Goal: Task Accomplishment & Management: Use online tool/utility

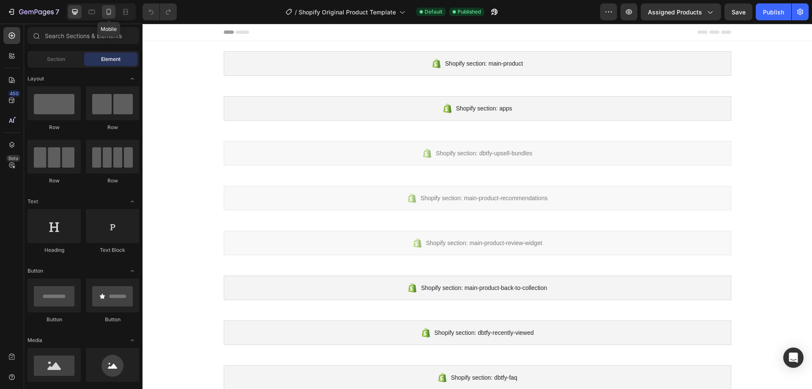
click at [103, 7] on div at bounding box center [109, 12] width 14 height 14
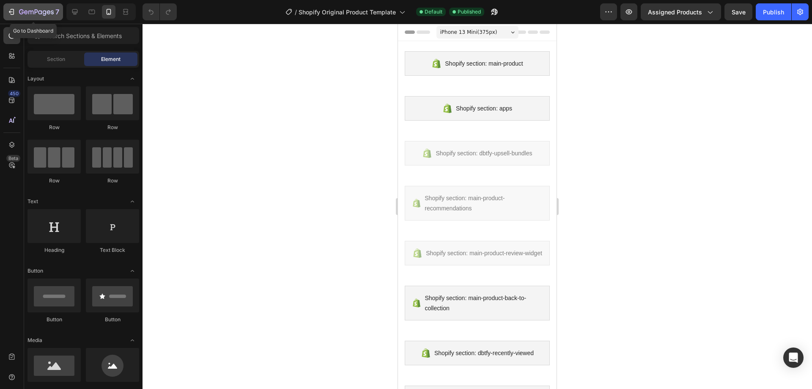
click at [30, 14] on icon "button" at bounding box center [36, 12] width 35 height 7
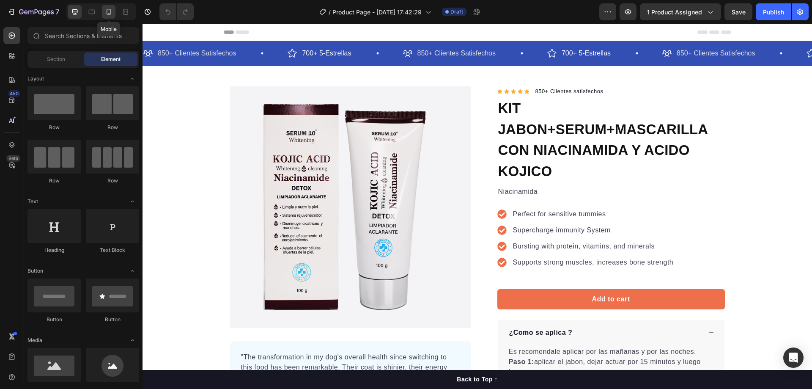
click at [109, 12] on icon at bounding box center [108, 12] width 8 height 8
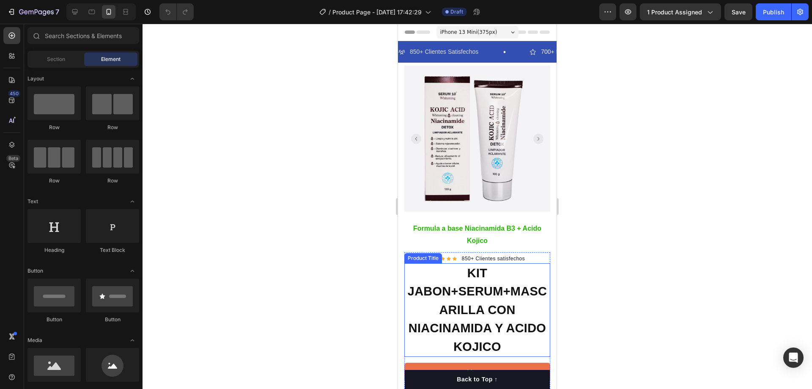
click at [469, 299] on h1 "KIT JABON+SERUM+MASCARILLA CON NIACINAMIDA Y ACIDO KOJICO" at bounding box center [477, 310] width 146 height 94
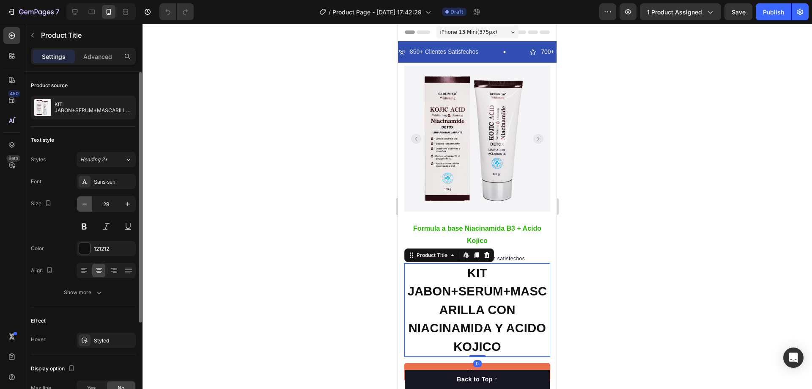
click at [85, 205] on icon "button" at bounding box center [84, 204] width 8 height 8
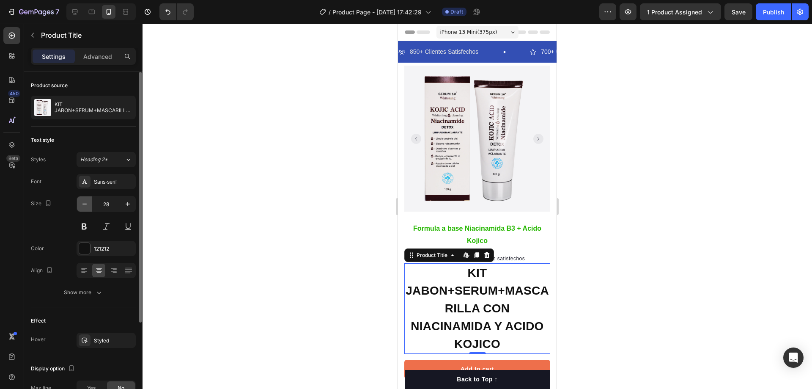
click at [85, 205] on icon "button" at bounding box center [84, 204] width 8 height 8
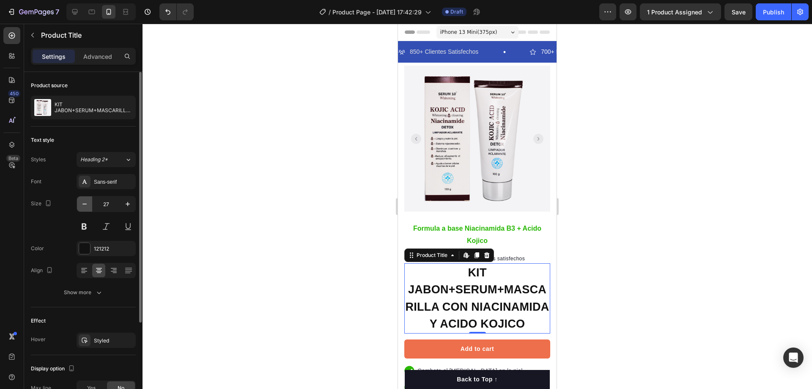
click at [85, 205] on icon "button" at bounding box center [84, 204] width 8 height 8
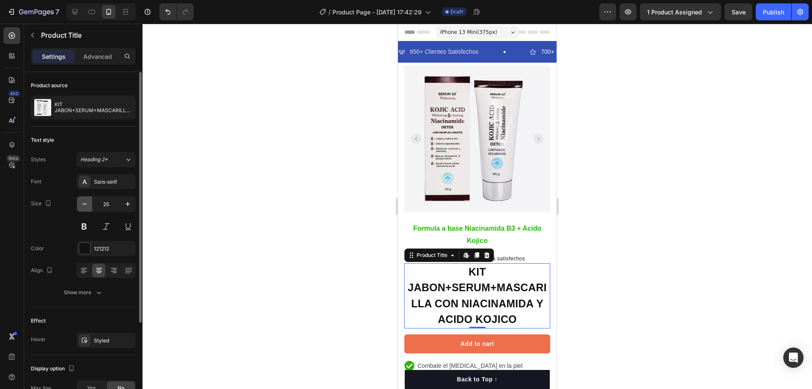
click at [85, 205] on icon "button" at bounding box center [84, 204] width 8 height 8
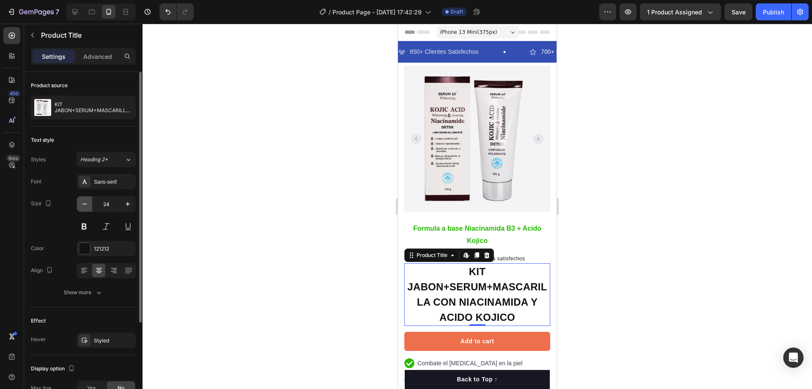
click at [85, 205] on icon "button" at bounding box center [84, 204] width 8 height 8
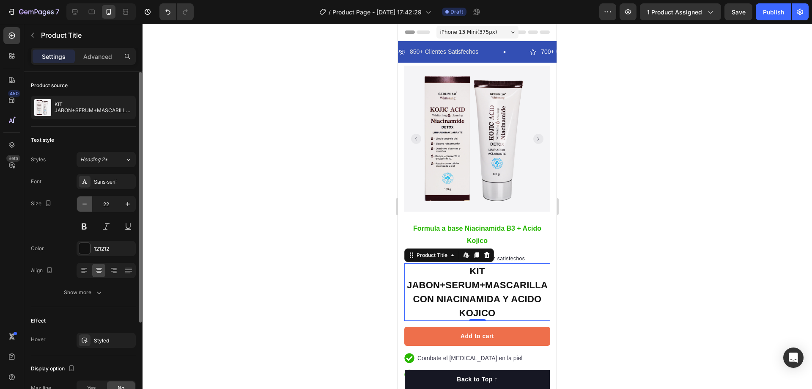
click at [85, 205] on icon "button" at bounding box center [84, 204] width 8 height 8
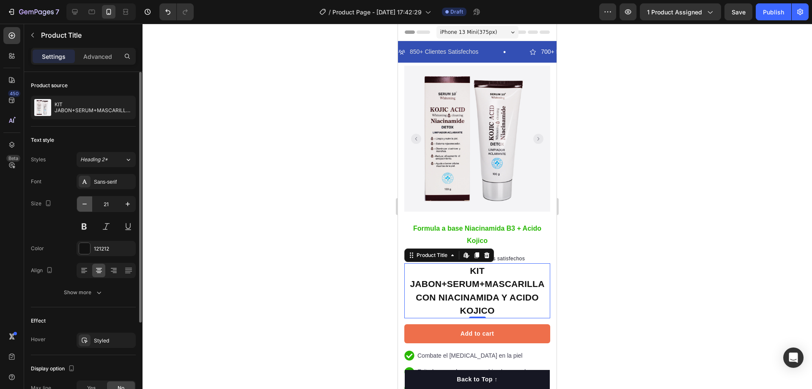
click at [85, 205] on icon "button" at bounding box center [84, 204] width 8 height 8
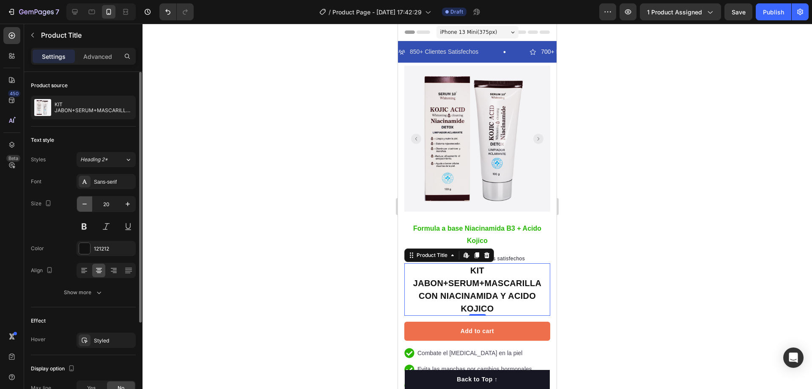
click at [85, 205] on icon "button" at bounding box center [84, 204] width 8 height 8
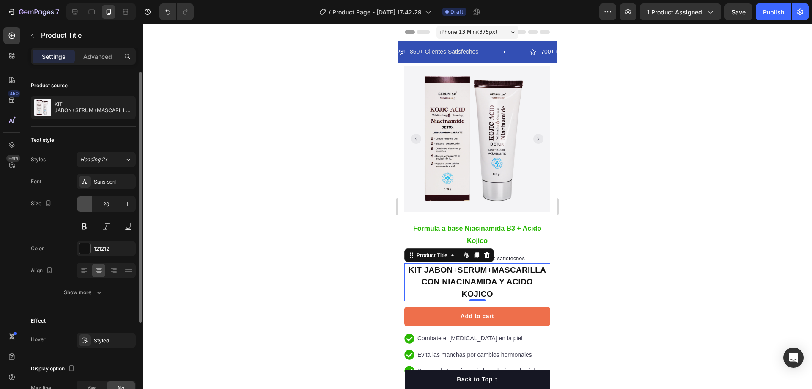
type input "19"
click at [672, 221] on div at bounding box center [478, 206] width 670 height 365
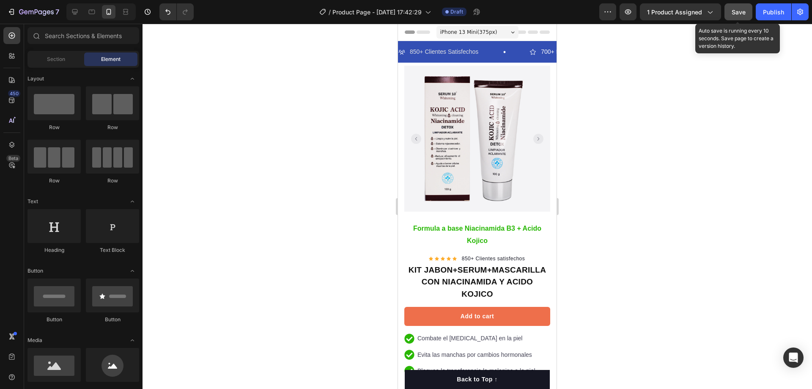
click at [736, 14] on span "Save" at bounding box center [739, 11] width 14 height 7
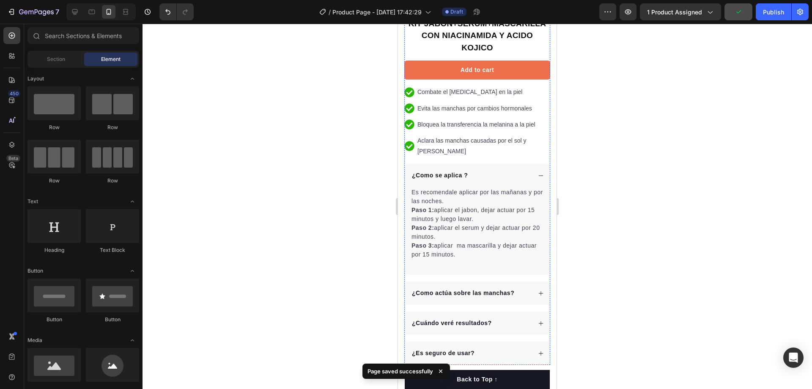
scroll to position [254, 0]
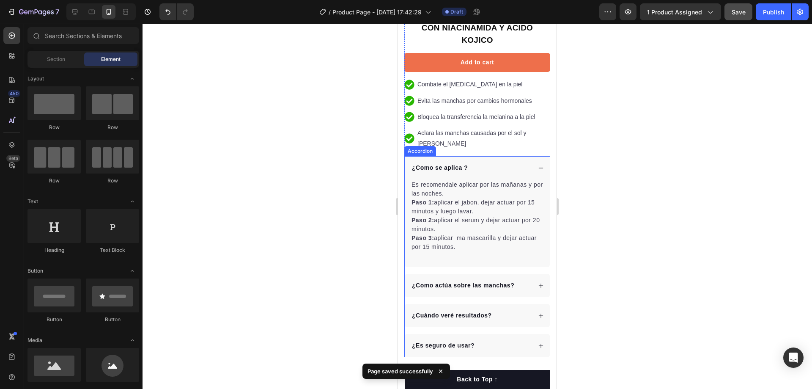
click at [538, 165] on icon at bounding box center [541, 168] width 6 height 6
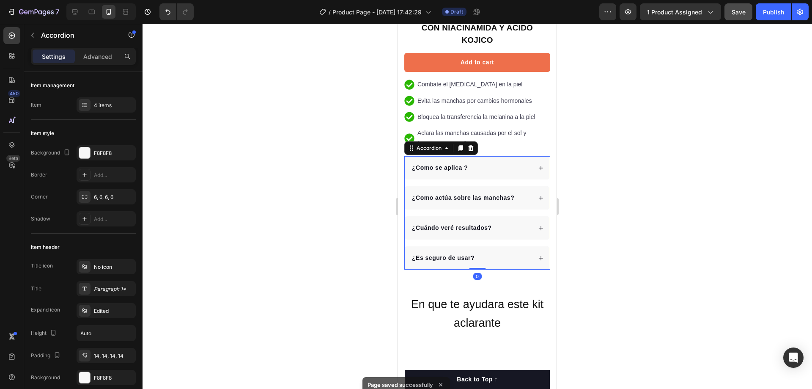
click at [539, 226] on icon at bounding box center [541, 228] width 5 height 5
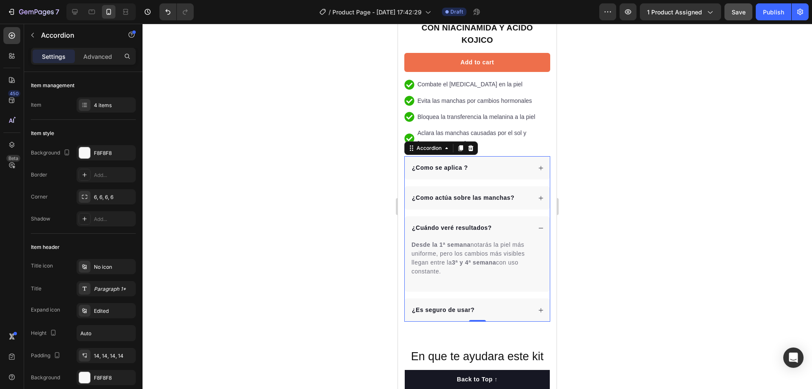
click at [539, 228] on icon at bounding box center [541, 228] width 5 height 0
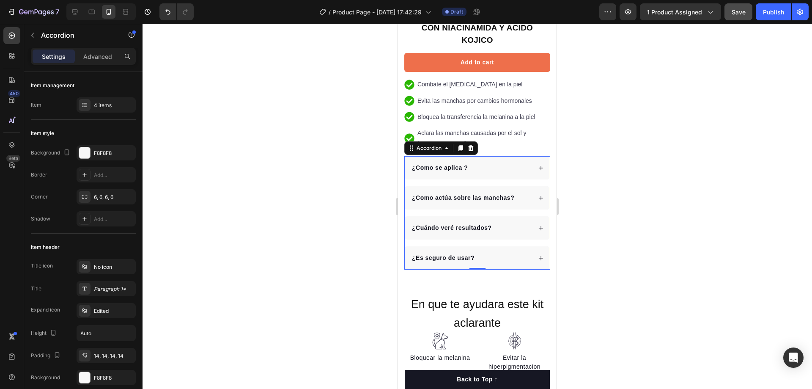
scroll to position [381, 0]
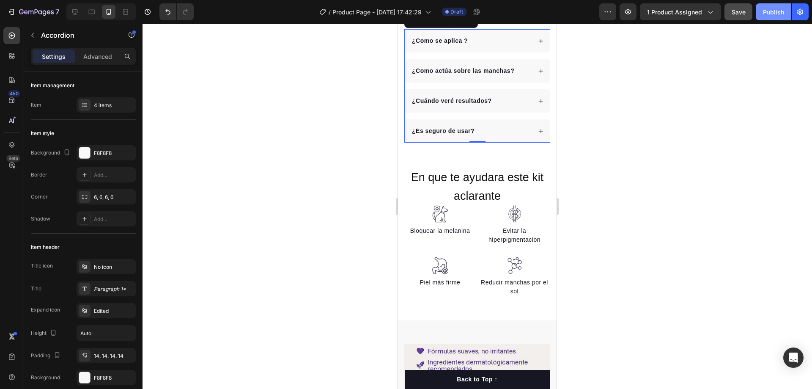
click at [783, 14] on div "Publish" at bounding box center [773, 12] width 21 height 9
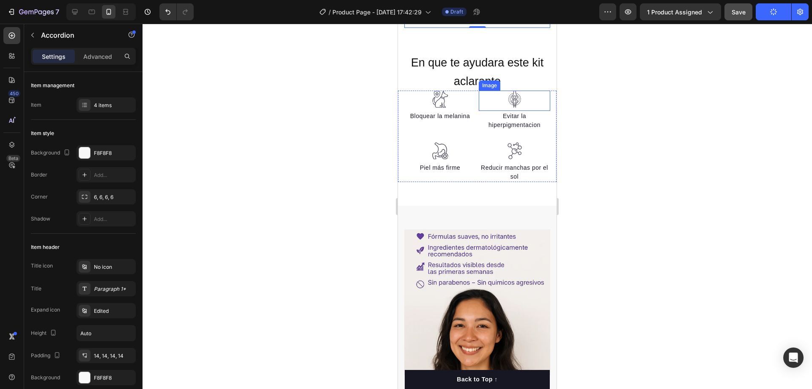
scroll to position [508, 0]
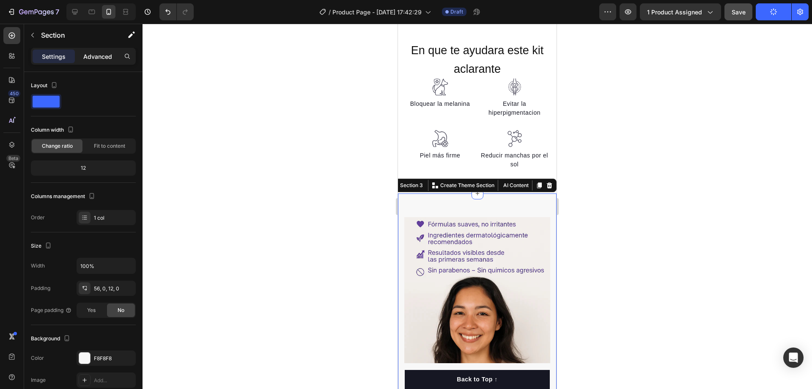
click at [107, 55] on p "Advanced" at bounding box center [97, 56] width 29 height 9
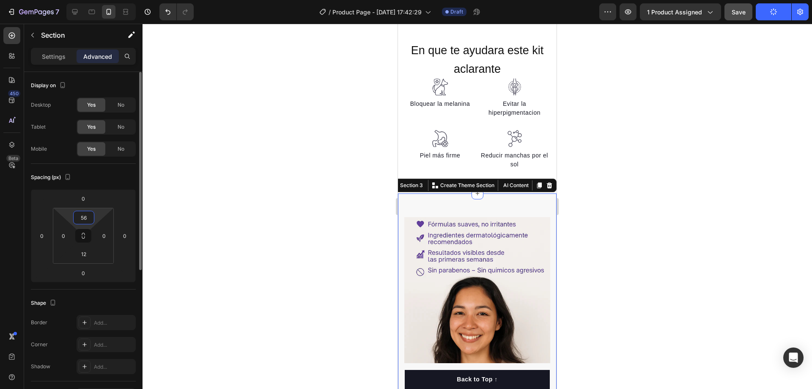
click at [89, 218] on input "56" at bounding box center [83, 217] width 17 height 13
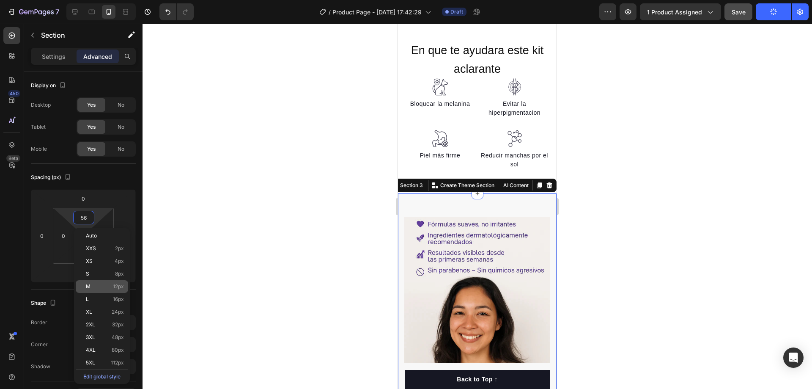
click at [120, 283] on div "M 12px" at bounding box center [102, 286] width 52 height 13
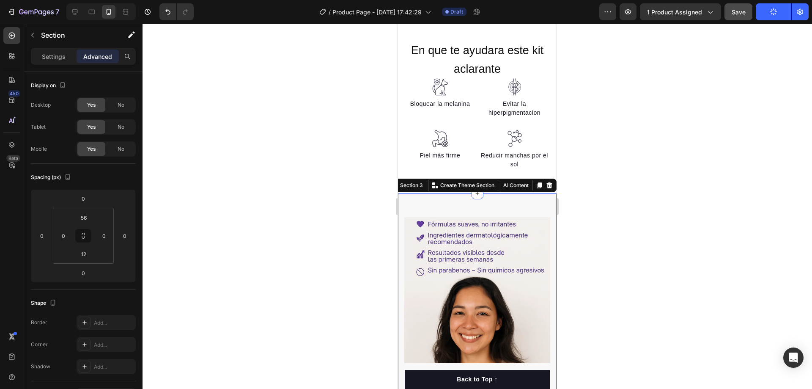
type input "12"
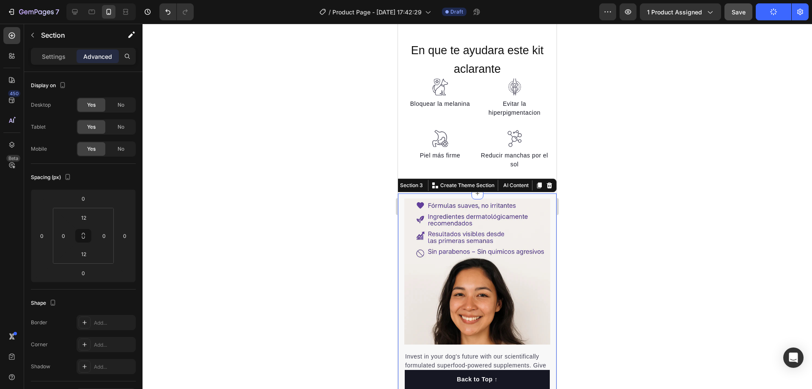
click at [704, 172] on div at bounding box center [478, 206] width 670 height 365
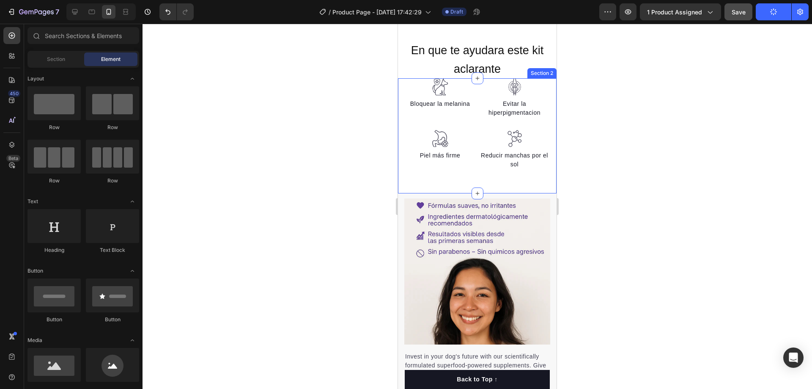
click at [429, 160] on div "Image Bloquear la melanina Text block Image Piel más firme Text block Image Evi…" at bounding box center [477, 135] width 159 height 115
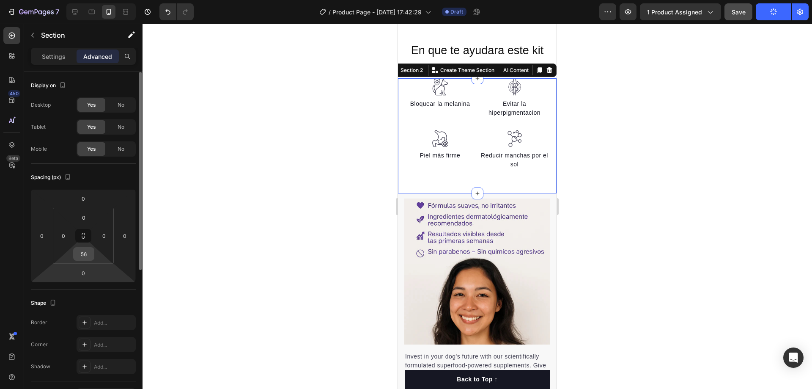
click at [81, 254] on input "56" at bounding box center [83, 253] width 17 height 13
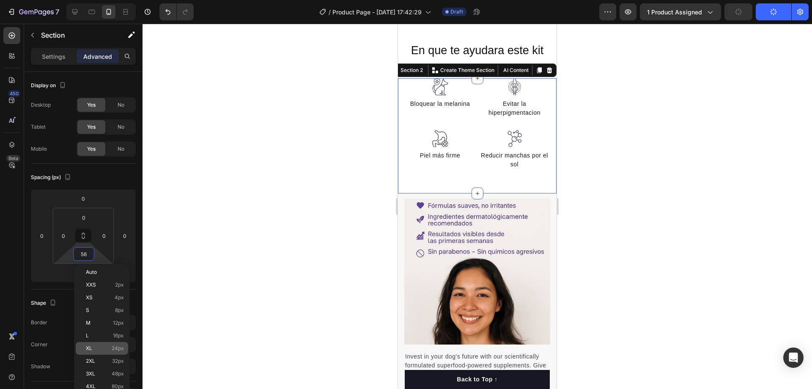
click at [102, 348] on p "XL 24px" at bounding box center [105, 348] width 38 height 6
type input "24"
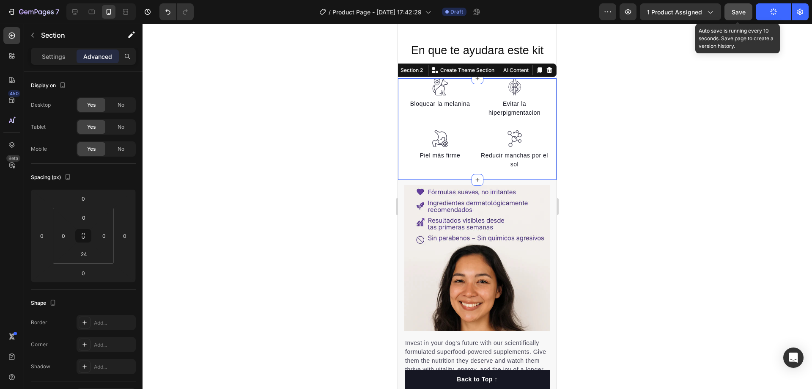
click at [746, 15] on button "Save" at bounding box center [739, 11] width 28 height 17
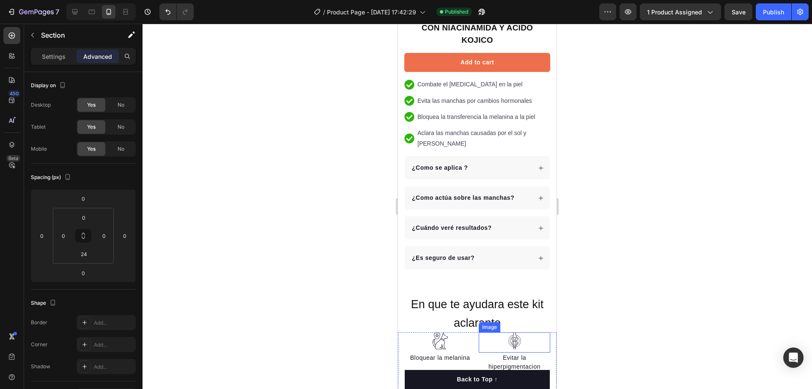
scroll to position [381, 0]
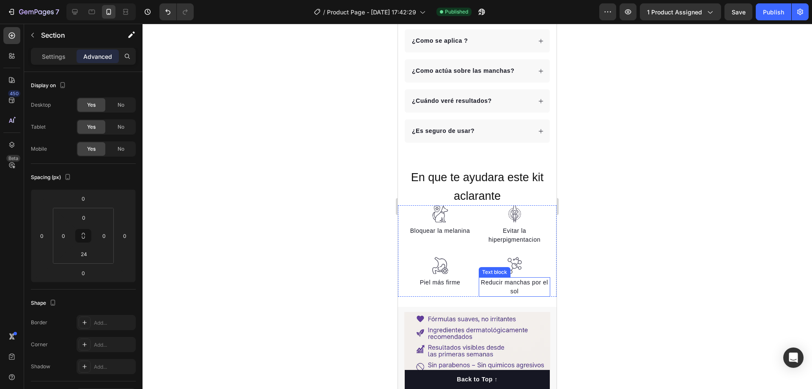
click at [510, 279] on div "Reducir manchas por el sol" at bounding box center [514, 286] width 71 height 19
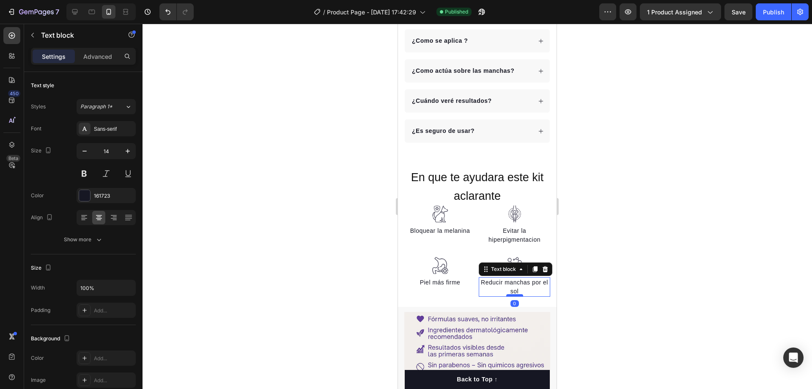
click at [511, 294] on div at bounding box center [514, 295] width 17 height 3
click at [512, 278] on p "Reducir manchas por el sol" at bounding box center [515, 287] width 70 height 18
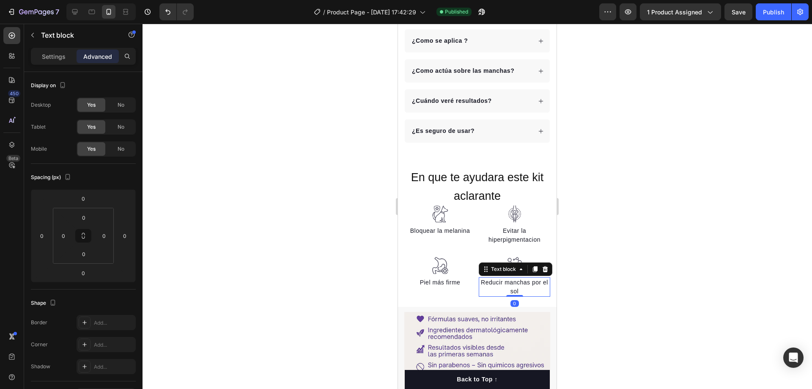
click at [512, 278] on p "Reducir manchas por el sol" at bounding box center [515, 287] width 70 height 18
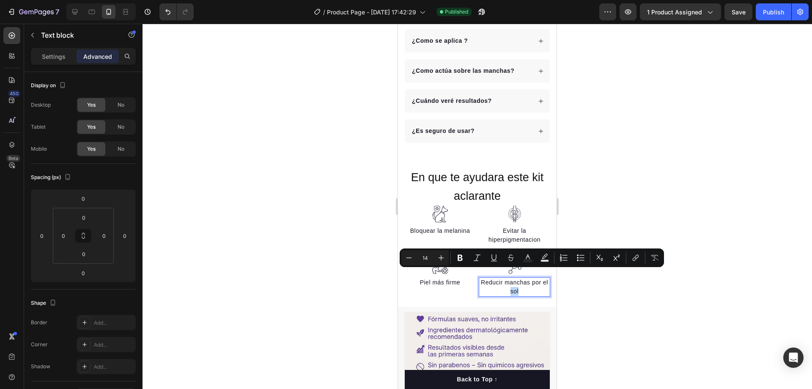
click at [512, 278] on p "Reducir manchas por el sol" at bounding box center [515, 287] width 70 height 18
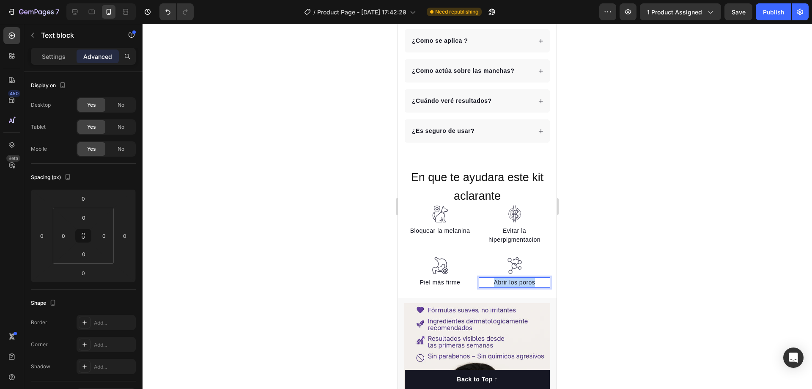
drag, startPoint x: 533, startPoint y: 264, endPoint x: 491, endPoint y: 266, distance: 42.4
click at [491, 278] on p "Abrir los poros" at bounding box center [515, 282] width 70 height 9
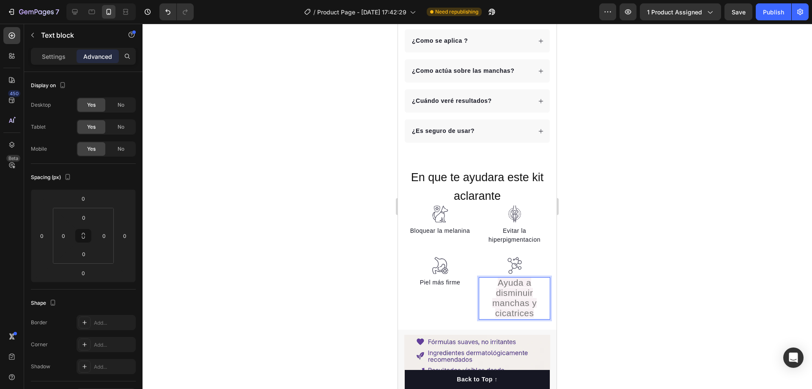
click at [529, 294] on p "Ayuda a disminuir manchas y cicatrices" at bounding box center [515, 298] width 70 height 41
click at [530, 294] on p "Ayuda a disminuir manchas y cicatrices" at bounding box center [515, 298] width 70 height 41
click at [447, 278] on p "Piel más firme" at bounding box center [440, 282] width 70 height 9
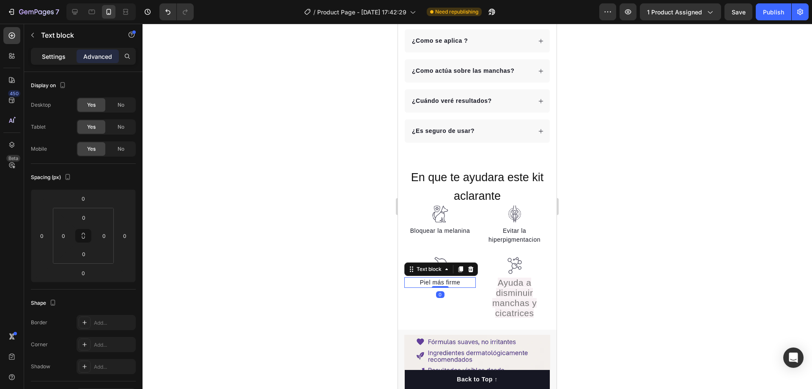
click at [54, 53] on p "Settings" at bounding box center [54, 56] width 24 height 9
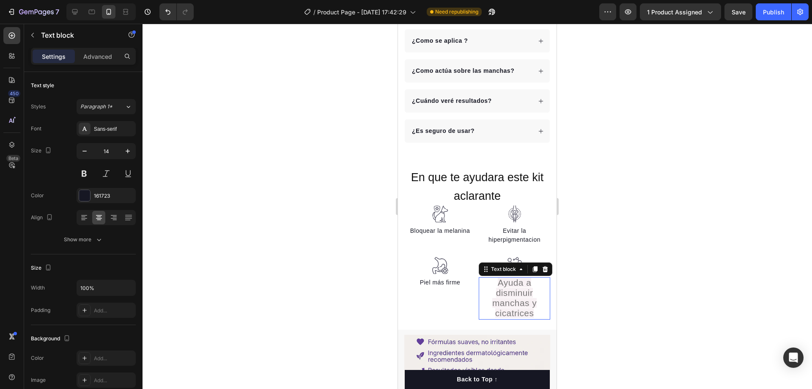
click at [492, 291] on span "Ayuda a disminuir manchas y cicatrices" at bounding box center [514, 297] width 44 height 40
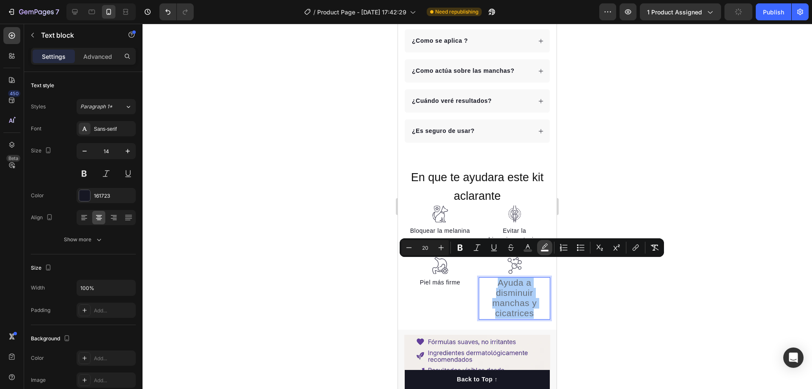
click at [539, 247] on button "color" at bounding box center [544, 247] width 15 height 15
type input "F8F1F4"
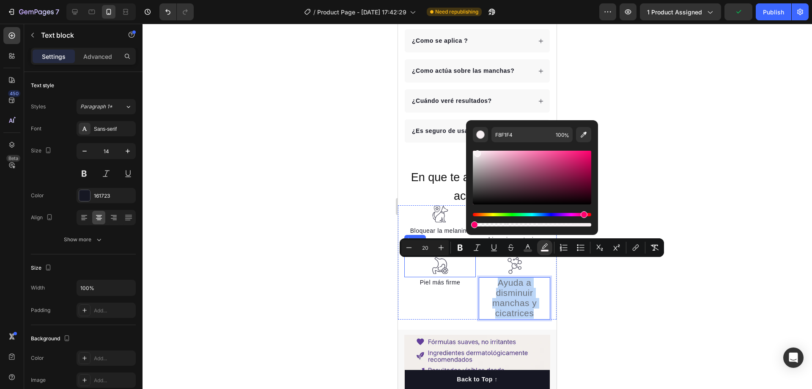
drag, startPoint x: 982, startPoint y: 248, endPoint x: 864, endPoint y: 251, distance: 117.6
type input "0"
click at [447, 278] on p "Piel más firme" at bounding box center [440, 282] width 70 height 9
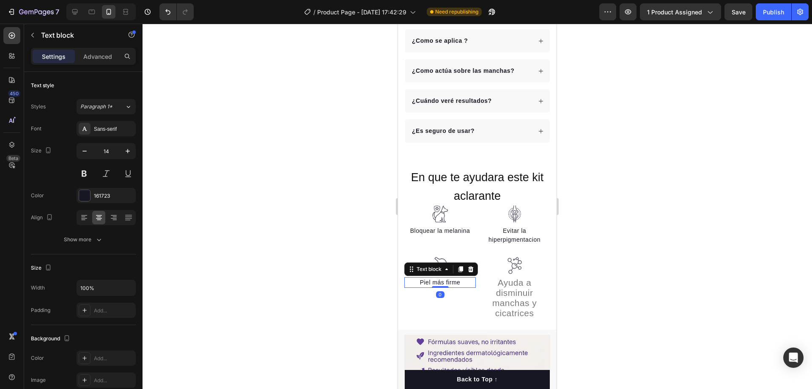
click at [440, 278] on p "Piel más firme" at bounding box center [440, 282] width 70 height 9
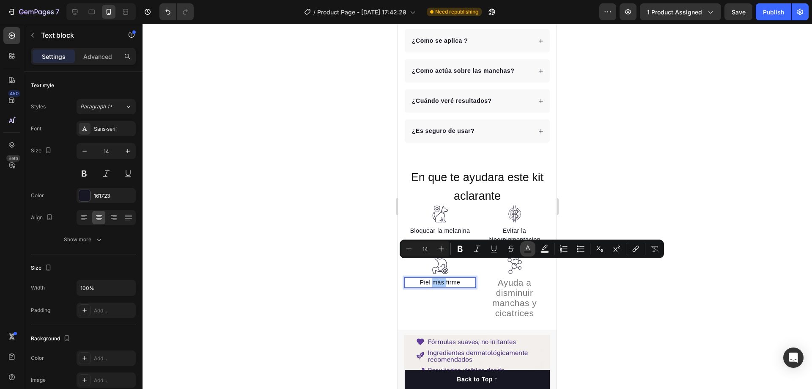
click at [530, 251] on rect "Editor contextual toolbar" at bounding box center [528, 252] width 8 height 2
type input "161723"
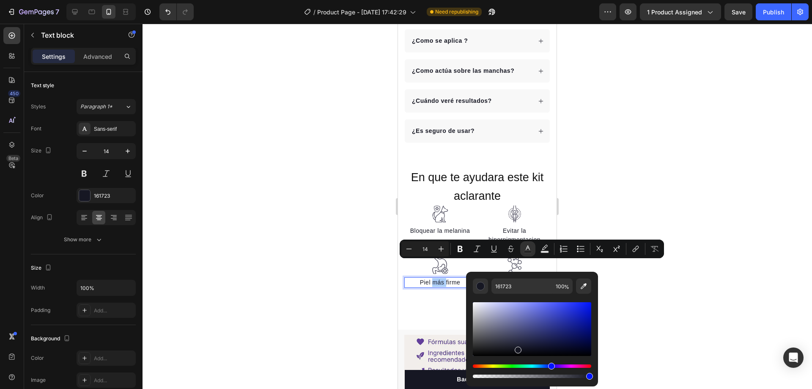
click at [645, 185] on div at bounding box center [478, 206] width 670 height 365
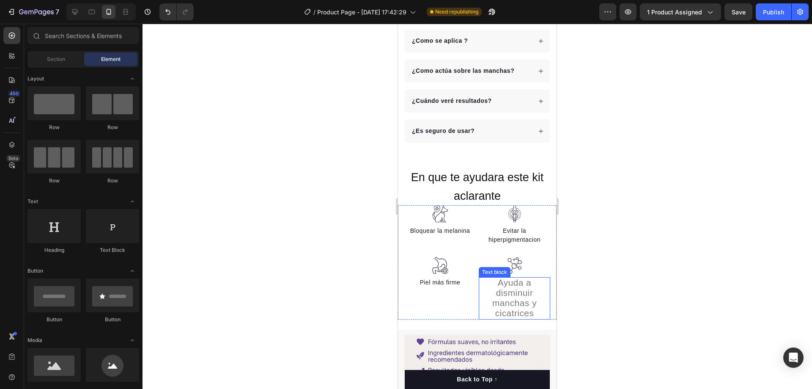
click at [514, 277] on span "Ayuda a disminuir manchas y cicatrices" at bounding box center [514, 297] width 44 height 40
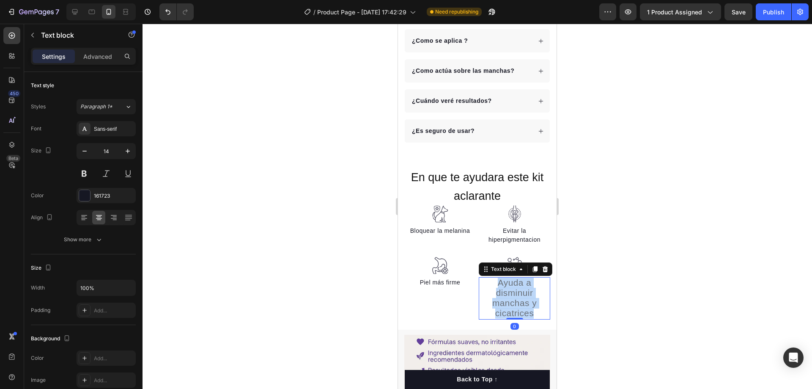
click at [514, 277] on span "Ayuda a disminuir manchas y cicatrices" at bounding box center [514, 297] width 44 height 40
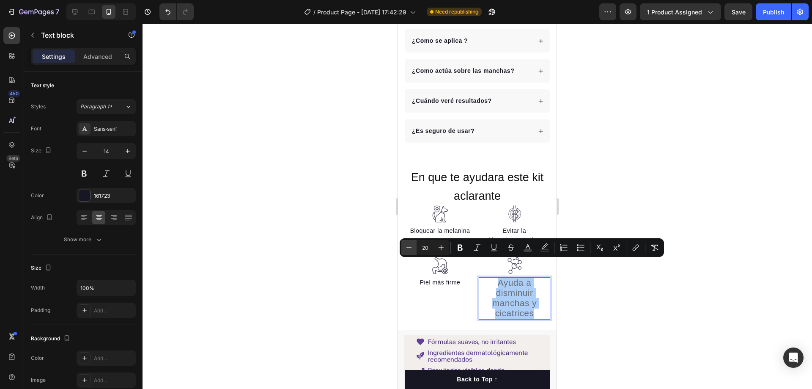
click at [410, 250] on icon "Editor contextual toolbar" at bounding box center [409, 247] width 8 height 8
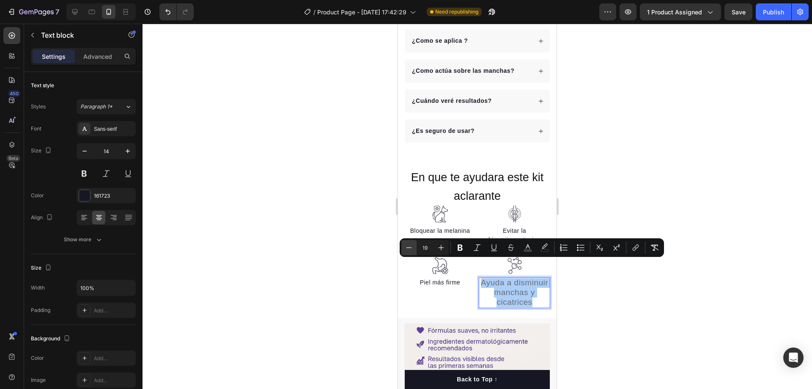
click at [410, 250] on icon "Editor contextual toolbar" at bounding box center [409, 247] width 8 height 8
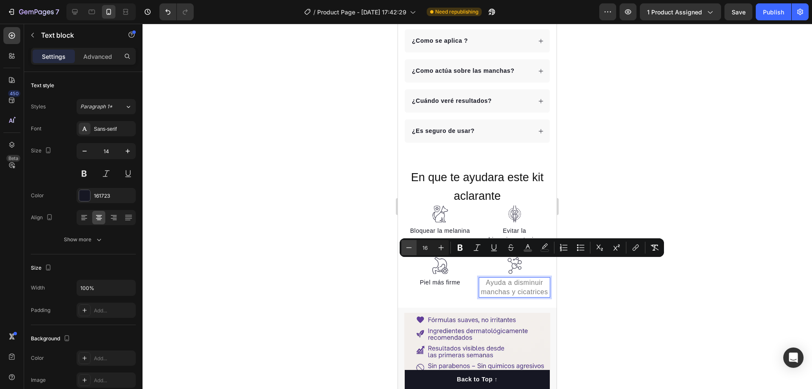
click at [410, 250] on icon "Editor contextual toolbar" at bounding box center [409, 247] width 8 height 8
type input "14"
click at [530, 250] on rect "Editor contextual toolbar" at bounding box center [528, 251] width 8 height 2
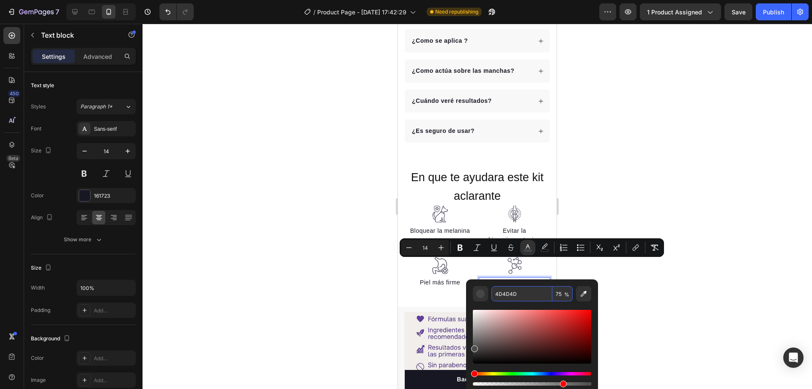
click at [526, 294] on input "4D4D4D" at bounding box center [522, 293] width 61 height 15
drag, startPoint x: 526, startPoint y: 294, endPoint x: 476, endPoint y: 293, distance: 50.3
click at [476, 293] on div "4D4D4D 75 %" at bounding box center [532, 293] width 118 height 15
paste input "161723"
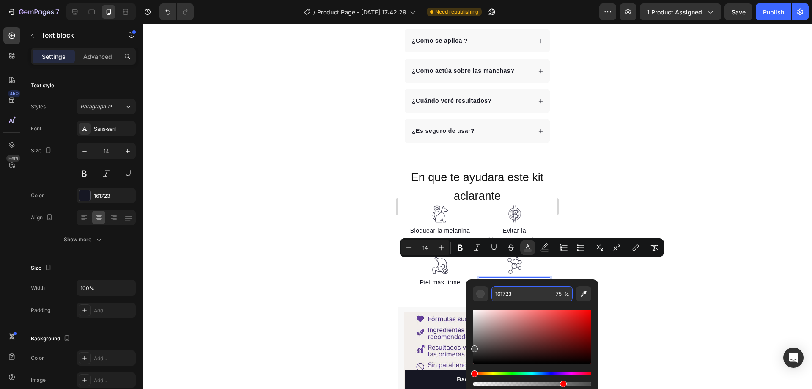
type input "161723"
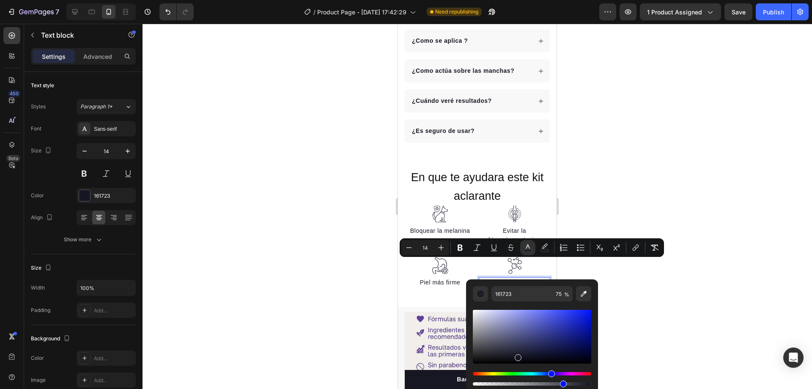
click at [636, 270] on div at bounding box center [478, 206] width 670 height 365
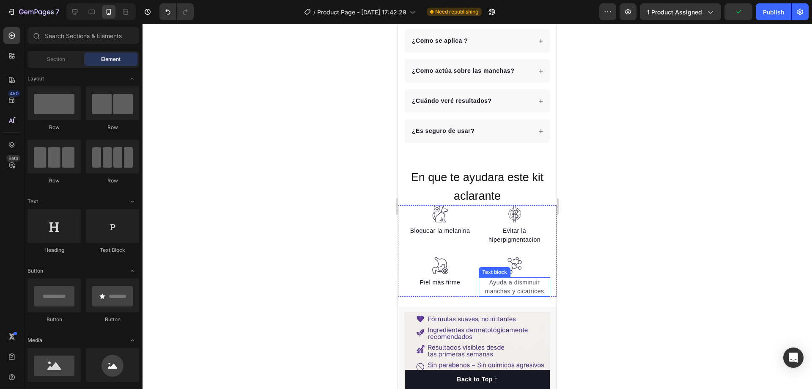
click at [509, 278] on p "Ayuda a disminuir manchas y cicatrices" at bounding box center [515, 287] width 70 height 18
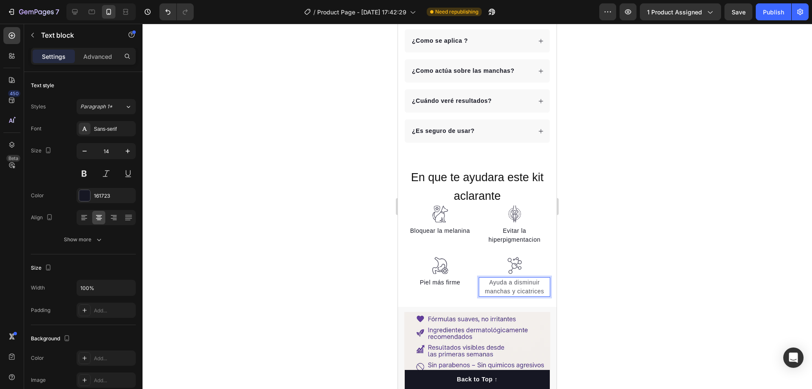
click at [508, 279] on span "Ayuda a disminuir manchas y cicatrices" at bounding box center [514, 287] width 59 height 16
click at [486, 279] on span "disminuir manchas y cicatrices" at bounding box center [515, 287] width 58 height 16
click at [611, 215] on div at bounding box center [478, 206] width 670 height 365
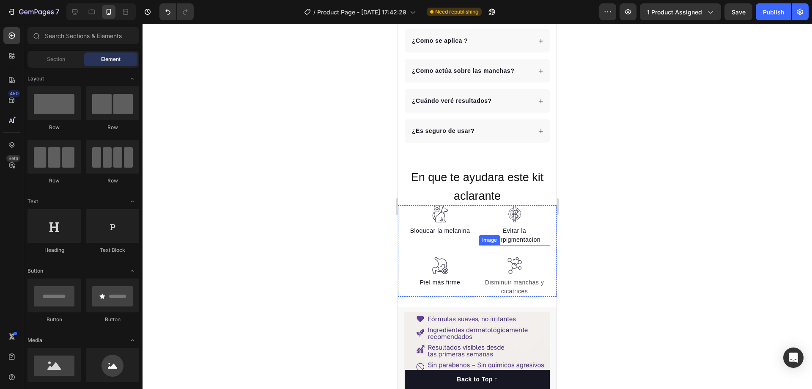
click at [518, 257] on img at bounding box center [514, 265] width 17 height 17
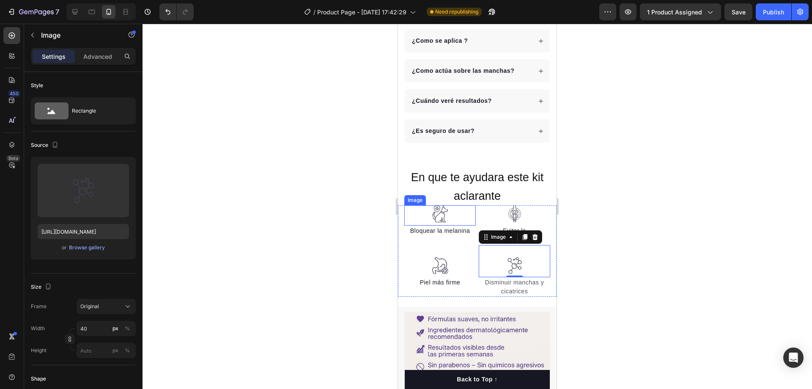
click at [438, 205] on img at bounding box center [440, 213] width 17 height 17
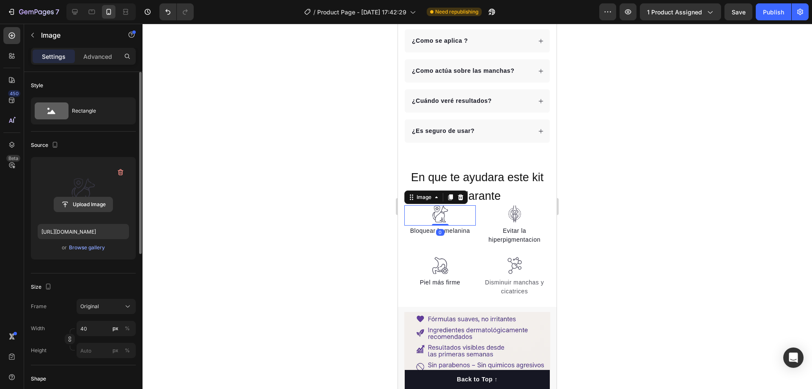
click at [83, 207] on input "file" at bounding box center [83, 204] width 58 height 14
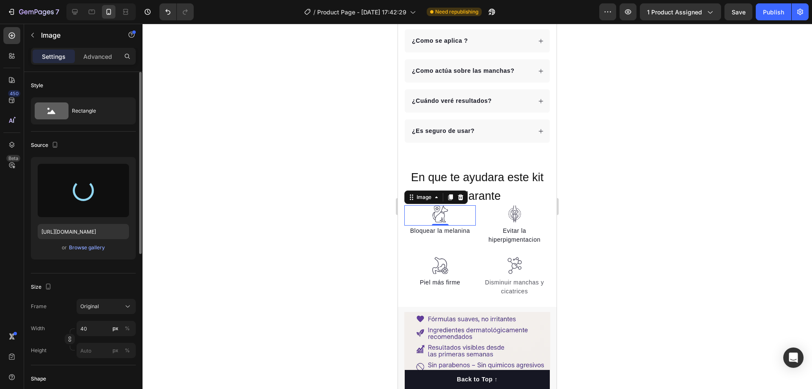
type input "[URL][DOMAIN_NAME]"
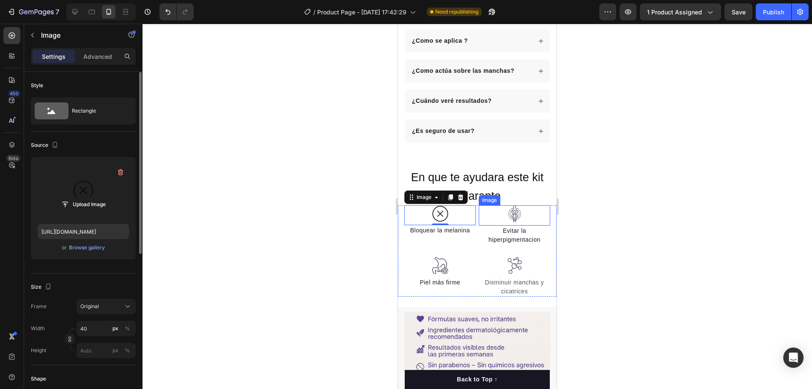
click at [509, 205] on img at bounding box center [514, 213] width 17 height 17
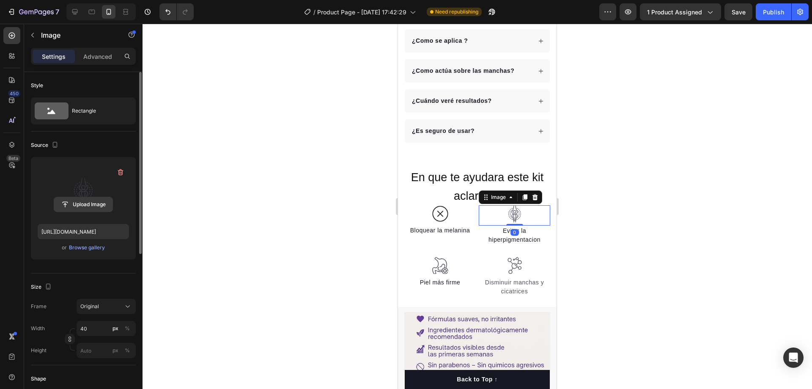
click at [80, 207] on input "file" at bounding box center [83, 204] width 58 height 14
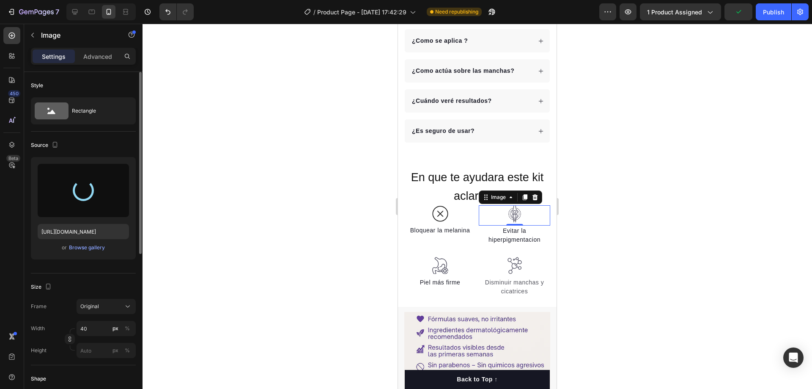
type input "[URL][DOMAIN_NAME]"
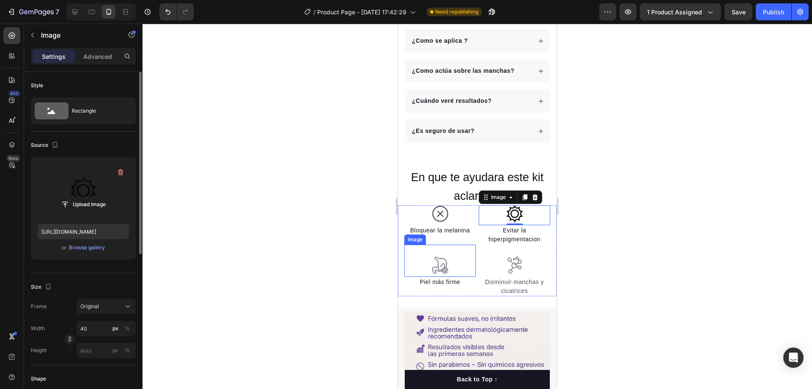
click at [438, 256] on img at bounding box center [440, 264] width 17 height 17
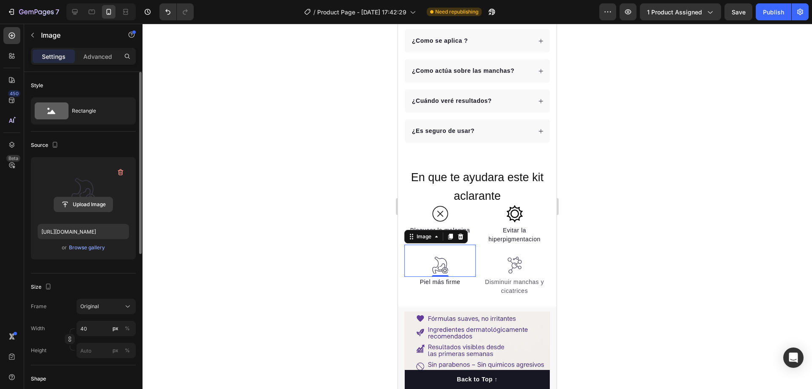
click at [83, 205] on input "file" at bounding box center [83, 204] width 58 height 14
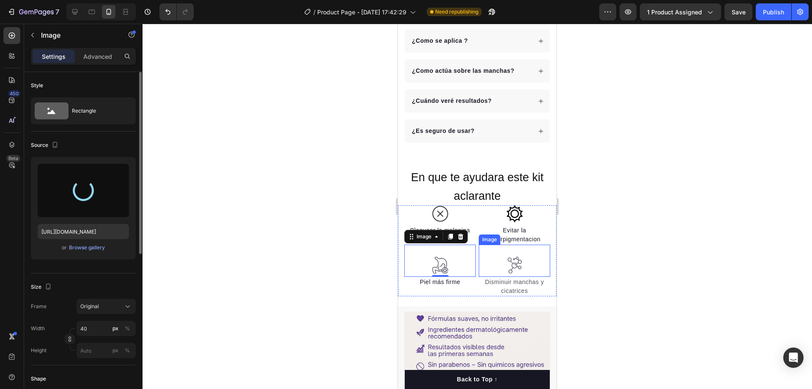
type input "[URL][DOMAIN_NAME]"
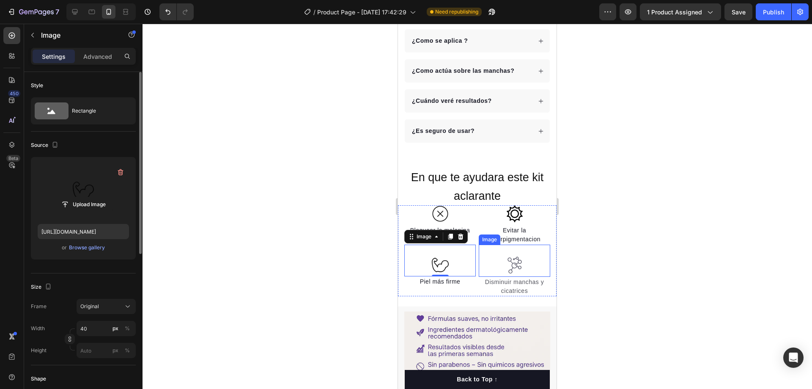
click at [511, 256] on img at bounding box center [514, 264] width 17 height 17
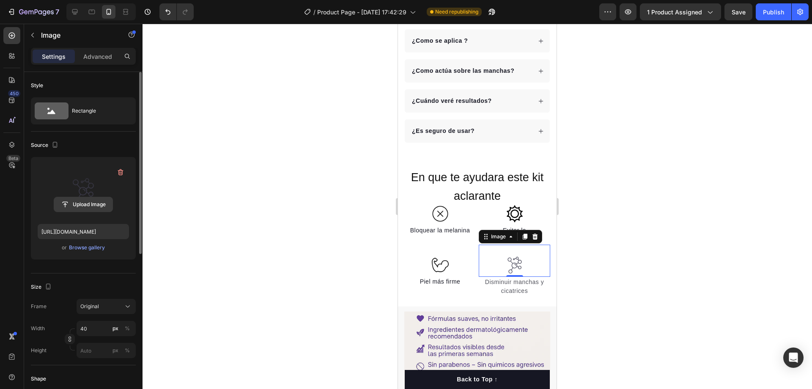
click at [76, 202] on input "file" at bounding box center [83, 204] width 58 height 14
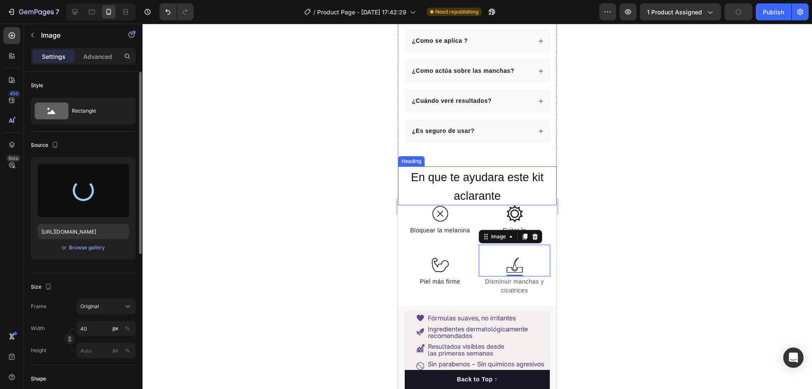
type input "[URL][DOMAIN_NAME]"
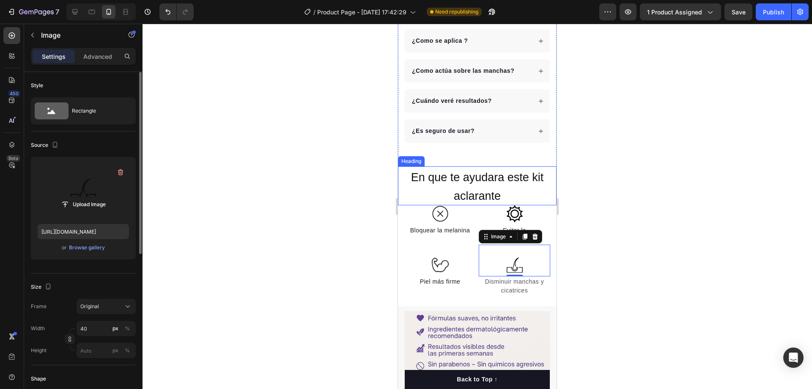
click at [477, 180] on span "En que te ayudara este kit aclarante" at bounding box center [477, 186] width 133 height 31
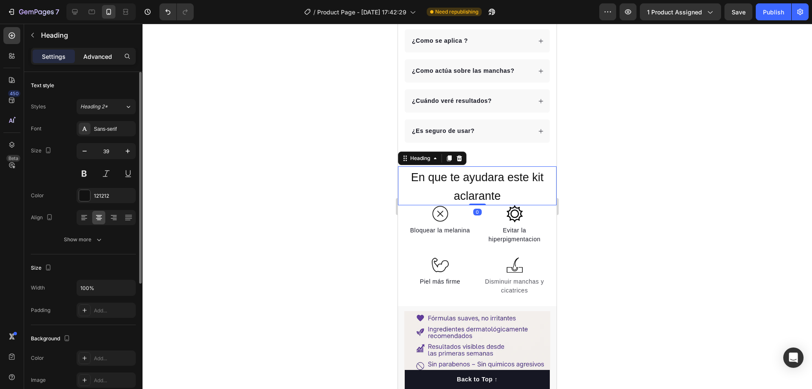
click at [103, 60] on p "Advanced" at bounding box center [97, 56] width 29 height 9
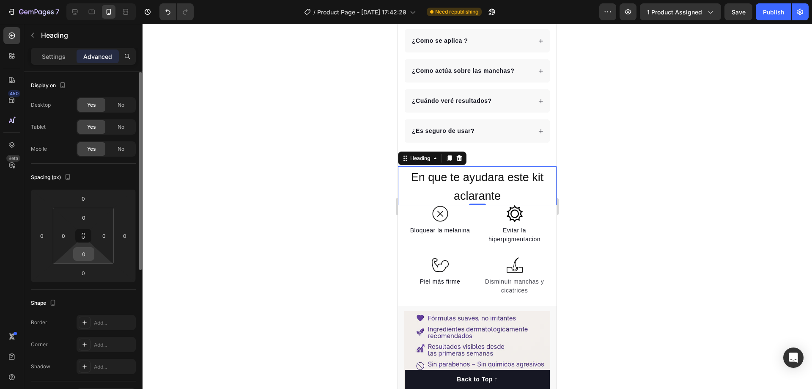
click at [86, 251] on input "0" at bounding box center [83, 253] width 17 height 13
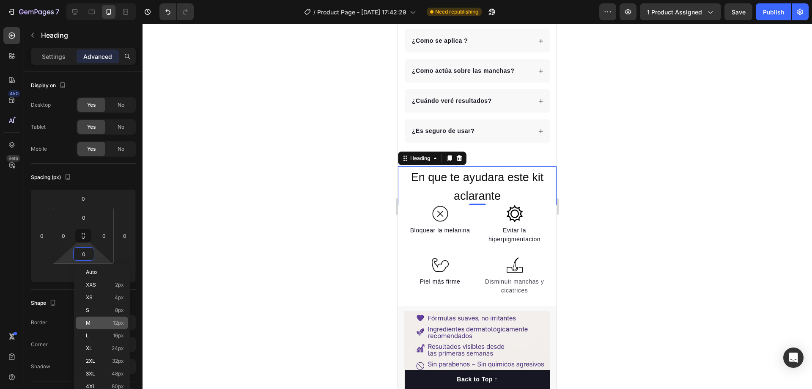
click at [109, 326] on div "M 12px" at bounding box center [102, 322] width 52 height 13
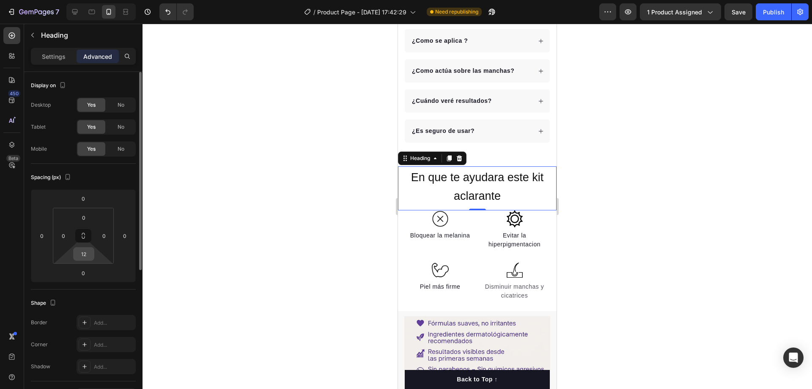
click at [84, 257] on input "12" at bounding box center [83, 253] width 17 height 13
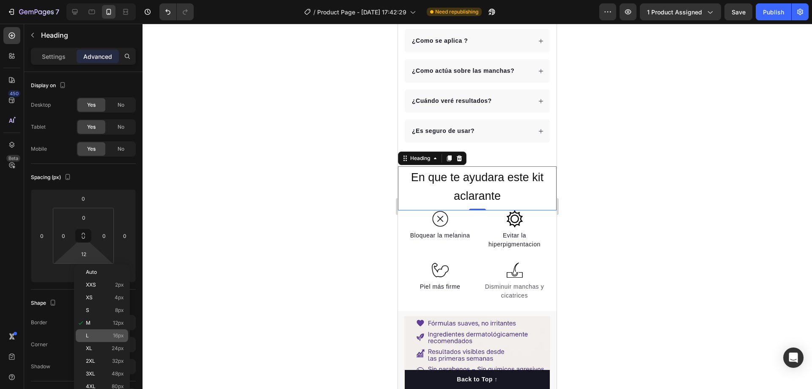
click at [111, 339] on div "L 16px" at bounding box center [102, 335] width 52 height 13
type input "16"
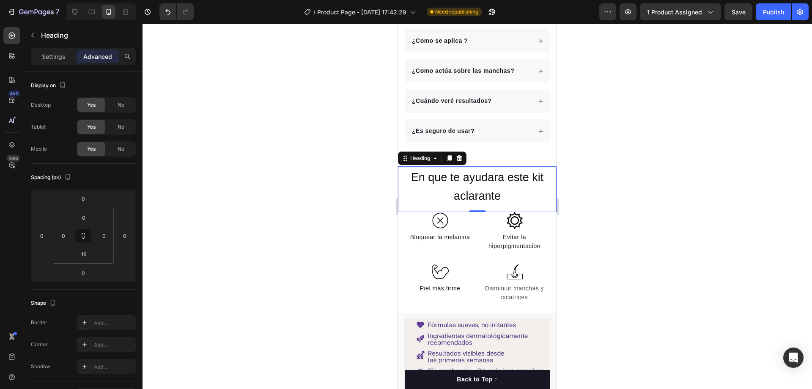
click at [187, 179] on div at bounding box center [478, 206] width 670 height 365
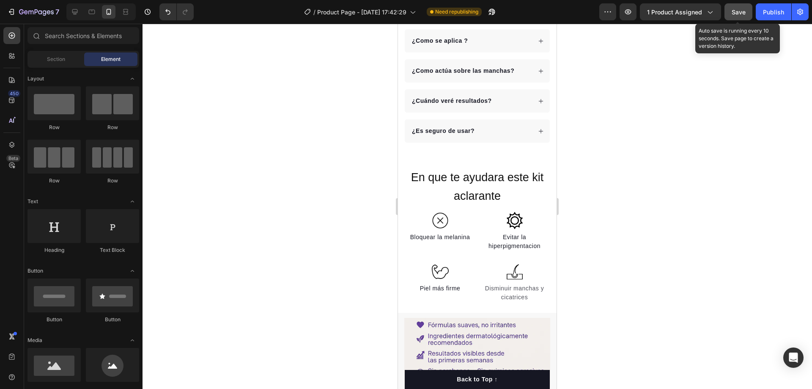
click at [750, 15] on button "Save" at bounding box center [739, 11] width 28 height 17
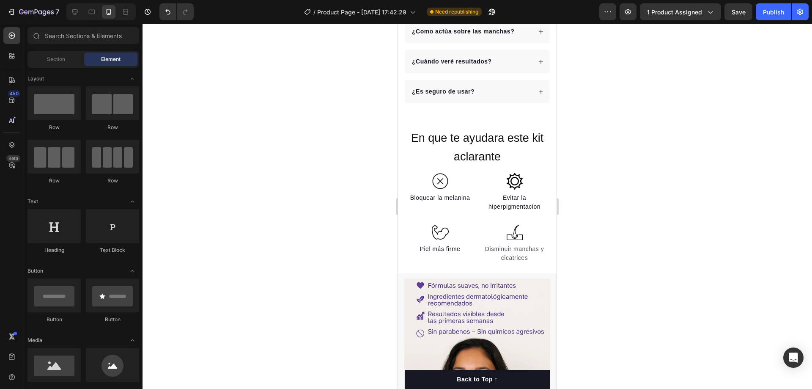
scroll to position [636, 0]
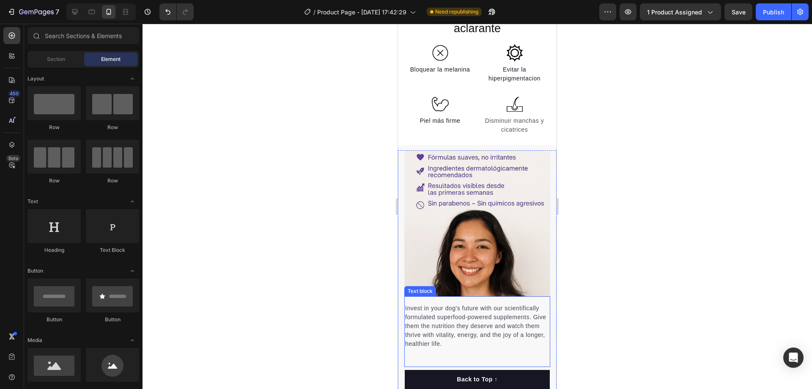
click at [442, 304] on p "Invest in your dog's future with our scientifically formulated superfood-powere…" at bounding box center [477, 326] width 144 height 44
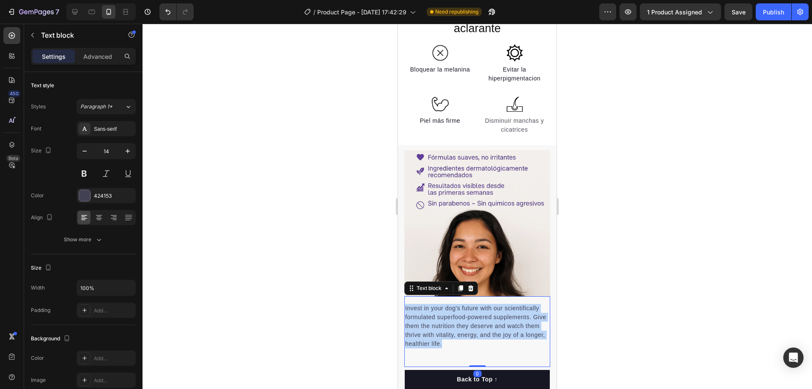
click at [442, 304] on p "Invest in your dog's future with our scientifically formulated superfood-powere…" at bounding box center [477, 326] width 144 height 44
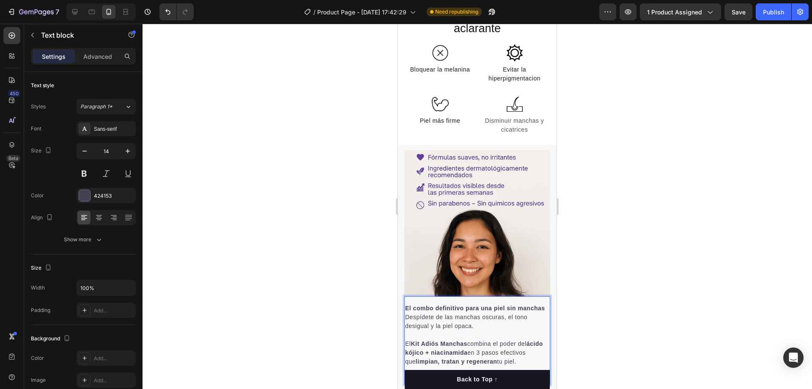
scroll to position [763, 0]
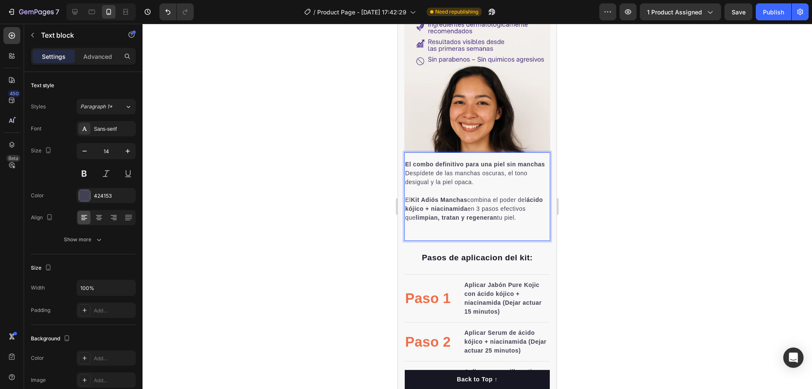
click at [420, 241] on div "El combo definitivo para una piel sin manchas Despídete de las manchas oscuras,…" at bounding box center [477, 196] width 146 height 88
click at [420, 222] on p "Despídete de las manchas oscuras, el tono desigual y la piel opaca. El Kit Adió…" at bounding box center [477, 195] width 144 height 53
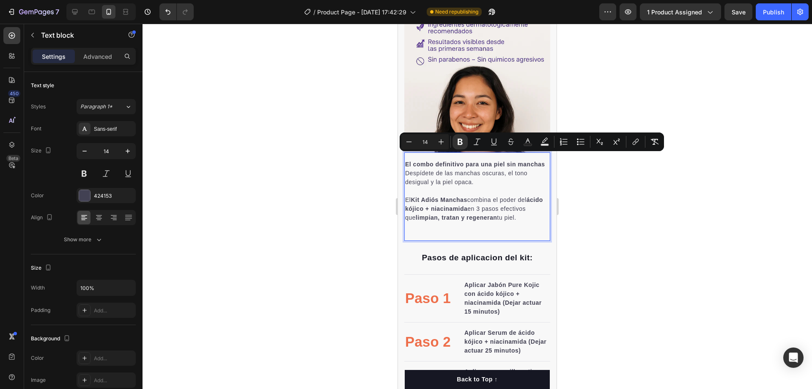
drag, startPoint x: 423, startPoint y: 231, endPoint x: 393, endPoint y: 155, distance: 81.7
click at [546, 144] on rect "Editor contextual toolbar" at bounding box center [545, 145] width 8 height 2
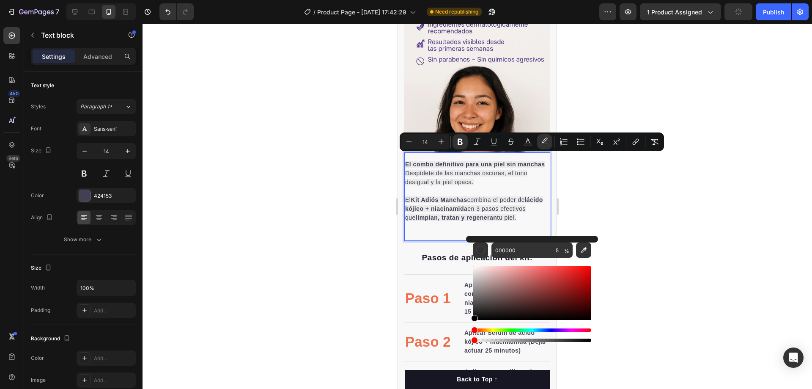
type input "0"
drag, startPoint x: 566, startPoint y: 340, endPoint x: 471, endPoint y: 343, distance: 95.6
click at [471, 343] on div "000000 0 %" at bounding box center [532, 290] width 132 height 108
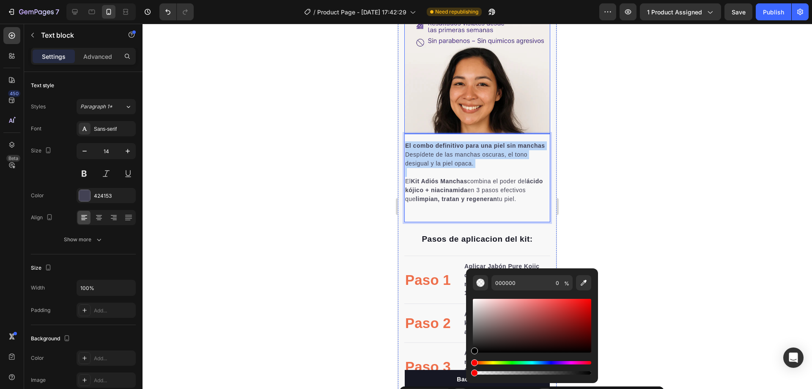
scroll to position [509, 0]
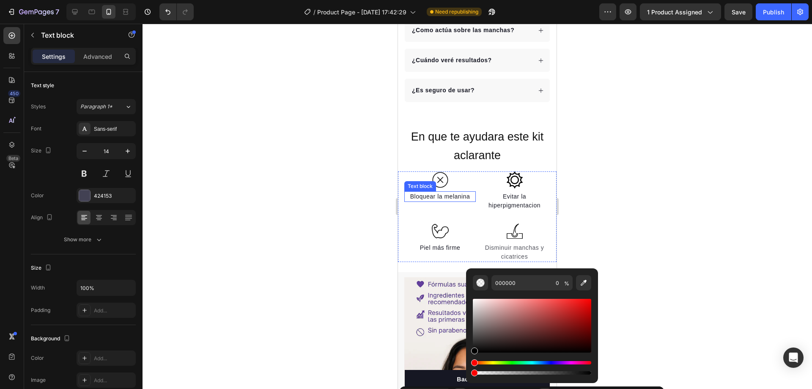
click at [440, 192] on p "Bloquear la melanina" at bounding box center [440, 196] width 70 height 9
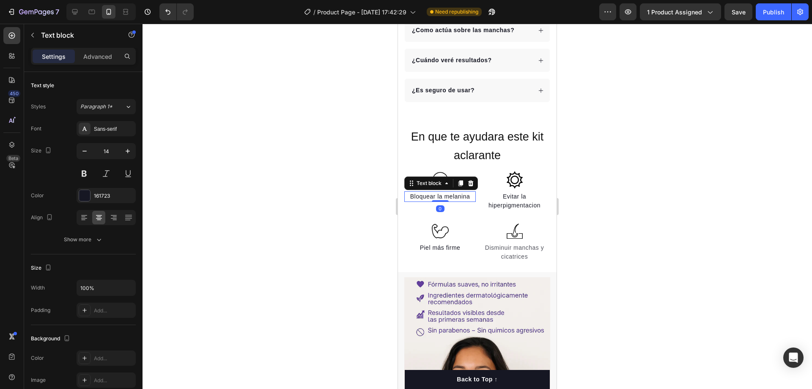
click at [441, 192] on p "Bloquear la melanina" at bounding box center [440, 196] width 70 height 9
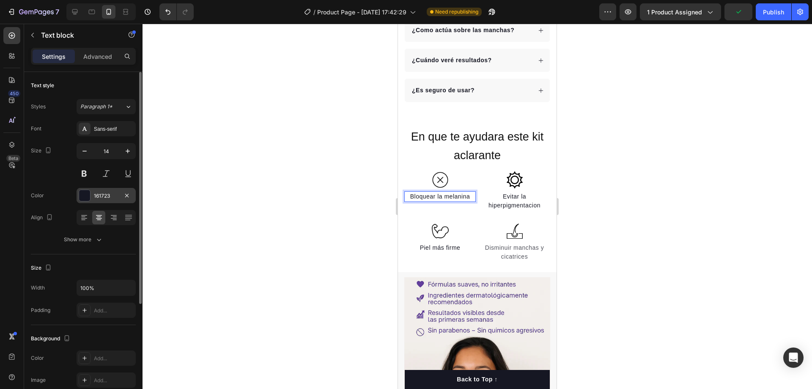
click at [114, 196] on div "161723" at bounding box center [106, 196] width 25 height 8
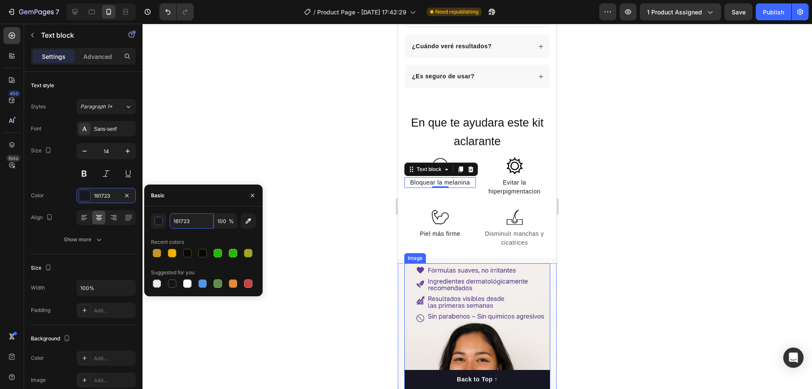
scroll to position [636, 0]
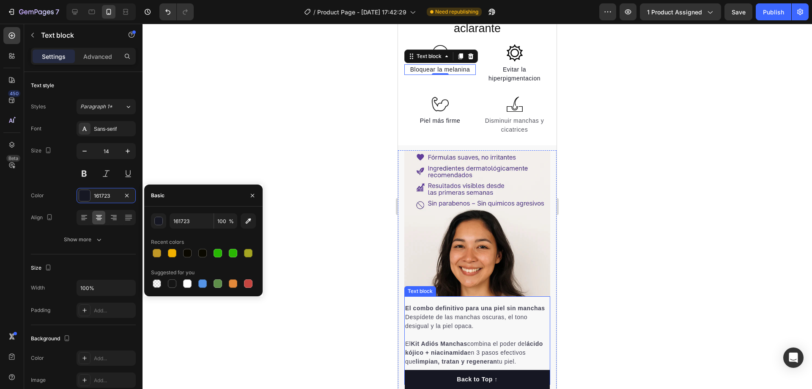
click at [460, 305] on strong "El combo definitivo para una piel sin manchas" at bounding box center [475, 308] width 140 height 7
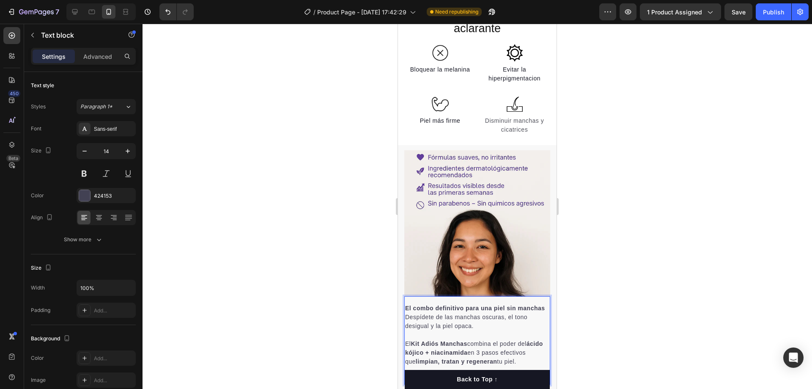
click at [465, 313] on span "Despídete de las manchas oscuras, el tono desigual y la piel opaca." at bounding box center [466, 321] width 122 height 16
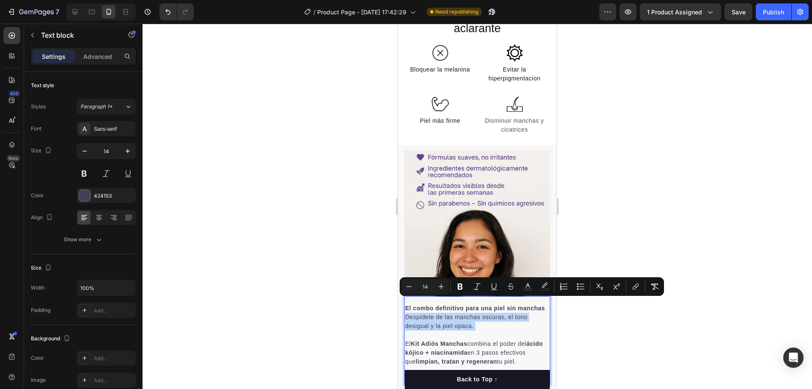
click at [465, 313] on span "Despídete de las manchas oscuras, el tono desigual y la piel opaca." at bounding box center [466, 321] width 122 height 16
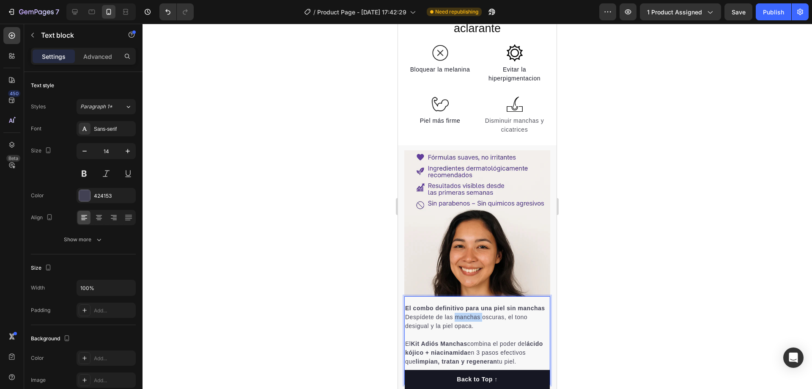
click at [465, 313] on span "Despídete de las manchas oscuras, el tono desigual y la piel opaca." at bounding box center [466, 321] width 122 height 16
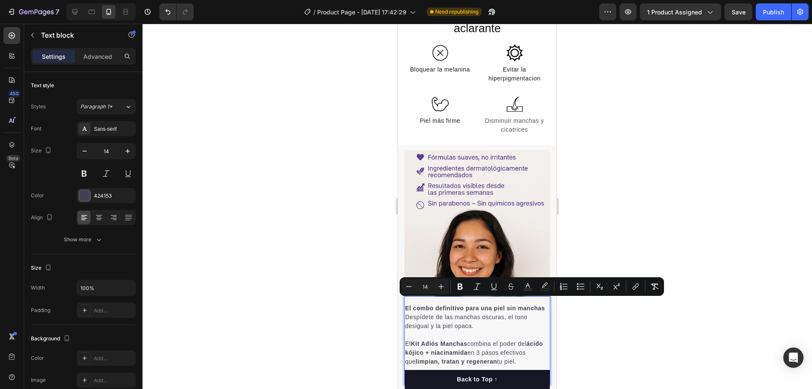
click at [488, 340] on span "El Kit Adiós Manchas combina el poder del ácido kójico + niacinamida en 3 pasos…" at bounding box center [474, 352] width 138 height 25
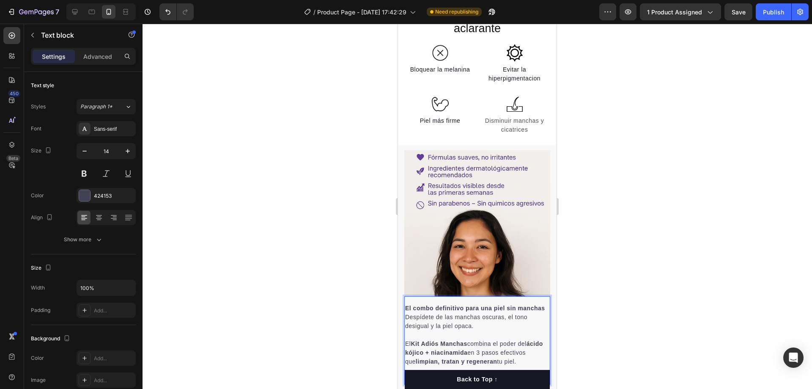
drag, startPoint x: 422, startPoint y: 358, endPoint x: 794, endPoint y: 312, distance: 375.1
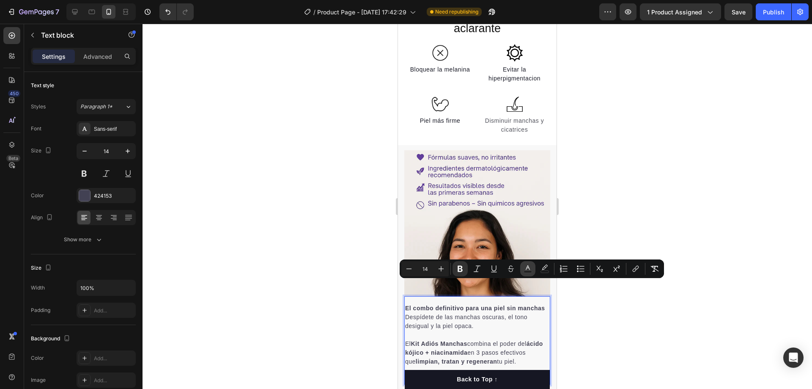
click at [522, 267] on button "Text Color" at bounding box center [527, 268] width 15 height 15
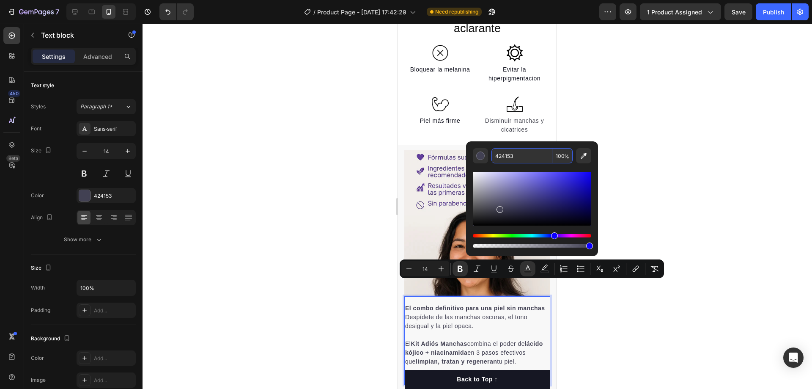
click at [523, 159] on input "424153" at bounding box center [522, 155] width 61 height 15
paste input "16172"
type input "161723"
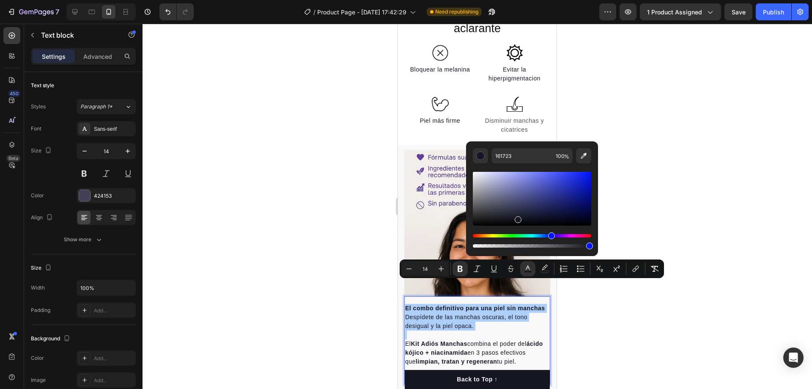
click at [632, 185] on div at bounding box center [478, 206] width 670 height 365
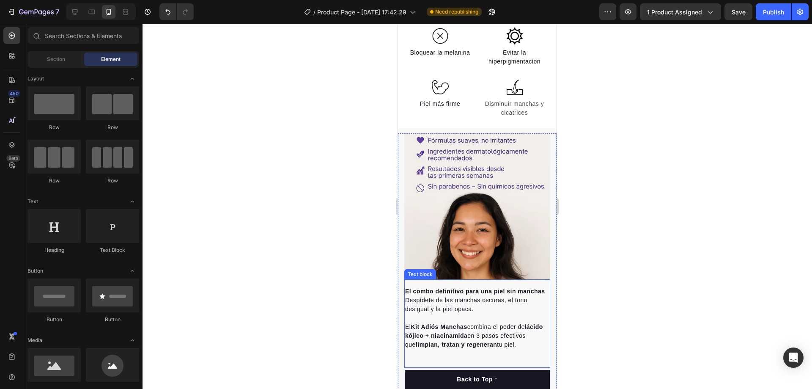
scroll to position [763, 0]
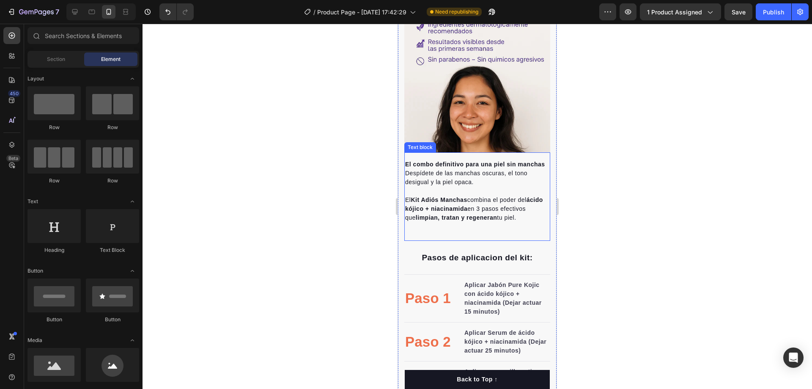
click at [430, 222] on p "Despídete de las manchas oscuras, el tono desigual y la piel opaca. El Kit Adió…" at bounding box center [477, 195] width 144 height 53
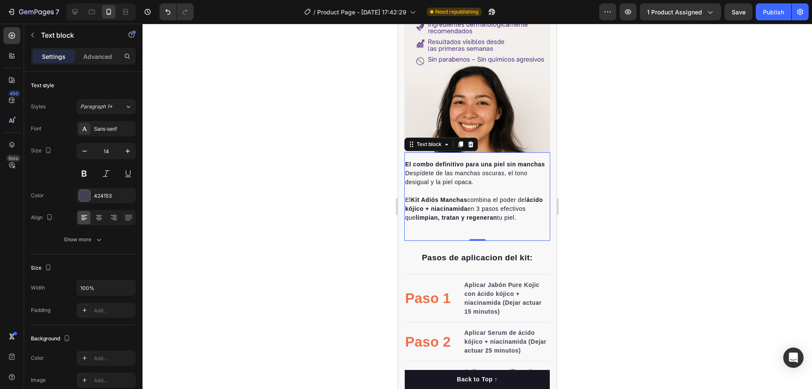
click at [621, 165] on div at bounding box center [478, 206] width 670 height 365
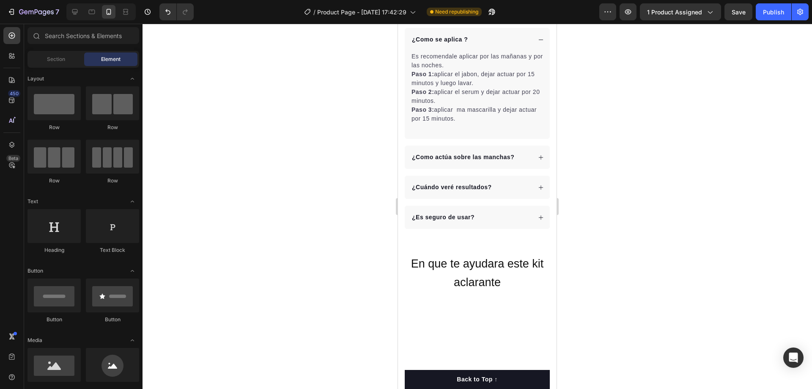
scroll to position [128, 0]
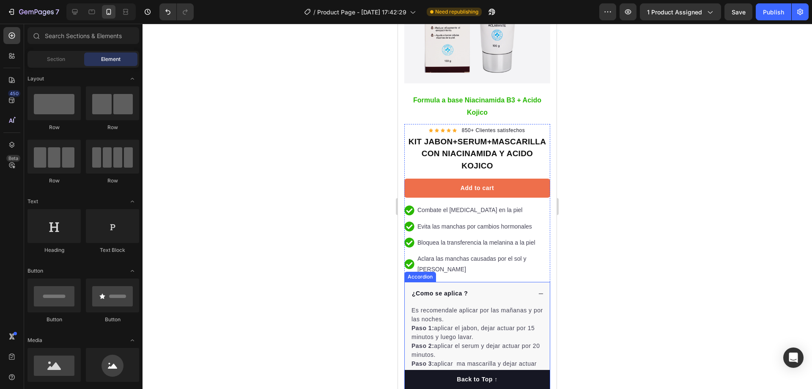
click at [539, 293] on icon at bounding box center [541, 293] width 5 height 0
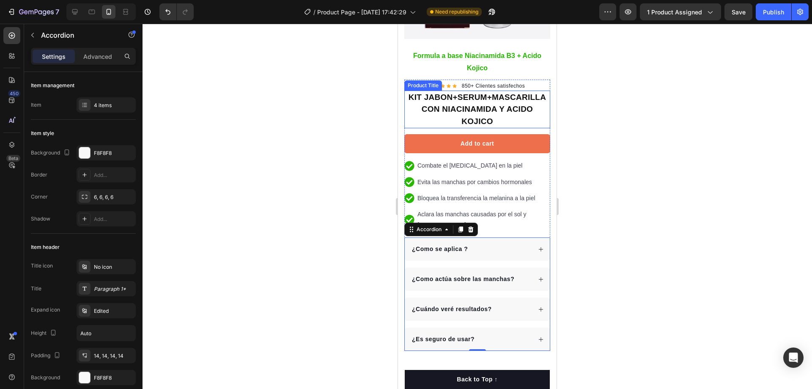
scroll to position [381, 0]
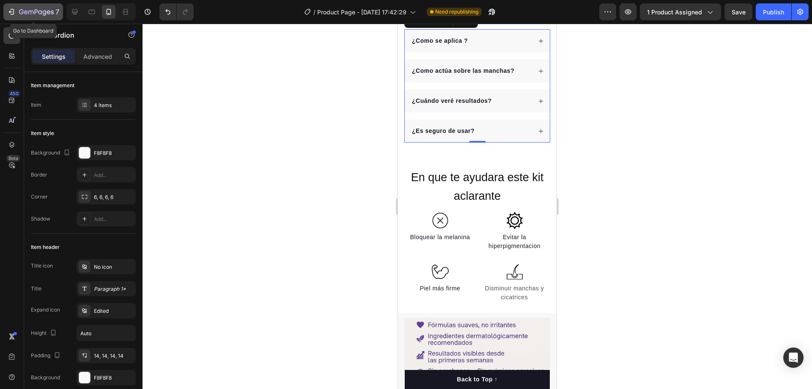
drag, startPoint x: 36, startPoint y: 14, endPoint x: 28, endPoint y: 6, distance: 10.5
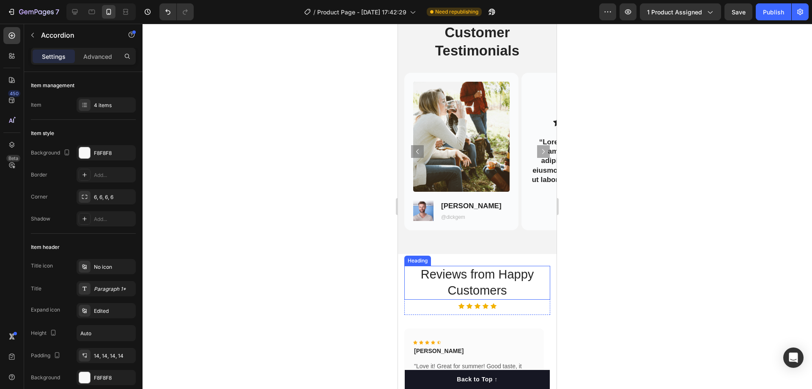
scroll to position [1983, 0]
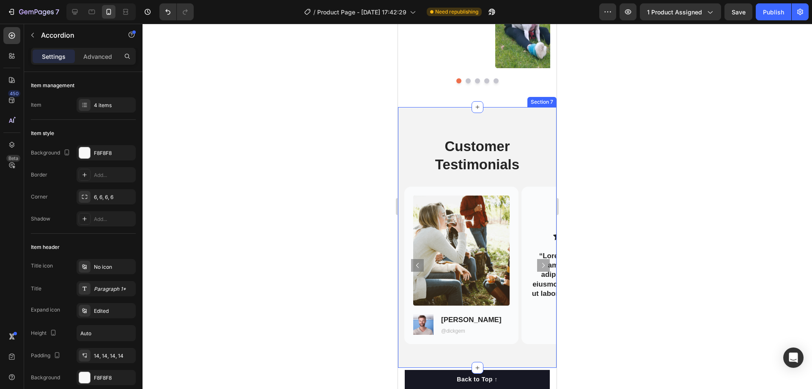
click at [494, 112] on div "Customer Testimonials Heading Row Image Image [PERSON_NAME] Text Block @dickgem…" at bounding box center [477, 237] width 159 height 261
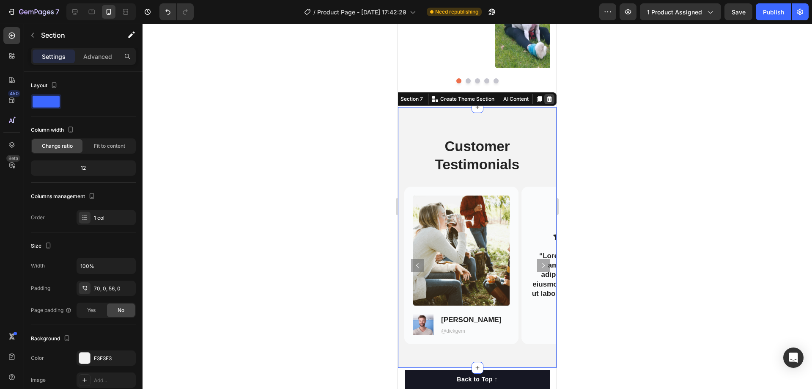
click at [546, 96] on icon at bounding box center [549, 99] width 7 height 7
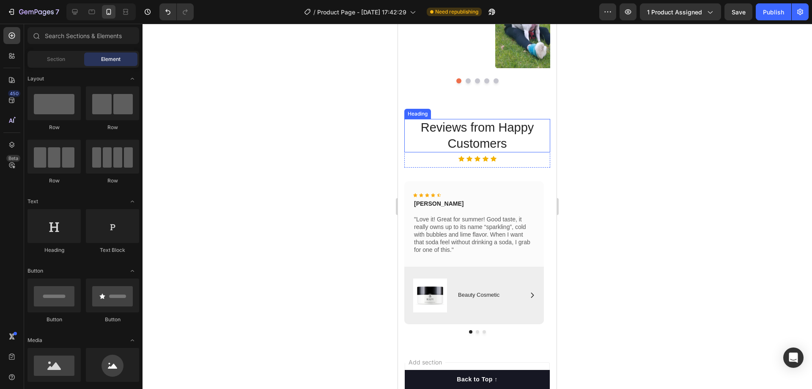
click at [450, 127] on h2 "Reviews from Happy Customers" at bounding box center [477, 135] width 146 height 33
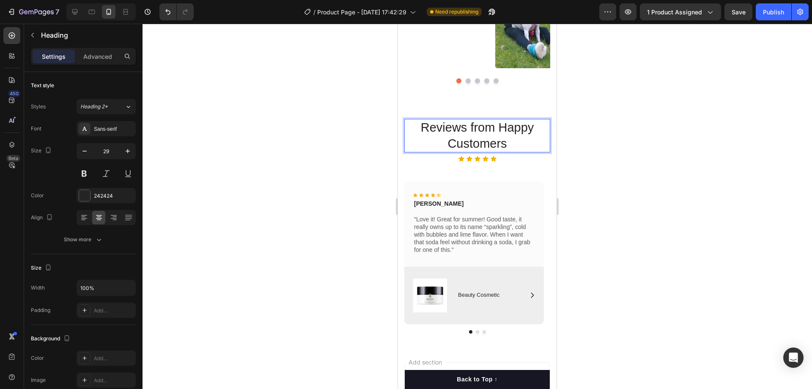
click at [450, 127] on p "Reviews from Happy Customers" at bounding box center [477, 136] width 144 height 32
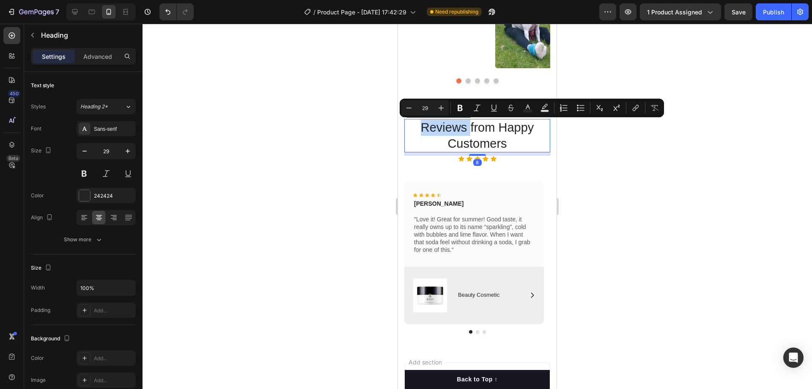
click at [419, 129] on p "Reviews from Happy Customers" at bounding box center [477, 136] width 144 height 32
drag, startPoint x: 419, startPoint y: 129, endPoint x: 517, endPoint y: 155, distance: 101.6
click at [517, 152] on div "Reviews from Happy Customers Heading 8" at bounding box center [477, 135] width 146 height 33
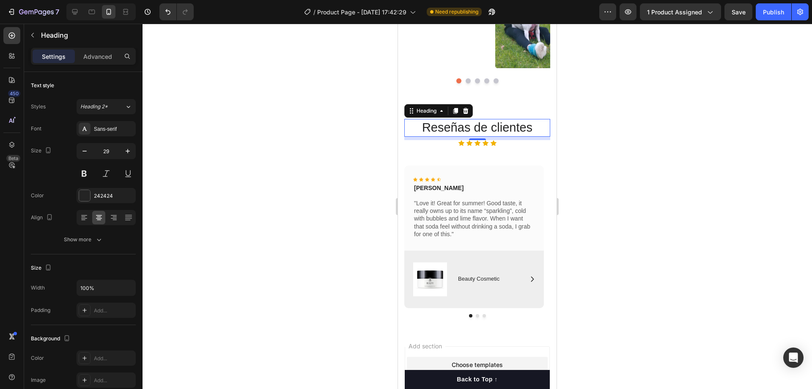
click at [487, 131] on p "Reseñas de clientes" at bounding box center [477, 128] width 144 height 16
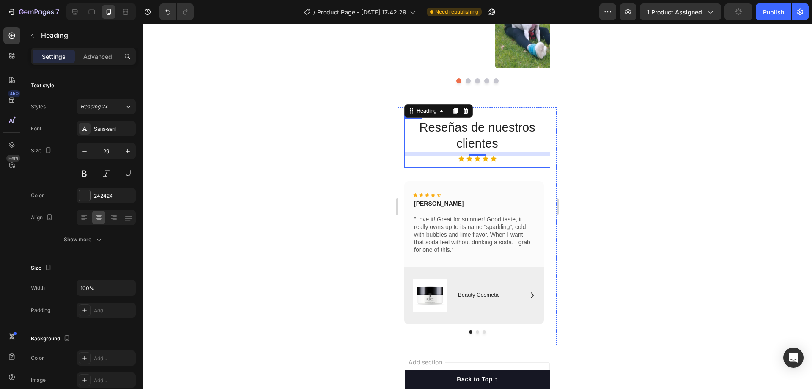
click at [504, 165] on div "Reseñas de nuestros clientes Heading 8 Icon Icon Icon Icon Icon Icon List" at bounding box center [477, 143] width 146 height 49
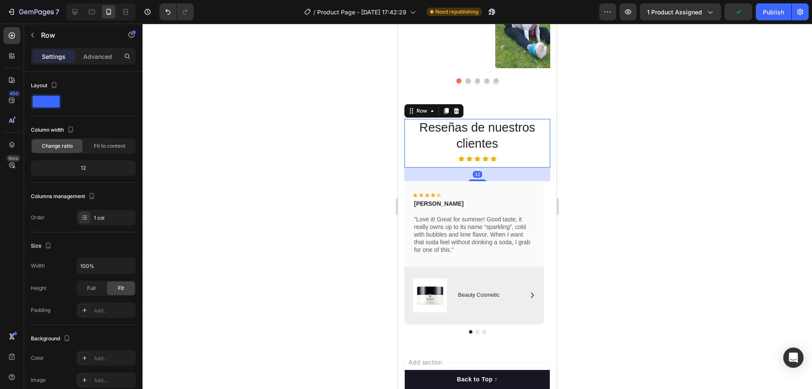
click at [571, 160] on div at bounding box center [478, 206] width 670 height 365
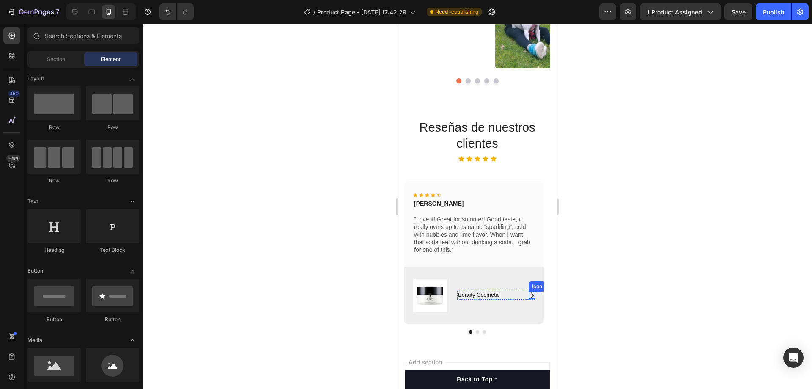
click at [532, 295] on icon at bounding box center [532, 294] width 7 height 7
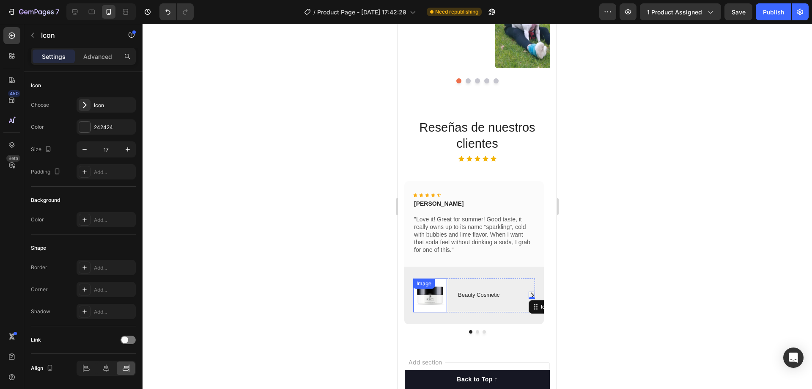
click at [431, 296] on img at bounding box center [430, 295] width 34 height 34
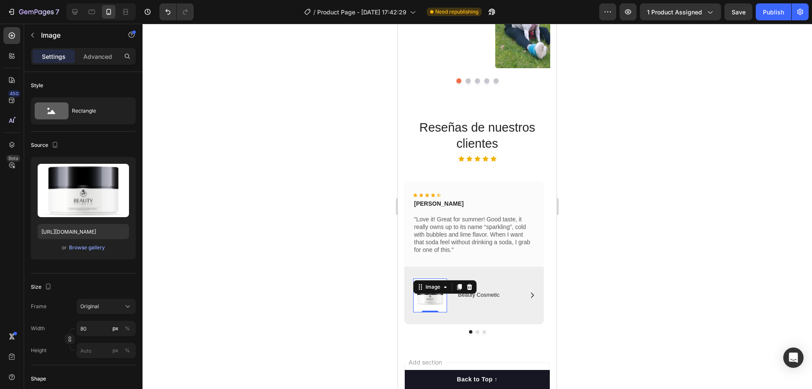
click at [588, 200] on div at bounding box center [478, 206] width 670 height 365
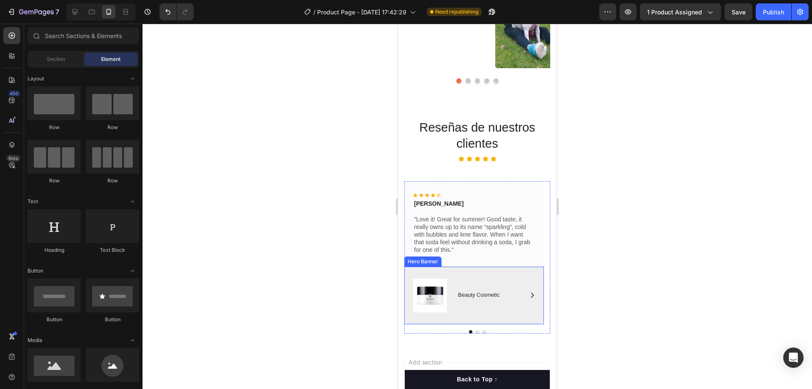
click at [450, 277] on div "Image Icon Beauty Cosmetic Text Block Row Row" at bounding box center [474, 295] width 140 height 58
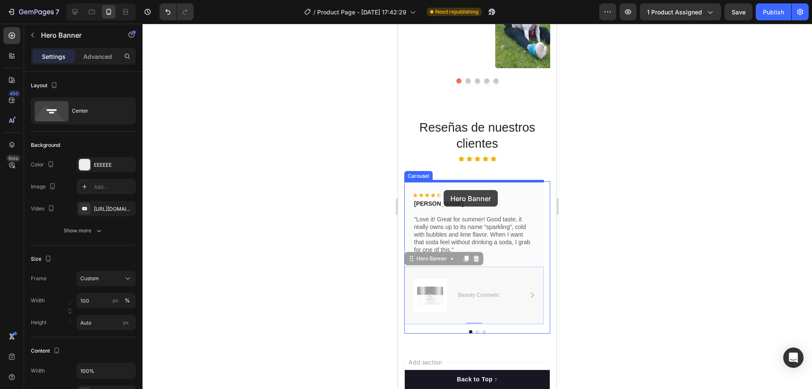
drag, startPoint x: 439, startPoint y: 259, endPoint x: 444, endPoint y: 190, distance: 69.1
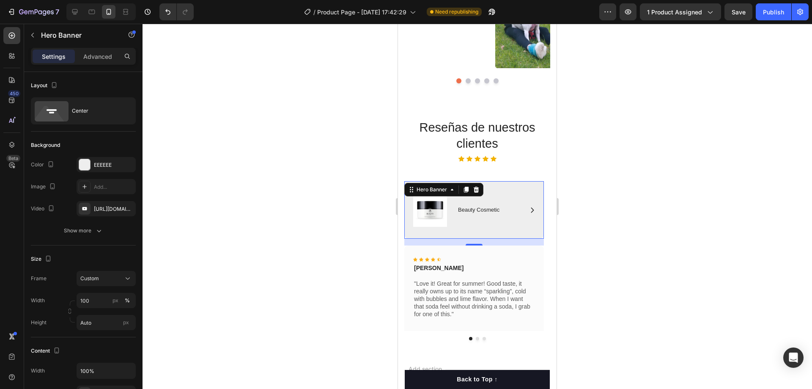
click at [582, 254] on div at bounding box center [478, 206] width 670 height 365
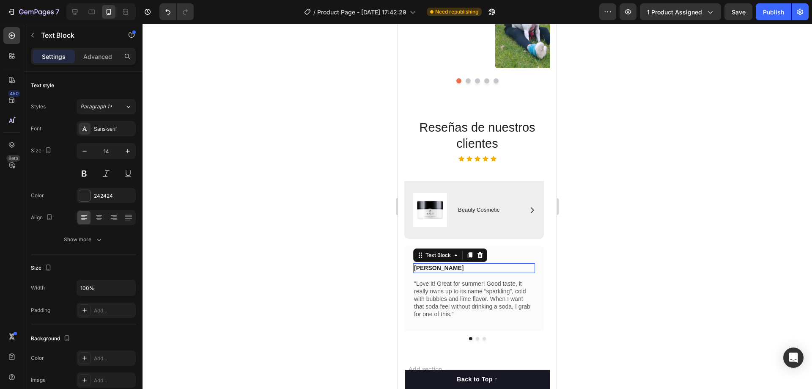
click at [432, 269] on p "[PERSON_NAME]" at bounding box center [474, 268] width 120 height 8
click at [460, 209] on p "Beauty Cosmetic" at bounding box center [491, 209] width 66 height 7
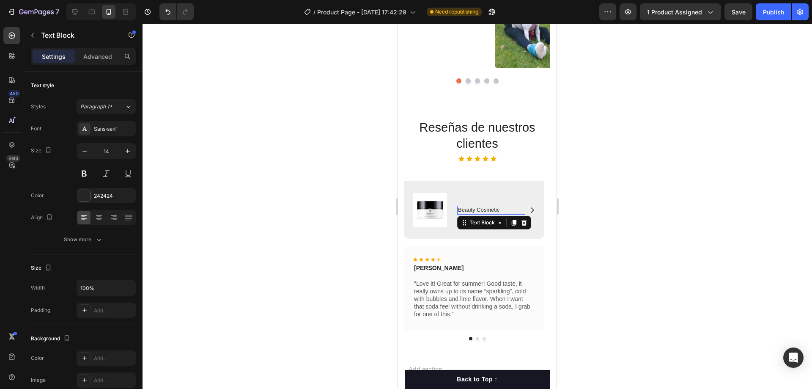
click at [460, 209] on p "Beauty Cosmetic" at bounding box center [491, 209] width 66 height 7
click at [426, 215] on img at bounding box center [430, 210] width 34 height 34
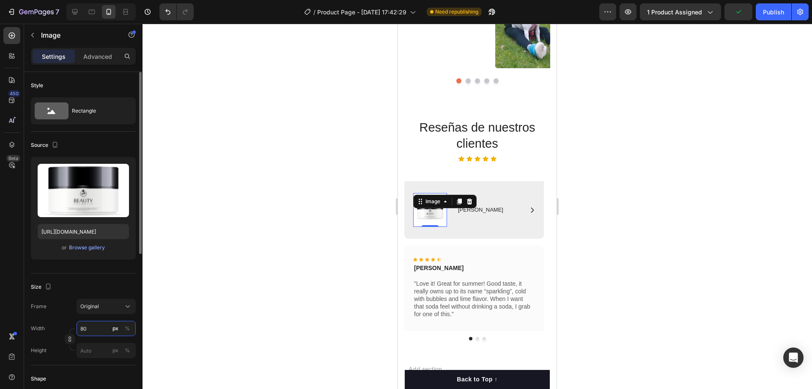
click at [98, 329] on input "80" at bounding box center [106, 328] width 59 height 15
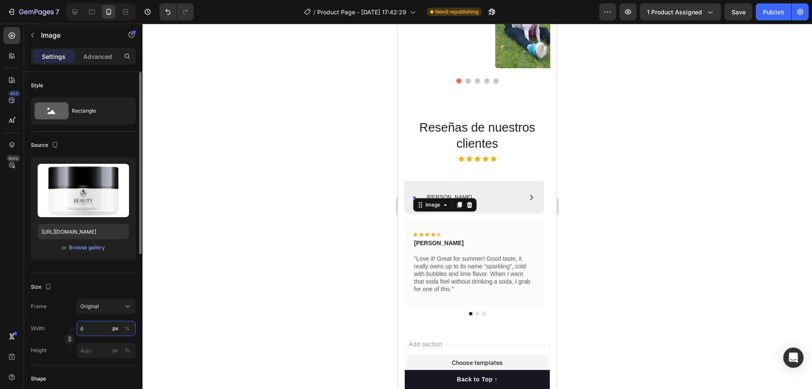
type input "60"
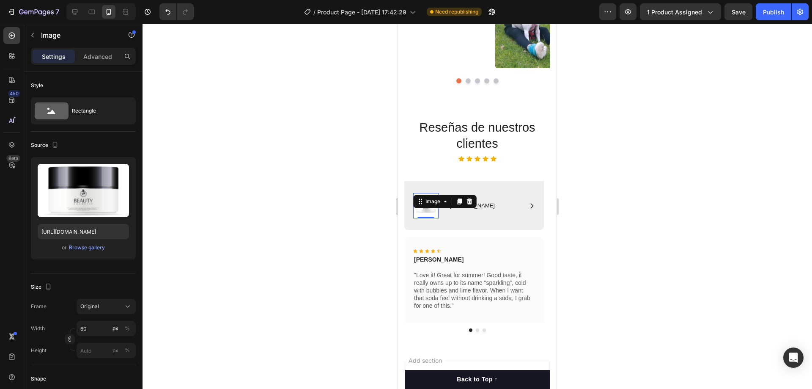
click at [651, 228] on div at bounding box center [478, 206] width 670 height 365
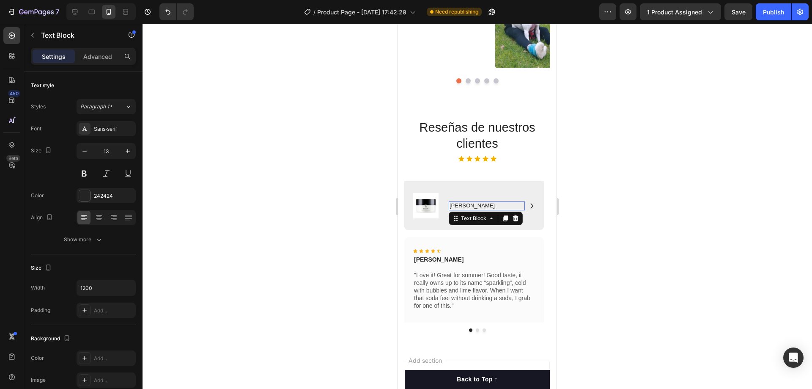
click at [458, 203] on p "[PERSON_NAME]" at bounding box center [487, 205] width 74 height 7
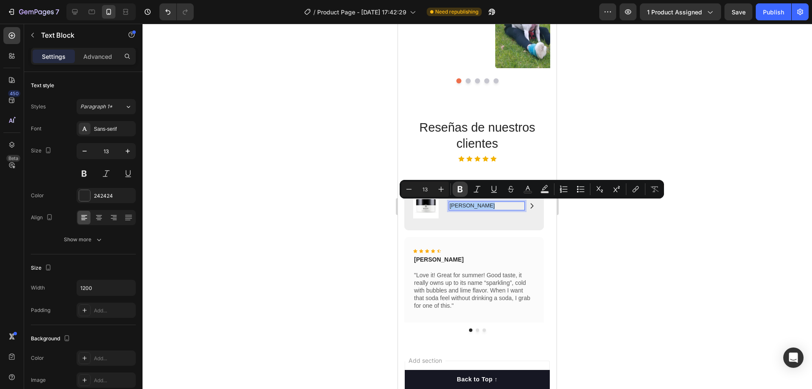
click at [461, 190] on icon "Editor contextual toolbar" at bounding box center [460, 189] width 5 height 6
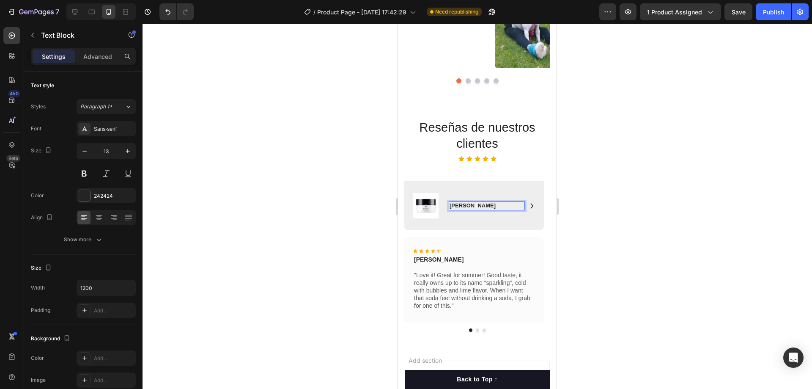
drag, startPoint x: 604, startPoint y: 224, endPoint x: 596, endPoint y: 226, distance: 7.5
click at [603, 224] on div at bounding box center [478, 206] width 670 height 365
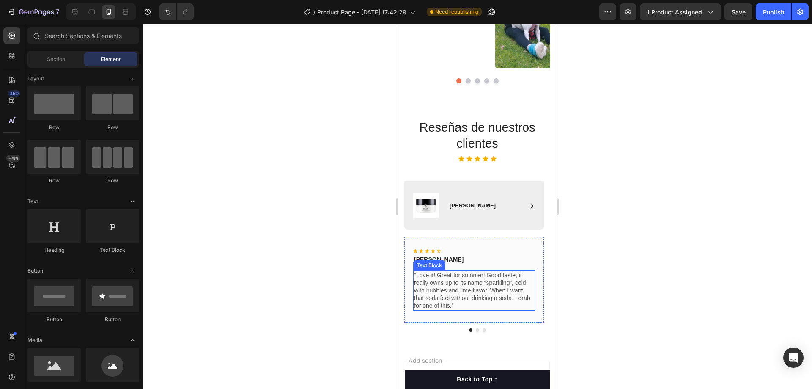
click at [450, 307] on p ""Love it! Great for summer! Good taste, it really owns up to its name “sparklin…" at bounding box center [474, 290] width 120 height 38
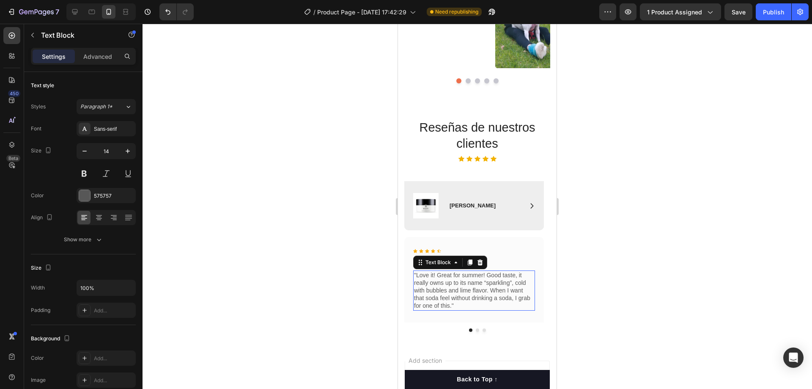
click at [450, 307] on p ""Love it! Great for summer! Good taste, it really owns up to its name “sparklin…" at bounding box center [474, 290] width 120 height 38
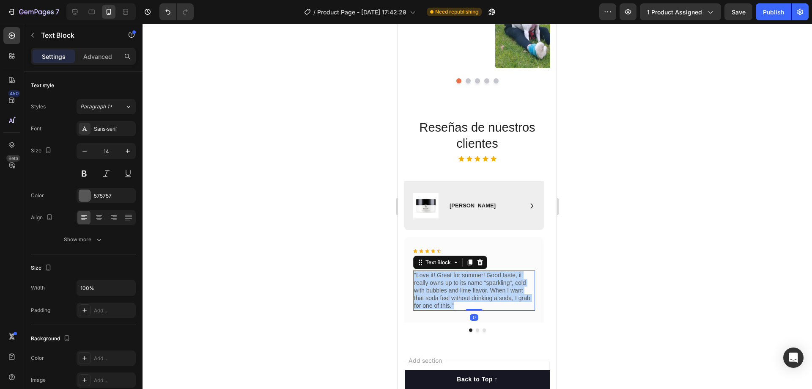
click at [450, 307] on p ""Love it! Great for summer! Good taste, it really owns up to its name “sparklin…" at bounding box center [474, 290] width 120 height 38
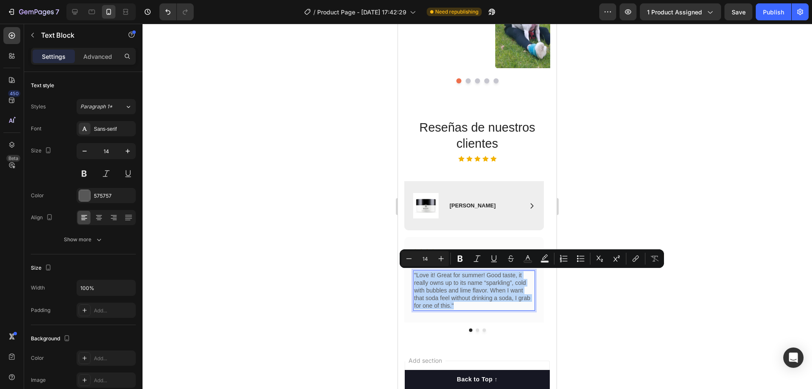
click at [450, 304] on p ""Love it! Great for summer! Good taste, it really owns up to its name “sparklin…" at bounding box center [474, 290] width 120 height 38
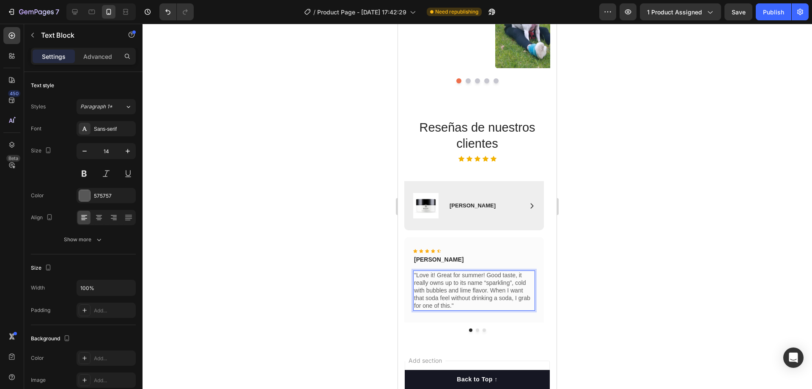
click at [453, 307] on p ""Love it! Great for summer! Good taste, it really owns up to its name “sparklin…" at bounding box center [474, 290] width 120 height 38
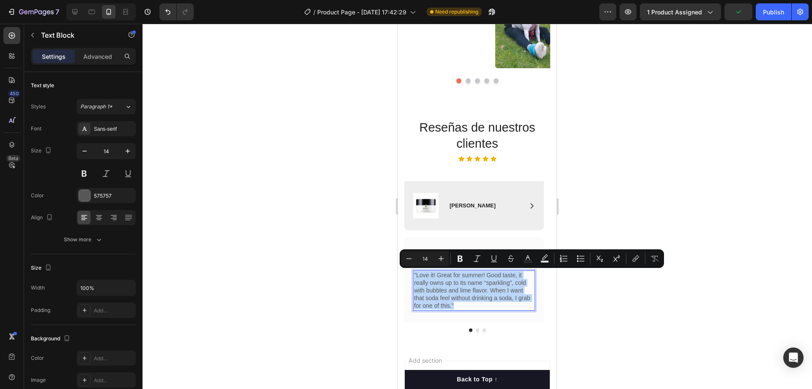
drag, startPoint x: 461, startPoint y: 307, endPoint x: 414, endPoint y: 275, distance: 56.7
click at [414, 275] on div ""Love it! Great for summer! Good taste, it really owns up to its name “sparklin…" at bounding box center [474, 290] width 122 height 40
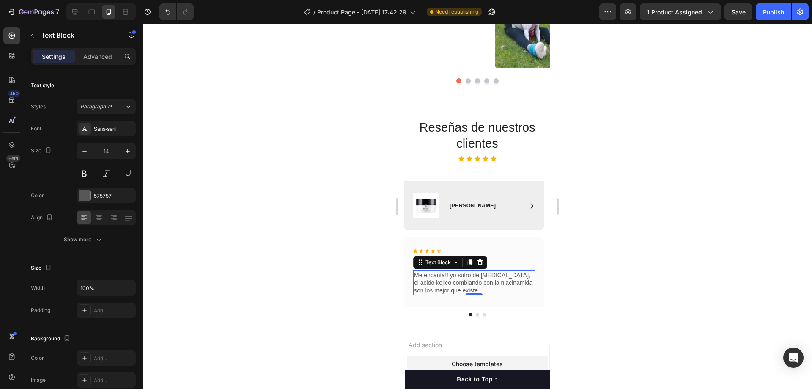
click at [612, 246] on div at bounding box center [478, 206] width 670 height 365
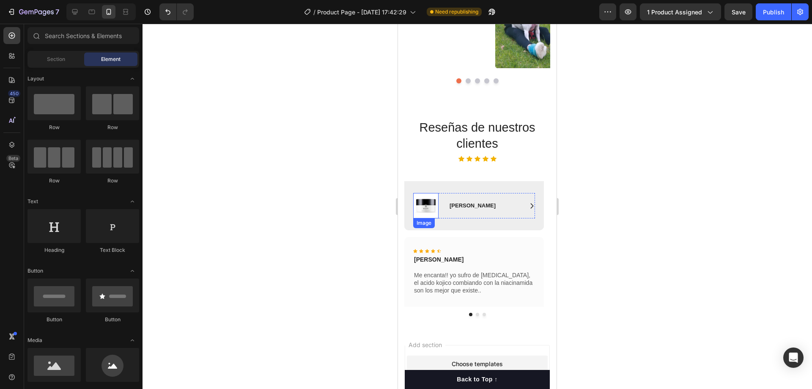
click at [418, 204] on img at bounding box center [425, 205] width 25 height 25
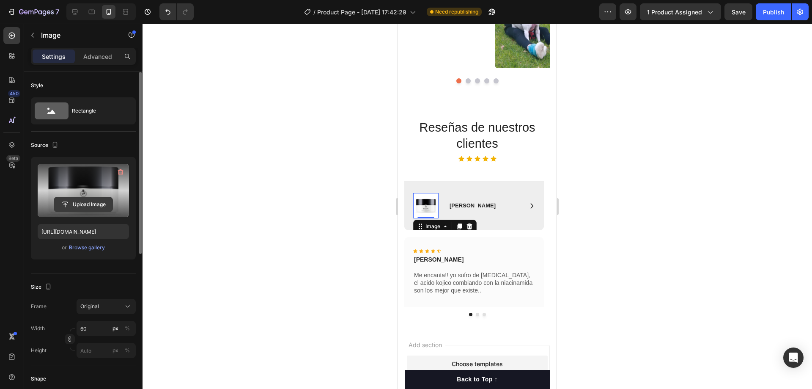
click at [71, 206] on input "file" at bounding box center [83, 204] width 58 height 14
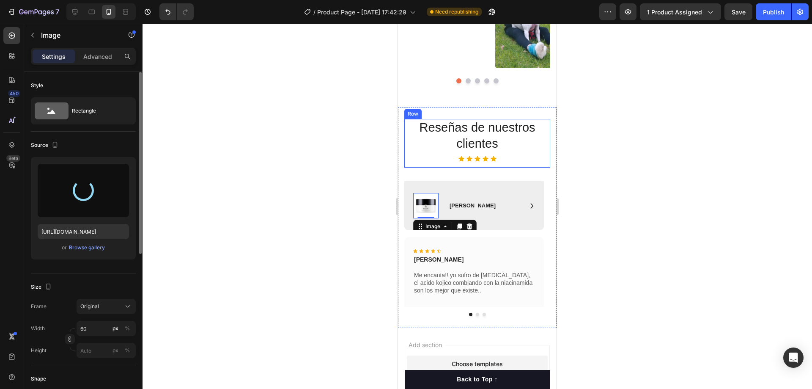
type input "[URL][DOMAIN_NAME]"
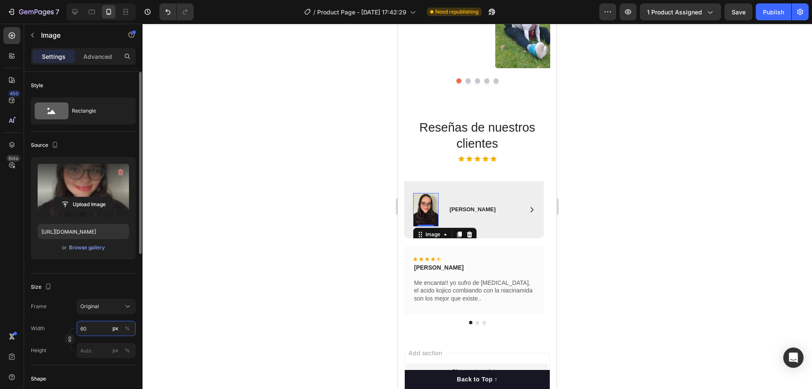
click at [98, 330] on input "60" at bounding box center [106, 328] width 59 height 15
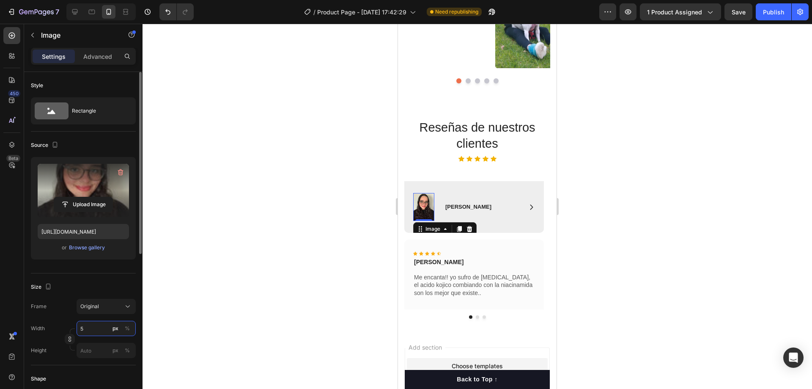
type input "50"
click at [617, 143] on div at bounding box center [478, 206] width 670 height 365
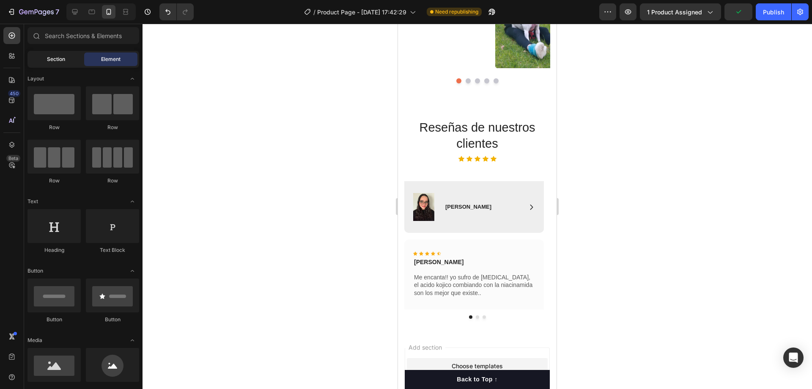
click at [49, 63] on div "Section" at bounding box center [55, 59] width 53 height 14
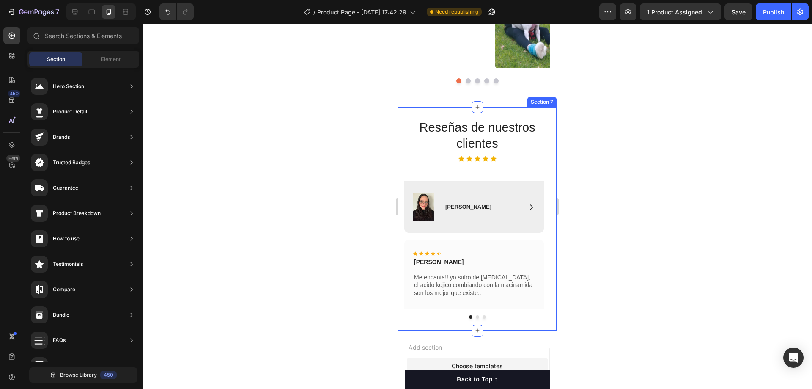
click at [436, 178] on div "Reseñas de nuestros clientes Heading Icon Icon Icon Icon Icon Icon List Row Ima…" at bounding box center [477, 222] width 146 height 206
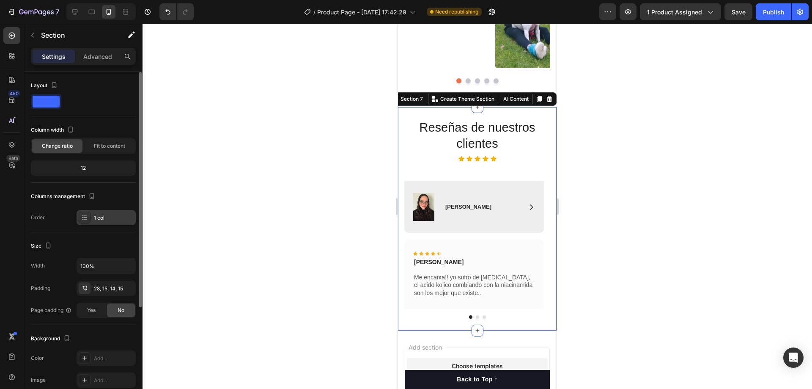
click at [90, 214] on div at bounding box center [85, 217] width 12 height 12
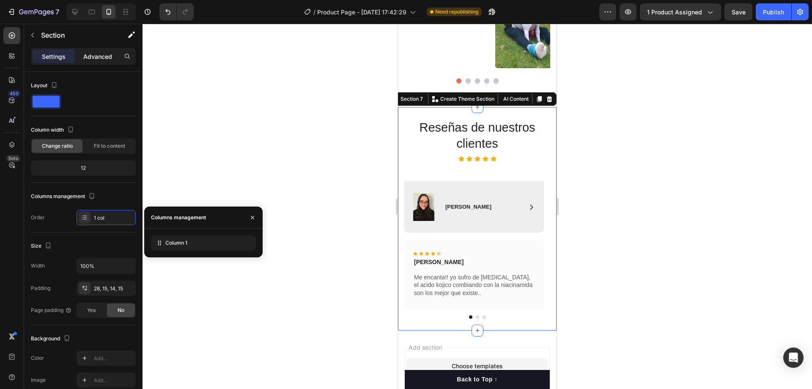
click at [95, 58] on p "Advanced" at bounding box center [97, 56] width 29 height 9
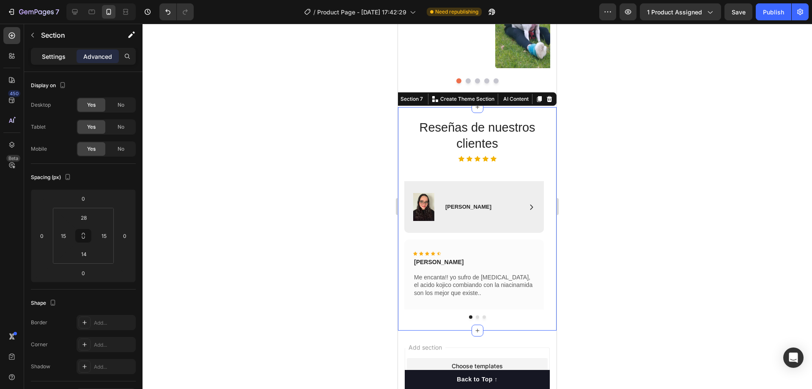
click at [66, 54] on div "Settings" at bounding box center [54, 56] width 42 height 14
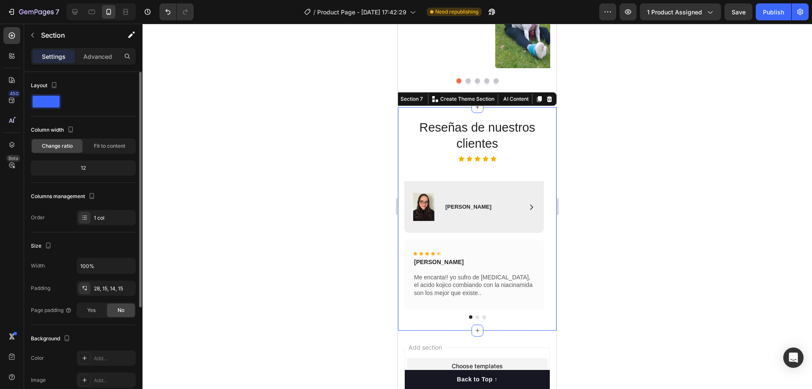
scroll to position [153, 0]
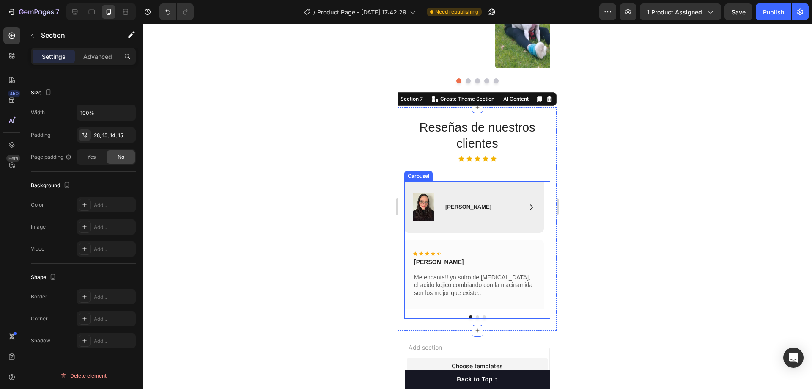
click at [476, 316] on button "Dot" at bounding box center [477, 316] width 3 height 3
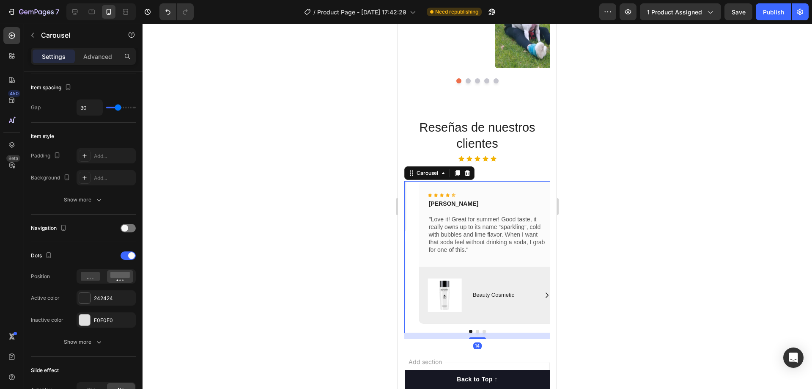
scroll to position [0, 0]
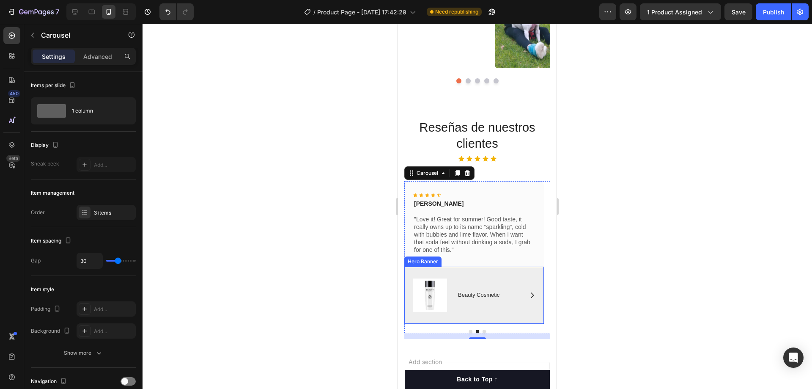
click at [464, 275] on div "Image Icon Beauty Cosmetic Text Block Row Row" at bounding box center [474, 294] width 140 height 57
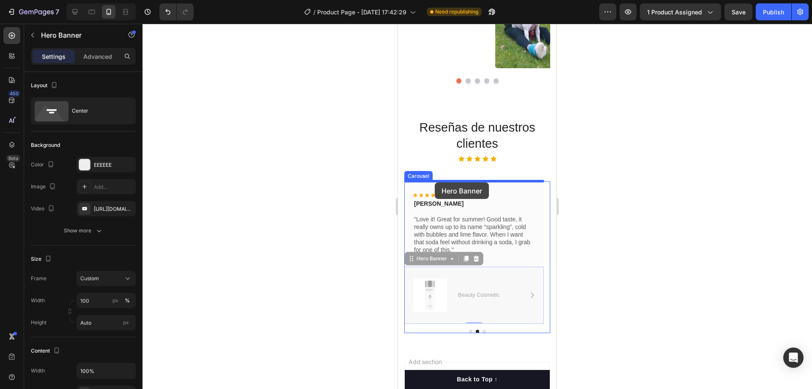
drag, startPoint x: 438, startPoint y: 262, endPoint x: 435, endPoint y: 182, distance: 80.0
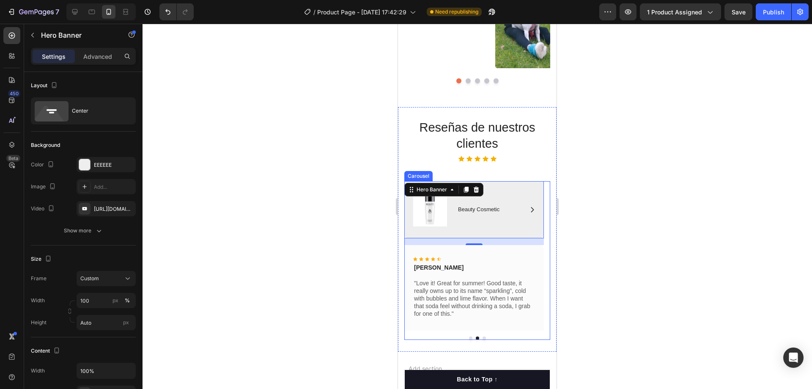
click at [483, 337] on button "Dot" at bounding box center [484, 337] width 3 height 3
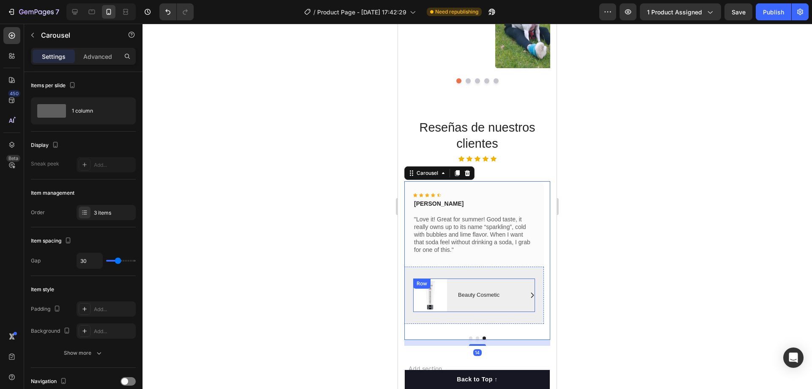
click at [453, 278] on div "Image Icon Beauty Cosmetic Text Block Row Row" at bounding box center [474, 294] width 122 height 33
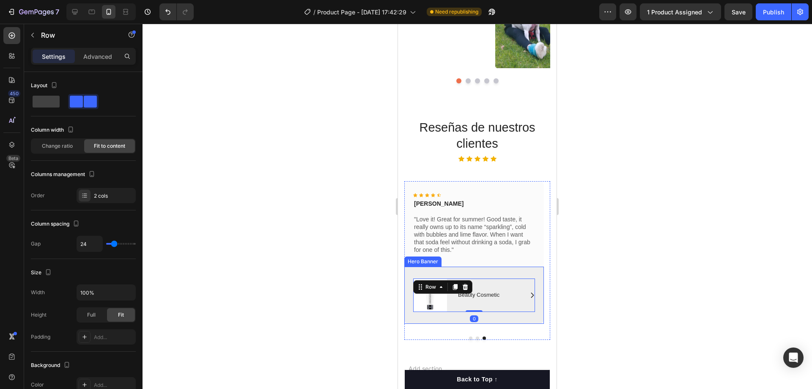
click at [447, 268] on div "Image Icon Beauty Cosmetic Text Block Row Row 0" at bounding box center [474, 294] width 140 height 57
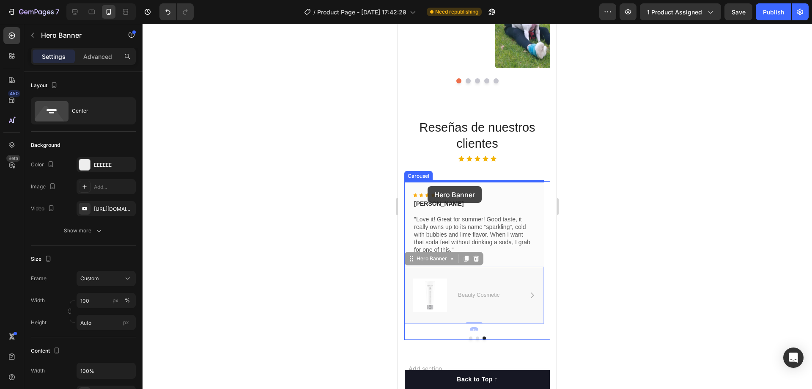
drag, startPoint x: 434, startPoint y: 263, endPoint x: 428, endPoint y: 186, distance: 76.8
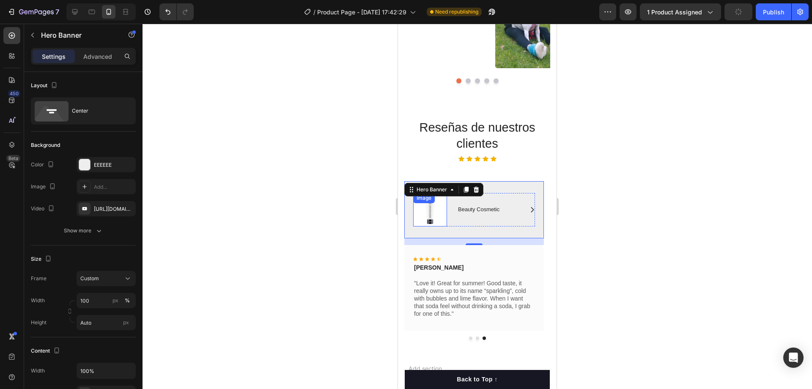
click at [435, 209] on img at bounding box center [430, 209] width 34 height 33
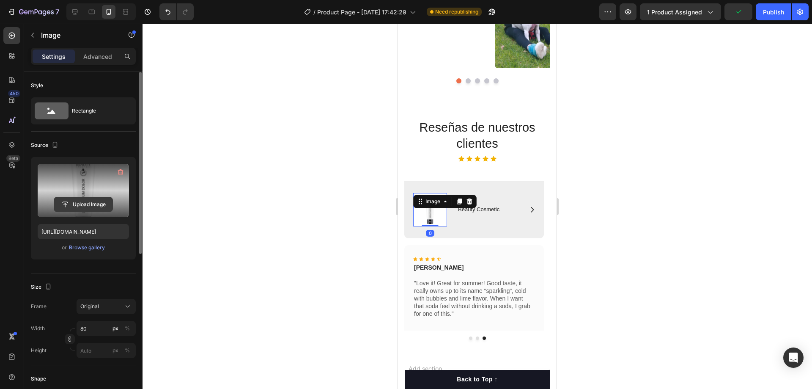
click at [91, 205] on input "file" at bounding box center [83, 204] width 58 height 14
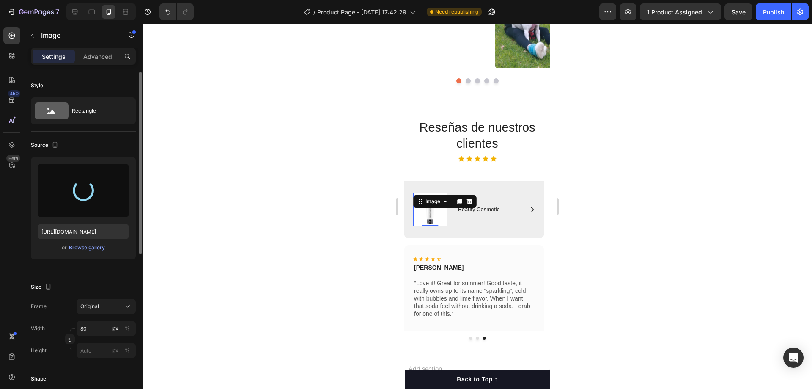
type input "[URL][DOMAIN_NAME]"
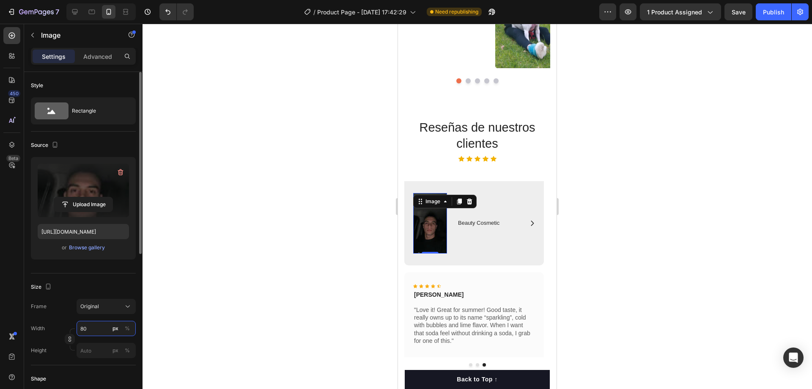
click at [86, 328] on input "80" at bounding box center [106, 328] width 59 height 15
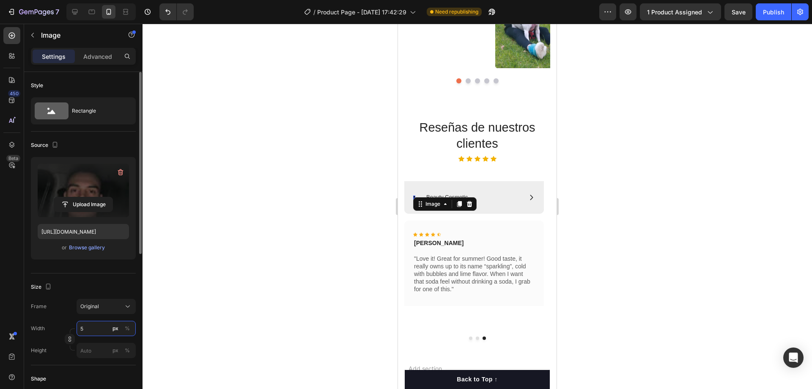
type input "50"
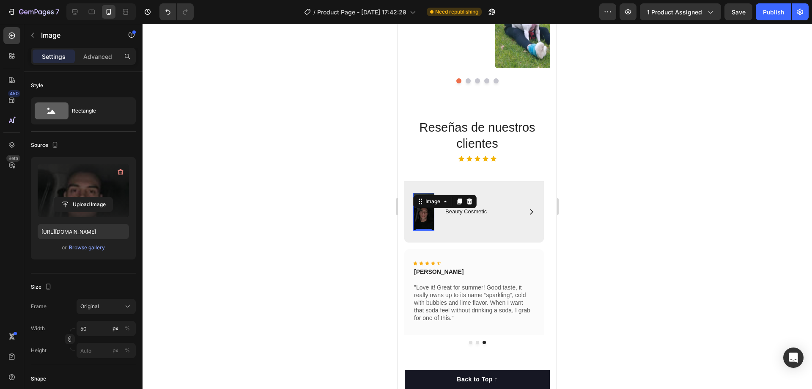
click at [224, 232] on div at bounding box center [478, 206] width 670 height 365
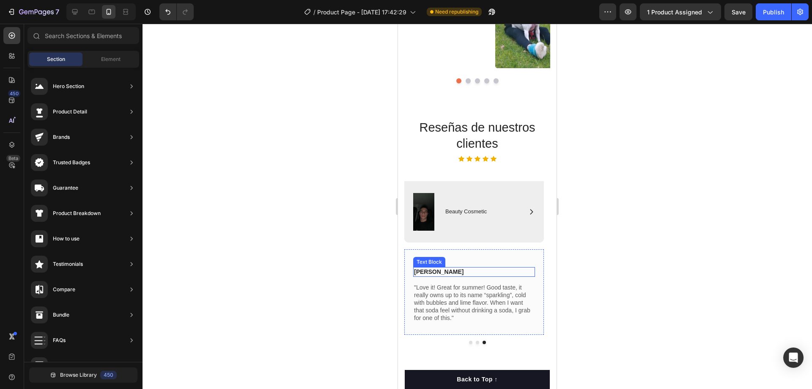
click at [434, 271] on p "[PERSON_NAME]" at bounding box center [474, 272] width 120 height 8
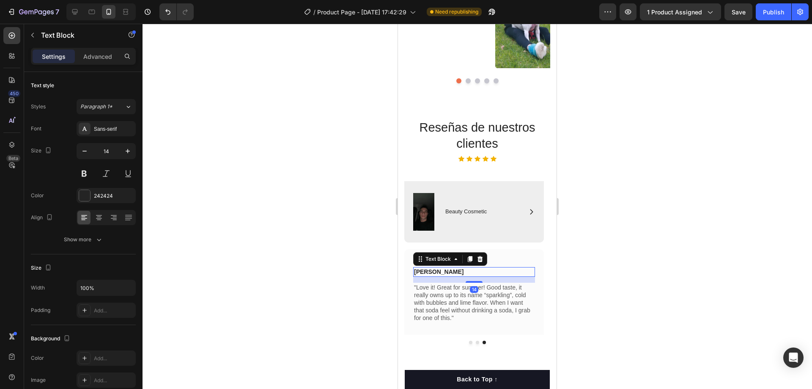
click at [434, 271] on p "[PERSON_NAME]" at bounding box center [474, 272] width 120 height 8
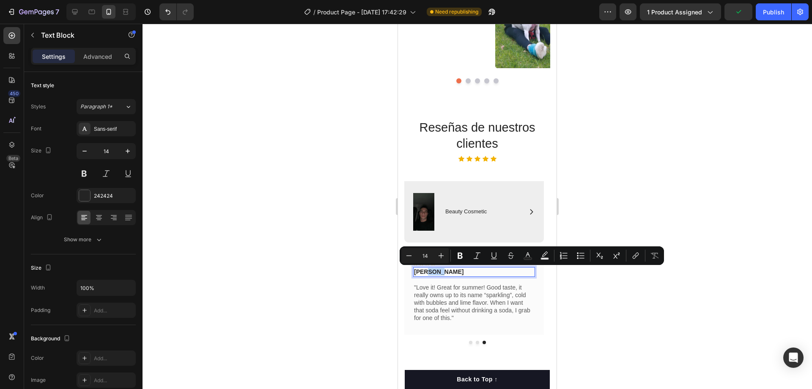
click at [441, 272] on p "[PERSON_NAME]" at bounding box center [474, 272] width 120 height 8
click at [442, 272] on p "[PERSON_NAME]" at bounding box center [474, 272] width 120 height 8
drag, startPoint x: 442, startPoint y: 272, endPoint x: 412, endPoint y: 273, distance: 29.6
click at [412, 273] on div "Icon Icon Icon Icon Icon Icon List [PERSON_NAME] Text Block 14 "Love it! Great …" at bounding box center [474, 291] width 140 height 85
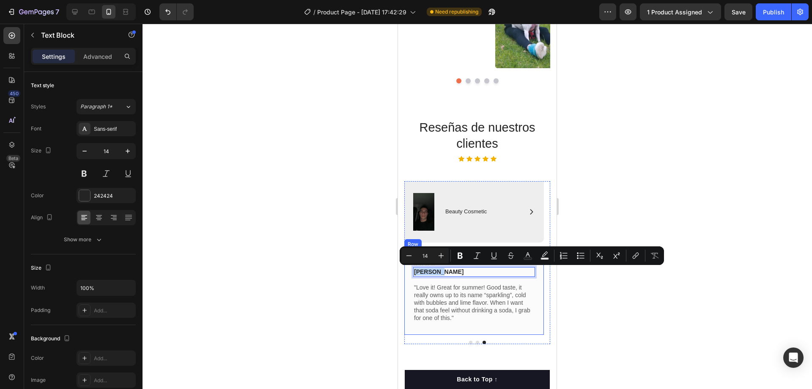
copy p "[PERSON_NAME]"
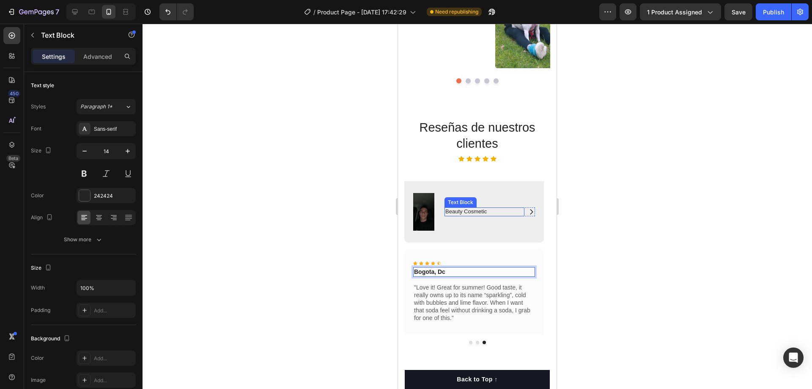
click at [448, 211] on p "Beauty Cosmetic" at bounding box center [484, 211] width 78 height 7
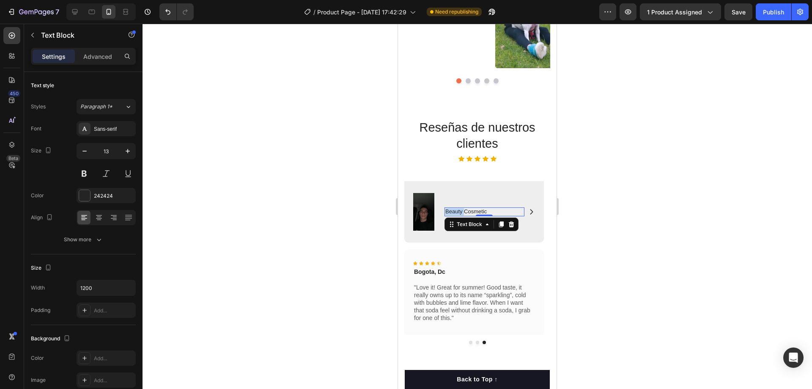
click at [448, 211] on div "Icon Beauty Cosmetic Text Block 0 Row" at bounding box center [490, 212] width 91 height 38
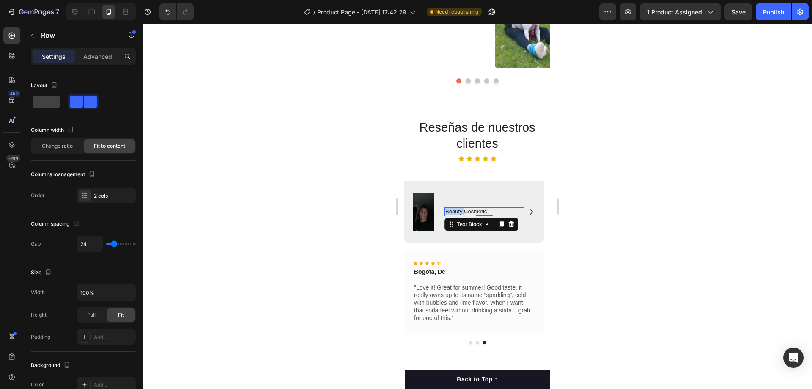
click at [448, 211] on div "Icon Beauty Cosmetic Text Block 0 Row" at bounding box center [490, 212] width 91 height 38
click at [448, 211] on div "Image Icon Beauty Cosmetic Text Block 0 Row Row" at bounding box center [474, 212] width 122 height 38
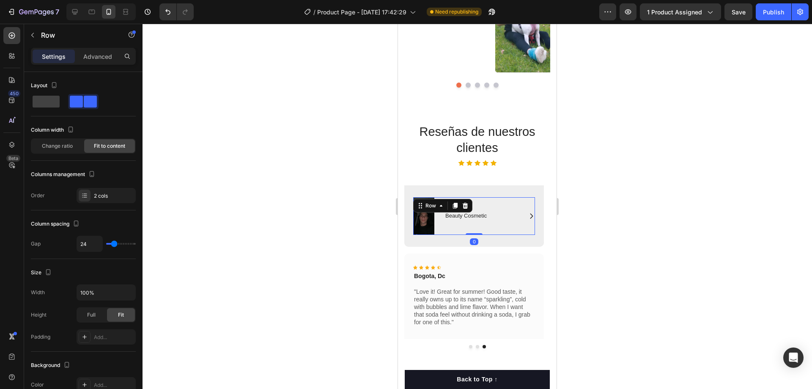
click at [448, 211] on div "Row" at bounding box center [442, 206] width 59 height 14
click at [456, 217] on p "Beauty Cosmetic" at bounding box center [484, 215] width 78 height 7
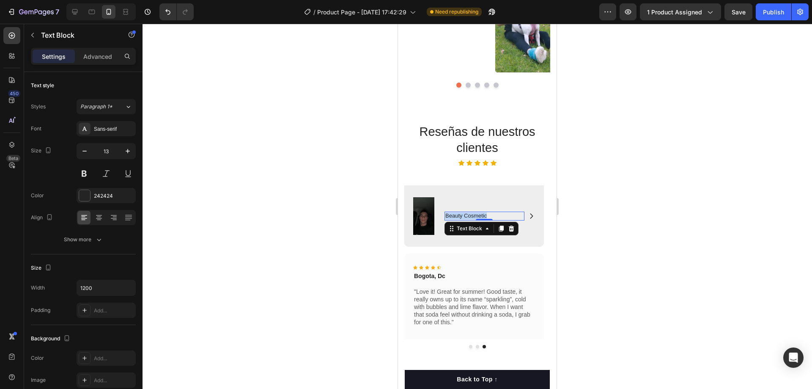
click at [456, 217] on p "Beauty Cosmetic" at bounding box center [484, 215] width 78 height 7
click at [484, 213] on p "[PERSON_NAME]" at bounding box center [484, 215] width 78 height 7
drag, startPoint x: 492, startPoint y: 214, endPoint x: 445, endPoint y: 220, distance: 47.9
click at [445, 220] on div "[PERSON_NAME]" at bounding box center [485, 215] width 80 height 9
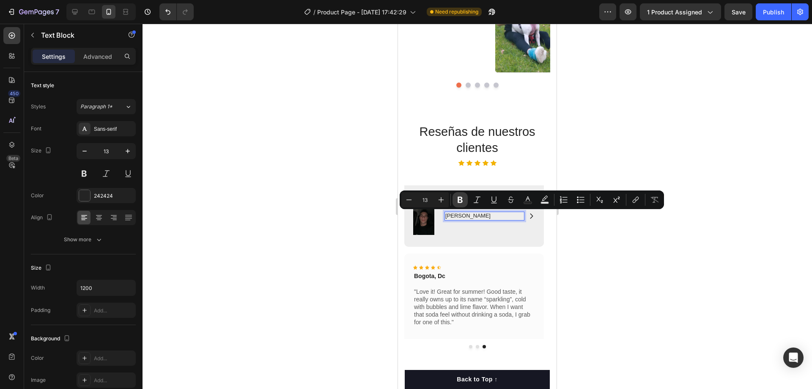
drag, startPoint x: 459, startPoint y: 203, endPoint x: 71, endPoint y: 187, distance: 388.6
click at [459, 203] on icon "Editor contextual toolbar" at bounding box center [460, 199] width 8 height 8
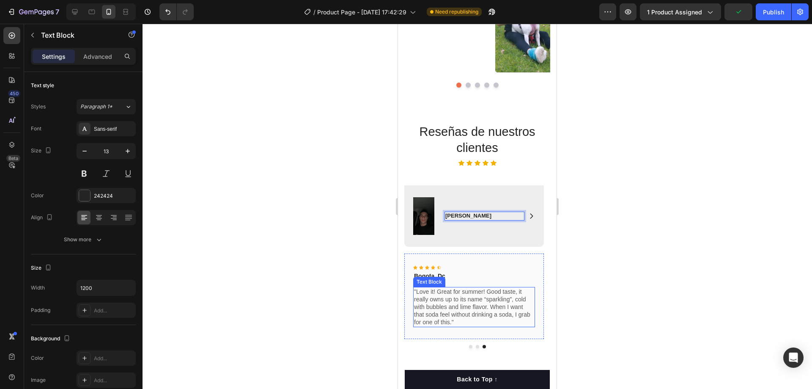
click at [431, 292] on p ""Love it! Great for summer! Good taste, it really owns up to its name “sparklin…" at bounding box center [474, 307] width 120 height 38
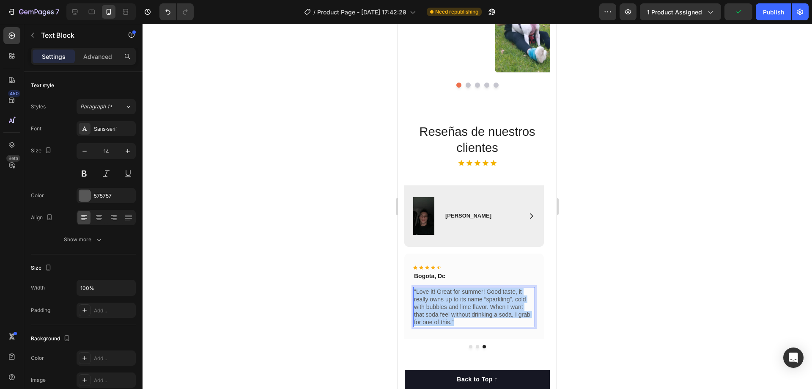
click at [431, 292] on p ""Love it! Great for summer! Good taste, it really owns up to its name “sparklin…" at bounding box center [474, 307] width 120 height 38
click at [418, 293] on p "este es un excelente kit, yoen lo personal sufro mucho [PERSON_NAME] y me deja …" at bounding box center [474, 307] width 120 height 38
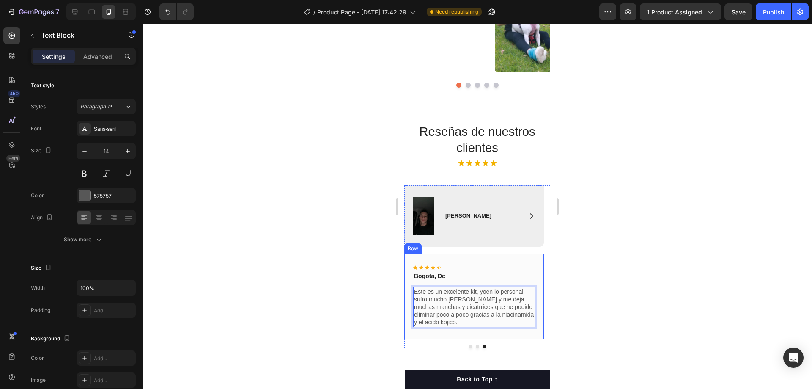
click at [584, 257] on div at bounding box center [478, 206] width 670 height 365
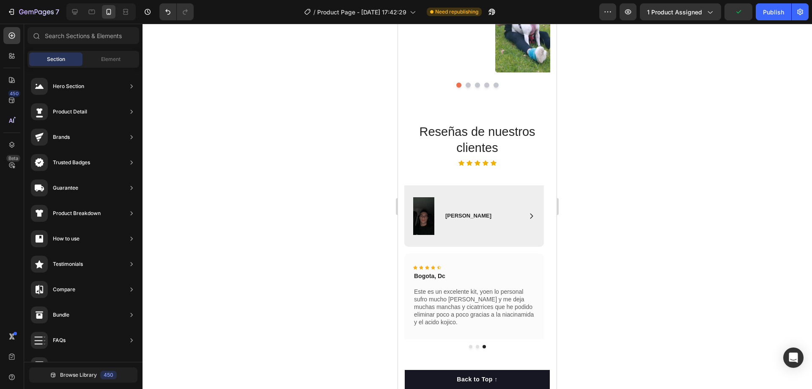
click at [587, 232] on div at bounding box center [478, 206] width 670 height 365
click at [471, 219] on p "[PERSON_NAME]" at bounding box center [484, 215] width 78 height 7
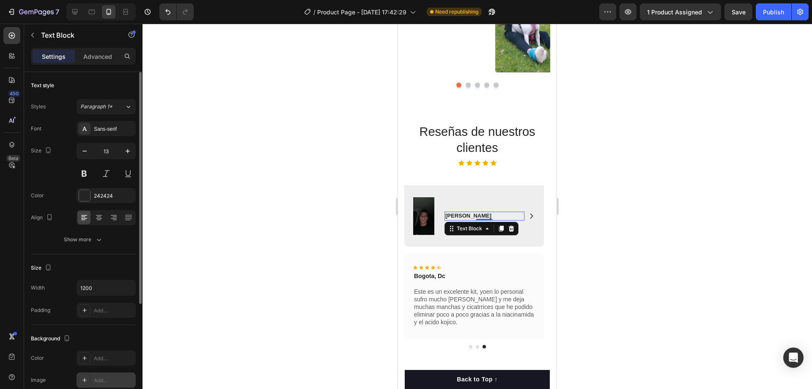
scroll to position [160, 0]
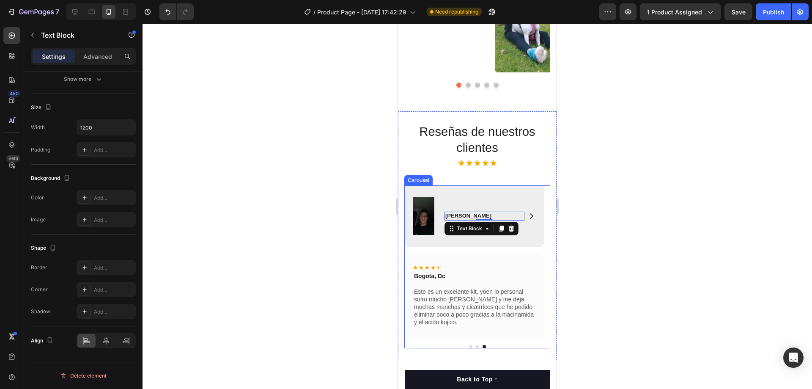
click at [476, 346] on button "Dot" at bounding box center [477, 346] width 3 height 3
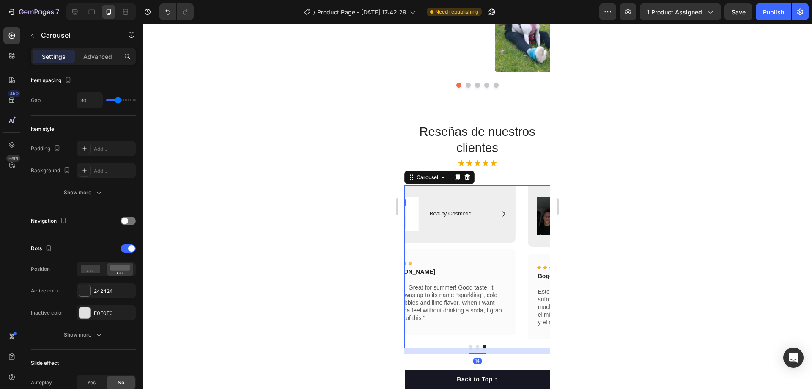
scroll to position [0, 0]
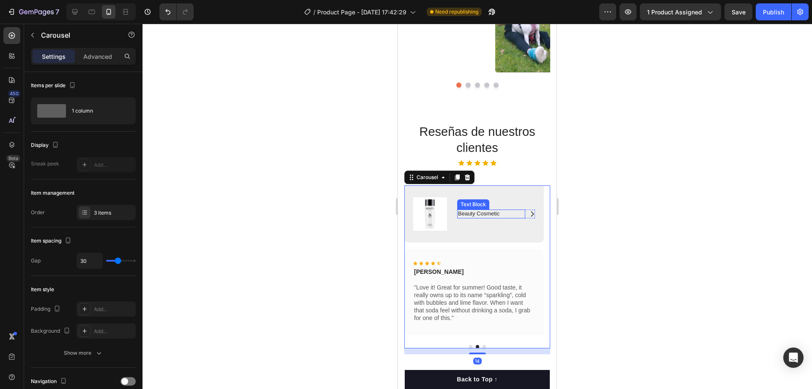
click at [473, 211] on p "Beauty Cosmetic" at bounding box center [491, 213] width 66 height 7
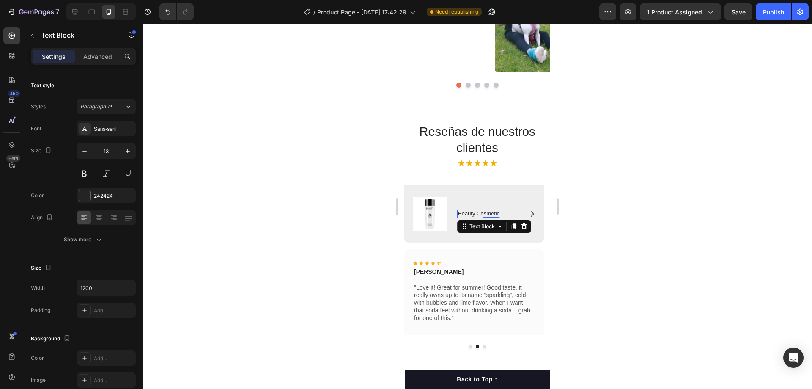
click at [472, 212] on p "Beauty Cosmetic" at bounding box center [491, 213] width 66 height 7
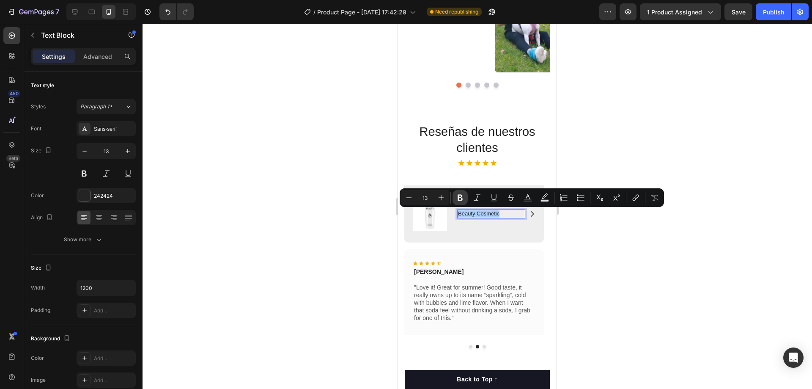
click at [461, 196] on icon "Editor contextual toolbar" at bounding box center [460, 198] width 5 height 6
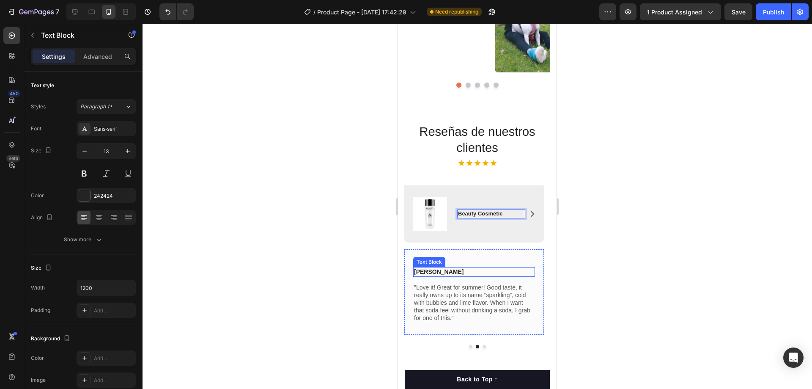
click at [436, 272] on p "[PERSON_NAME]" at bounding box center [474, 272] width 120 height 8
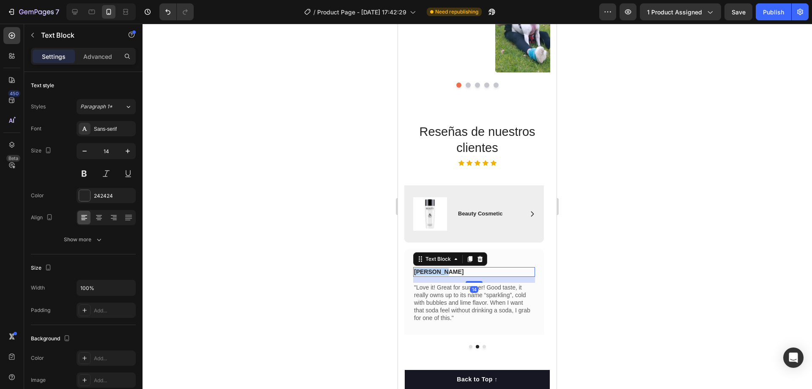
click at [436, 272] on p "[PERSON_NAME]" at bounding box center [474, 272] width 120 height 8
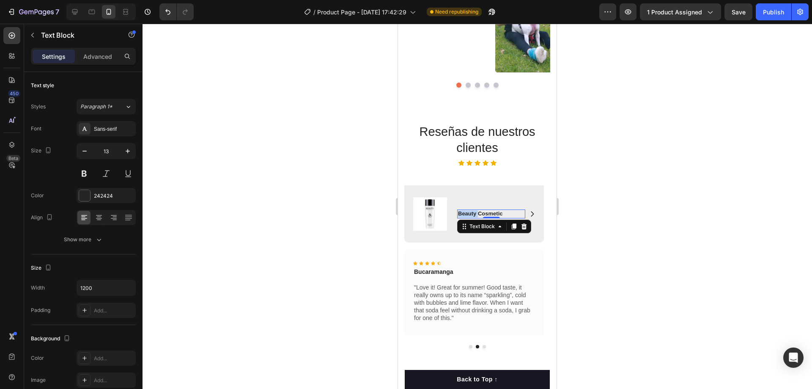
click at [474, 213] on strong "Beauty Cosmetic" at bounding box center [480, 213] width 44 height 6
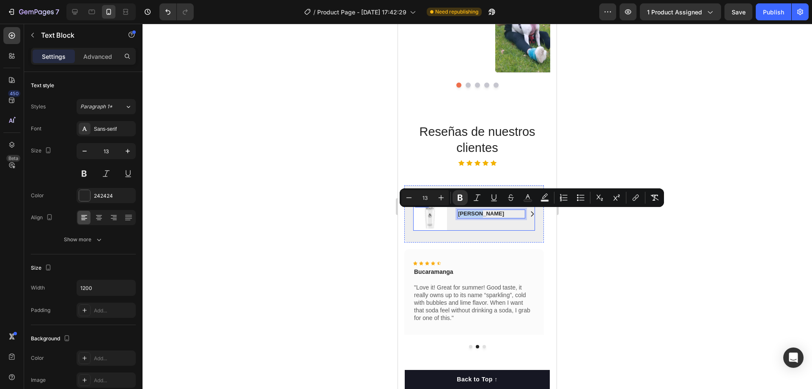
drag, startPoint x: 488, startPoint y: 215, endPoint x: 456, endPoint y: 219, distance: 31.5
click at [456, 219] on div "Image Icon [PERSON_NAME] Text Block 0 Row Row" at bounding box center [474, 213] width 122 height 33
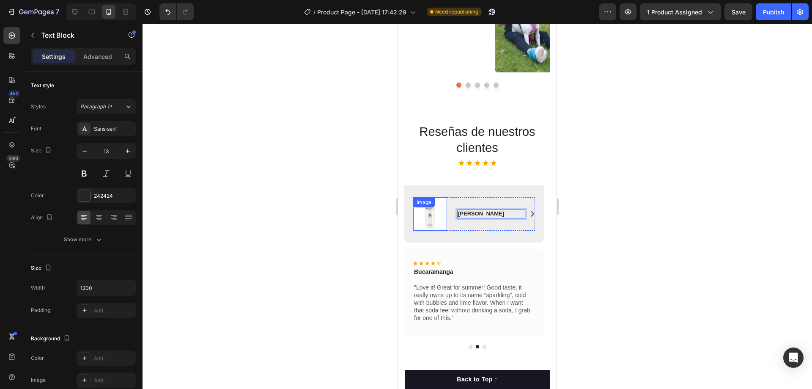
click at [435, 220] on img at bounding box center [430, 213] width 34 height 33
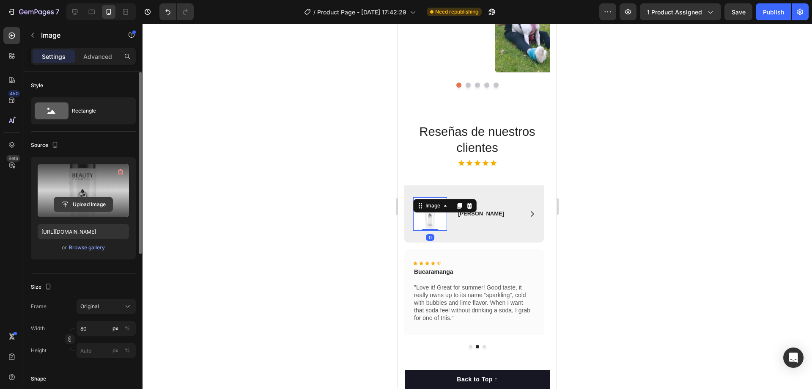
click at [91, 206] on input "file" at bounding box center [83, 204] width 58 height 14
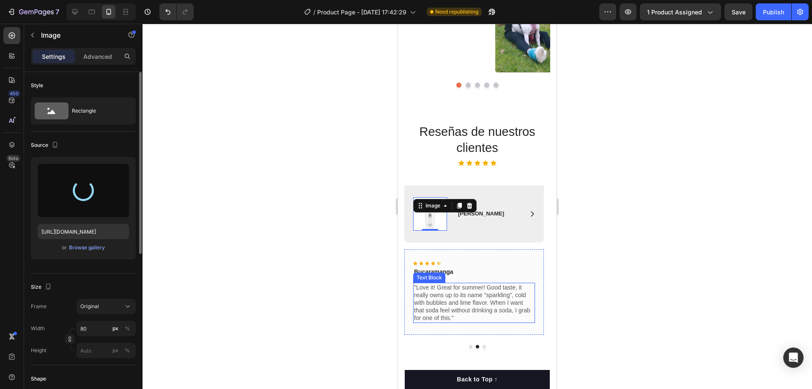
type input "[URL][DOMAIN_NAME]"
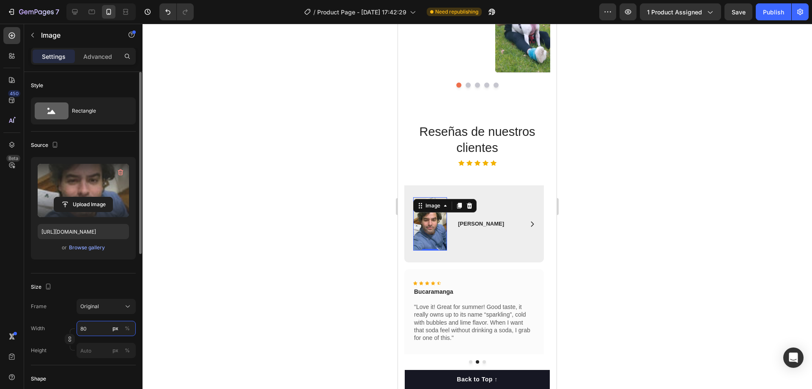
click at [83, 333] on input "80" at bounding box center [106, 328] width 59 height 15
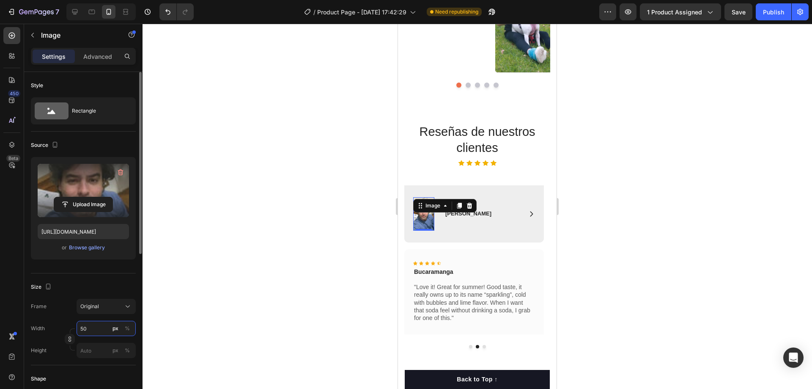
type input "50"
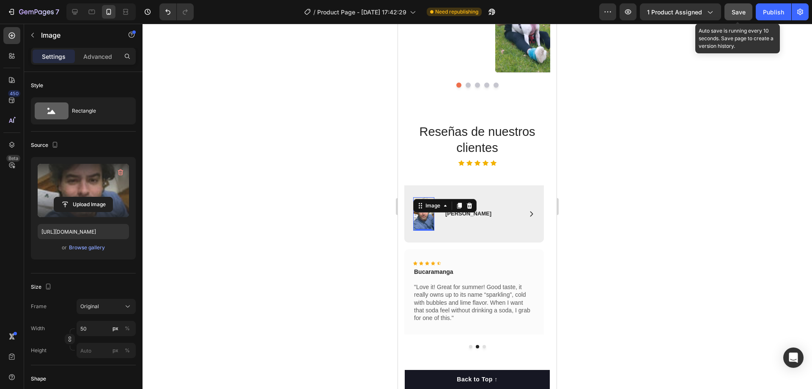
click at [728, 8] on button "Save" at bounding box center [739, 11] width 28 height 17
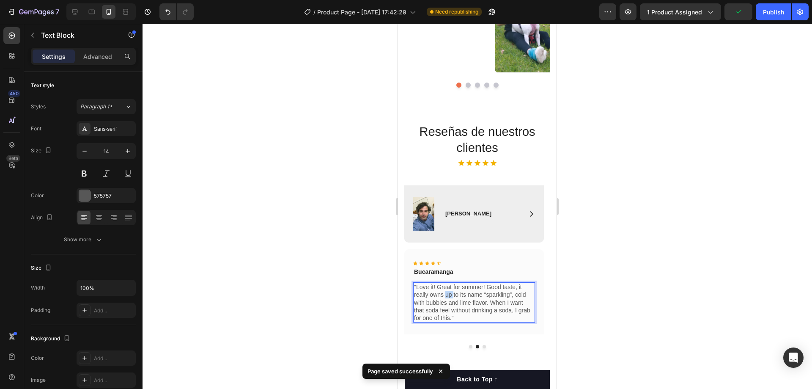
click at [446, 291] on p ""Love it! Great for summer! Good taste, it really owns up to its name “sparklin…" at bounding box center [474, 302] width 120 height 38
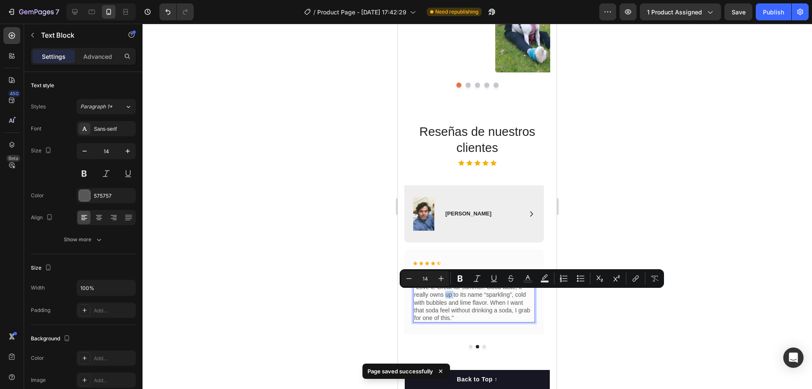
click at [446, 291] on p ""Love it! Great for summer! Good taste, it really owns up to its name “sparklin…" at bounding box center [474, 302] width 120 height 38
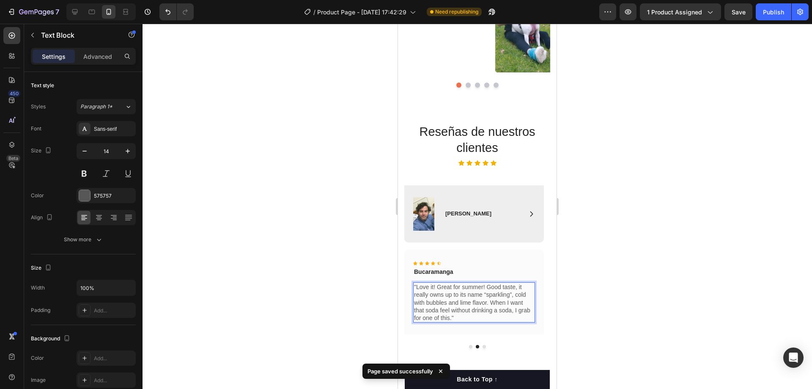
click at [439, 309] on p ""Love it! Great for summer! Good taste, it really owns up to its name “sparklin…" at bounding box center [474, 302] width 120 height 38
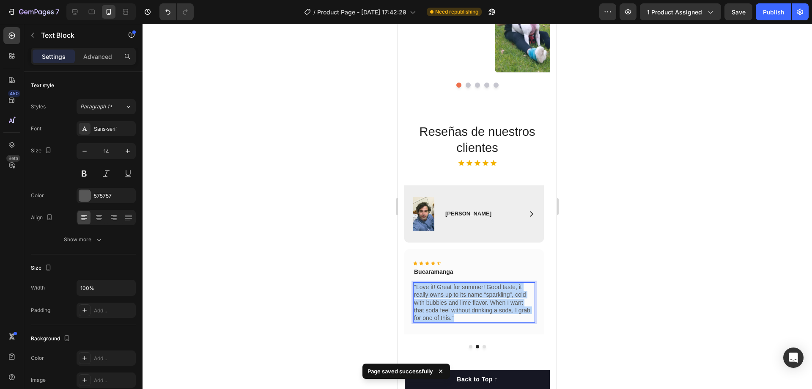
click at [439, 309] on p ""Love it! Great for summer! Good taste, it really owns up to its name “sparklin…" at bounding box center [474, 302] width 120 height 38
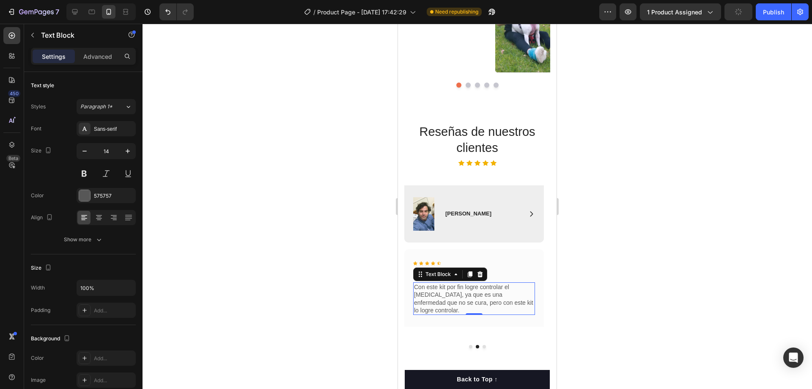
click at [611, 272] on div at bounding box center [478, 206] width 670 height 365
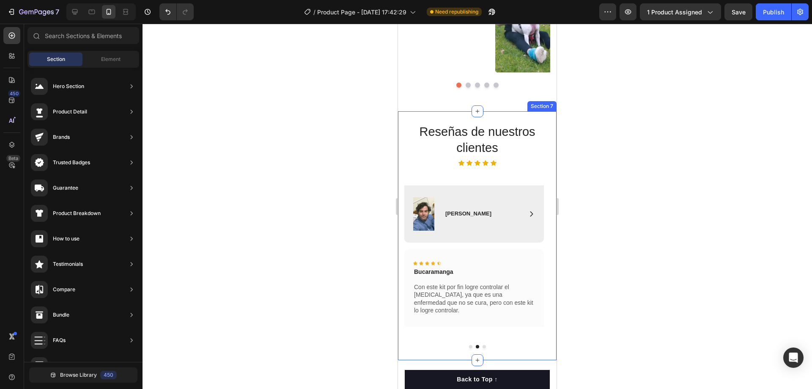
click at [420, 182] on div "Reseñas de nuestros clientes Heading Icon Icon Icon Icon Icon Icon List Row Ima…" at bounding box center [477, 238] width 146 height 231
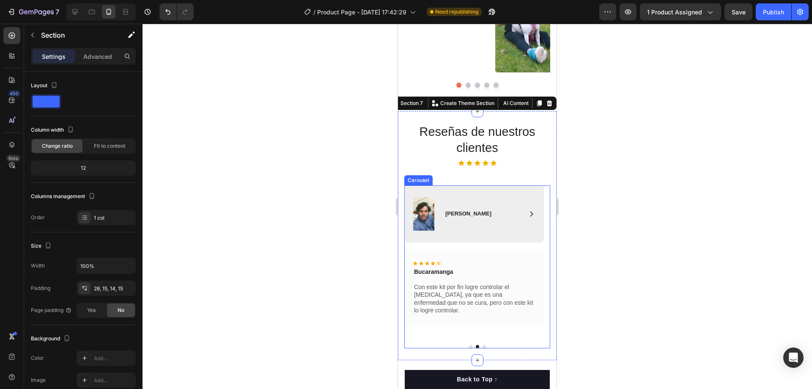
click at [483, 347] on button "Dot" at bounding box center [484, 346] width 3 height 3
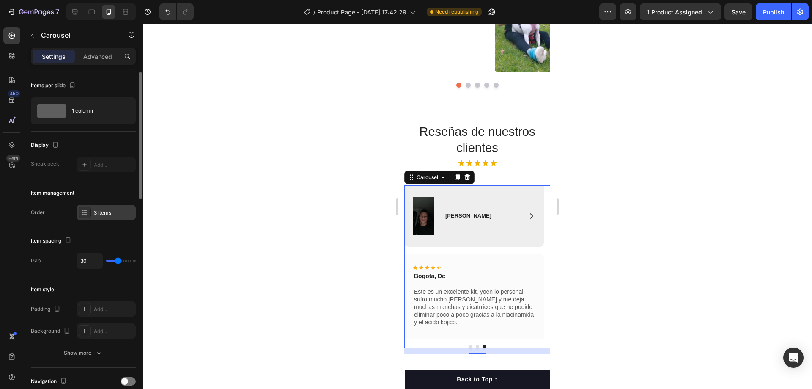
click at [91, 209] on div "3 items" at bounding box center [106, 212] width 59 height 15
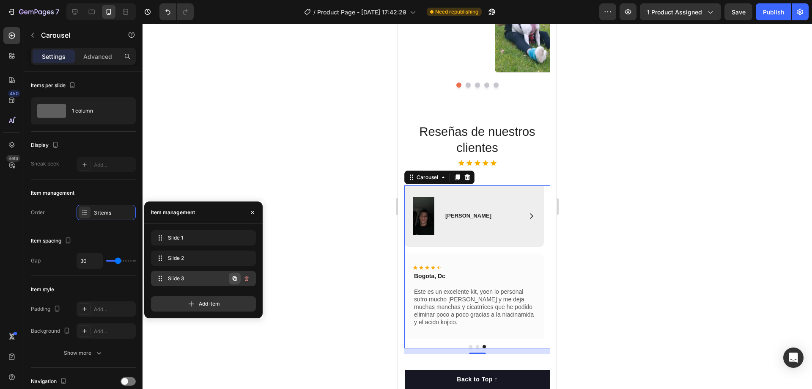
click at [236, 277] on icon "button" at bounding box center [235, 278] width 4 height 4
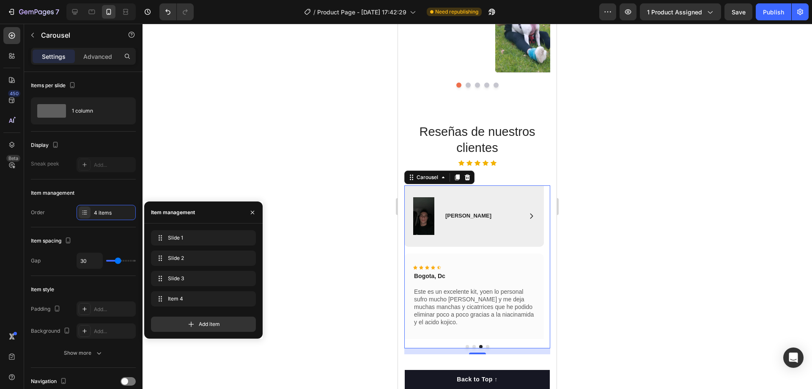
click at [486, 346] on button "Dot" at bounding box center [487, 346] width 3 height 3
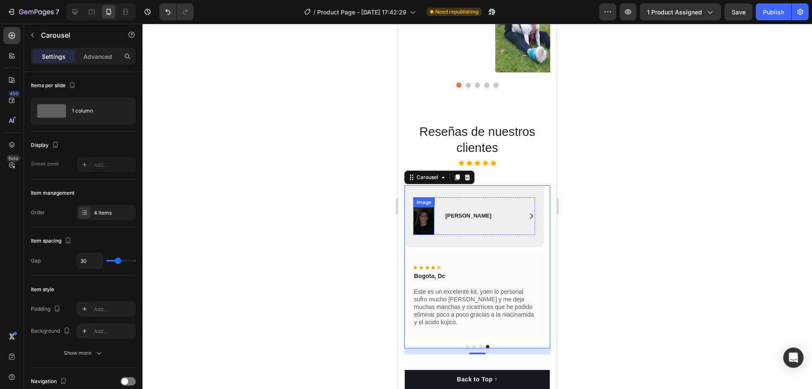
click at [424, 220] on img at bounding box center [423, 216] width 21 height 38
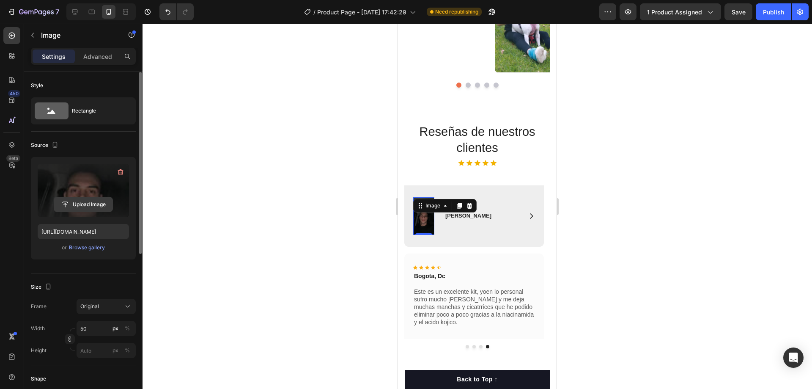
click at [86, 207] on input "file" at bounding box center [83, 204] width 58 height 14
click at [460, 216] on strong "[PERSON_NAME]" at bounding box center [468, 215] width 46 height 6
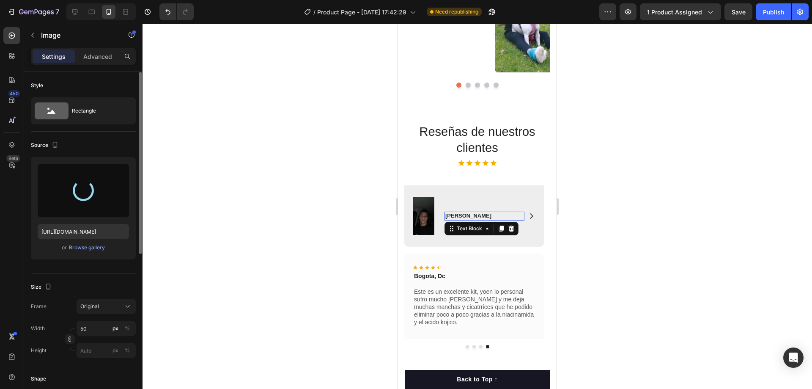
click at [460, 216] on strong "[PERSON_NAME]" at bounding box center [468, 215] width 46 height 6
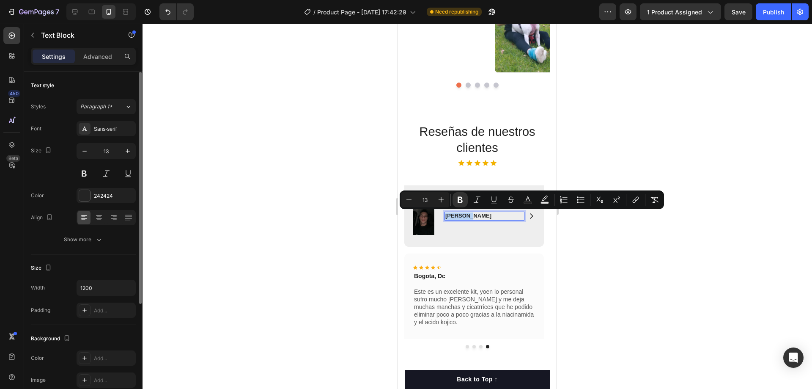
click at [460, 216] on strong "[PERSON_NAME]" at bounding box center [468, 215] width 46 height 6
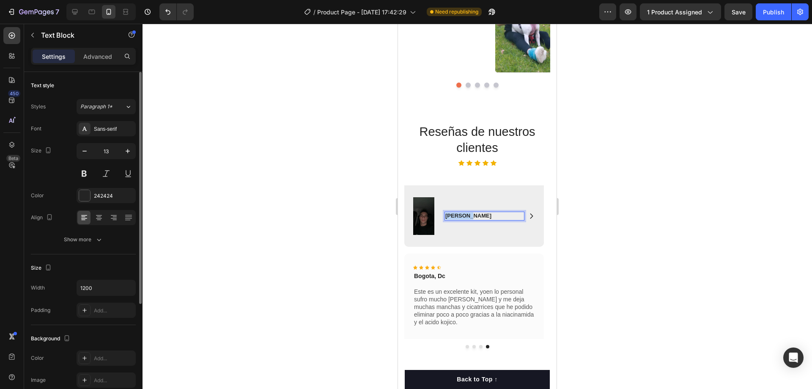
click at [460, 216] on strong "[PERSON_NAME]" at bounding box center [468, 215] width 46 height 6
click at [608, 244] on div at bounding box center [478, 206] width 670 height 365
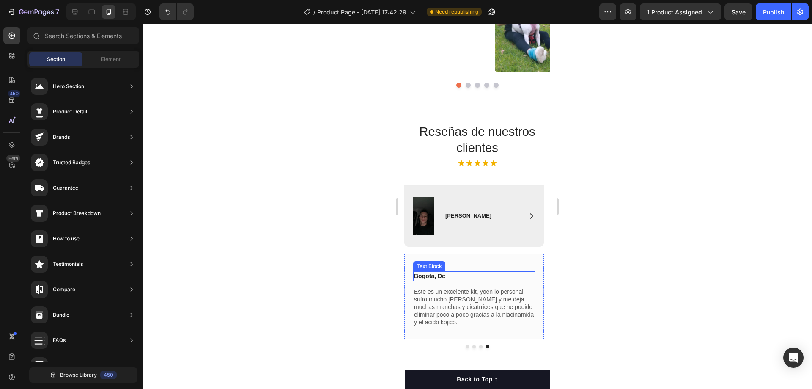
click at [422, 275] on p "Bogota, Dc" at bounding box center [474, 276] width 120 height 8
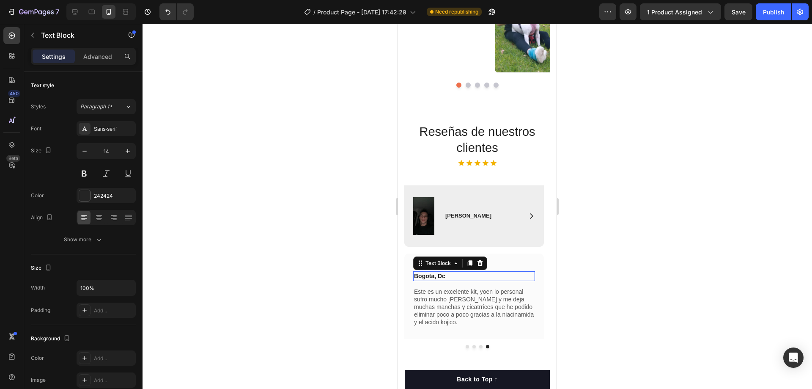
click at [422, 275] on p "Bogota, Dc" at bounding box center [474, 276] width 120 height 8
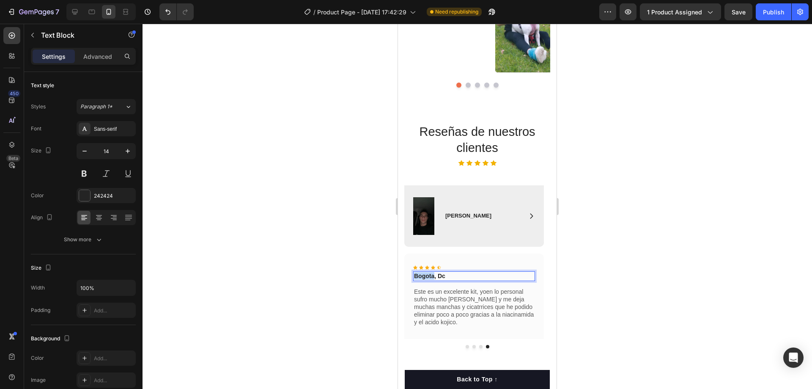
click at [422, 275] on p "Bogota, Dc" at bounding box center [474, 276] width 120 height 8
click at [583, 270] on div at bounding box center [478, 206] width 670 height 365
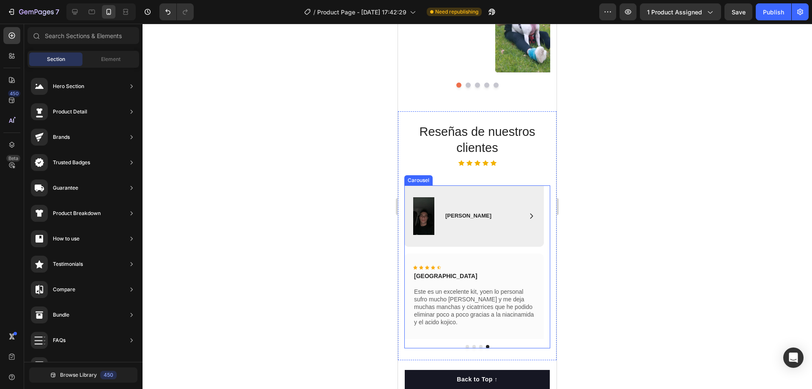
click at [466, 346] on button "Dot" at bounding box center [467, 346] width 3 height 3
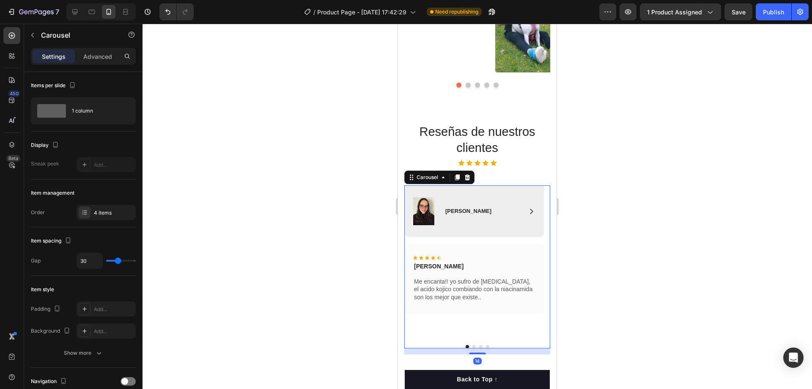
click at [472, 346] on button "Dot" at bounding box center [473, 346] width 3 height 3
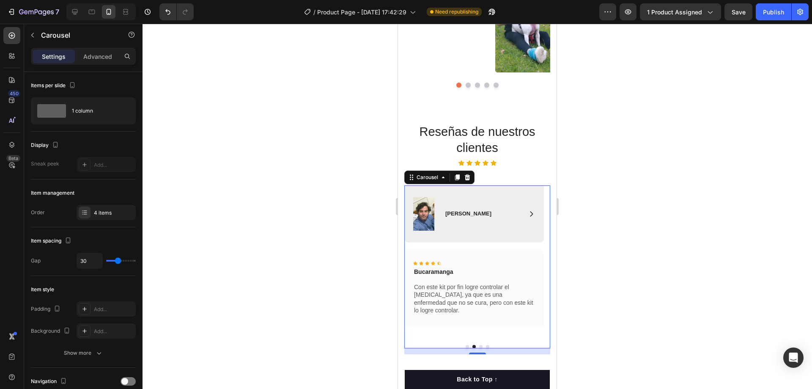
click at [479, 346] on button "Dot" at bounding box center [480, 346] width 3 height 3
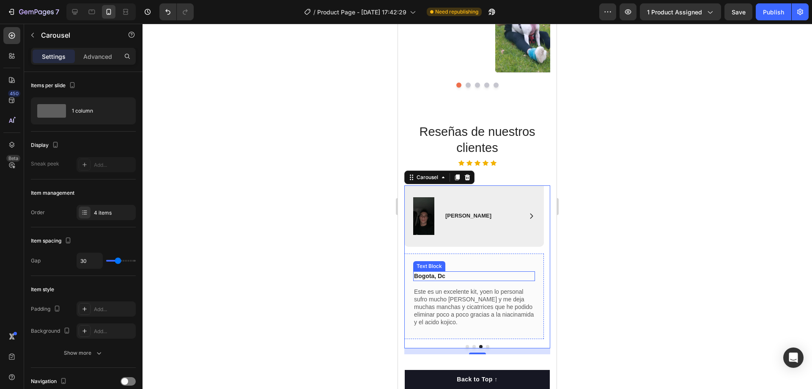
click at [442, 276] on p "Bogota, Dc" at bounding box center [474, 276] width 120 height 8
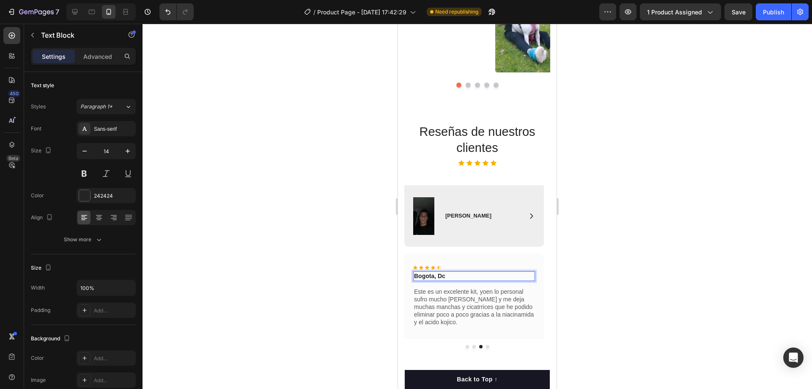
click at [442, 276] on p "Bogota, Dc" at bounding box center [474, 276] width 120 height 8
click at [447, 276] on p "Bogota, D.c" at bounding box center [474, 276] width 120 height 8
click at [486, 346] on button "Dot" at bounding box center [487, 346] width 3 height 3
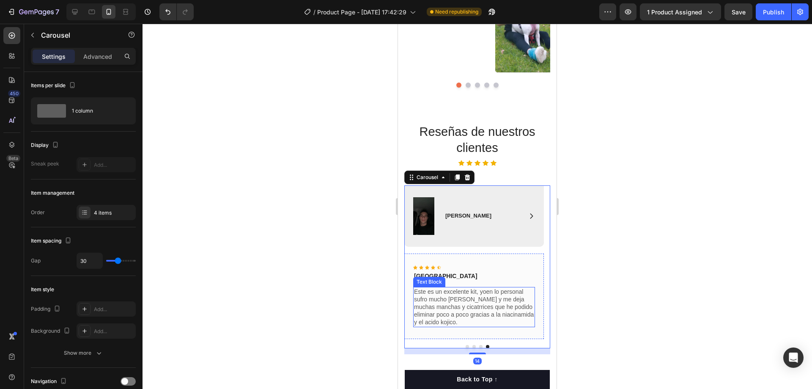
click at [440, 313] on p "Este es un excelente kit, yoen lo personal sufro mucho [PERSON_NAME] y me deja …" at bounding box center [474, 307] width 120 height 38
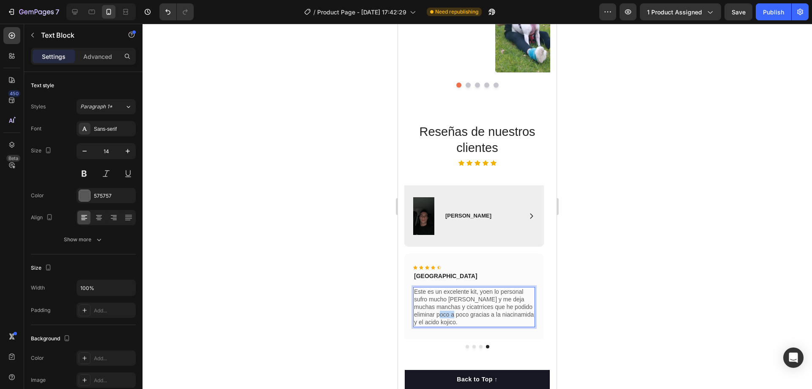
click at [440, 313] on p "Este es un excelente kit, yoen lo personal sufro mucho [PERSON_NAME] y me deja …" at bounding box center [474, 307] width 120 height 38
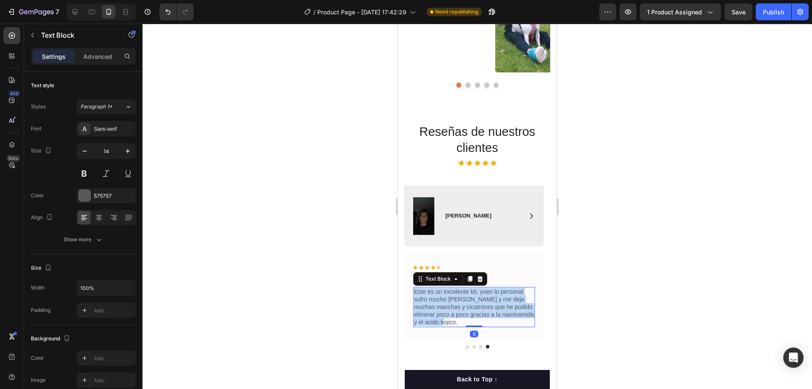
click at [440, 313] on p "Este es un excelente kit, yoen lo personal sufro mucho [PERSON_NAME] y me deja …" at bounding box center [474, 307] width 120 height 38
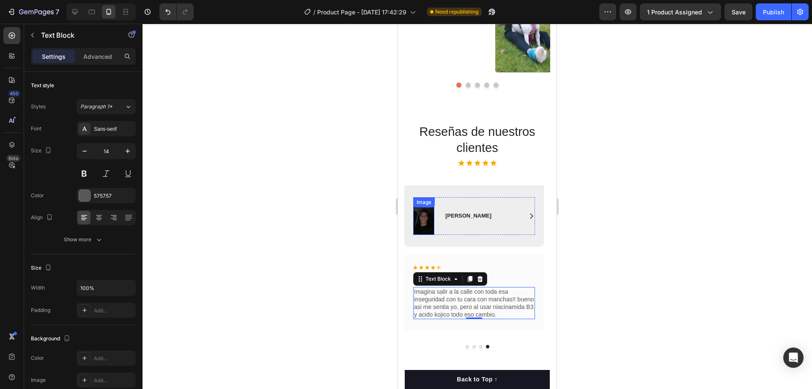
click at [425, 216] on img at bounding box center [423, 216] width 21 height 38
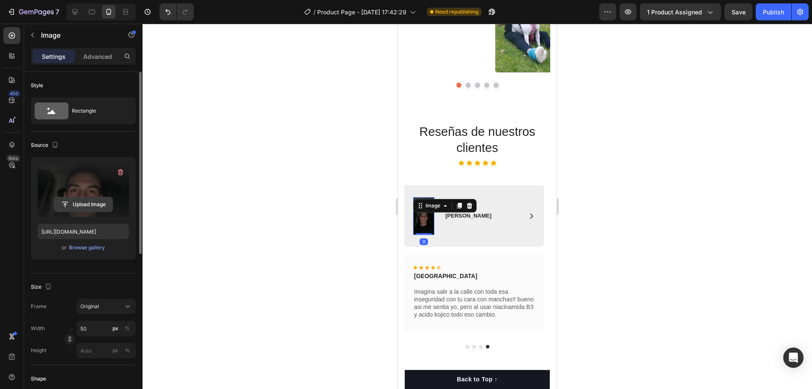
click at [83, 207] on input "file" at bounding box center [83, 204] width 58 height 14
type input "[URL][DOMAIN_NAME]"
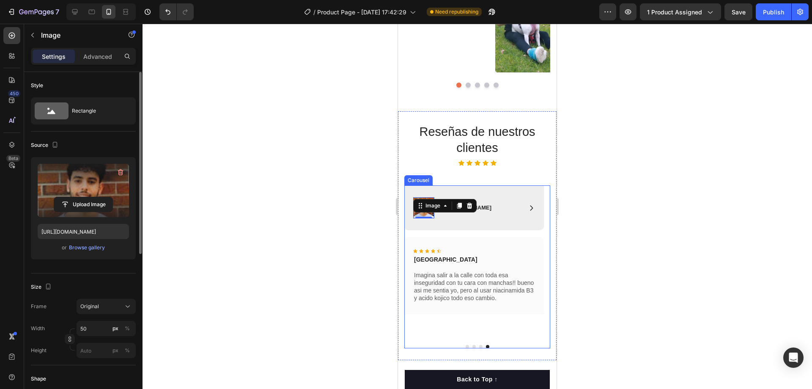
click at [482, 346] on div at bounding box center [477, 346] width 146 height 3
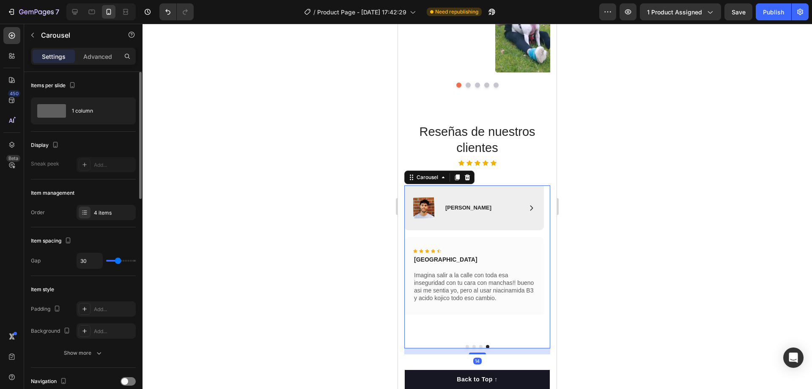
click at [479, 346] on button "Dot" at bounding box center [480, 346] width 3 height 3
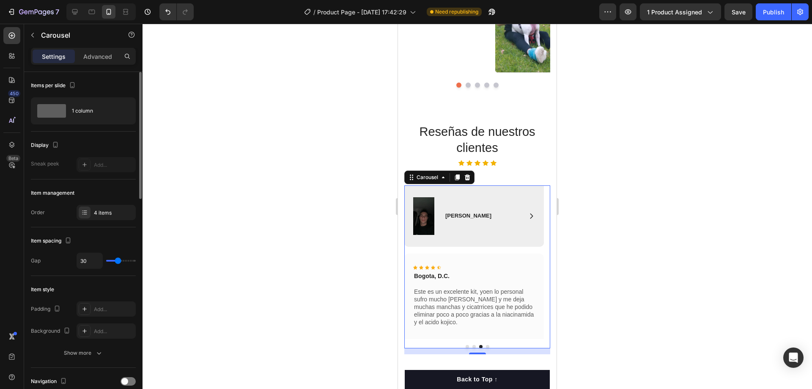
click at [472, 346] on button "Dot" at bounding box center [473, 346] width 3 height 3
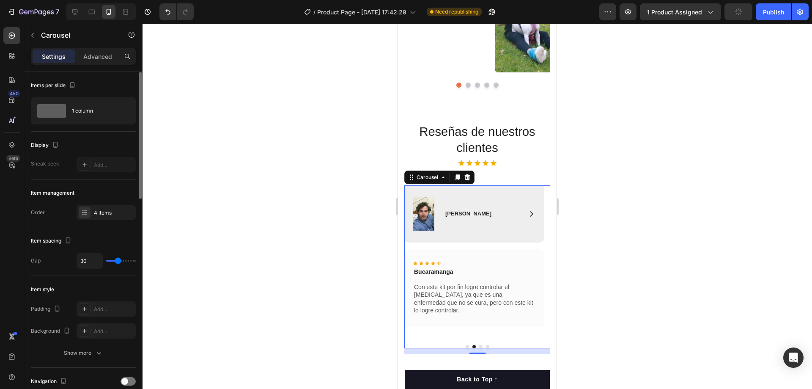
click at [466, 346] on button "Dot" at bounding box center [467, 346] width 3 height 3
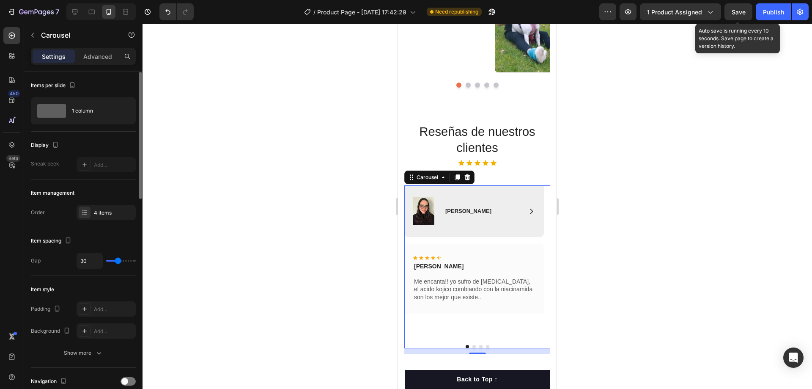
click at [734, 14] on span "Save" at bounding box center [739, 11] width 14 height 7
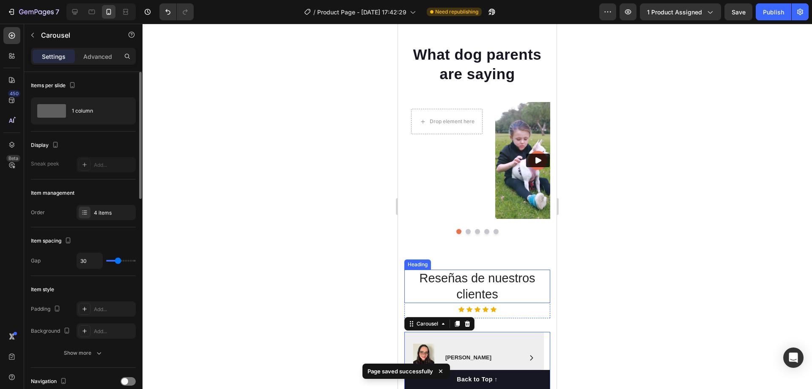
scroll to position [1777, 0]
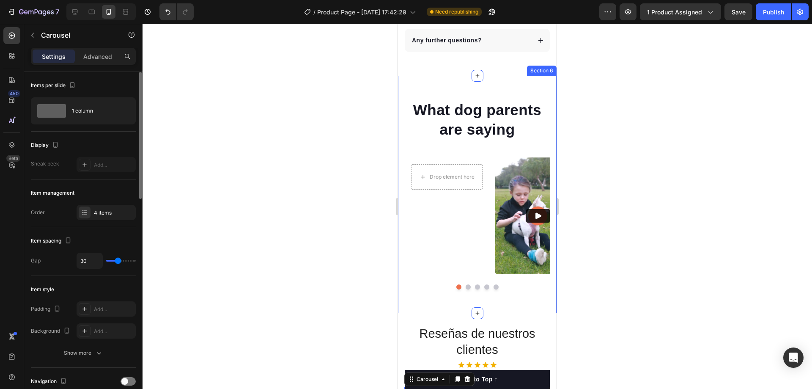
click at [466, 98] on div "What dog parents are saying Heading Drop element here Row Video Video Video Vid…" at bounding box center [477, 194] width 159 height 237
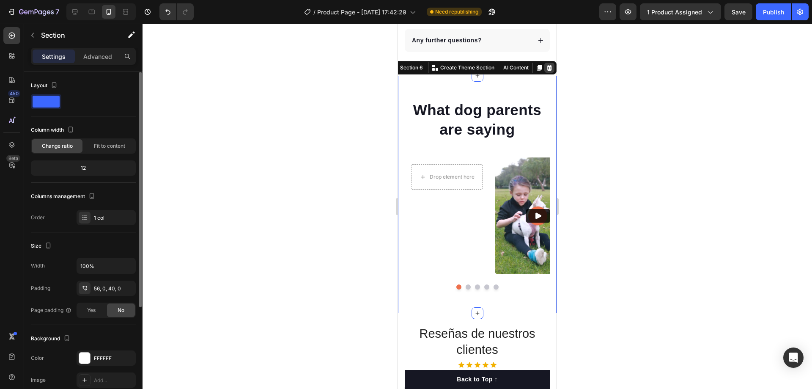
click at [547, 71] on icon at bounding box center [549, 68] width 5 height 6
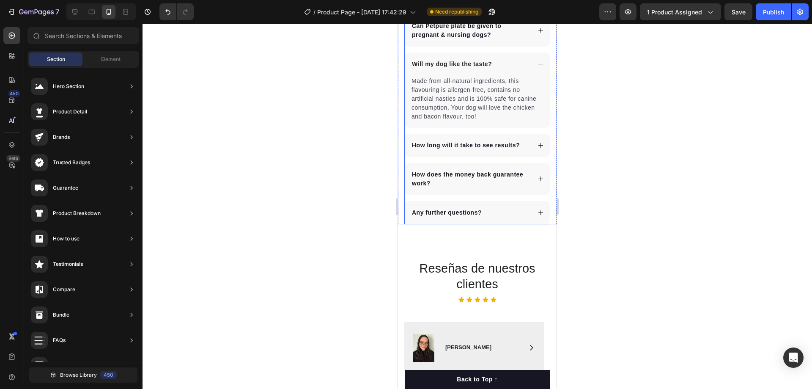
scroll to position [1269, 0]
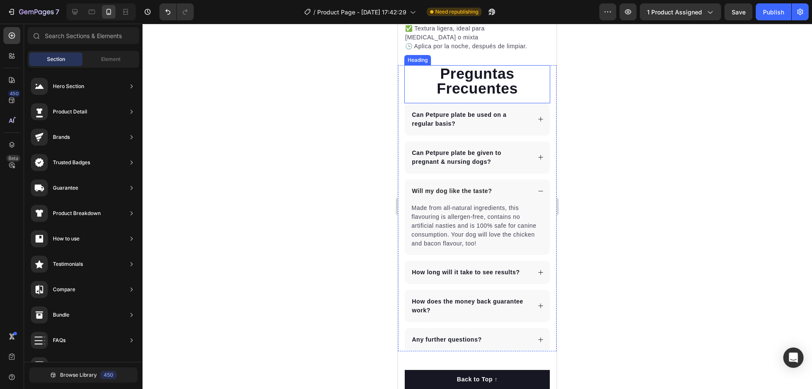
click at [417, 96] on h2 "Preguntas Frecuentes" at bounding box center [477, 80] width 146 height 31
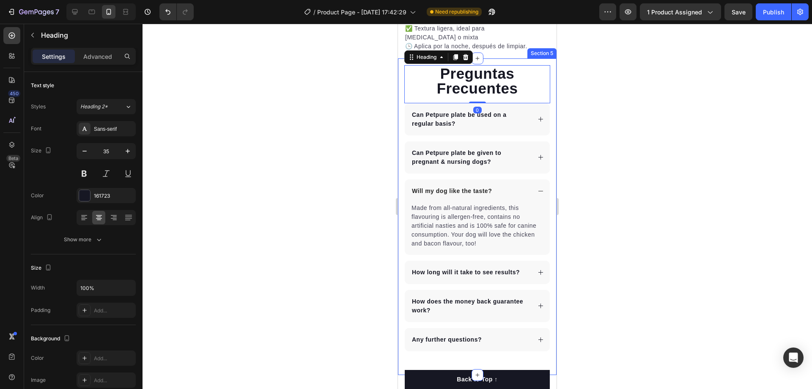
click at [529, 269] on div "Preguntas Frecuentes Heading 0 Can Petpure plate be used on a regular basis? Ca…" at bounding box center [477, 216] width 159 height 316
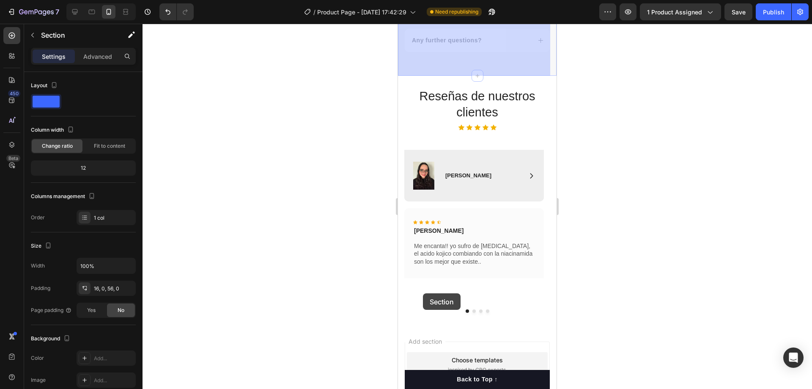
scroll to position [1892, 0]
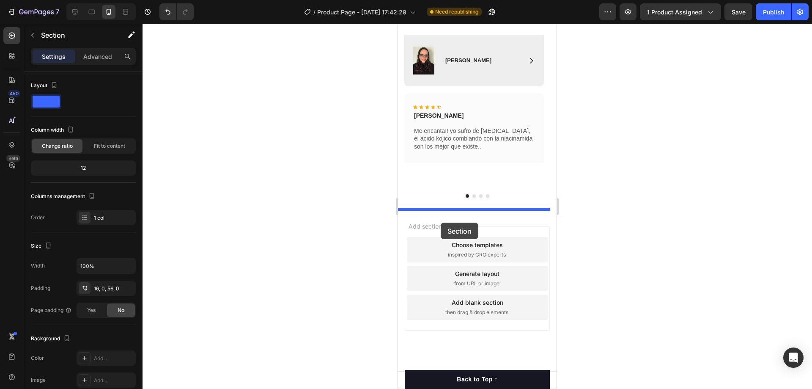
drag, startPoint x: 409, startPoint y: 136, endPoint x: 441, endPoint y: 222, distance: 91.9
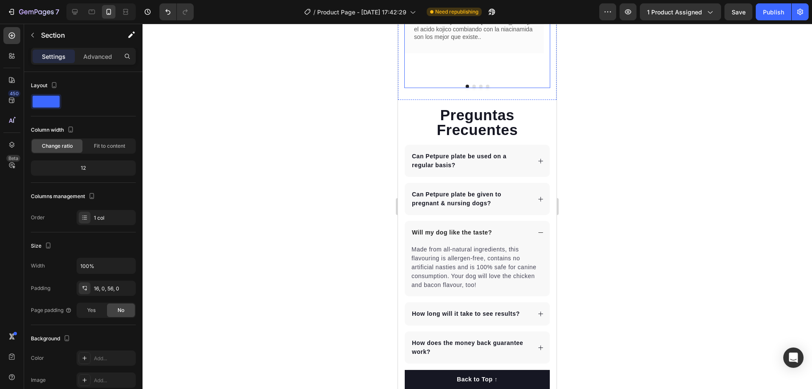
scroll to position [1448, 0]
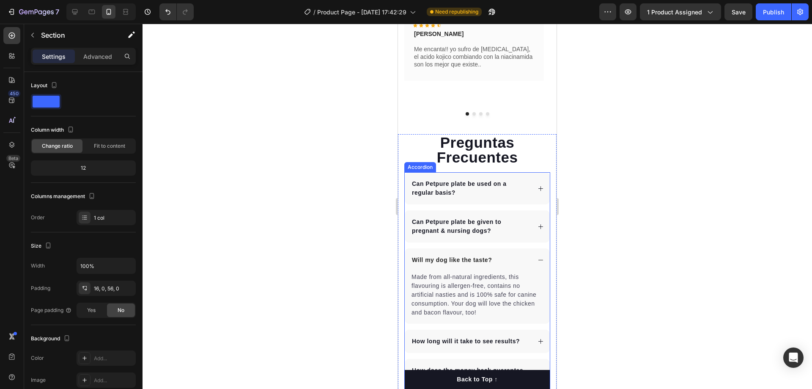
click at [482, 184] on p "Can Petpure plate be used on a regular basis?" at bounding box center [471, 188] width 118 height 18
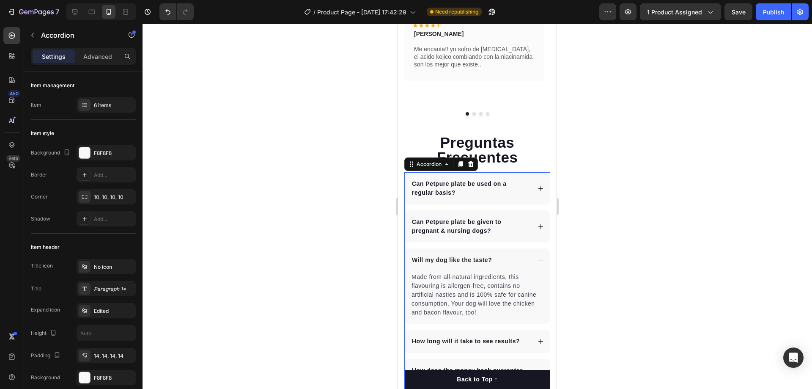
click at [453, 192] on p "Can Petpure plate be used on a regular basis?" at bounding box center [471, 188] width 118 height 18
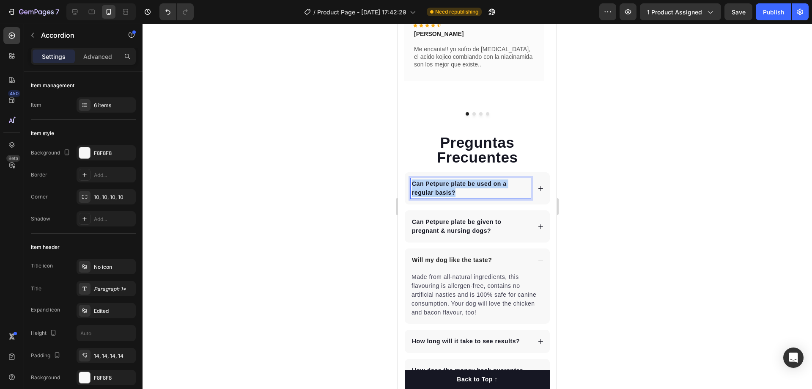
drag, startPoint x: 457, startPoint y: 192, endPoint x: 410, endPoint y: 183, distance: 47.4
click at [410, 183] on div "Can Petpure plate be used on a regular basis?" at bounding box center [477, 188] width 145 height 32
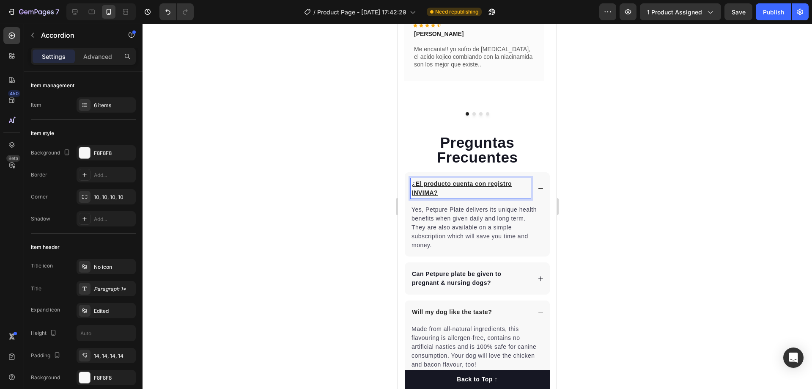
click at [489, 283] on p "Can Petpure plate be given to pregnant & nursing dogs?" at bounding box center [471, 278] width 118 height 18
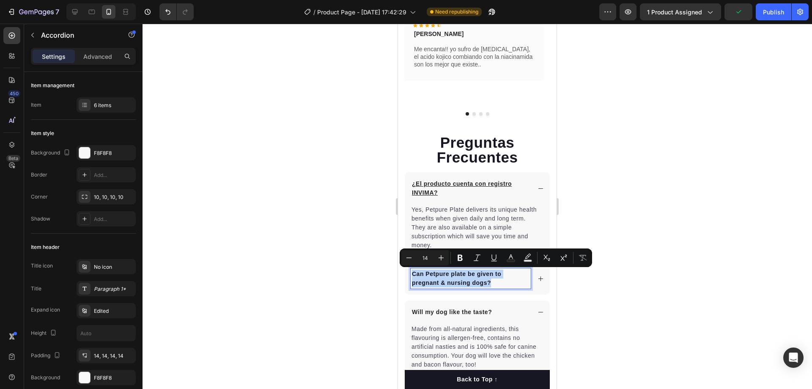
drag, startPoint x: 492, startPoint y: 283, endPoint x: 389, endPoint y: 276, distance: 103.0
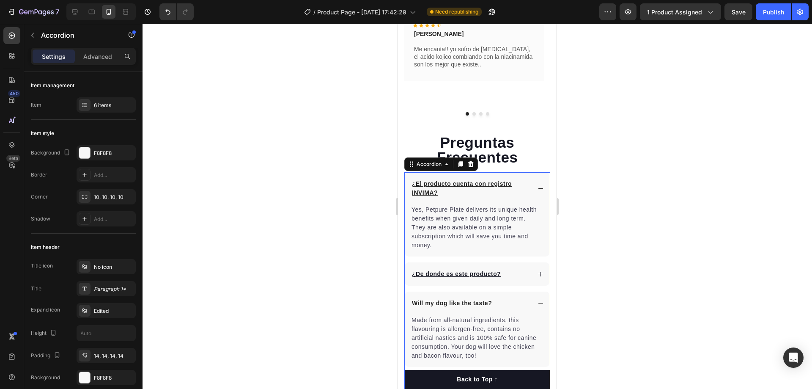
drag, startPoint x: 496, startPoint y: 303, endPoint x: 407, endPoint y: 302, distance: 88.4
click at [407, 302] on div "Will my dog like the taste?" at bounding box center [477, 302] width 145 height 23
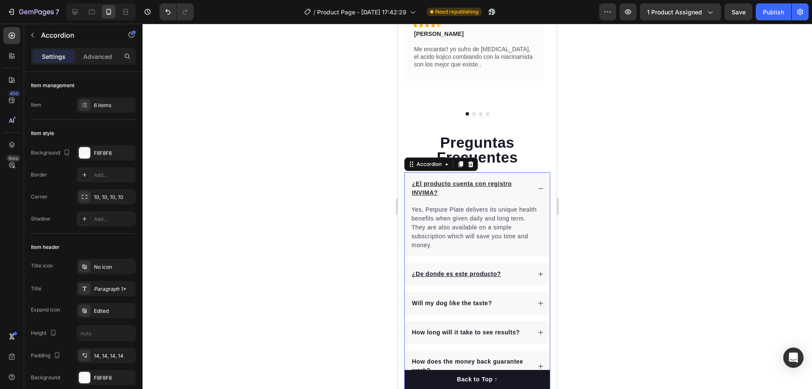
click at [415, 302] on p "Will my dog like the taste?" at bounding box center [452, 303] width 80 height 9
drag, startPoint x: 415, startPoint y: 302, endPoint x: 494, endPoint y: 302, distance: 79.1
click at [494, 302] on div "Will my dog like the taste?" at bounding box center [471, 302] width 120 height 11
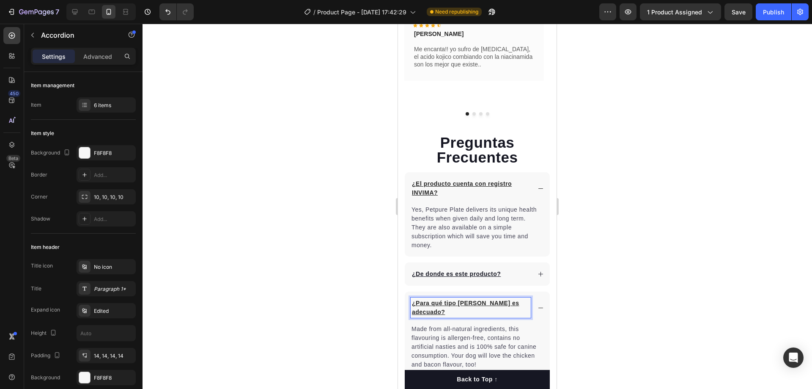
click at [602, 223] on div at bounding box center [478, 206] width 670 height 365
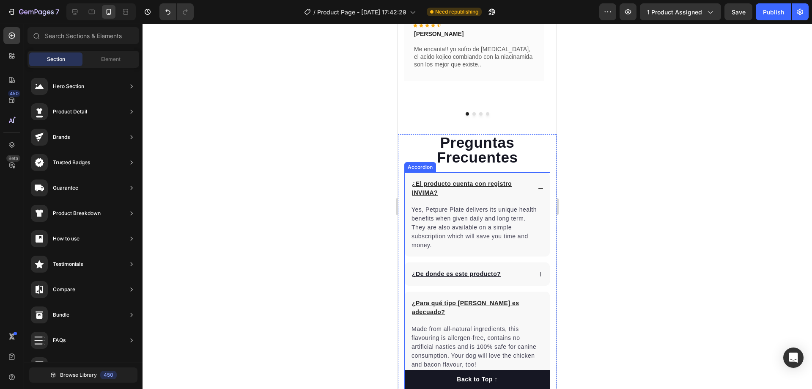
click at [538, 189] on icon at bounding box center [541, 188] width 6 height 6
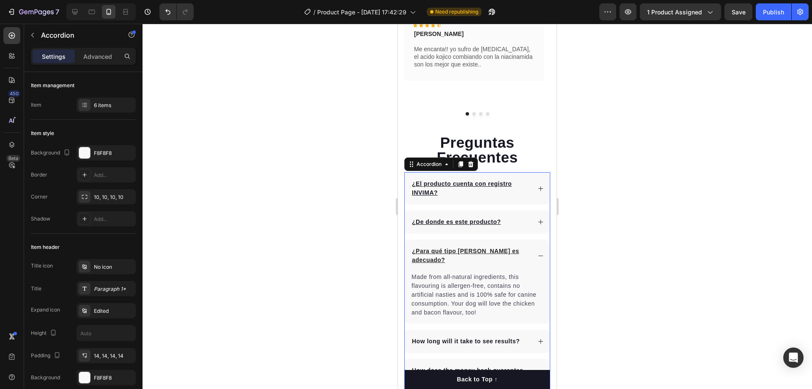
click at [538, 253] on icon at bounding box center [541, 256] width 6 height 6
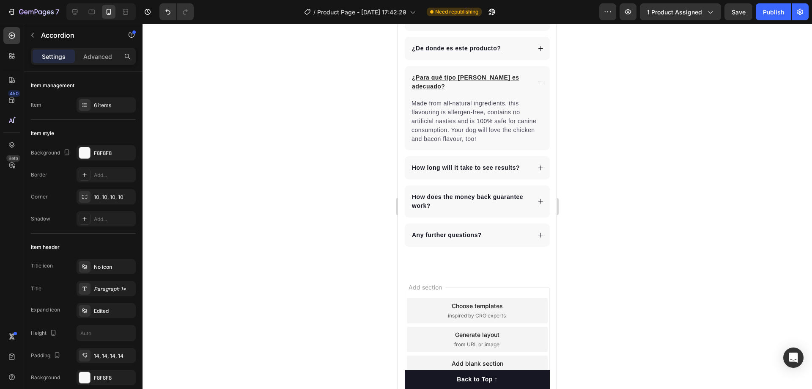
scroll to position [1791, 0]
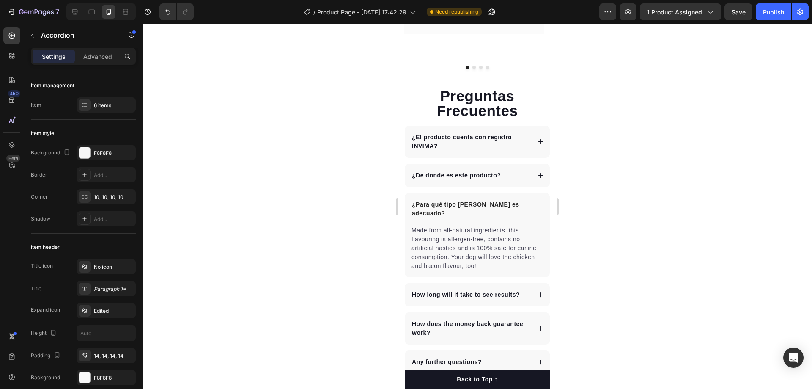
click at [445, 290] on p "How long will it take to see results?" at bounding box center [466, 294] width 108 height 9
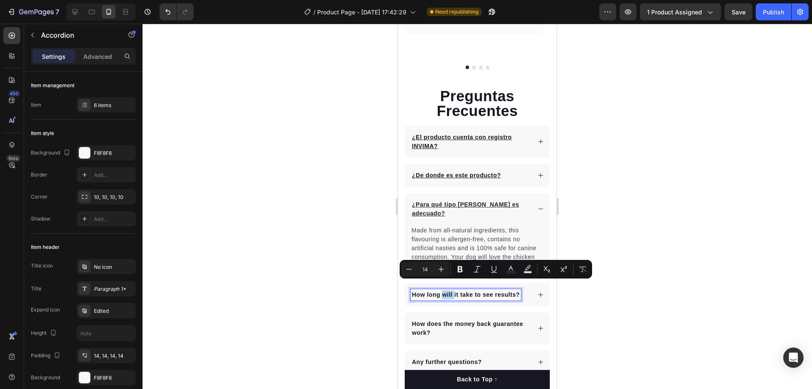
click at [445, 290] on p "How long will it take to see results?" at bounding box center [466, 294] width 108 height 9
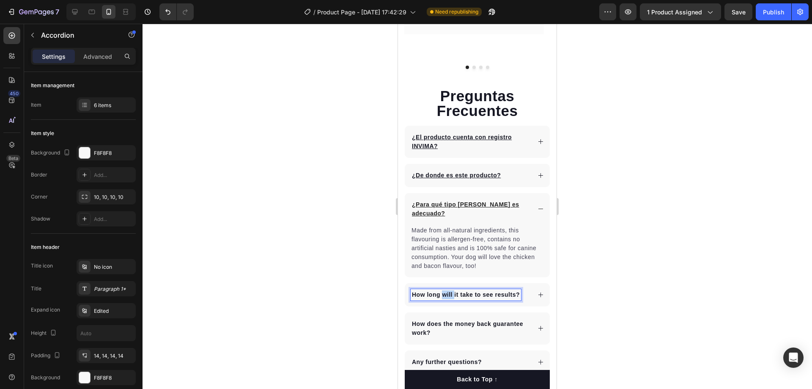
click at [445, 290] on p "How long will it take to see results?" at bounding box center [466, 294] width 108 height 9
click at [91, 101] on div "6 items" at bounding box center [106, 104] width 59 height 15
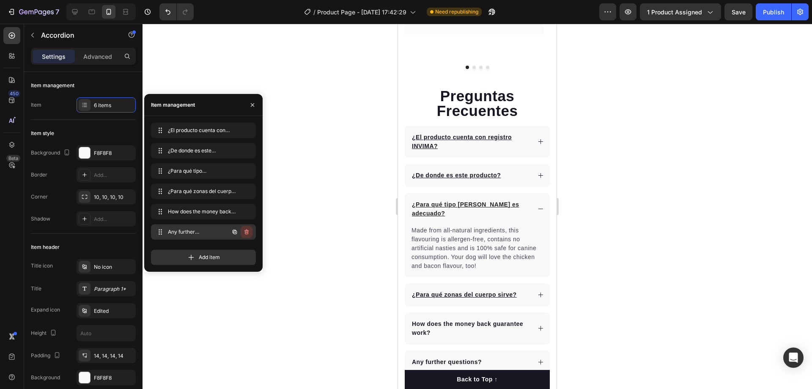
click at [249, 232] on icon "button" at bounding box center [246, 231] width 7 height 7
click at [249, 232] on button "Delete" at bounding box center [240, 232] width 23 height 12
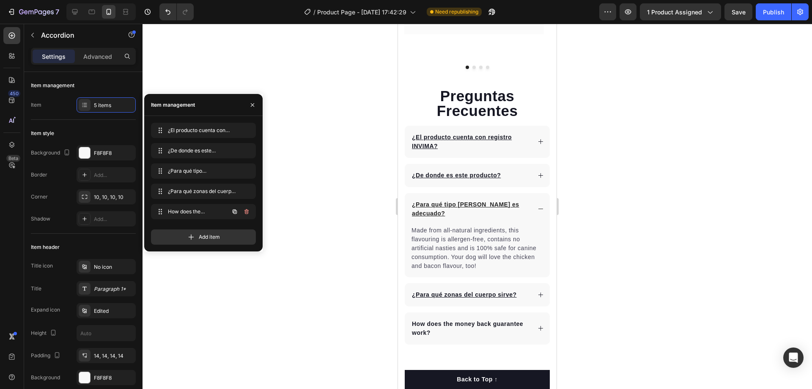
click at [249, 211] on icon "button" at bounding box center [246, 211] width 7 height 7
click at [249, 211] on button "Delete" at bounding box center [240, 212] width 23 height 12
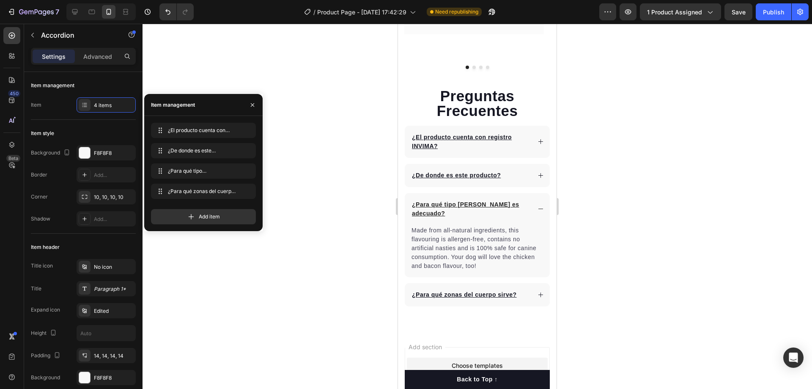
click at [538, 140] on icon at bounding box center [541, 141] width 6 height 6
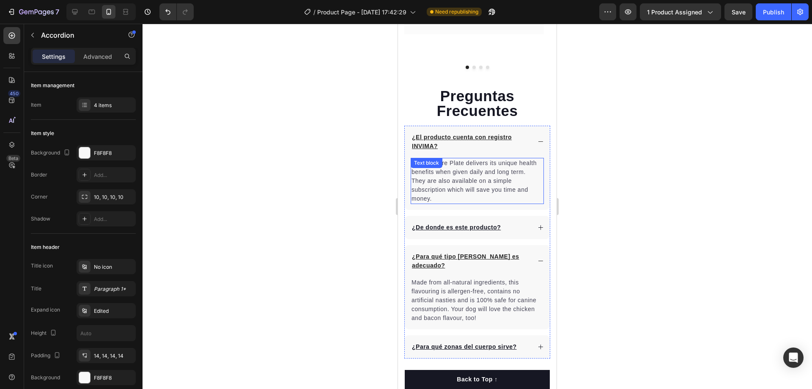
click at [443, 198] on p "Yes, Petpure Plate delivers its unique health benefits when given daily and lon…" at bounding box center [478, 181] width 132 height 44
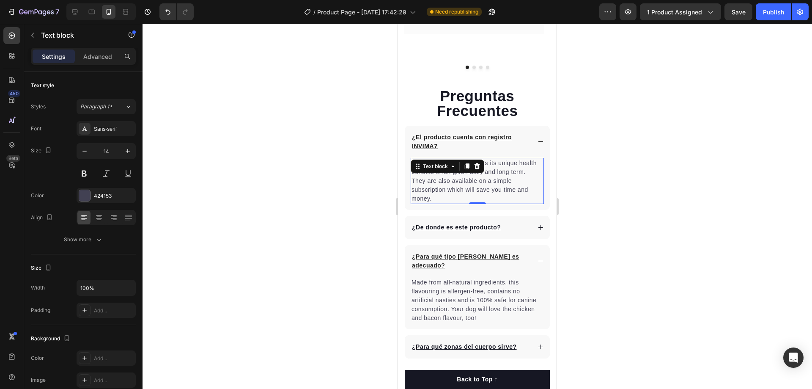
click at [432, 199] on p "Yes, Petpure Plate delivers its unique health benefits when given daily and lon…" at bounding box center [478, 181] width 132 height 44
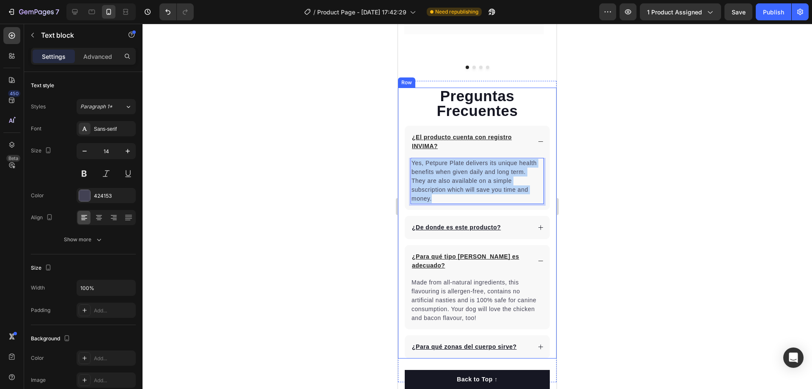
drag, startPoint x: 432, startPoint y: 199, endPoint x: 401, endPoint y: 159, distance: 51.3
click at [401, 159] on div "Preguntas Frecuentes Heading ¿El producto cuenta con registro INVIMA? Yes, Petp…" at bounding box center [477, 223] width 159 height 271
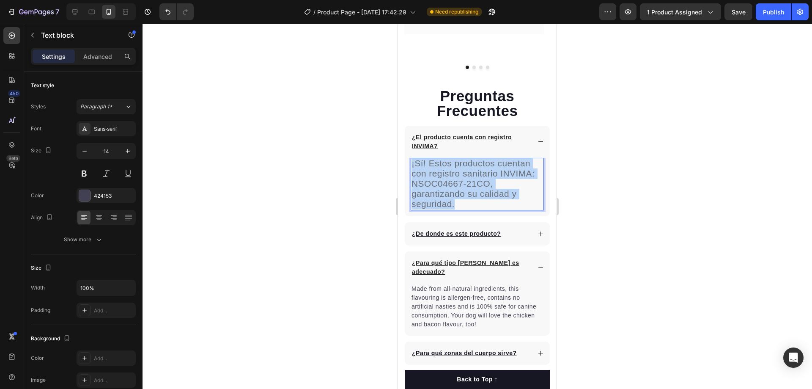
drag, startPoint x: 457, startPoint y: 207, endPoint x: 412, endPoint y: 159, distance: 66.1
click at [412, 159] on p "¡Sí! Estos productos cuentan con registro sanitario INVIMA: NSOC04667-21CO, gar…" at bounding box center [478, 184] width 132 height 51
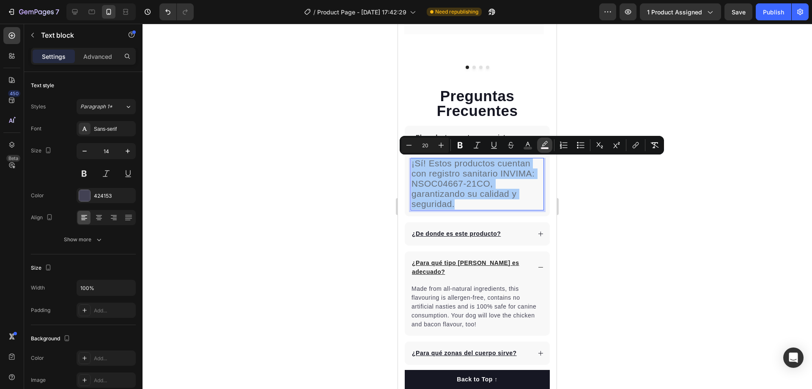
click at [547, 147] on rect "Editor contextual toolbar" at bounding box center [545, 148] width 8 height 2
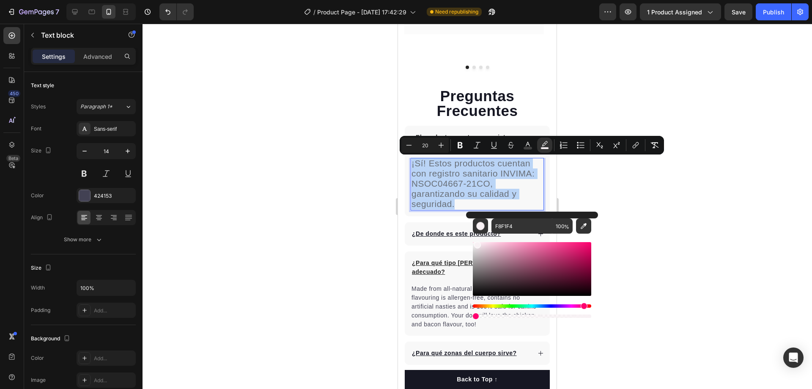
type input "1"
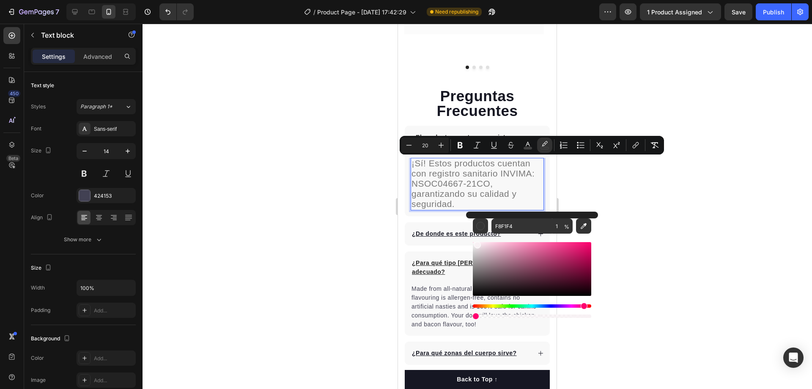
drag, startPoint x: 590, startPoint y: 316, endPoint x: 474, endPoint y: 313, distance: 115.5
click at [474, 313] on div "Editor contextual toolbar" at bounding box center [475, 316] width 7 height 7
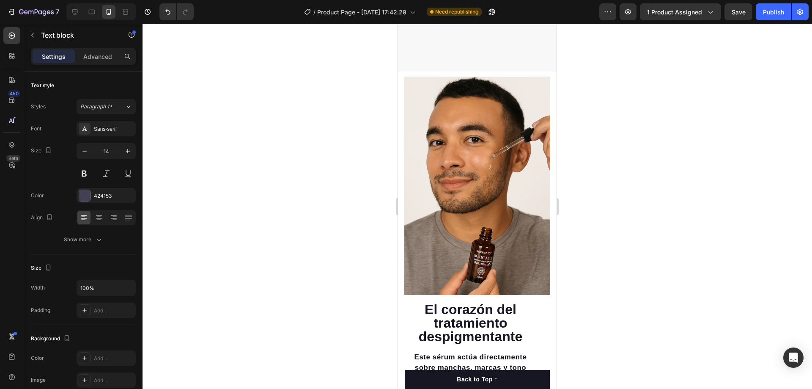
scroll to position [1411, 0]
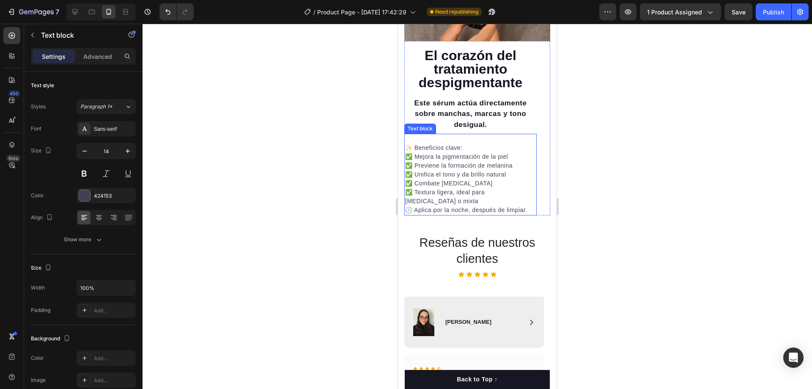
click at [435, 176] on p "✨ Beneficios clave: ✅ Mejora la pigmentación de la piel ✅ Previene la formación…" at bounding box center [470, 174] width 131 height 62
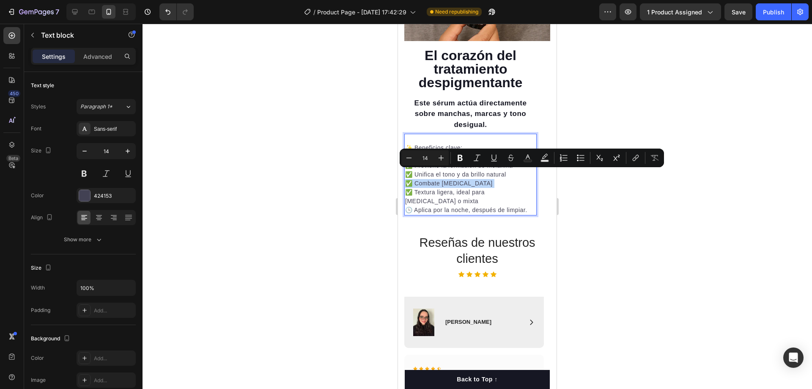
click at [435, 176] on p "✨ Beneficios clave: ✅ Mejora la pigmentación de la piel ✅ Previene la formación…" at bounding box center [470, 174] width 131 height 62
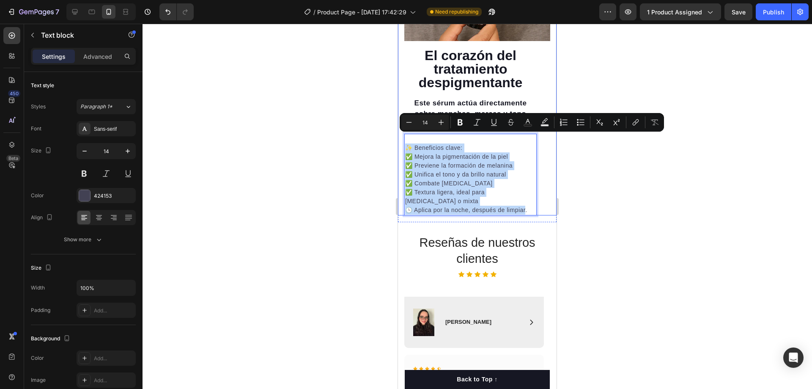
drag, startPoint x: 527, startPoint y: 202, endPoint x: 401, endPoint y: 141, distance: 140.0
click at [401, 141] on div "El corazón del tratamiento despigmentante Heading Este sérum actúa directamente…" at bounding box center [477, 19] width 159 height 393
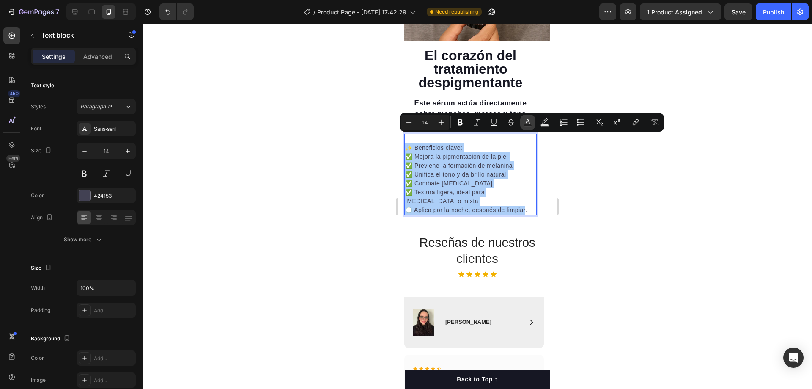
click at [526, 124] on rect "Editor contextual toolbar" at bounding box center [528, 125] width 8 height 2
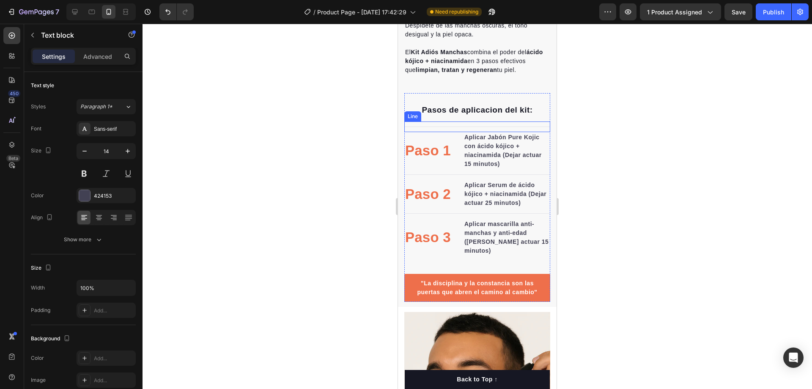
scroll to position [783, 0]
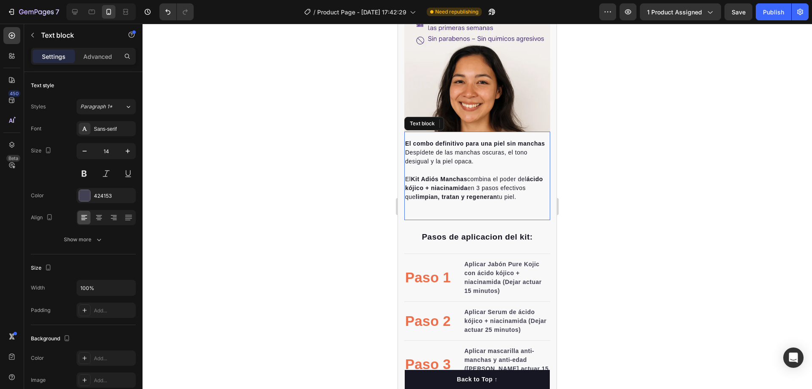
click at [453, 201] on p "Despídete de las manchas oscuras, el tono desigual y la piel opaca. El Kit Adió…" at bounding box center [477, 174] width 144 height 53
type input "16"
click at [453, 201] on p "Despídete de las manchas oscuras, el tono desigual y la piel opaca. El Kit Adió…" at bounding box center [477, 174] width 144 height 53
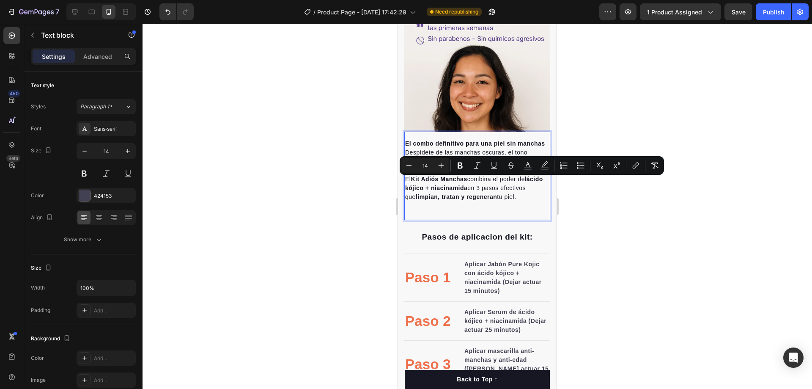
click at [453, 201] on p "Despídete de las manchas oscuras, el tono desigual y la piel opaca. El Kit Adió…" at bounding box center [477, 174] width 144 height 53
click at [526, 167] on icon "Editor contextual toolbar" at bounding box center [528, 165] width 8 height 8
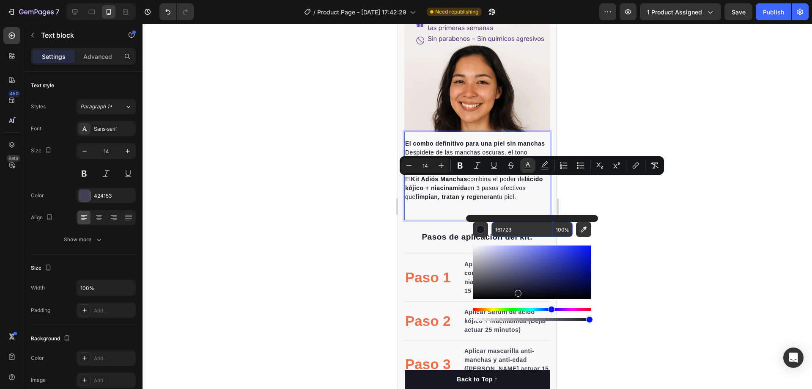
click at [574, 97] on div at bounding box center [478, 206] width 670 height 365
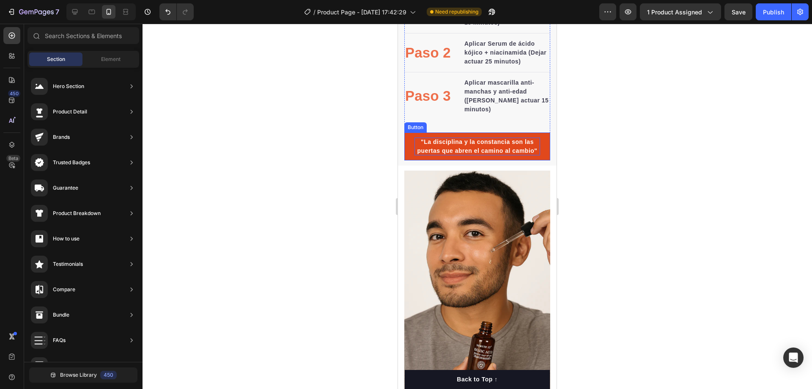
scroll to position [1164, 0]
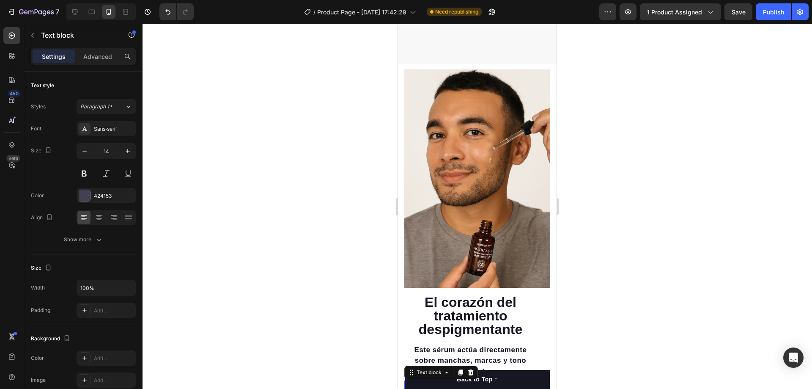
scroll to position [1291, 0]
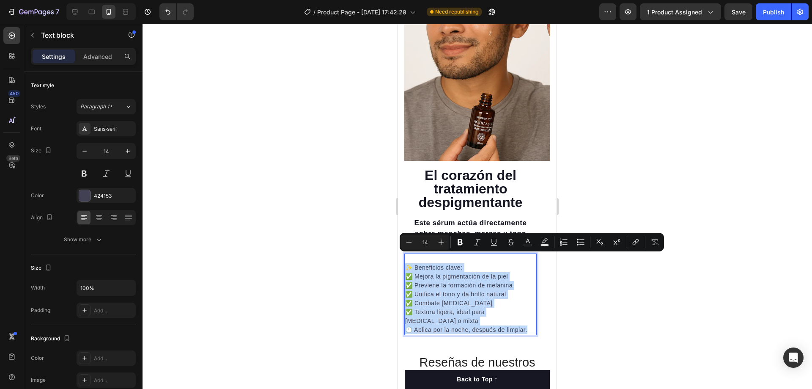
drag, startPoint x: 530, startPoint y: 321, endPoint x: 390, endPoint y: 255, distance: 153.8
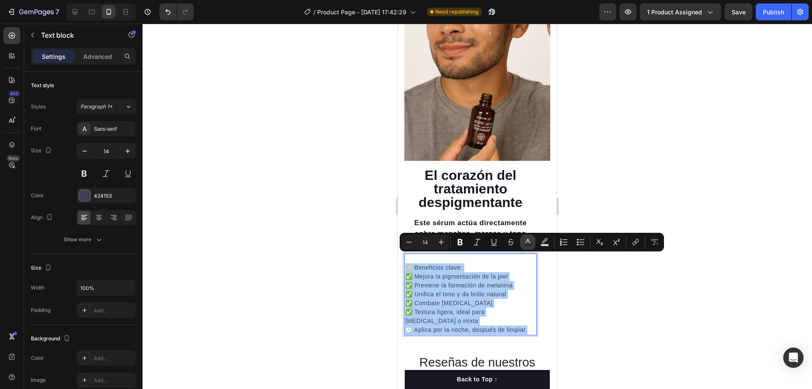
click at [522, 238] on button "Text Color" at bounding box center [527, 241] width 15 height 15
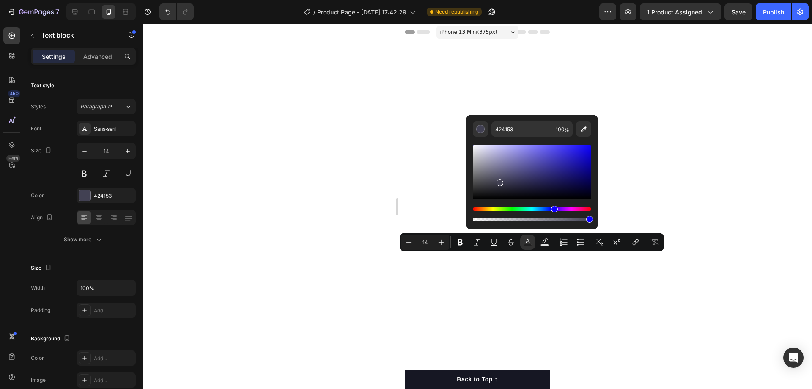
scroll to position [1291, 0]
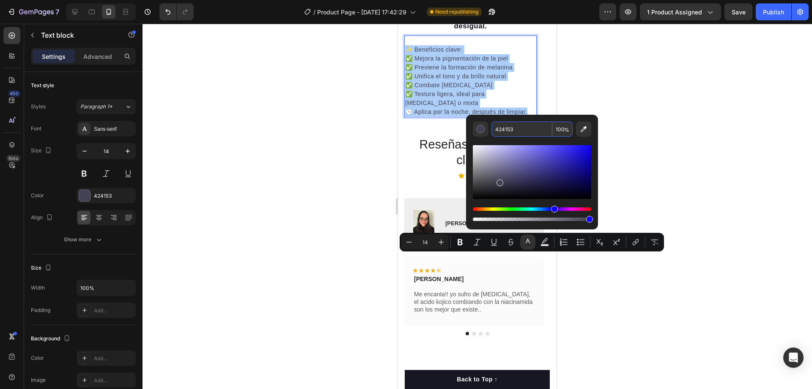
click at [525, 127] on input "424153" at bounding box center [522, 128] width 61 height 15
paste input "16172"
type input "161723"
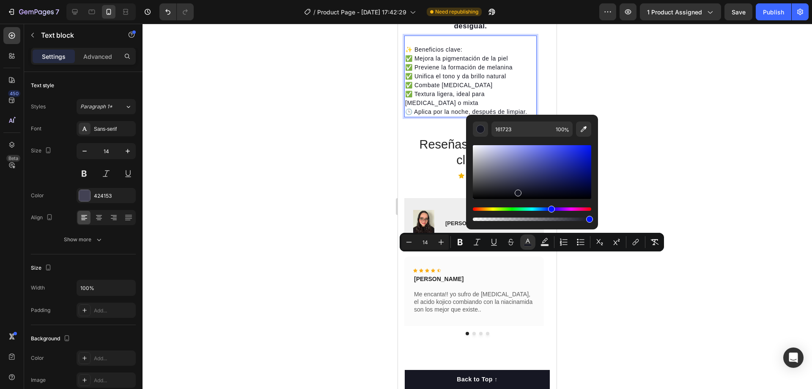
click at [622, 148] on div at bounding box center [478, 206] width 670 height 365
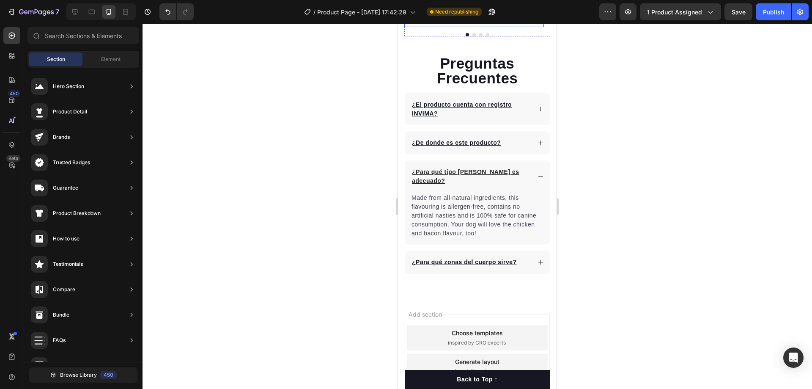
scroll to position [1672, 0]
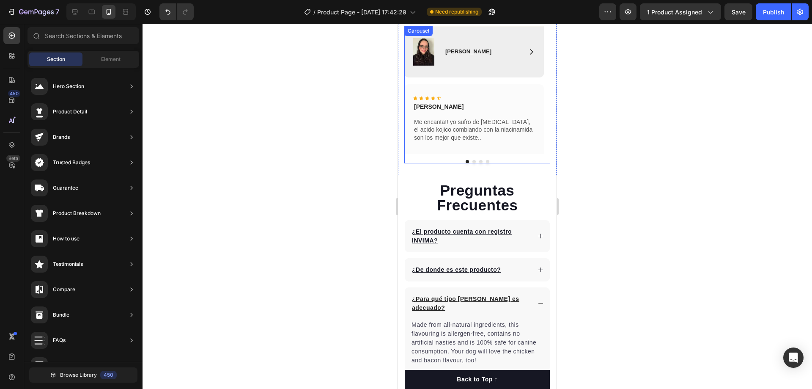
click at [433, 154] on div "Image Icon Arlin Giraldo Text Block Row Row Hero Banner Icon Icon Icon Icon Ico…" at bounding box center [474, 90] width 140 height 128
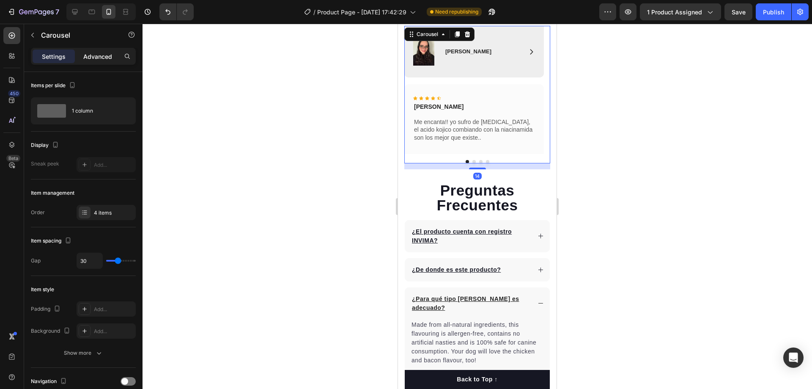
click at [95, 58] on p "Advanced" at bounding box center [97, 56] width 29 height 9
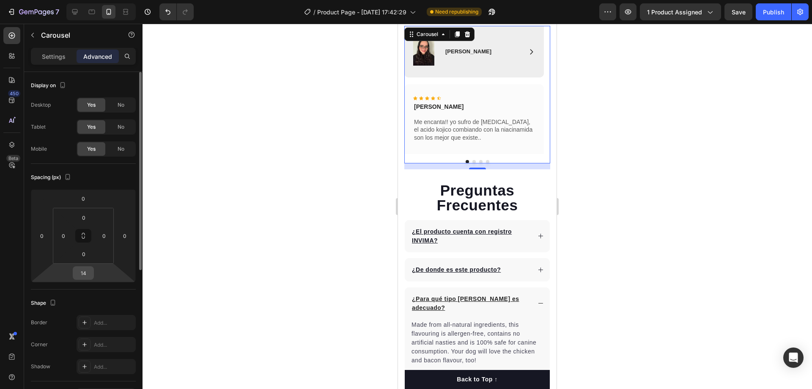
click at [90, 268] on input "14" at bounding box center [83, 272] width 17 height 13
click at [86, 270] on input "14" at bounding box center [83, 272] width 17 height 13
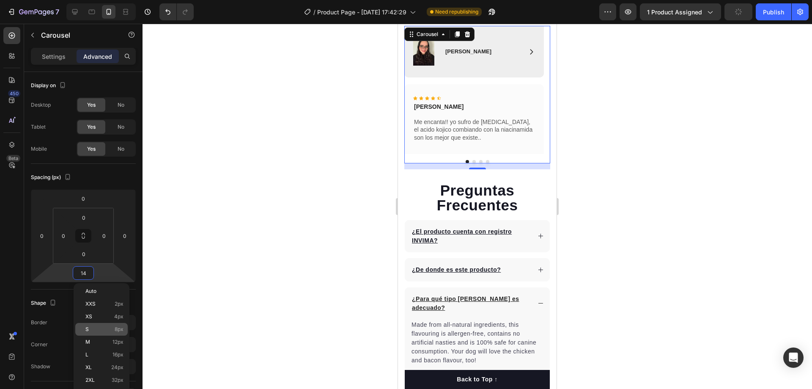
click at [103, 324] on div "S 8px" at bounding box center [101, 329] width 52 height 13
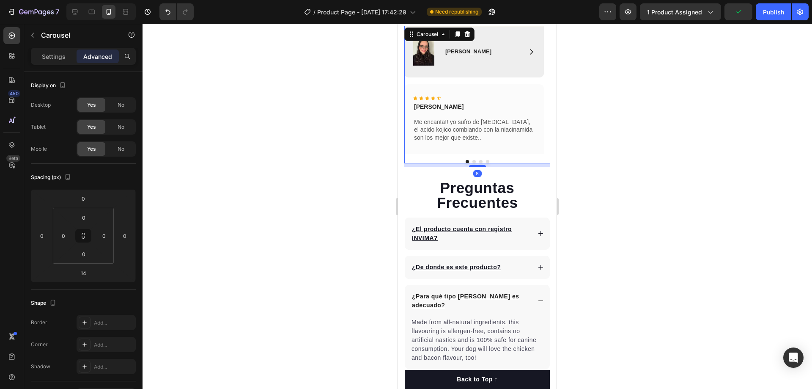
type input "8"
click at [619, 137] on div at bounding box center [478, 206] width 670 height 365
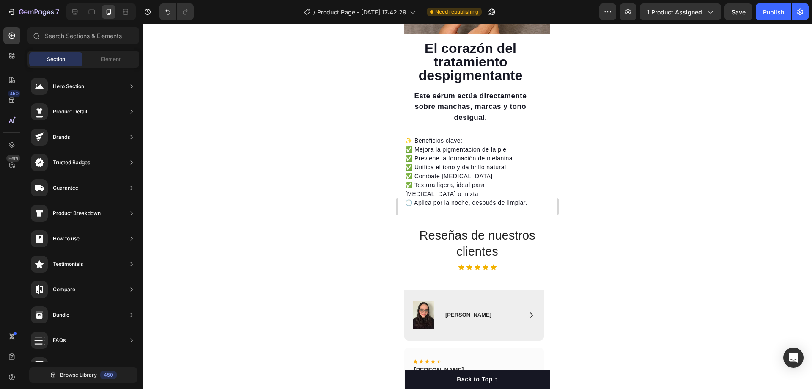
scroll to position [1545, 0]
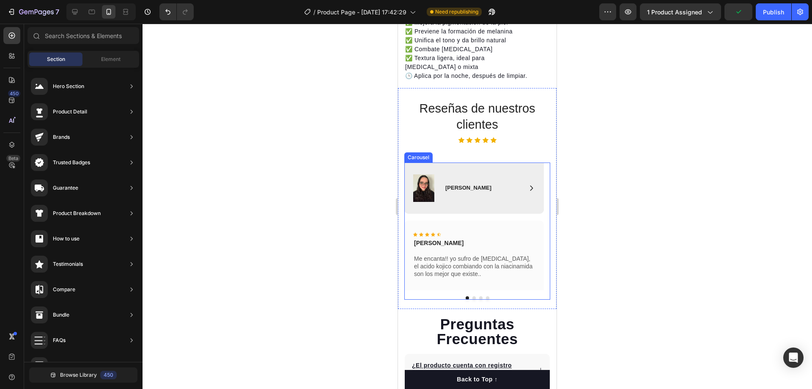
click at [413, 290] on div "Image Icon Arlin Giraldo Text Block Row Row Hero Banner Icon Icon Icon Icon Ico…" at bounding box center [474, 226] width 140 height 128
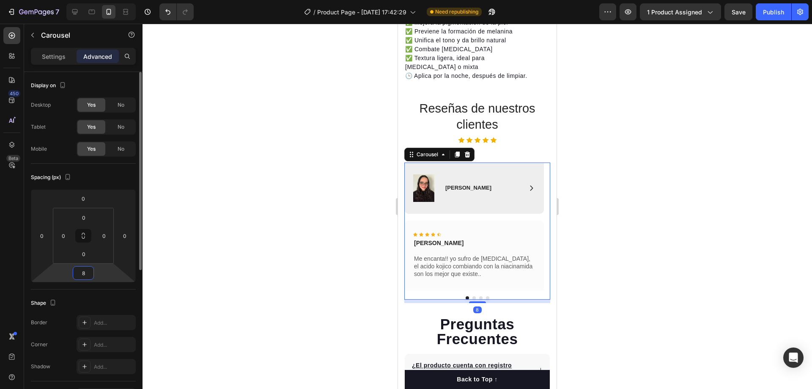
click at [85, 276] on input "8" at bounding box center [83, 272] width 17 height 13
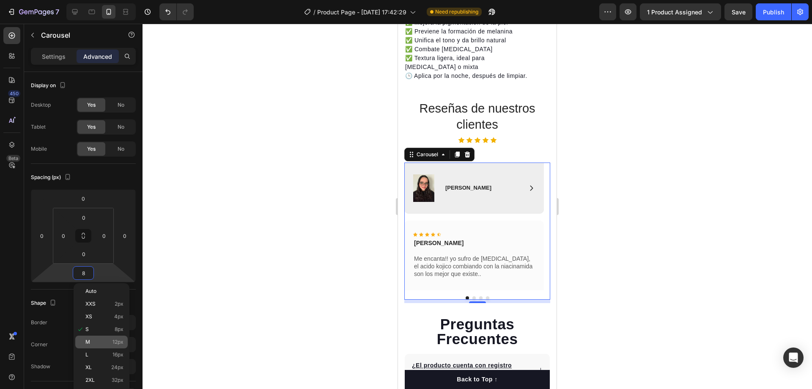
click at [107, 345] on div "M 12px" at bounding box center [101, 341] width 52 height 13
type input "12"
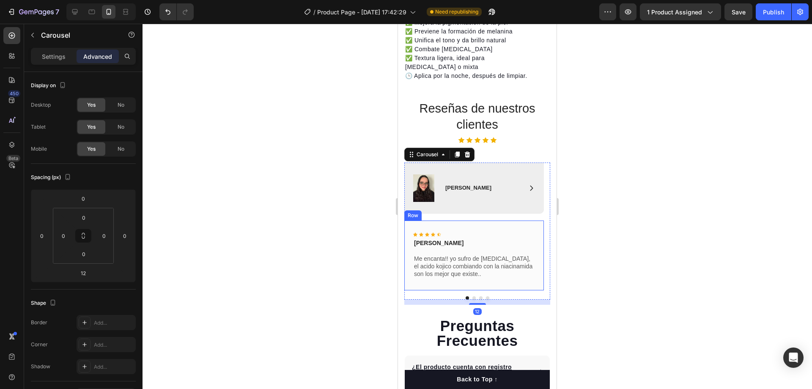
click at [616, 253] on div at bounding box center [478, 206] width 670 height 365
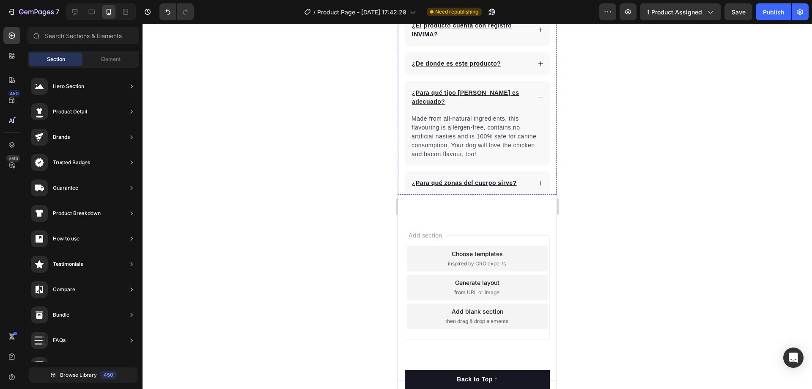
scroll to position [1775, 0]
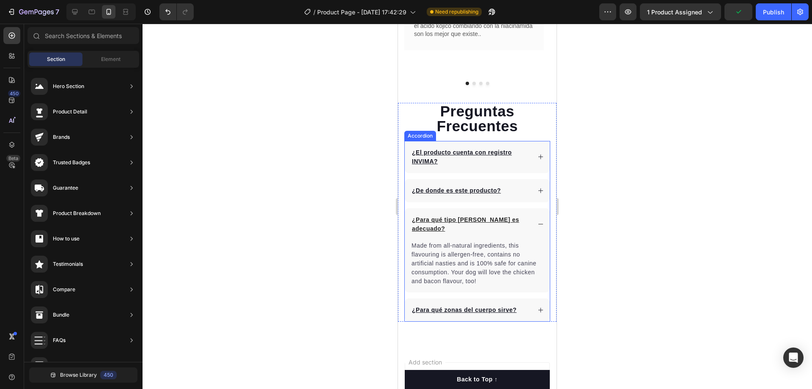
click at [538, 156] on icon at bounding box center [541, 157] width 6 height 6
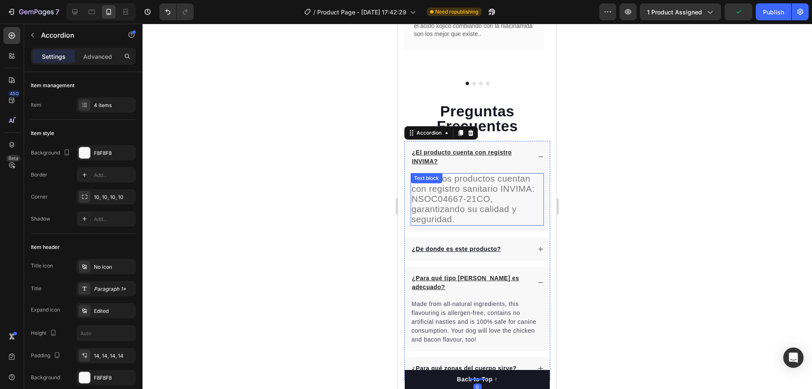
click at [420, 222] on span "¡Sí! Estos productos cuentan con registro sanitario INVIMA: NSOC04667-21CO, gar…" at bounding box center [473, 198] width 123 height 50
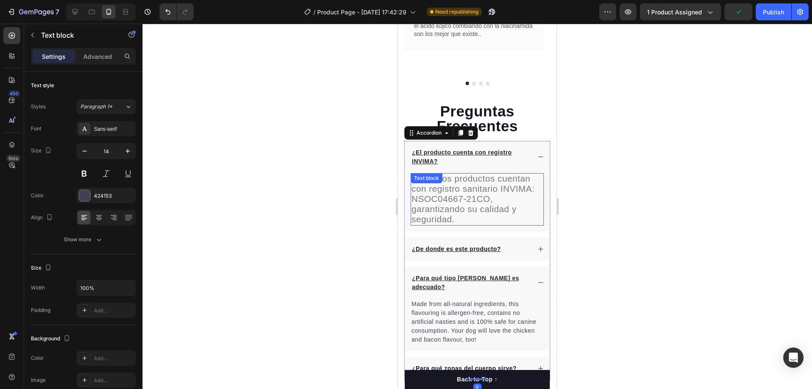
click at [420, 222] on span "¡Sí! Estos productos cuentan con registro sanitario INVIMA: NSOC04667-21CO, gar…" at bounding box center [473, 198] width 123 height 50
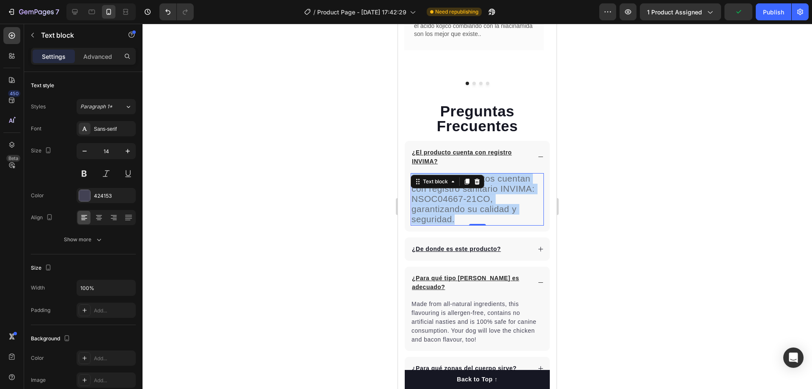
click at [420, 222] on span "¡Sí! Estos productos cuentan con registro sanitario INVIMA: NSOC04667-21CO, gar…" at bounding box center [473, 198] width 123 height 50
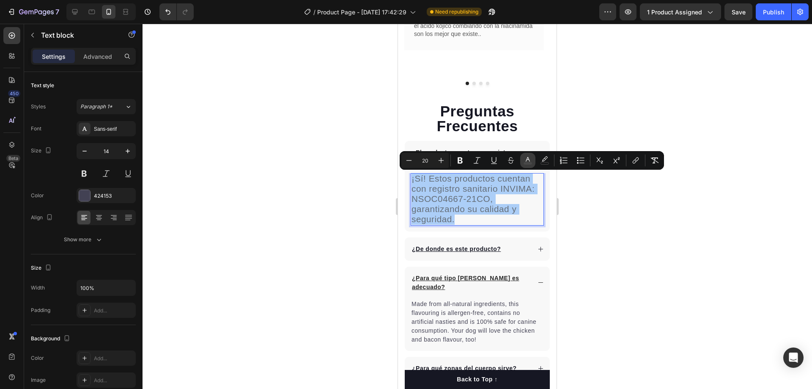
click at [527, 156] on icon "Editor contextual toolbar" at bounding box center [528, 160] width 8 height 8
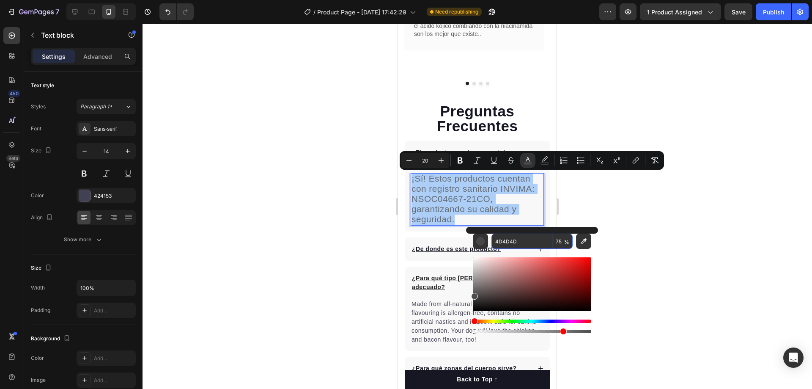
click at [520, 244] on input "4D4D4D" at bounding box center [522, 240] width 61 height 15
paste input "161723"
type input "161723"
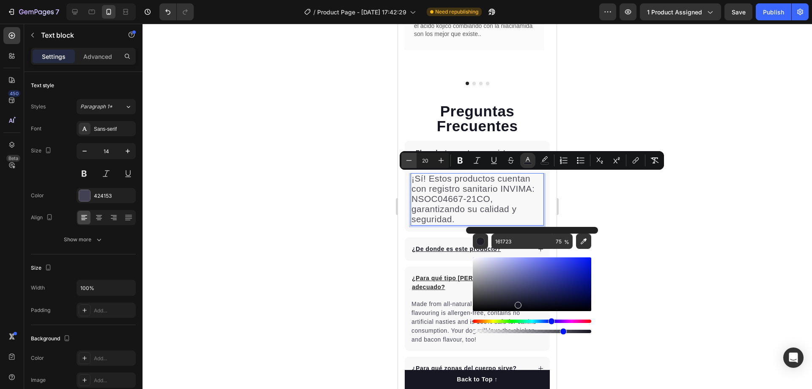
click at [408, 158] on icon "Editor contextual toolbar" at bounding box center [409, 160] width 8 height 8
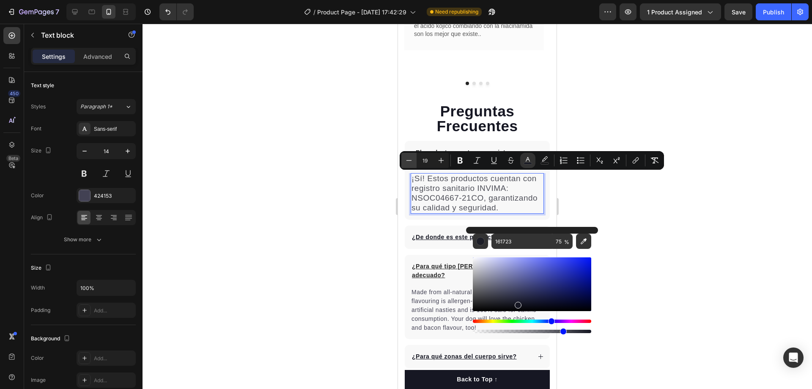
click at [408, 158] on icon "Editor contextual toolbar" at bounding box center [409, 160] width 8 height 8
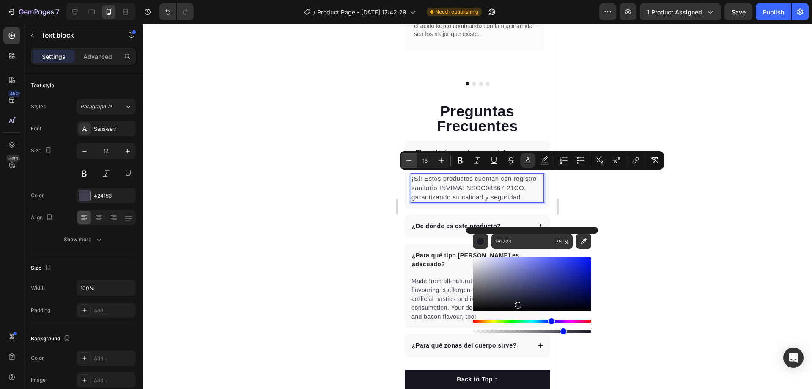
click at [408, 158] on icon "Editor contextual toolbar" at bounding box center [409, 160] width 8 height 8
type input "14"
click at [600, 195] on div at bounding box center [478, 206] width 670 height 365
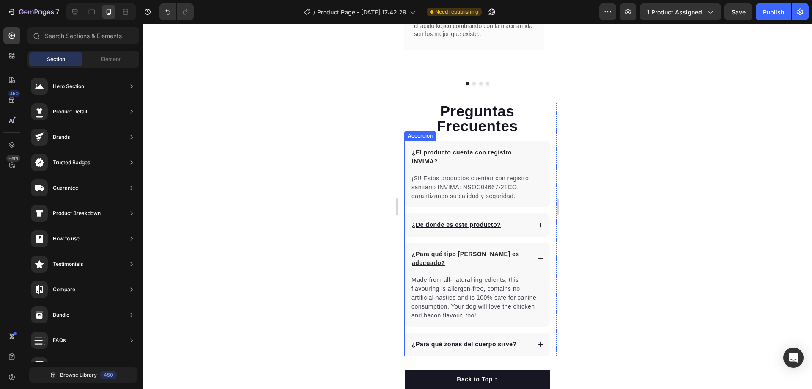
click at [538, 222] on icon at bounding box center [541, 225] width 6 height 6
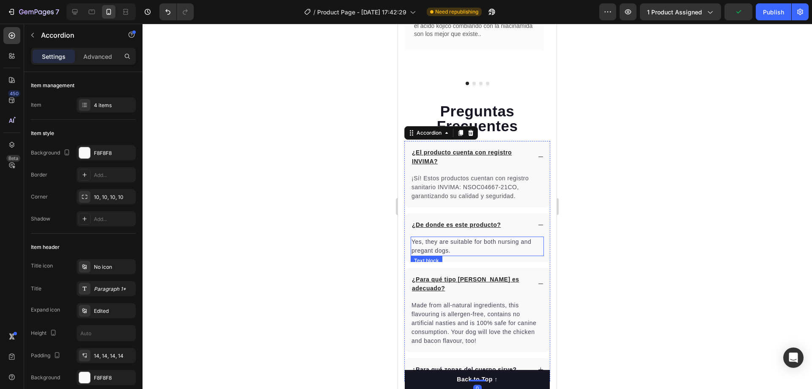
click at [451, 251] on p "Yes, they are suitable for both nursing and pregant dogs." at bounding box center [478, 246] width 132 height 18
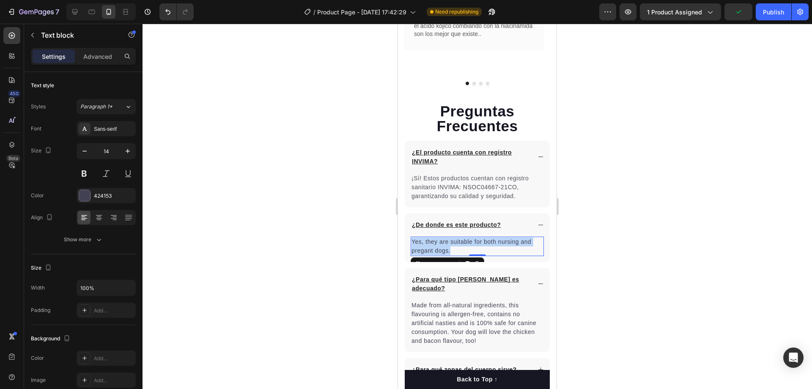
click at [451, 251] on p "Yes, they are suitable for both nursing and pregant dogs." at bounding box center [478, 246] width 132 height 18
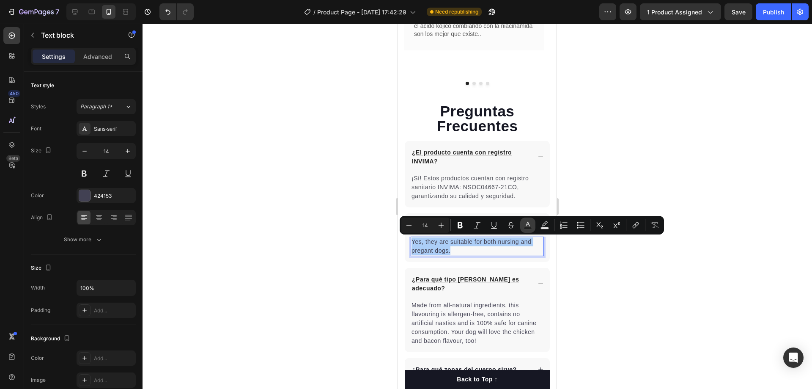
click at [528, 224] on icon "Editor contextual toolbar" at bounding box center [528, 225] width 8 height 8
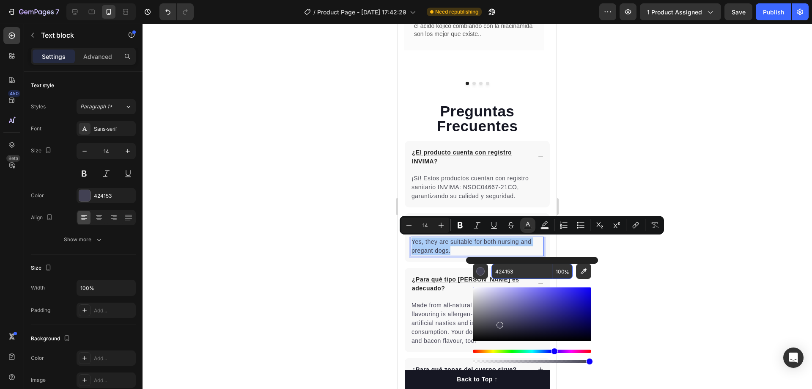
click at [515, 271] on input "424153" at bounding box center [522, 271] width 61 height 15
paste input "16172"
type input "161723"
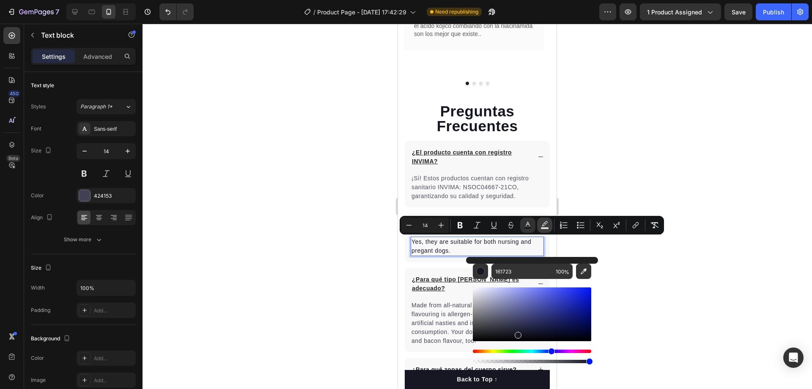
click at [546, 228] on rect "Editor contextual toolbar" at bounding box center [545, 228] width 8 height 2
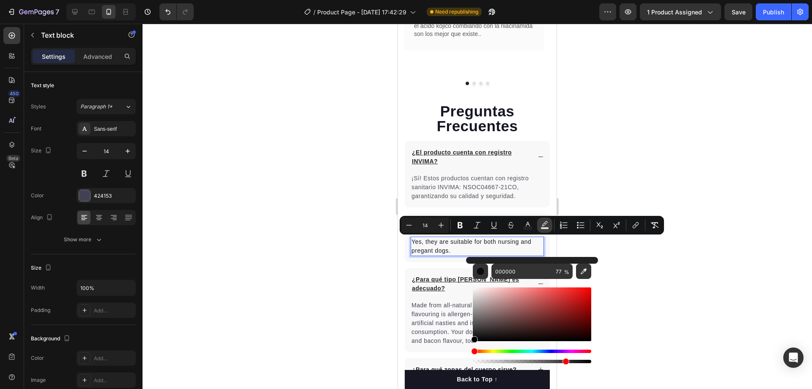
click at [546, 228] on rect "Editor contextual toolbar" at bounding box center [545, 228] width 8 height 2
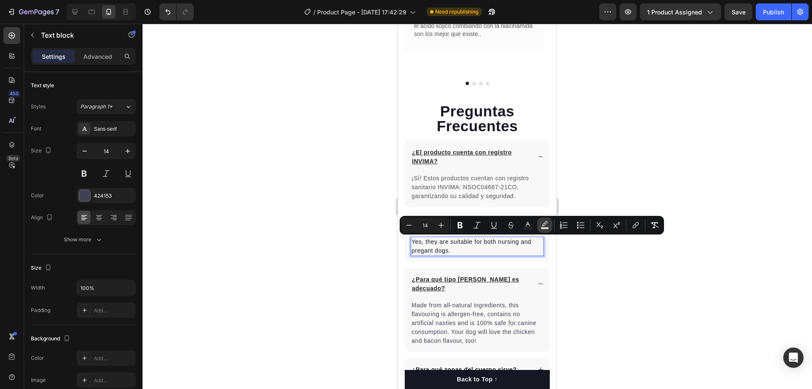
click at [546, 228] on rect "Editor contextual toolbar" at bounding box center [545, 228] width 8 height 2
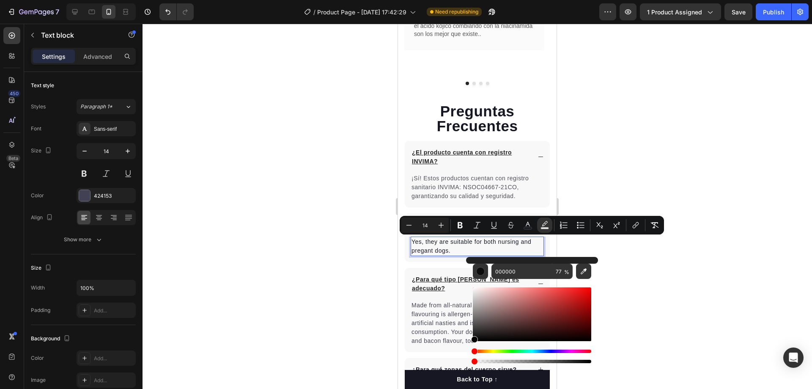
type input "0"
drag, startPoint x: 962, startPoint y: 384, endPoint x: 456, endPoint y: 357, distance: 507.5
click at [629, 310] on div at bounding box center [478, 206] width 670 height 365
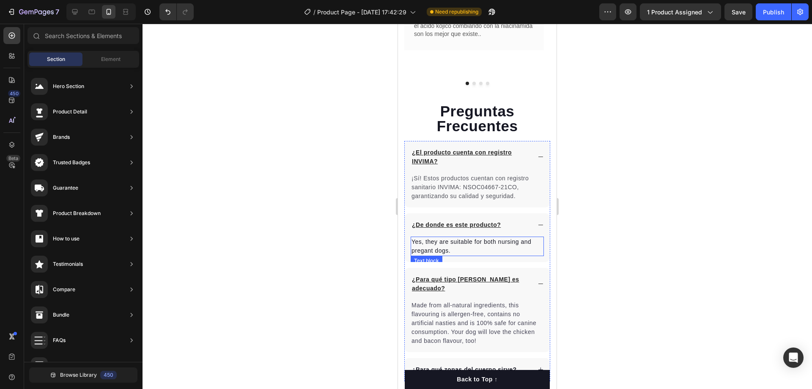
click at [438, 249] on span "Yes, they are suitable for both nursing and pregant dogs." at bounding box center [472, 246] width 120 height 16
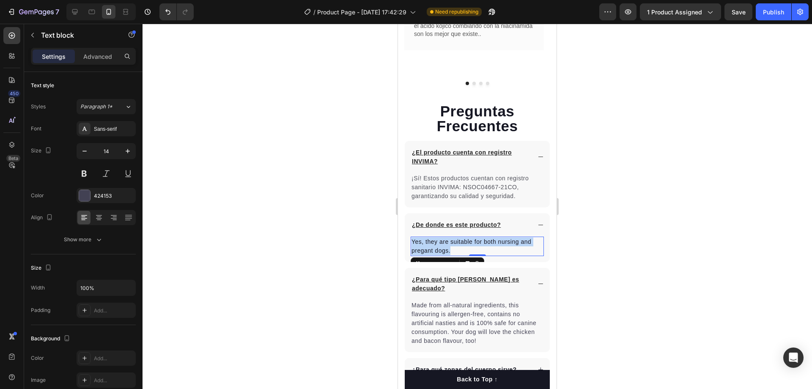
click at [438, 249] on span "Yes, they are suitable for both nursing and pregant dogs." at bounding box center [472, 246] width 120 height 16
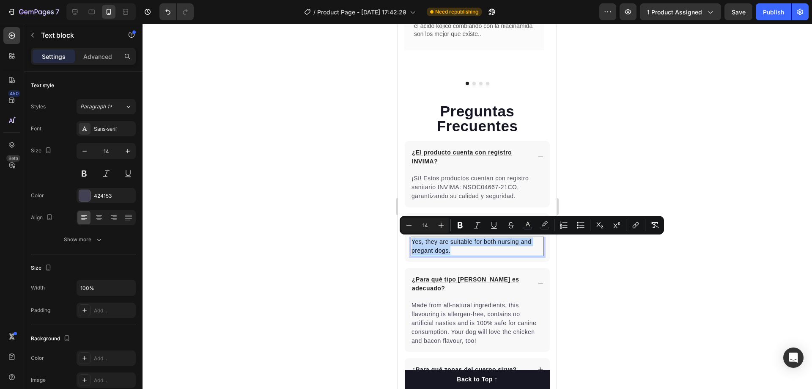
type input "20"
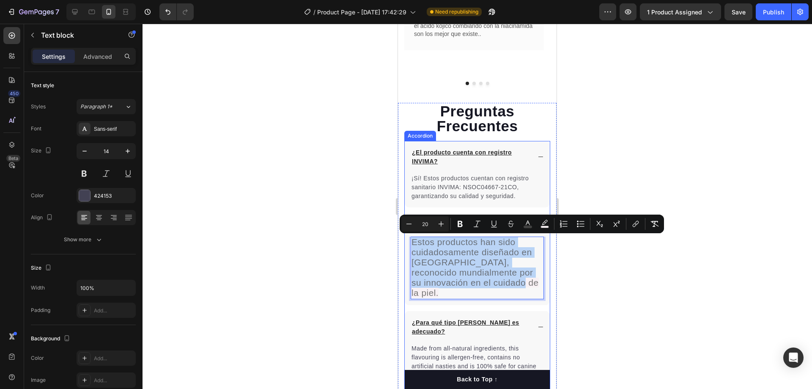
drag, startPoint x: 431, startPoint y: 295, endPoint x: 404, endPoint y: 237, distance: 63.8
click at [404, 237] on div "¿El producto cuenta con registro INVIMA? ¡Sí! Estos productos cuentan con regis…" at bounding box center [477, 282] width 146 height 283
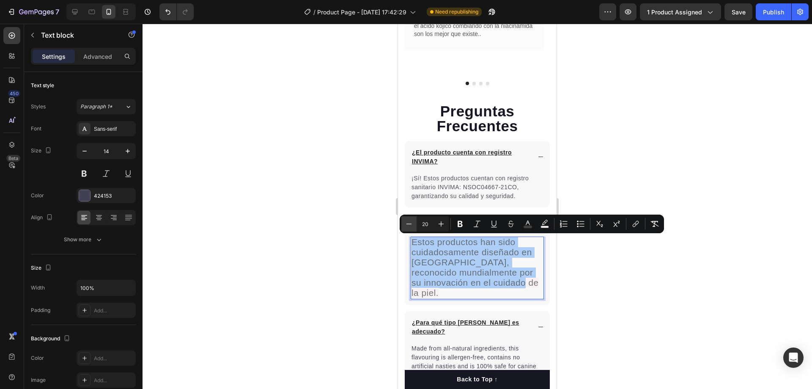
click at [408, 221] on icon "Editor contextual toolbar" at bounding box center [409, 224] width 8 height 8
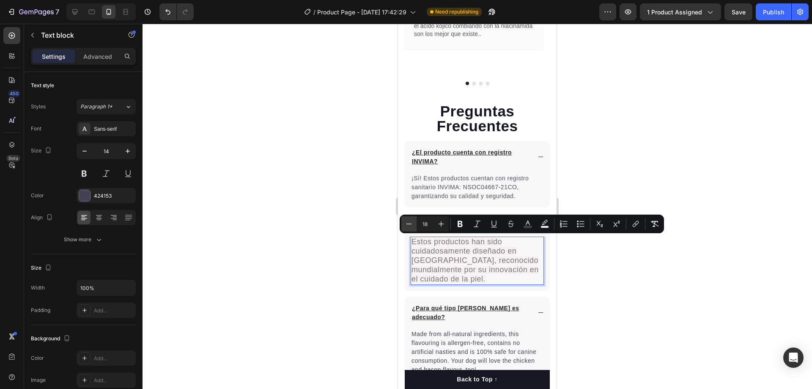
click at [408, 221] on icon "Editor contextual toolbar" at bounding box center [409, 224] width 8 height 8
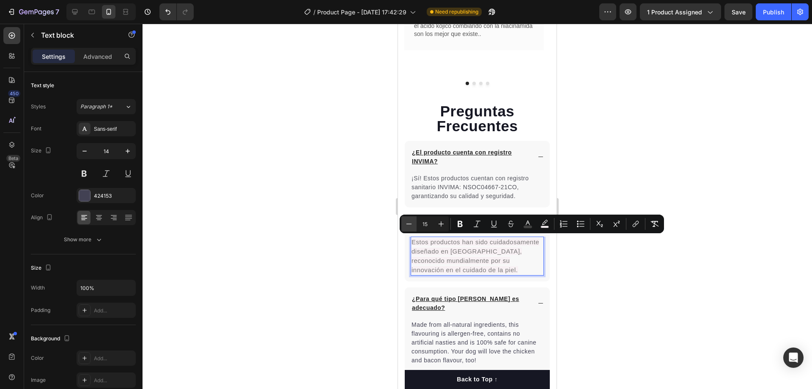
click at [408, 221] on icon "Editor contextual toolbar" at bounding box center [409, 224] width 8 height 8
type input "14"
click at [546, 224] on icon "Editor contextual toolbar" at bounding box center [545, 224] width 8 height 8
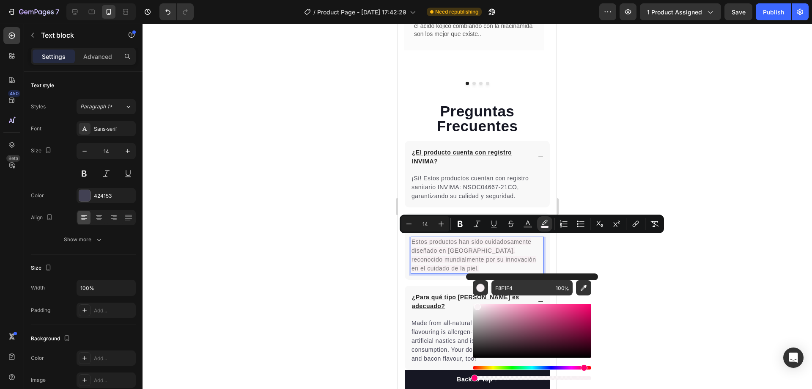
drag, startPoint x: 984, startPoint y: 401, endPoint x: 461, endPoint y: 371, distance: 524.0
type input "0"
click at [530, 223] on icon "Editor contextual toolbar" at bounding box center [528, 224] width 8 height 8
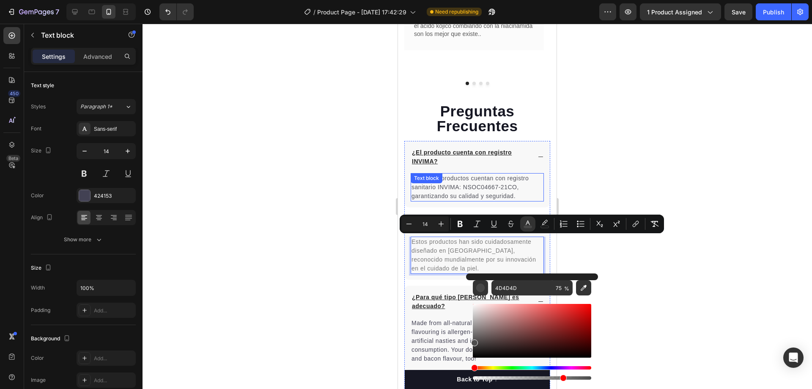
click at [486, 188] on span "¡Sí! Estos productos cuentan con registro sanitario INVIMA: NSOC04667-21CO, gar…" at bounding box center [470, 187] width 117 height 25
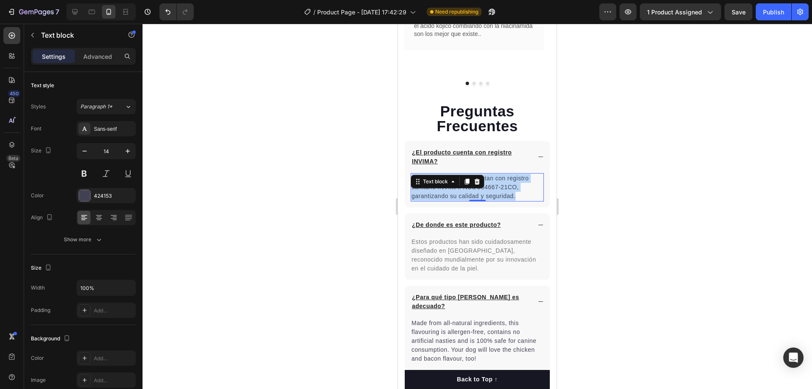
click at [486, 188] on span "¡Sí! Estos productos cuentan con registro sanitario INVIMA: NSOC04667-21CO, gar…" at bounding box center [470, 187] width 117 height 25
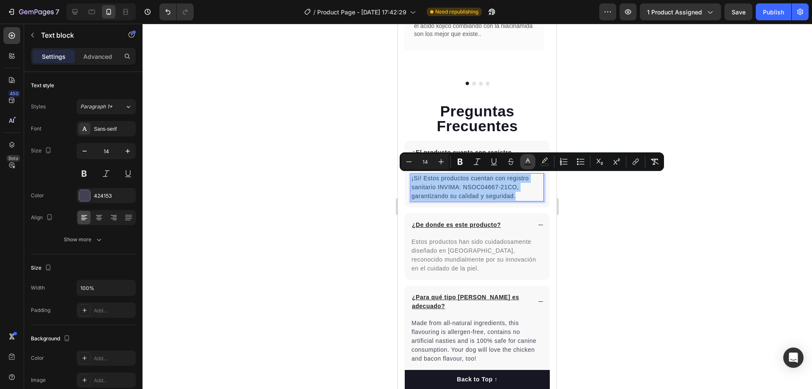
click at [530, 163] on icon "Editor contextual toolbar" at bounding box center [528, 161] width 8 height 8
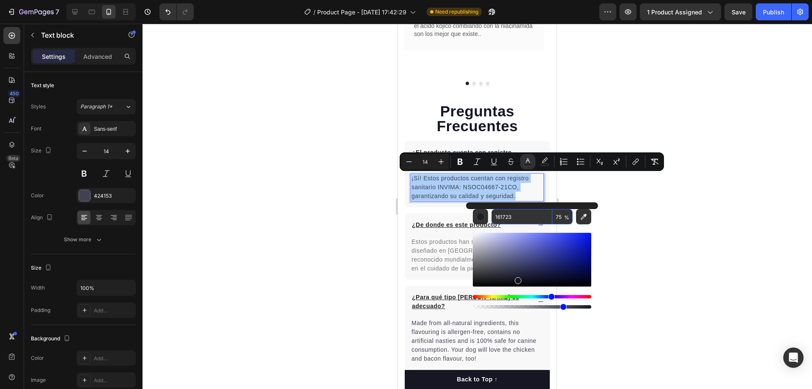
click at [524, 220] on input "161723" at bounding box center [522, 216] width 61 height 15
drag, startPoint x: 624, startPoint y: 224, endPoint x: 599, endPoint y: 224, distance: 25.4
click at [624, 224] on div at bounding box center [478, 206] width 670 height 365
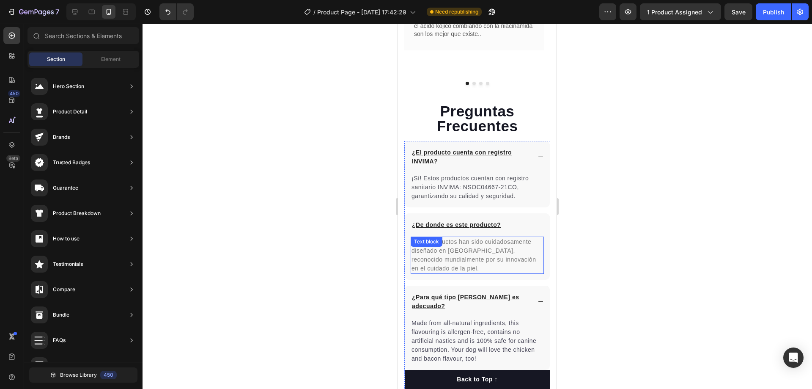
click at [477, 245] on p "Estos productos han sido cuidadosamente diseñado en Corea, reconocido mundialme…" at bounding box center [478, 255] width 132 height 36
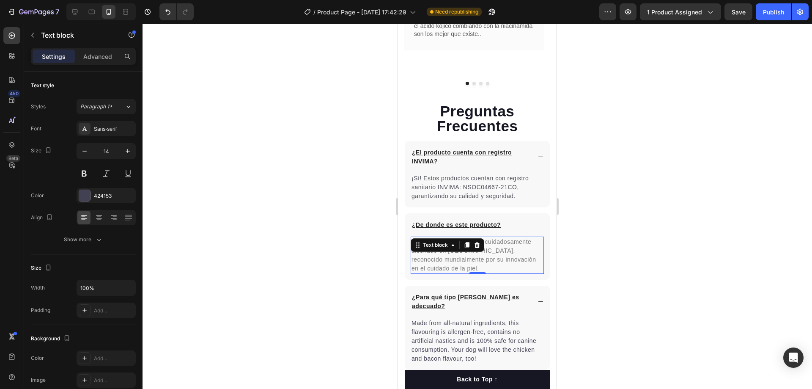
click at [477, 245] on icon at bounding box center [477, 245] width 7 height 7
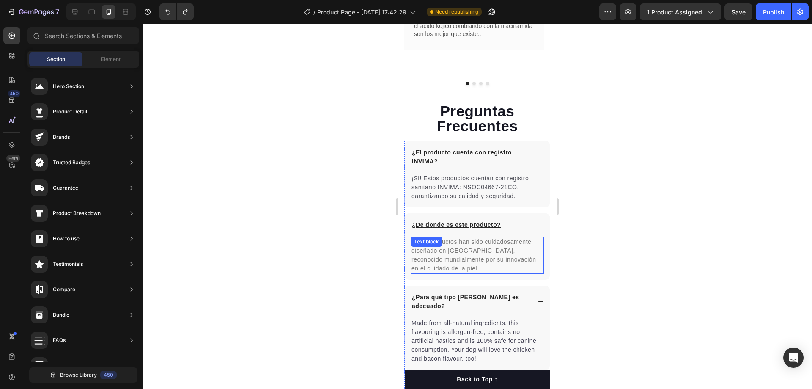
click at [461, 250] on span "Estos productos han sido cuidadosamente diseñado en Corea, reconocido mundialme…" at bounding box center [474, 254] width 124 height 33
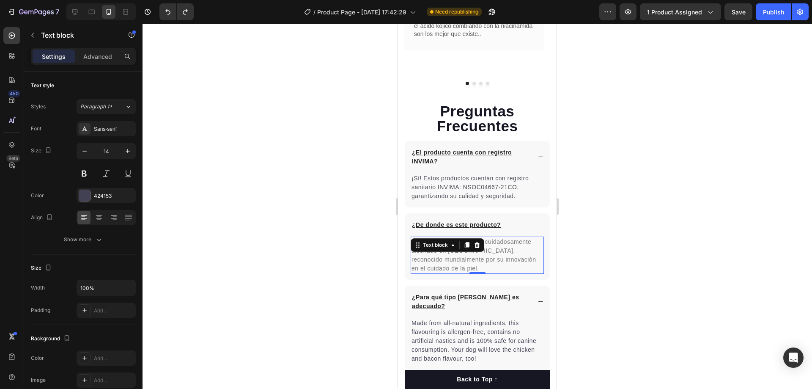
click at [461, 268] on span "Estos productos han sido cuidadosamente diseñado en Corea, reconocido mundialme…" at bounding box center [474, 254] width 124 height 33
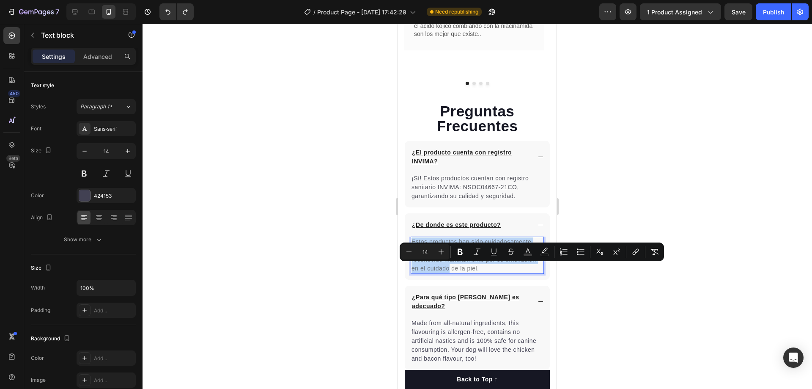
click at [461, 268] on span "Estos productos han sido cuidadosamente diseñado en Corea, reconocido mundialme…" at bounding box center [474, 254] width 124 height 33
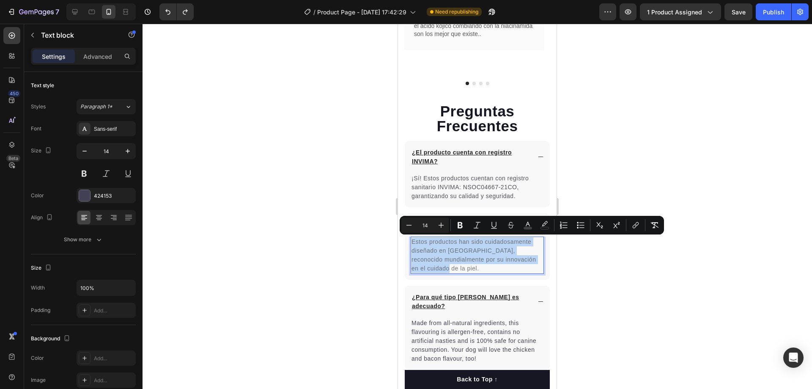
click at [461, 268] on span "Estos productos han sido cuidadosamente diseñado en Corea, reconocido mundialme…" at bounding box center [474, 254] width 124 height 33
click at [527, 225] on icon "Editor contextual toolbar" at bounding box center [528, 224] width 4 height 5
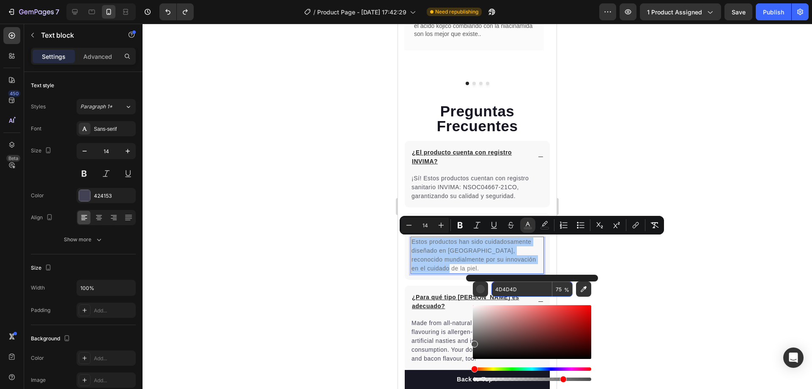
click at [527, 286] on input "4D4D4D" at bounding box center [522, 288] width 61 height 15
paste input "161723"
type input "161723"
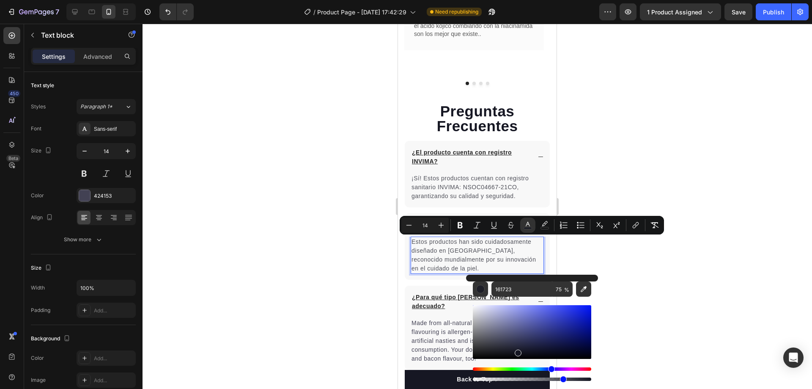
click at [611, 255] on div at bounding box center [478, 206] width 670 height 365
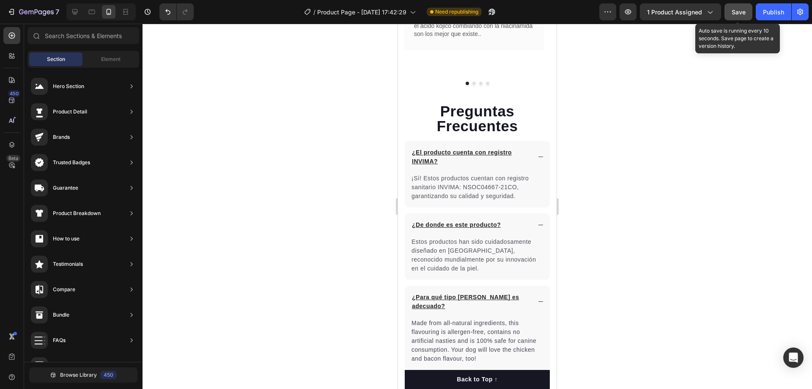
click at [736, 14] on span "Save" at bounding box center [739, 11] width 14 height 7
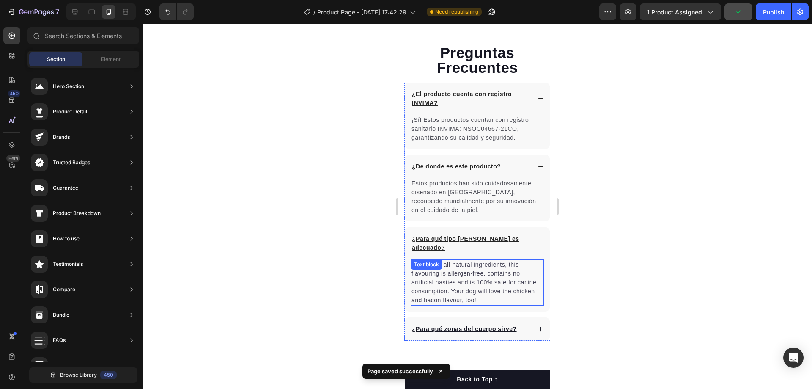
scroll to position [1902, 0]
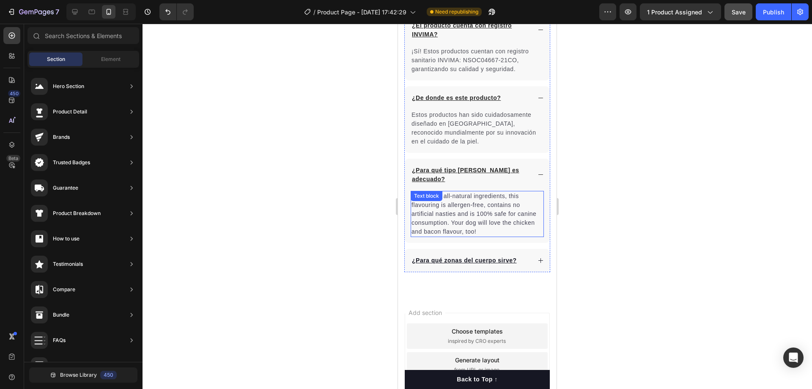
click at [434, 215] on p "Made from all-natural ingredients, this flavouring is allergen-free, contains n…" at bounding box center [478, 214] width 132 height 44
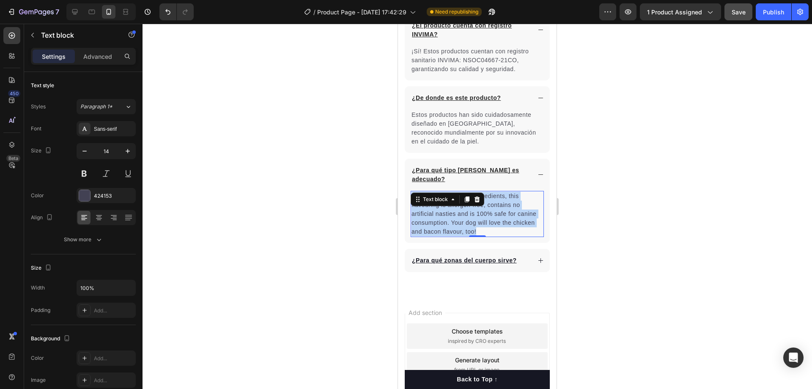
click at [434, 215] on p "Made from all-natural ingredients, this flavouring is allergen-free, contains n…" at bounding box center [478, 214] width 132 height 44
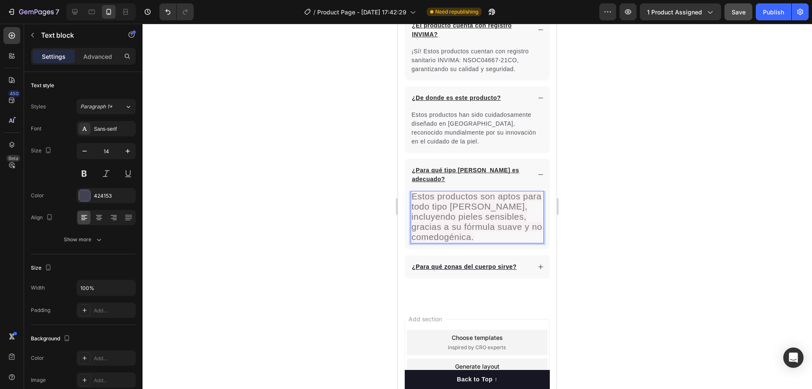
click at [489, 230] on p "Estos productos son aptos para todo tipo de piel, incluyendo pieles sensibles, …" at bounding box center [478, 217] width 132 height 51
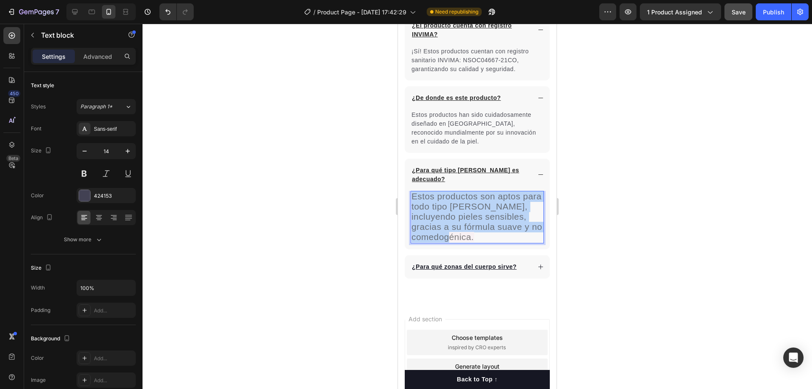
drag, startPoint x: 487, startPoint y: 231, endPoint x: 412, endPoint y: 184, distance: 87.9
click at [412, 192] on p "Estos productos son aptos para todo tipo de piel, incluyendo pieles sensibles, …" at bounding box center [478, 217] width 132 height 51
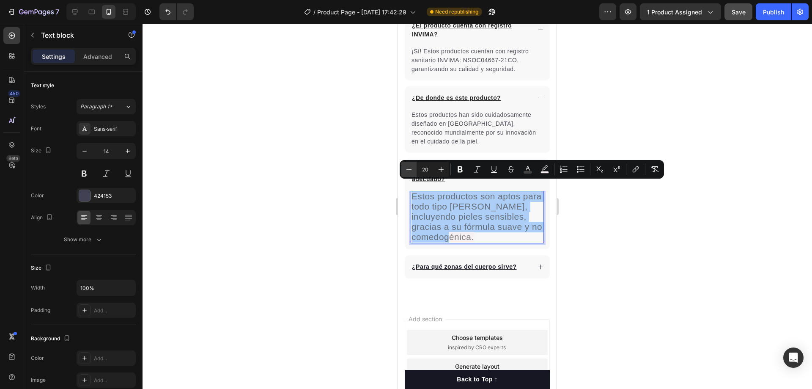
click at [410, 166] on icon "Editor contextual toolbar" at bounding box center [409, 169] width 8 height 8
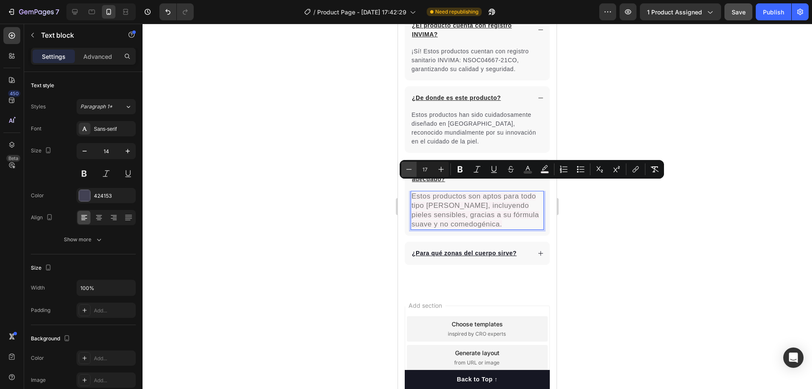
click at [410, 166] on icon "Editor contextual toolbar" at bounding box center [409, 169] width 8 height 8
type input "14"
click at [545, 171] on rect "Editor contextual toolbar" at bounding box center [545, 172] width 8 height 2
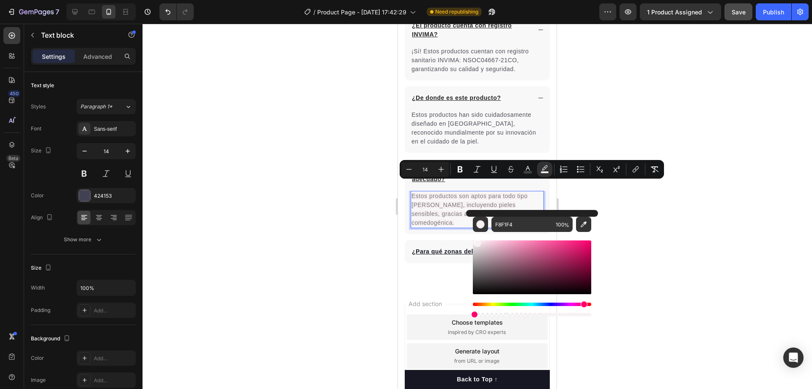
type input "0"
drag, startPoint x: 984, startPoint y: 338, endPoint x: 459, endPoint y: 314, distance: 526.3
click at [527, 173] on rect "Editor contextual toolbar" at bounding box center [528, 172] width 8 height 2
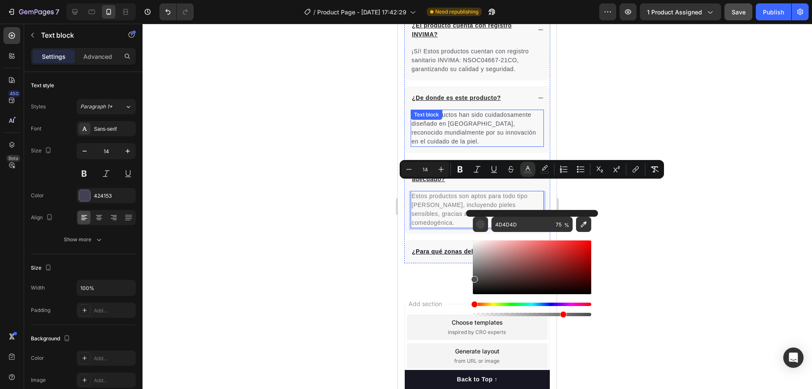
click at [452, 121] on span "Estos productos han sido cuidadosamente diseñado en Corea, reconocido mundialme…" at bounding box center [474, 127] width 124 height 33
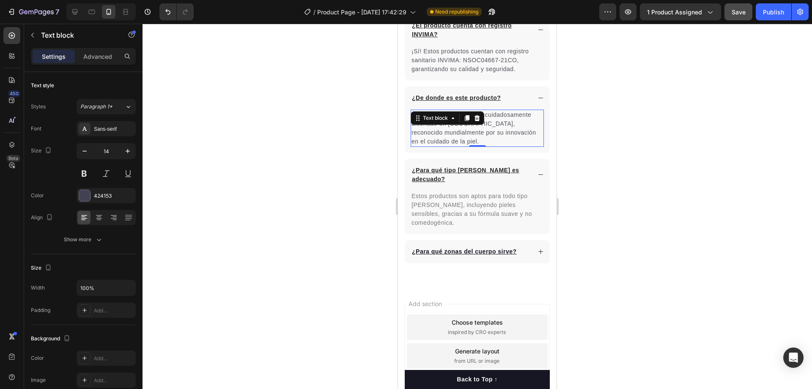
click at [452, 121] on div "Text block" at bounding box center [435, 118] width 45 height 10
click at [452, 140] on span "Estos productos han sido cuidadosamente diseñado en Corea, reconocido mundialme…" at bounding box center [474, 127] width 124 height 33
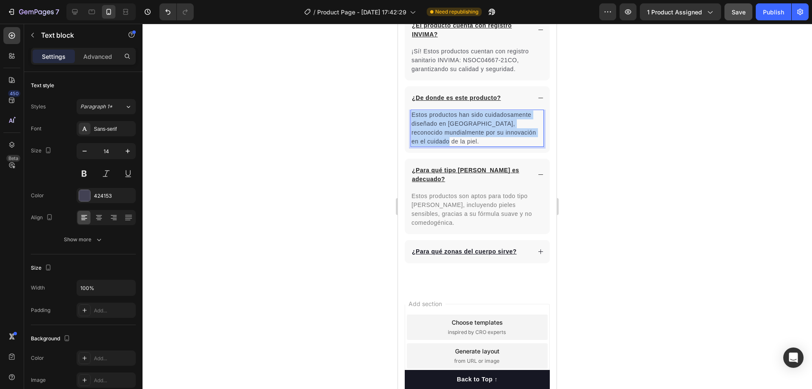
click at [452, 140] on span "Estos productos han sido cuidadosamente diseñado en Corea, reconocido mundialme…" at bounding box center [474, 127] width 124 height 33
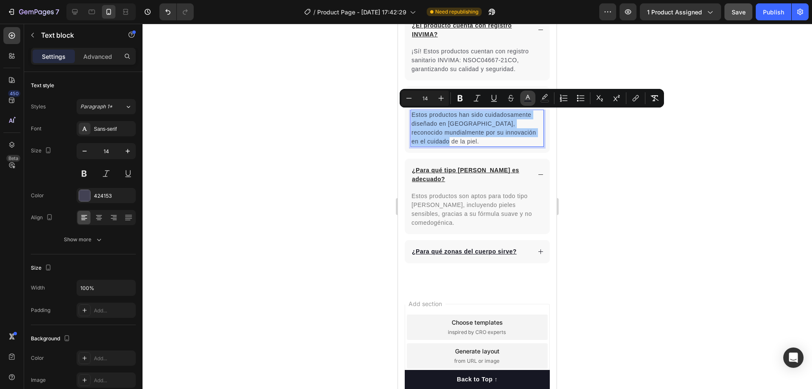
click at [527, 100] on rect "Editor contextual toolbar" at bounding box center [528, 101] width 8 height 2
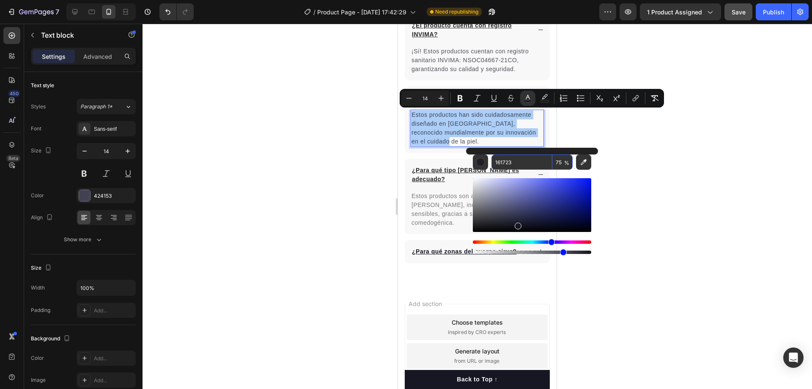
click at [526, 166] on input "161723" at bounding box center [522, 161] width 61 height 15
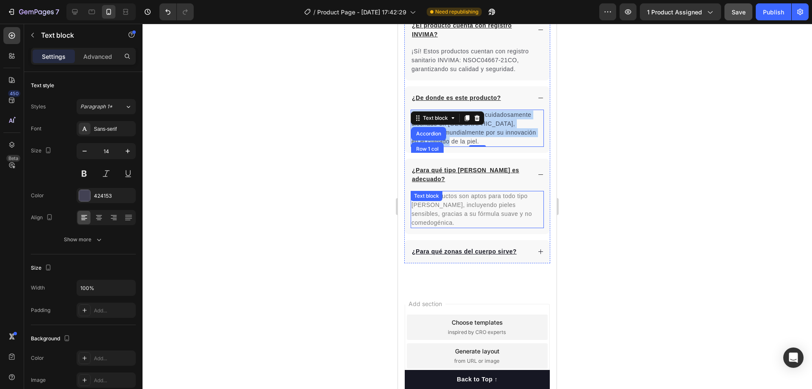
click at [492, 201] on span "Estos productos son aptos para todo tipo de piel, incluyendo pieles sensibles, …" at bounding box center [472, 208] width 121 height 33
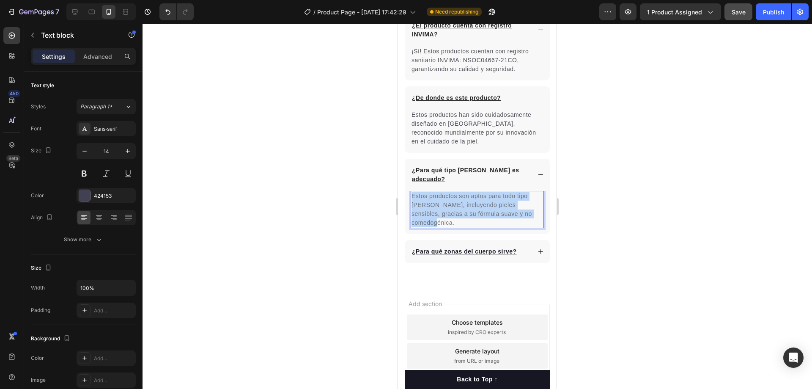
click at [492, 201] on span "Estos productos son aptos para todo tipo de piel, incluyendo pieles sensibles, …" at bounding box center [472, 208] width 121 height 33
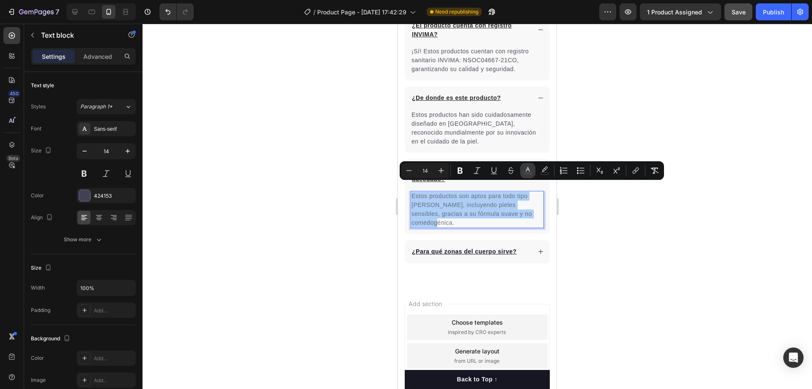
click at [529, 174] on rect "Editor contextual toolbar" at bounding box center [528, 174] width 8 height 2
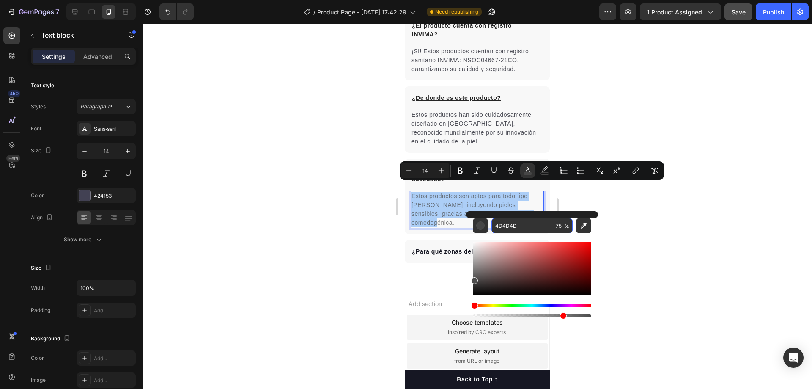
click at [521, 228] on input "4D4D4D" at bounding box center [522, 225] width 61 height 15
paste input "161723"
type input "161723"
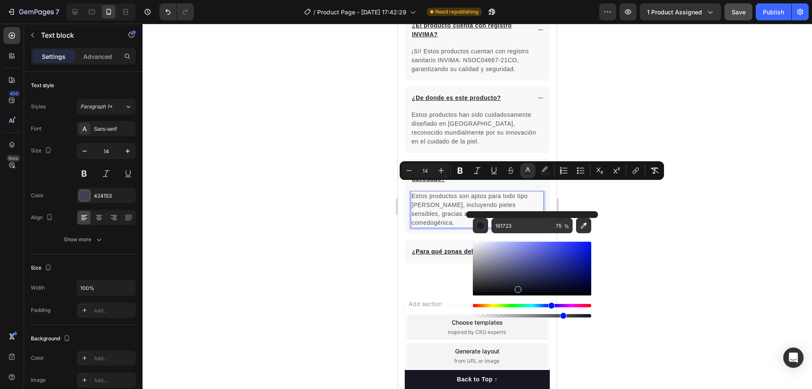
click at [607, 92] on div at bounding box center [478, 206] width 670 height 365
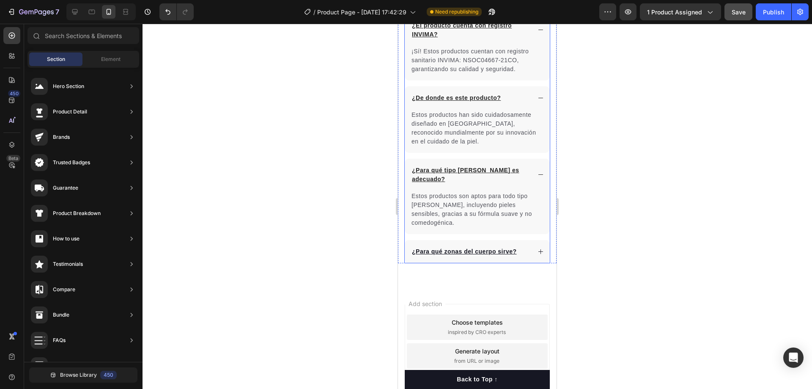
click at [538, 248] on icon at bounding box center [541, 251] width 6 height 6
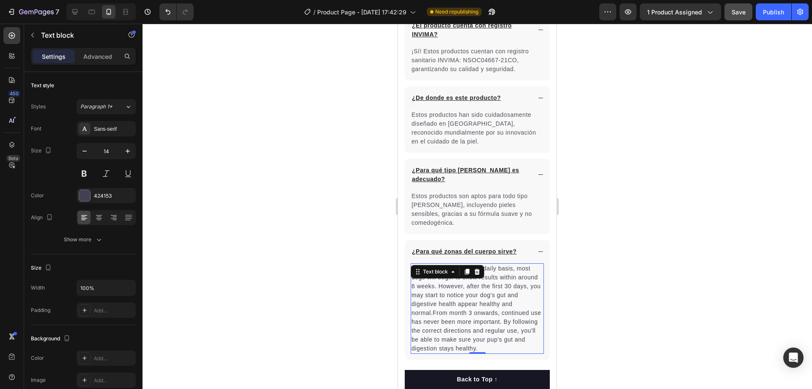
click at [456, 278] on p "When taken on a regular daily basis, most dogs will begin to show results withi…" at bounding box center [478, 308] width 132 height 89
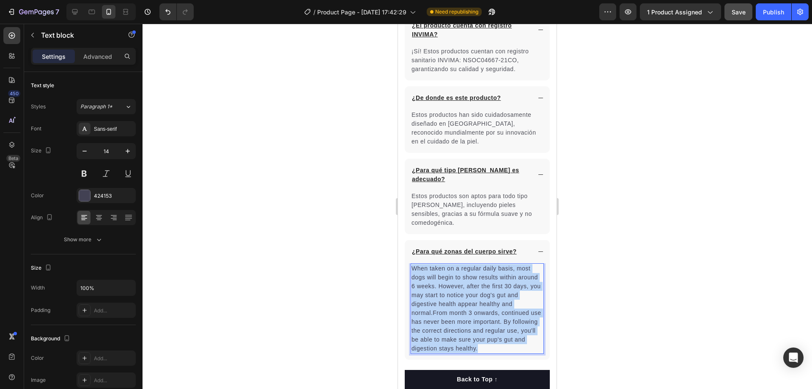
click at [456, 278] on p "When taken on a regular daily basis, most dogs will begin to show results withi…" at bounding box center [478, 308] width 132 height 89
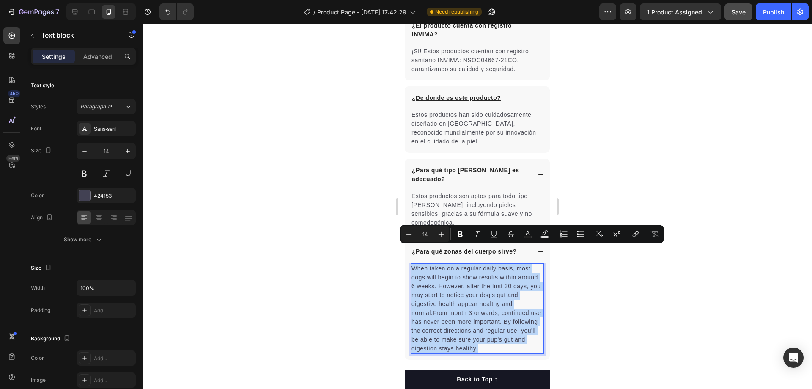
type input "20"
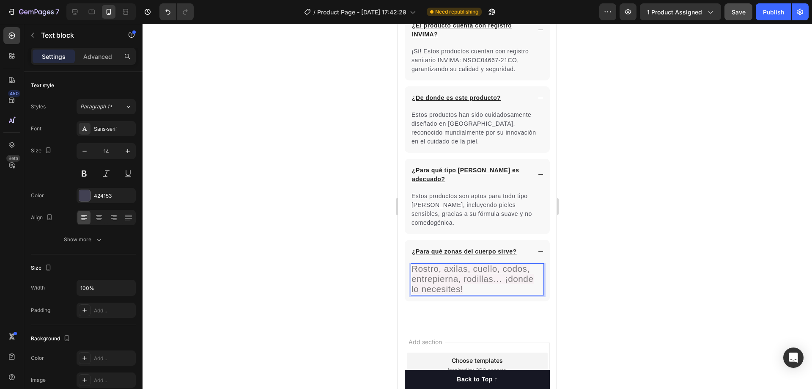
click at [468, 270] on p "Rostro, axilas, cuello, codos, entrepierna, rodillas… ¡donde lo necesites!" at bounding box center [478, 279] width 132 height 30
drag, startPoint x: 469, startPoint y: 272, endPoint x: 413, endPoint y: 248, distance: 60.5
click at [413, 264] on p "Rostro, axilas, cuello, codos, entrepierna, rodillas… ¡donde lo necesites!" at bounding box center [478, 279] width 132 height 30
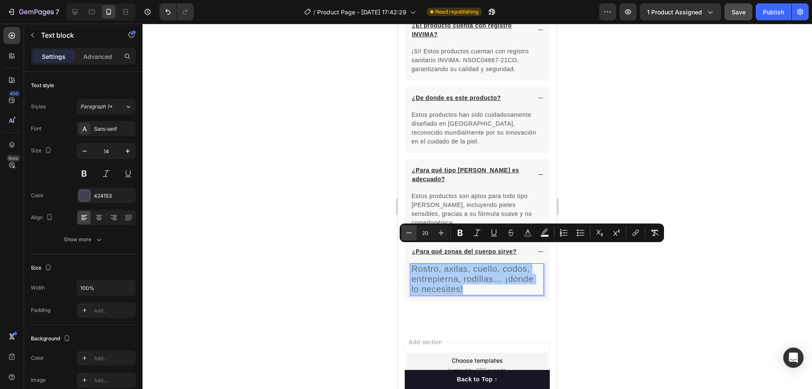
click at [415, 235] on button "Minus" at bounding box center [408, 232] width 15 height 15
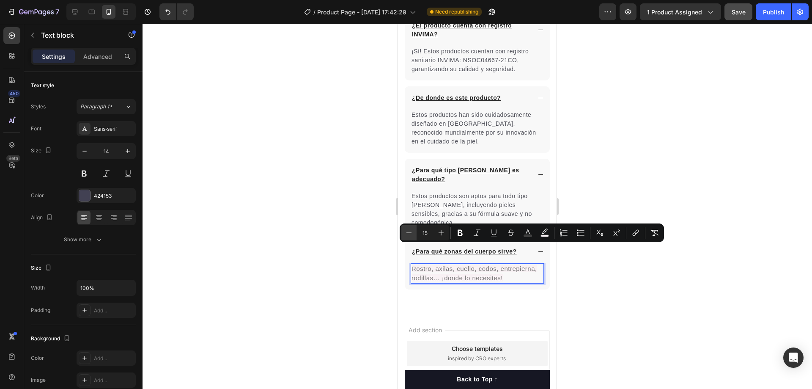
click at [415, 235] on button "Minus" at bounding box center [408, 232] width 15 height 15
type input "14"
click at [544, 235] on rect "Editor contextual toolbar" at bounding box center [545, 236] width 8 height 2
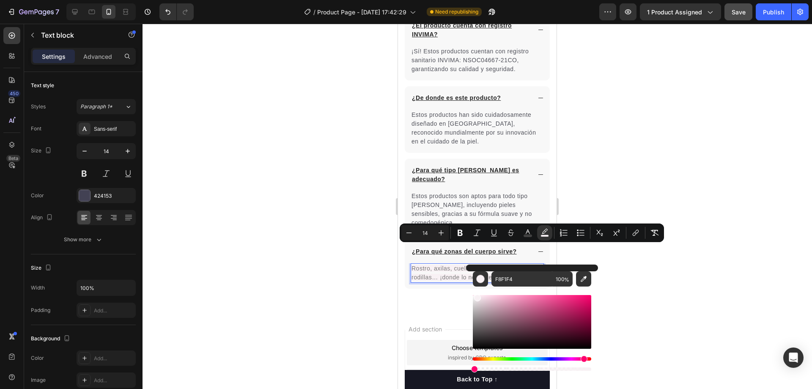
drag, startPoint x: 589, startPoint y: 371, endPoint x: 467, endPoint y: 371, distance: 121.8
click at [467, 371] on div "F8F1F4 100 %" at bounding box center [532, 318] width 132 height 108
type input "0"
click at [525, 236] on rect "Editor contextual toolbar" at bounding box center [528, 236] width 8 height 2
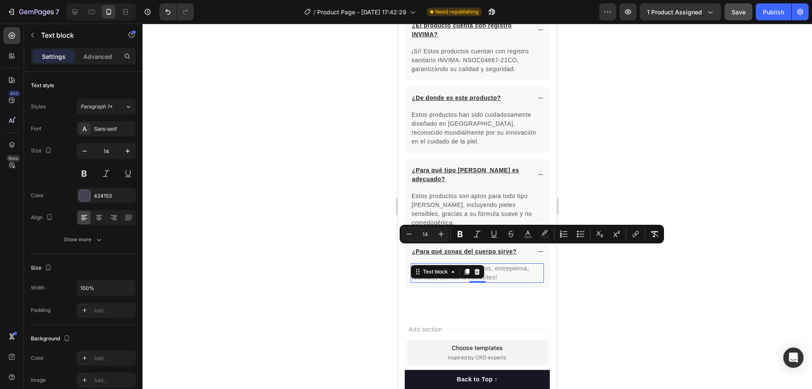
click at [505, 264] on p "Rostro, axilas, cuello, codos, entrepierna, rodillas… ¡donde lo necesites!" at bounding box center [478, 273] width 132 height 18
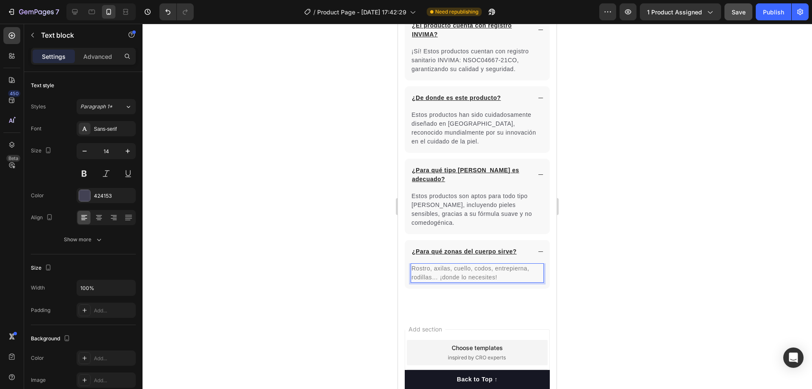
click at [493, 265] on span "Rostro, axilas, cuello, codos, entrepierna, rodillas… ¡donde lo necesites!" at bounding box center [471, 273] width 118 height 16
drag, startPoint x: 501, startPoint y: 259, endPoint x: 406, endPoint y: 249, distance: 95.2
click at [407, 263] on div "Rostro, axilas, cuello, codos, entrepierna, rodillas… ¡donde lo necesites! Text…" at bounding box center [477, 275] width 145 height 25
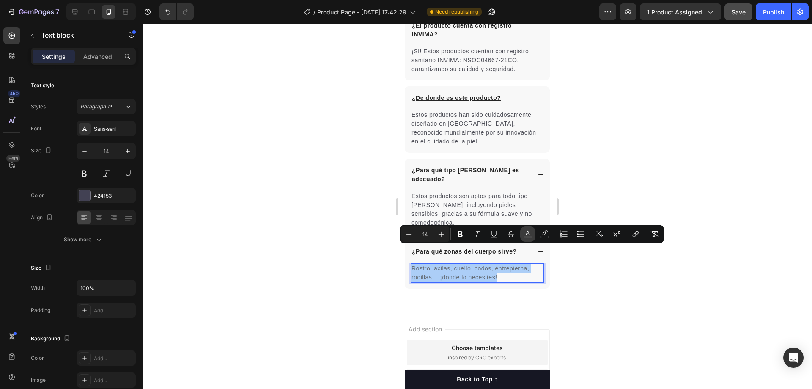
click at [525, 232] on icon "Editor contextual toolbar" at bounding box center [528, 234] width 8 height 8
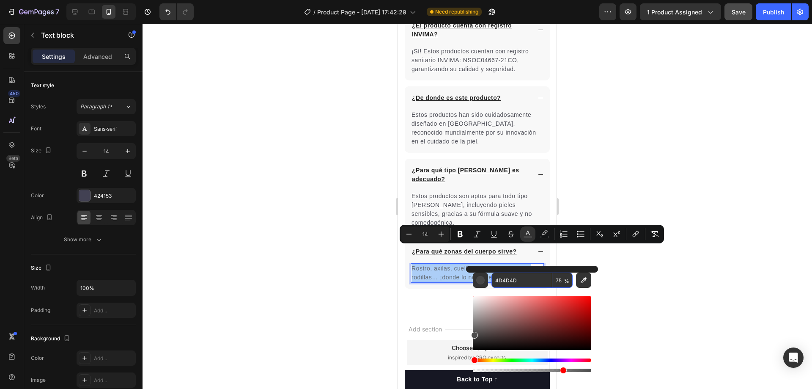
click at [516, 278] on input "4D4D4D" at bounding box center [522, 279] width 61 height 15
paste input "161723"
type input "161723"
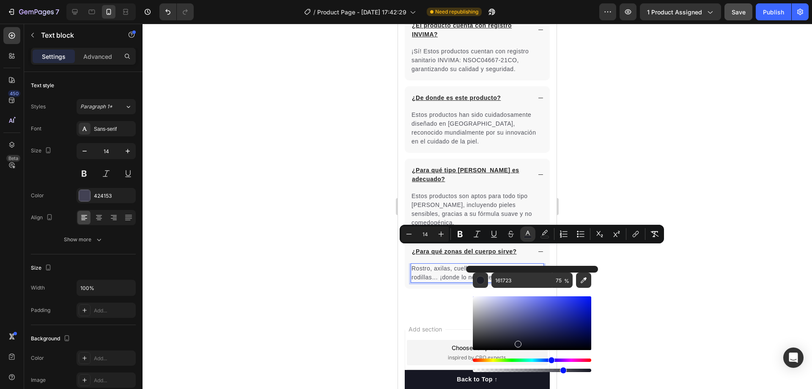
click at [611, 284] on div at bounding box center [478, 206] width 670 height 365
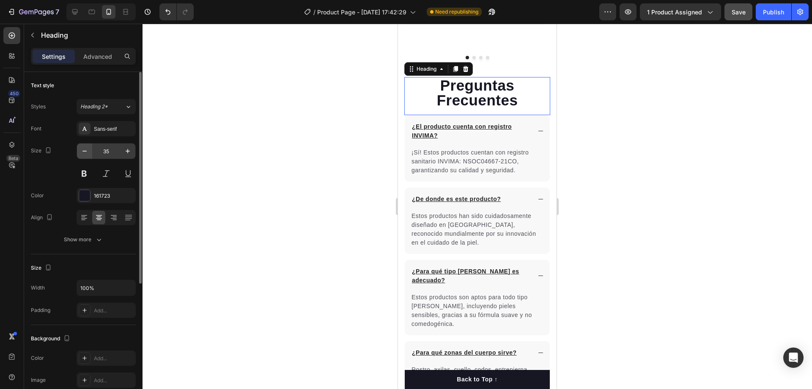
scroll to position [1775, 0]
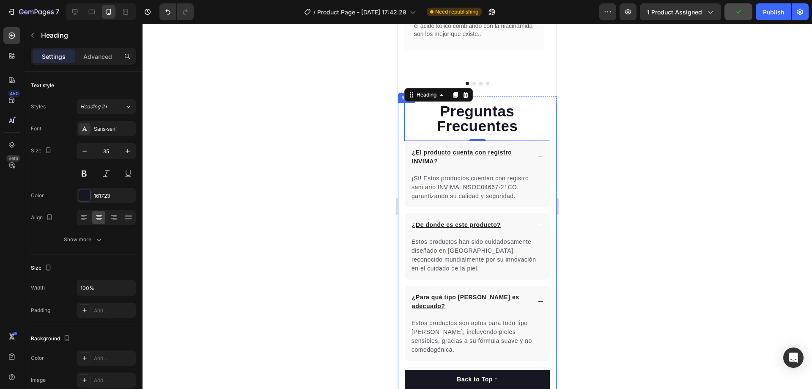
click at [399, 108] on div "Preguntas Frecuentes Heading 0 ¿El producto cuenta con registro INVIMA? ¡Sí! Es…" at bounding box center [477, 259] width 159 height 313
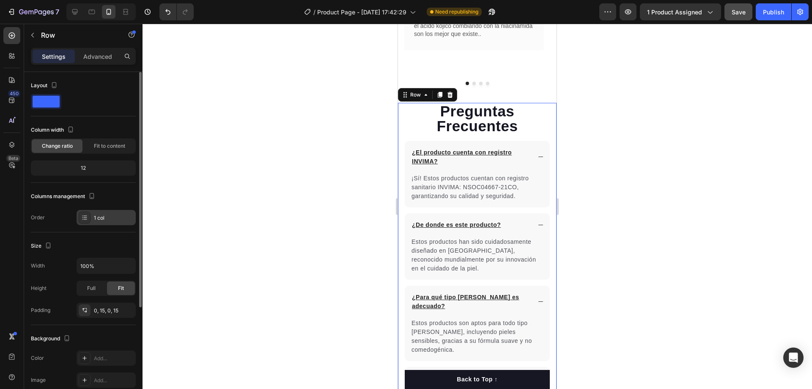
scroll to position [127, 0]
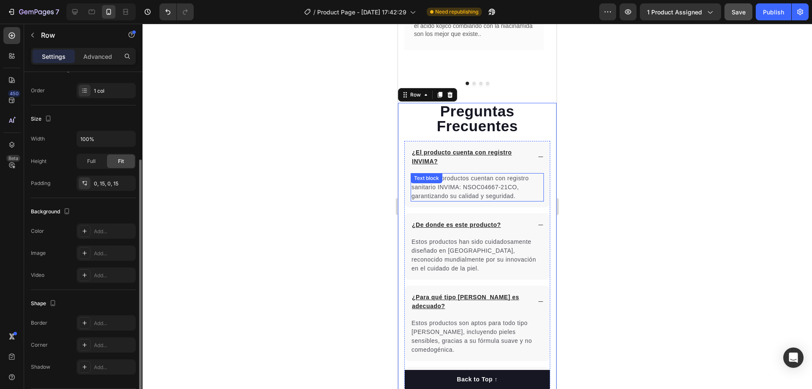
click at [463, 193] on span "¡Sí! Estos productos cuentan con registro sanitario INVIMA: NSOC04667-21CO, gar…" at bounding box center [470, 187] width 117 height 25
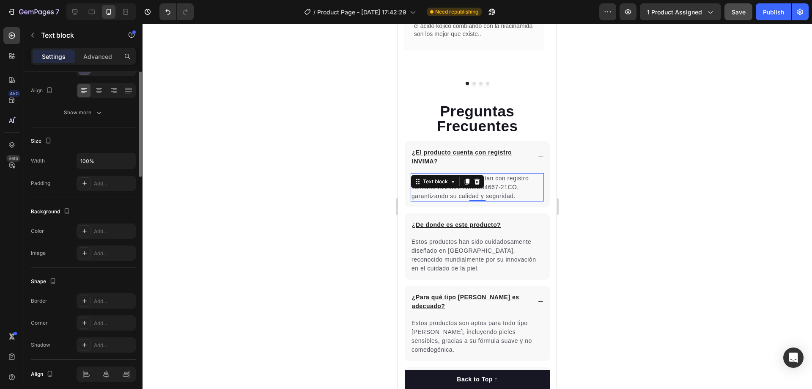
scroll to position [0, 0]
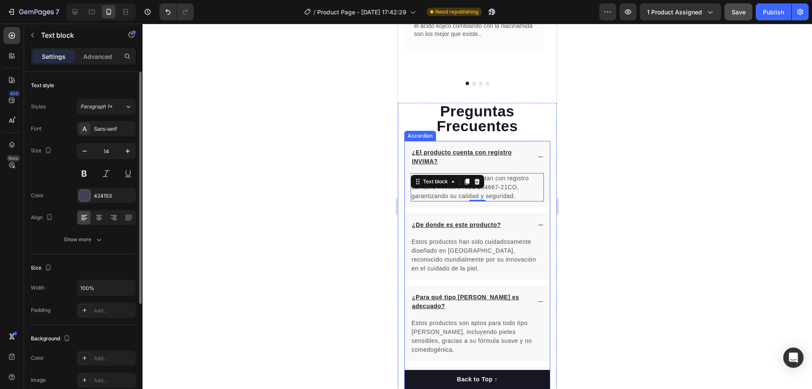
click at [447, 164] on p "¿El producto cuenta con registro INVIMA?" at bounding box center [471, 157] width 118 height 18
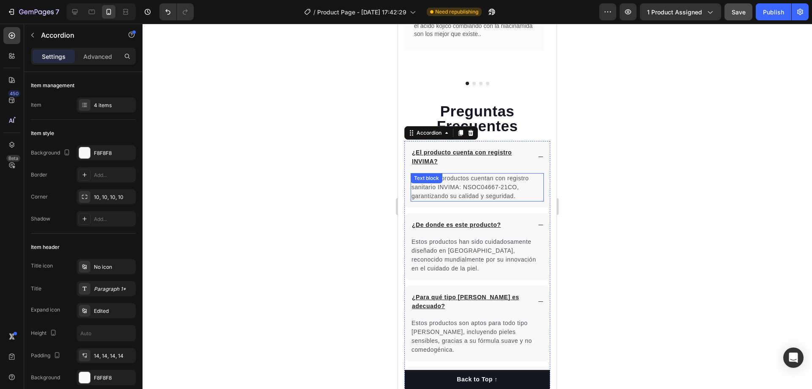
click at [526, 173] on div "¡Sí! Estos productos cuentan con registro sanitario INVIMA: NSOC04667-21CO, gar…" at bounding box center [477, 187] width 133 height 28
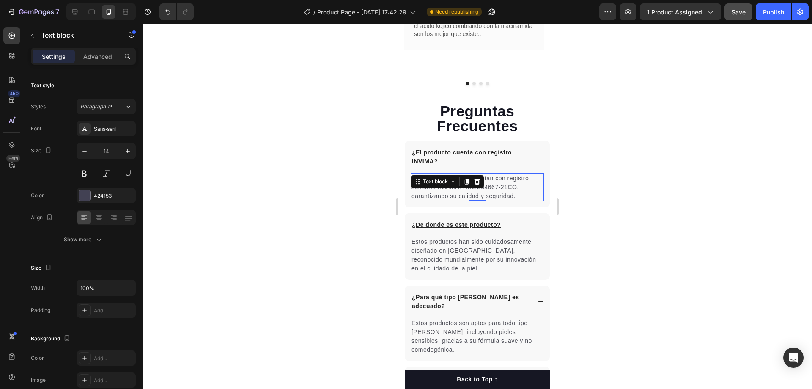
click at [473, 154] on u "¿El producto cuenta con registro INVIMA?" at bounding box center [462, 157] width 100 height 16
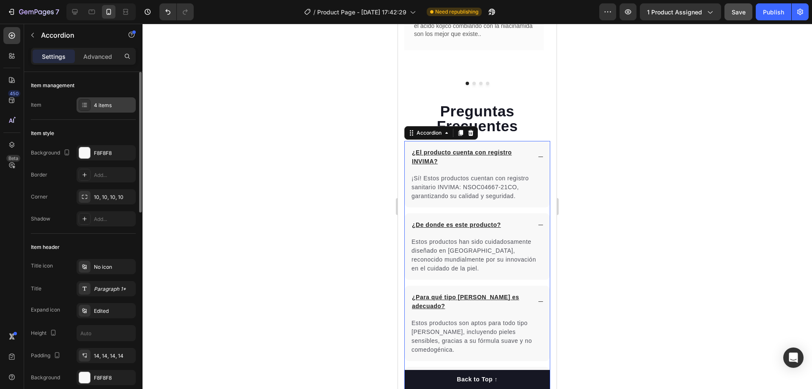
click at [96, 100] on div "4 items" at bounding box center [106, 104] width 59 height 15
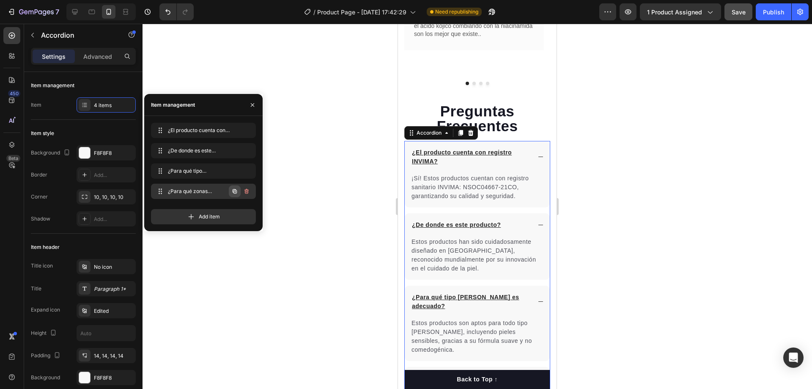
click at [235, 190] on icon "button" at bounding box center [235, 191] width 4 height 4
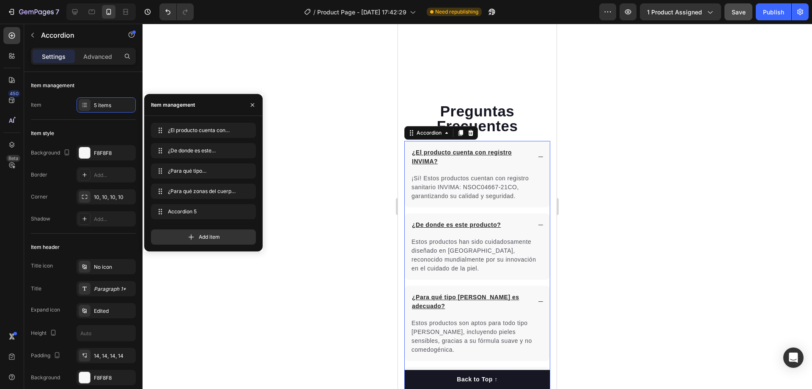
scroll to position [2016, 0]
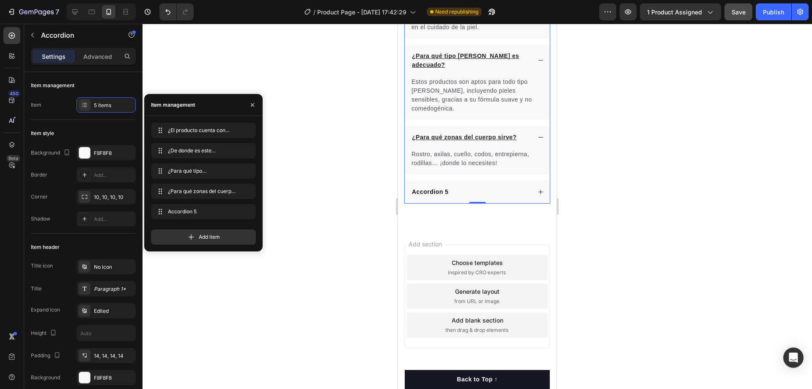
click at [432, 186] on div "Accordion 5" at bounding box center [430, 191] width 39 height 11
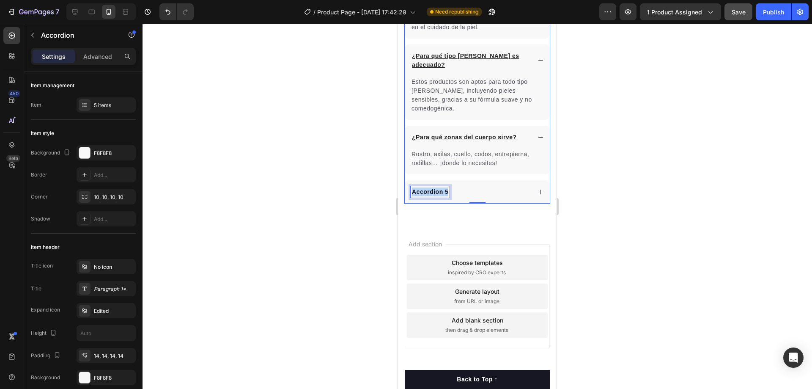
click at [432, 187] on p "Accordion 5" at bounding box center [430, 191] width 36 height 9
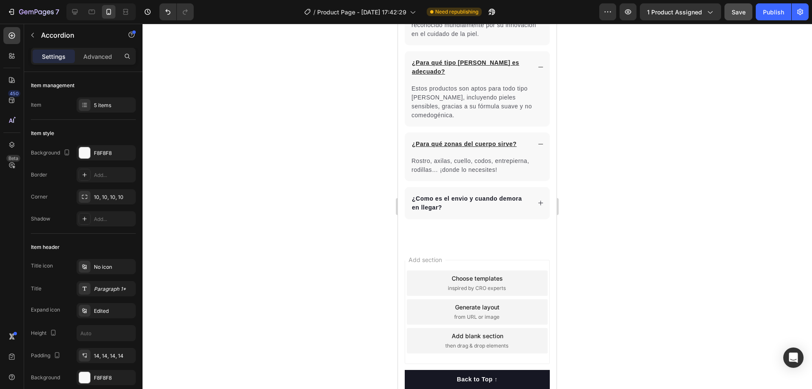
click at [538, 200] on icon at bounding box center [541, 203] width 6 height 6
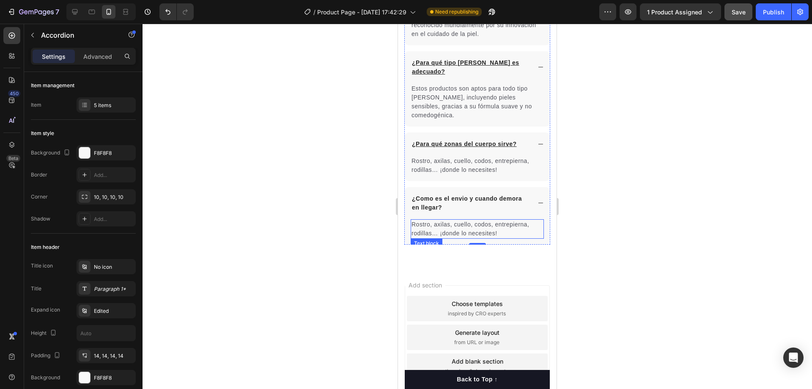
click at [459, 220] on p "Rostro, axilas, cuello, codos, entrepierna, rodillas… ¡donde lo necesites!" at bounding box center [478, 229] width 132 height 18
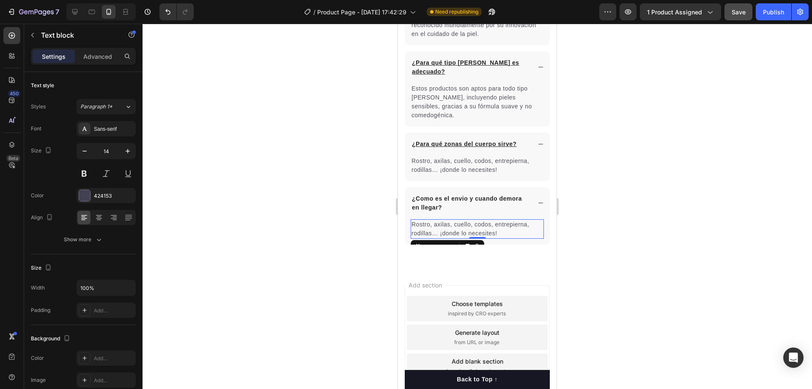
click at [459, 220] on p "Rostro, axilas, cuello, codos, entrepierna, rodillas… ¡donde lo necesites!" at bounding box center [478, 229] width 132 height 18
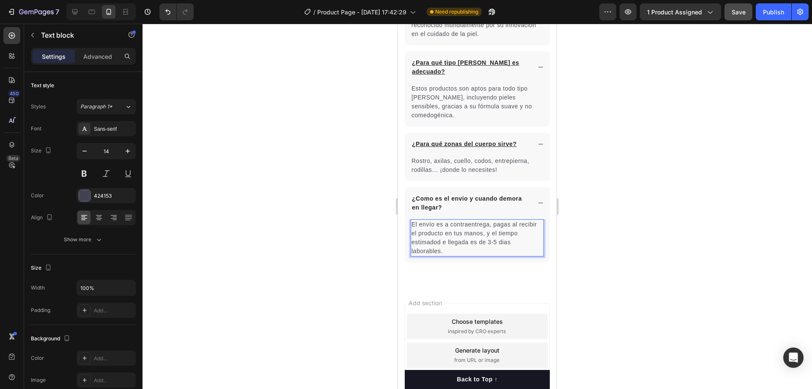
click at [461, 223] on span "El envío es a contraentrega, pagas al recibir el producto en tus manos, y el ti…" at bounding box center [474, 237] width 125 height 33
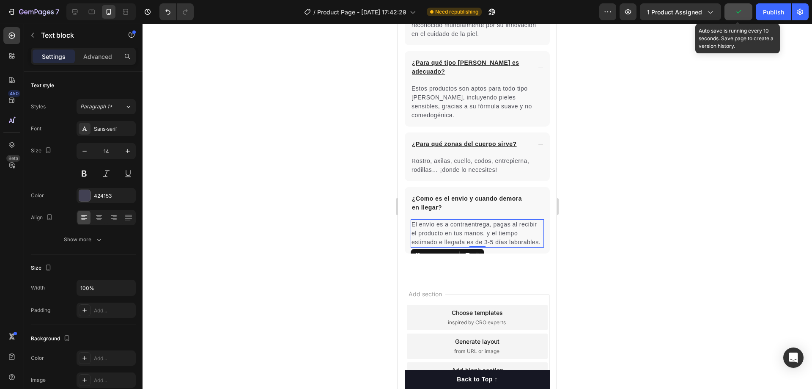
click at [744, 16] on button "button" at bounding box center [739, 11] width 28 height 17
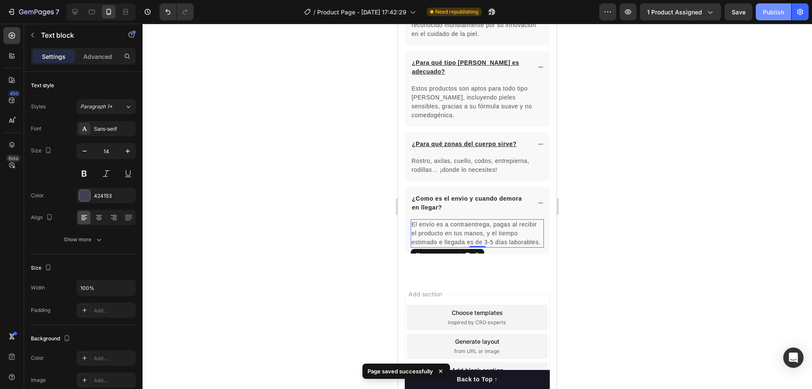
click at [778, 16] on div "Publish" at bounding box center [773, 12] width 21 height 9
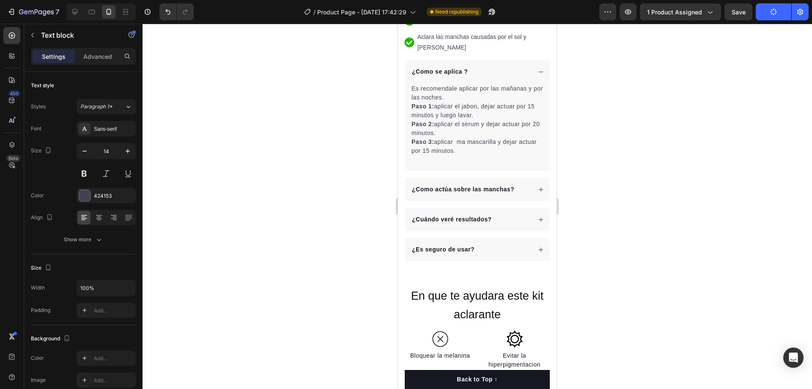
scroll to position [254, 0]
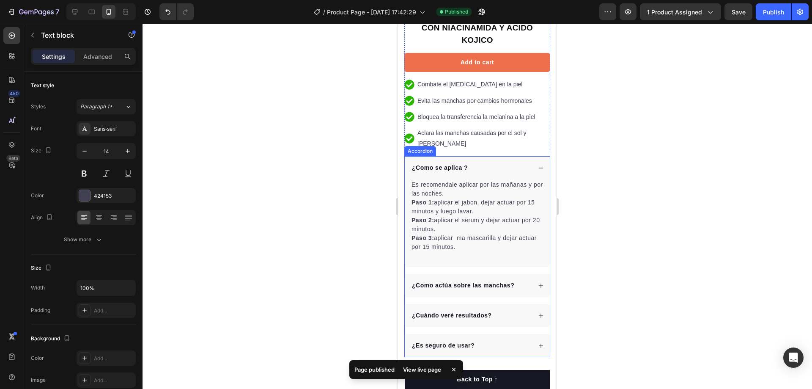
click at [538, 343] on icon at bounding box center [541, 346] width 6 height 6
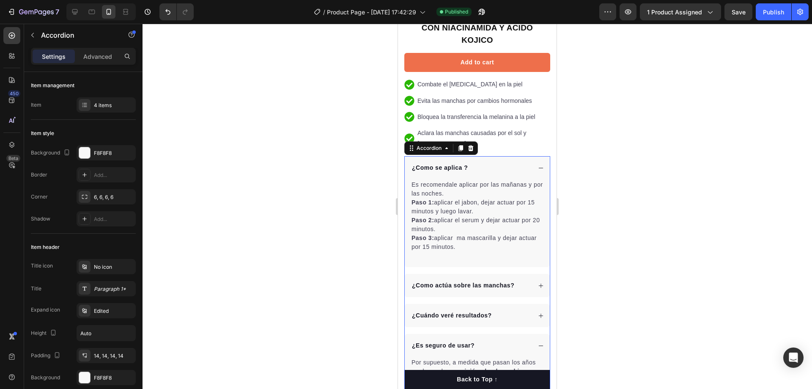
click at [538, 165] on icon at bounding box center [541, 168] width 6 height 6
click at [408, 156] on div "¿Como se aplica ?" at bounding box center [477, 167] width 145 height 23
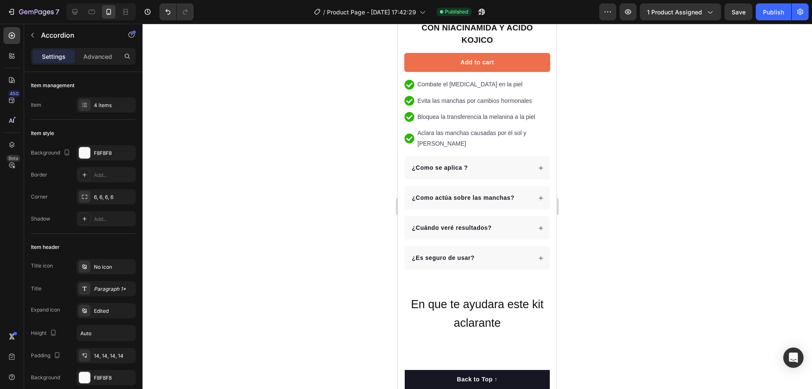
click at [430, 163] on p "¿Como se aplica ?" at bounding box center [440, 167] width 56 height 9
click at [90, 106] on div at bounding box center [85, 105] width 12 height 12
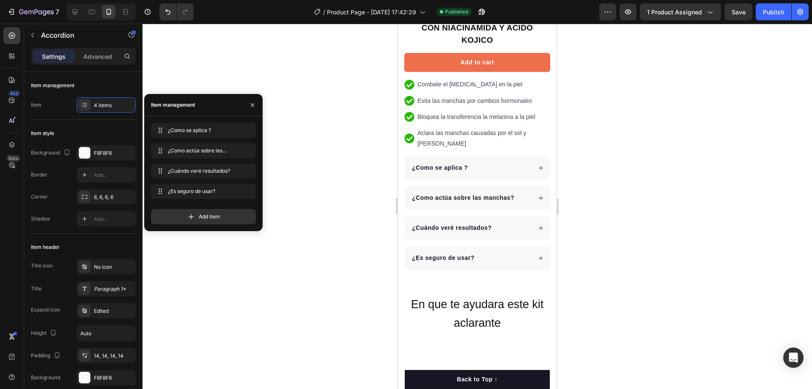
click at [538, 165] on icon at bounding box center [541, 168] width 6 height 6
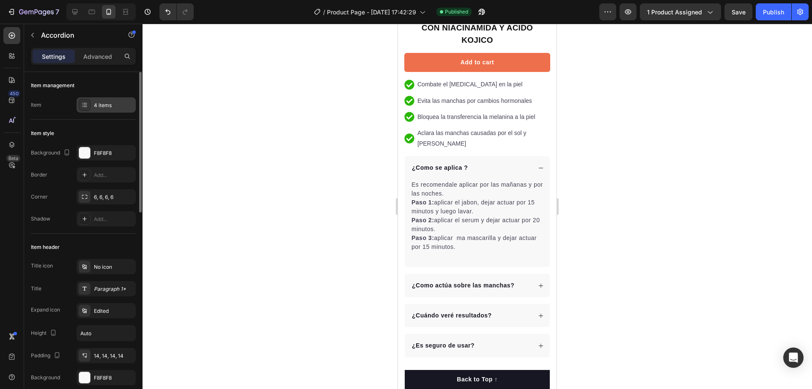
click at [122, 103] on div "4 items" at bounding box center [114, 106] width 40 height 8
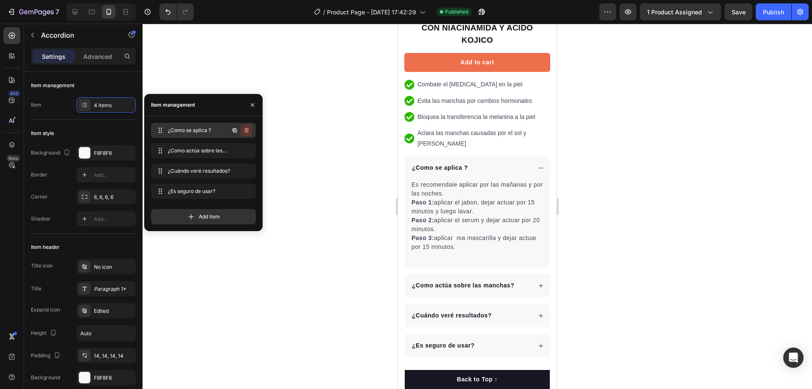
click at [247, 131] on icon "button" at bounding box center [247, 131] width 0 height 2
click at [247, 131] on div "Delete" at bounding box center [241, 130] width 16 height 8
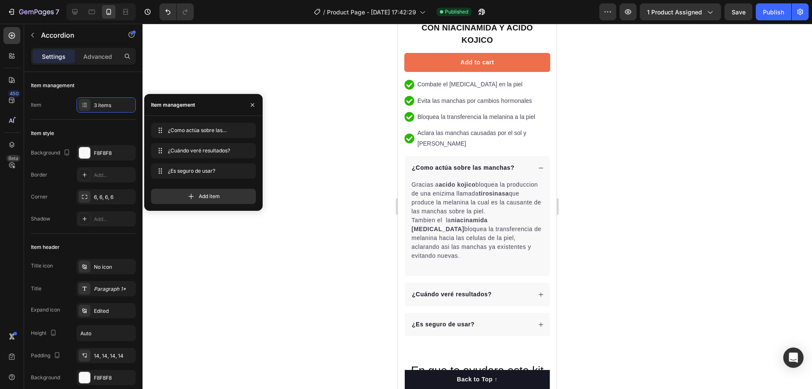
click at [538, 165] on icon at bounding box center [541, 168] width 6 height 6
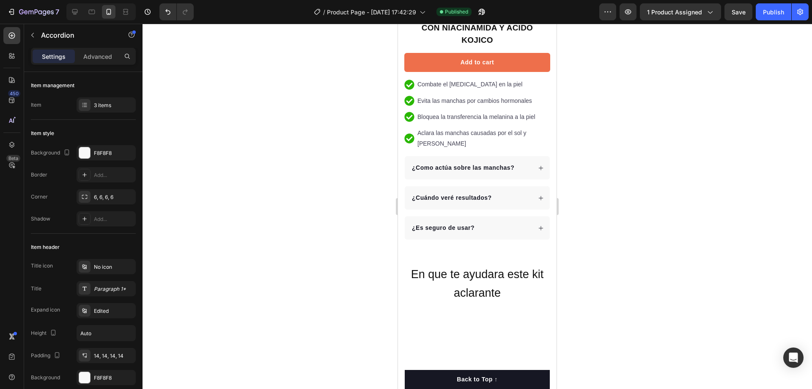
click at [538, 165] on icon at bounding box center [541, 168] width 6 height 6
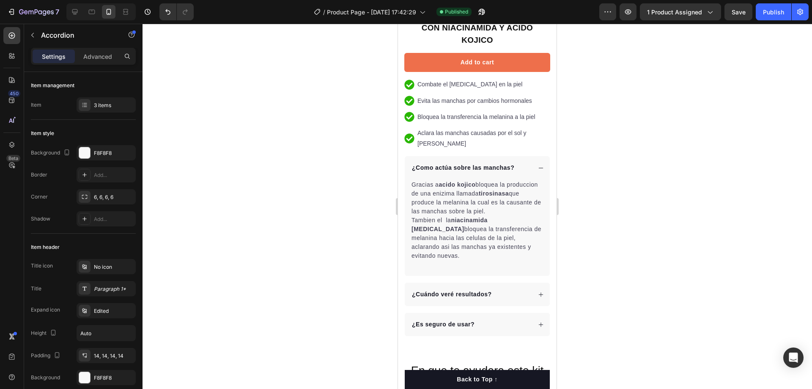
click at [538, 165] on icon at bounding box center [541, 168] width 6 height 6
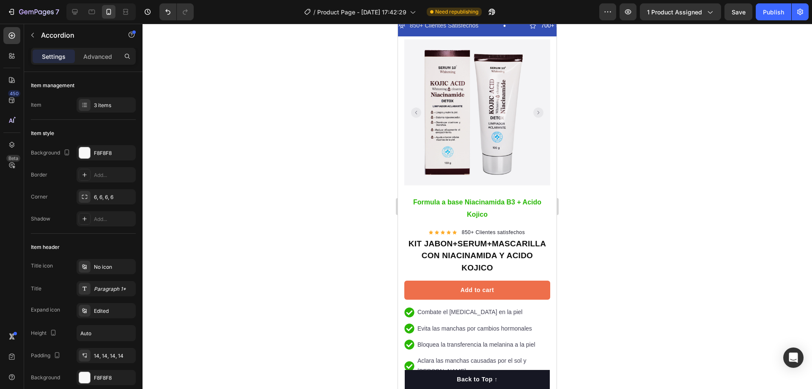
scroll to position [0, 0]
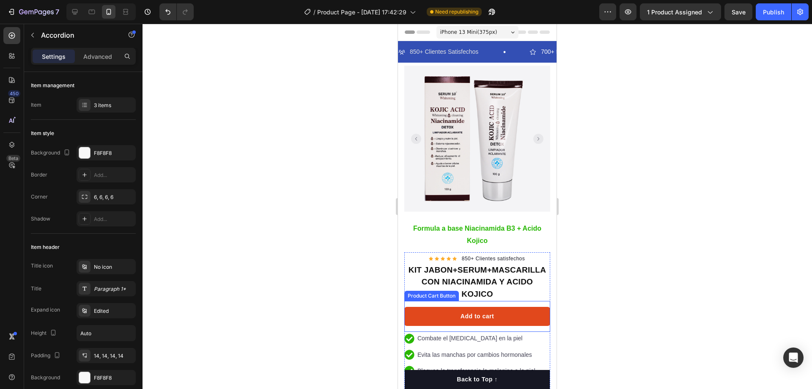
click at [447, 308] on button "Add to cart" at bounding box center [477, 316] width 146 height 19
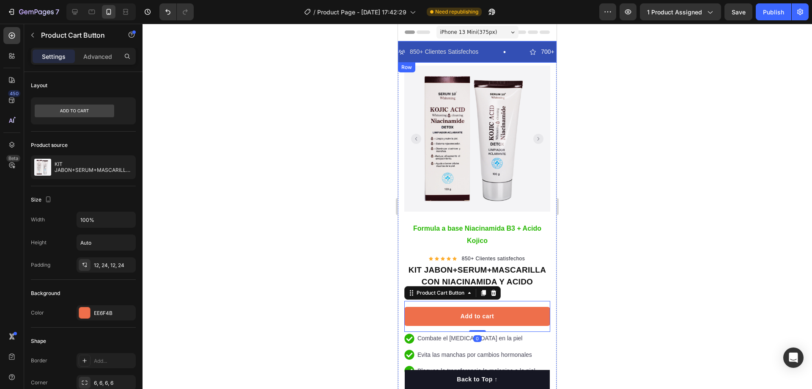
click at [489, 43] on div "850+ Clientes Satisfechos Item List 700+ 5-Estrellas Item List 850+ Clientes Sa…" at bounding box center [477, 52] width 159 height 22
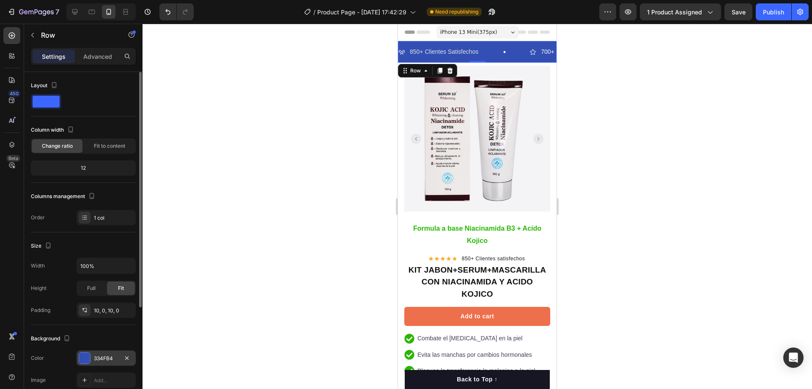
click at [87, 354] on div at bounding box center [84, 357] width 11 height 11
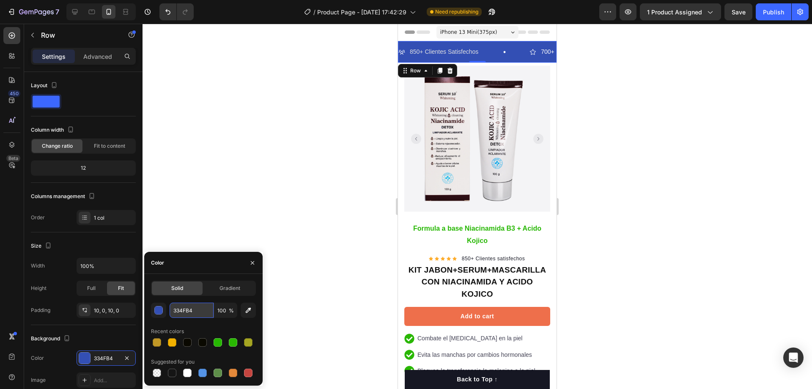
click at [203, 308] on input "334FB4" at bounding box center [192, 309] width 44 height 15
paste input "99582a"
type input "99582a"
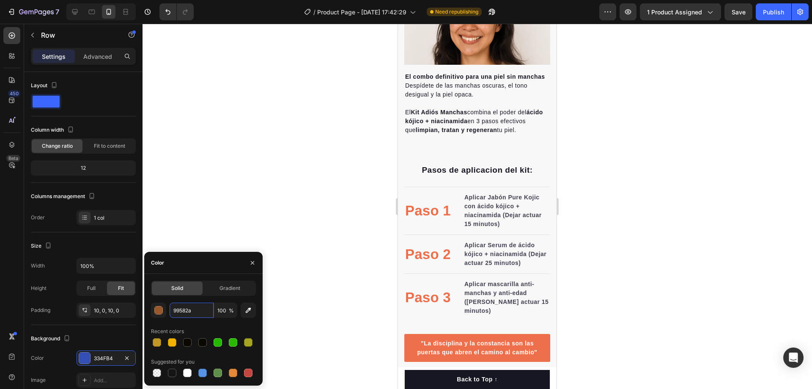
scroll to position [761, 0]
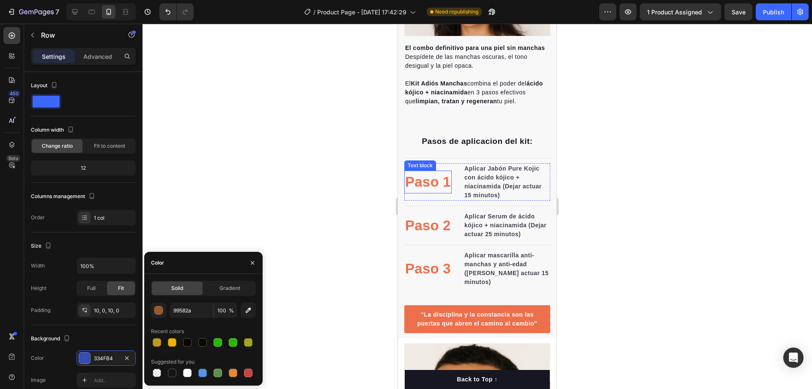
click at [439, 192] on p "Paso 1" at bounding box center [428, 181] width 46 height 21
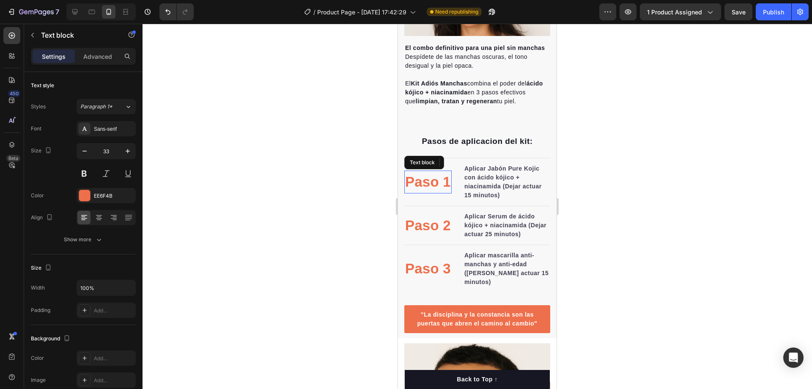
click at [439, 192] on p "Paso 1" at bounding box center [428, 181] width 46 height 21
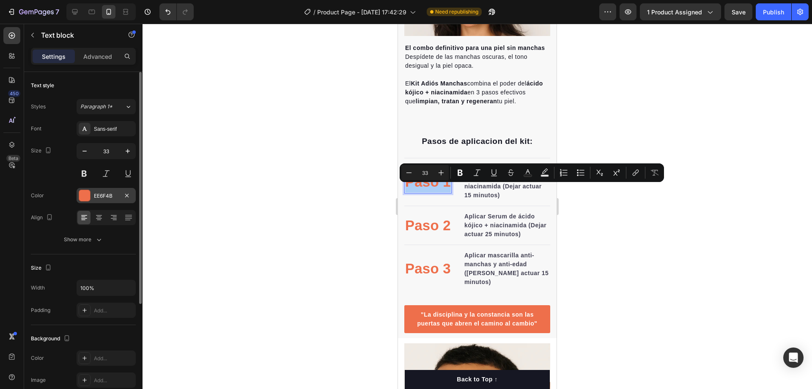
click at [86, 194] on div at bounding box center [84, 195] width 11 height 11
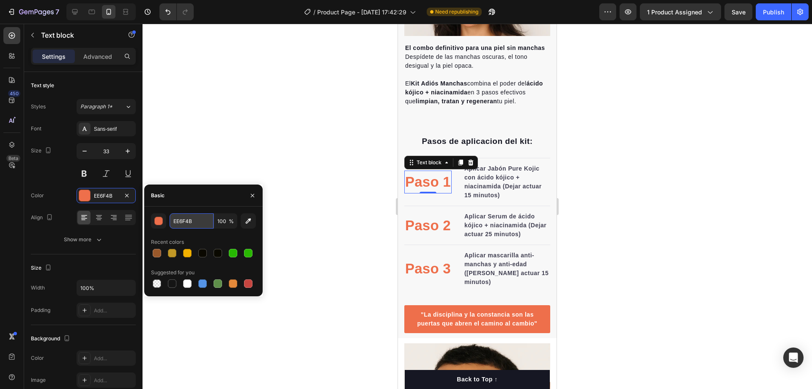
click at [200, 225] on input "EE6F4B" at bounding box center [192, 220] width 44 height 15
paste input "99582a"
click at [155, 247] on div at bounding box center [157, 253] width 12 height 12
type input "99582A"
click at [421, 236] on p "Paso 2" at bounding box center [428, 225] width 46 height 21
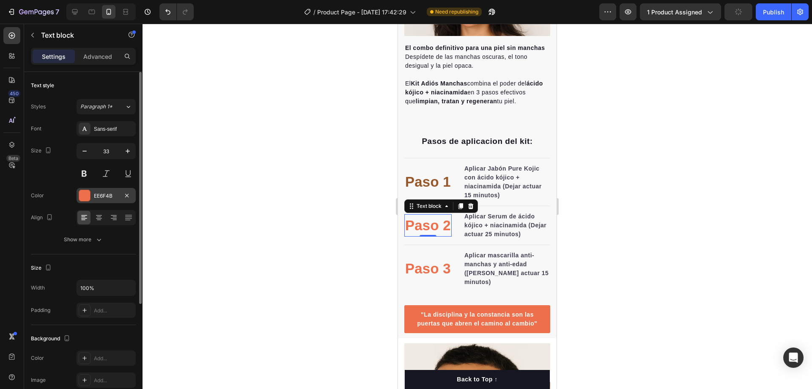
click at [88, 199] on div at bounding box center [84, 195] width 11 height 11
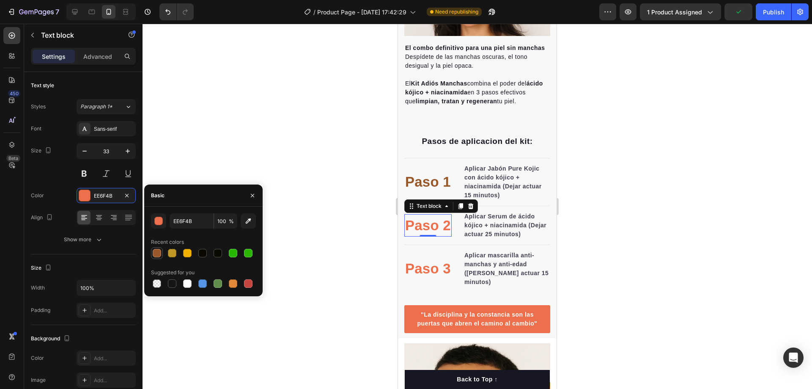
click at [157, 253] on div at bounding box center [157, 253] width 8 height 8
type input "99582A"
click at [429, 279] on p "Paso 3" at bounding box center [428, 268] width 46 height 21
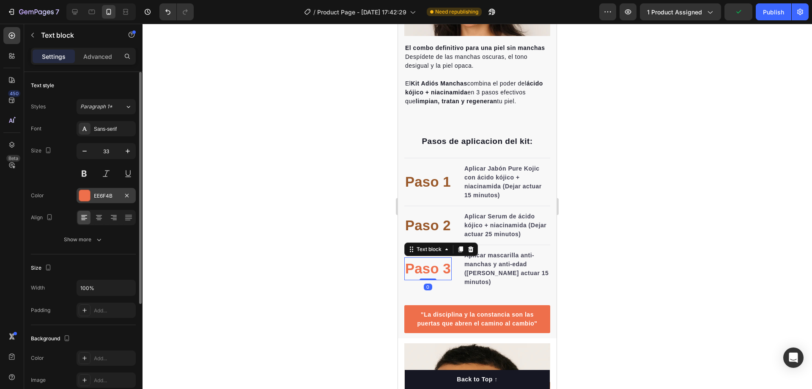
click at [110, 192] on div "EE6F4B" at bounding box center [106, 196] width 25 height 8
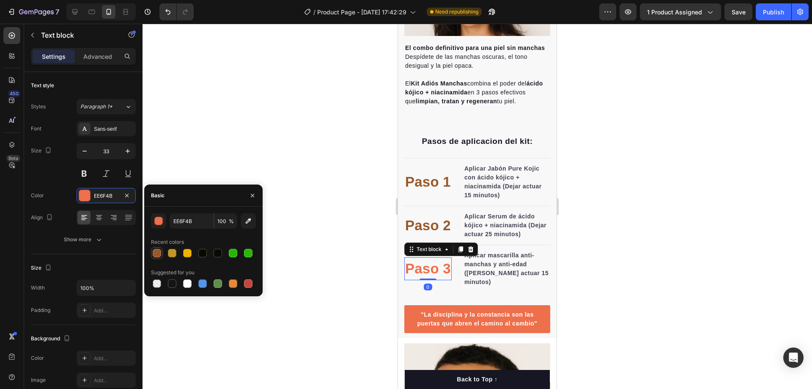
click at [157, 255] on div at bounding box center [157, 253] width 8 height 8
type input "99582A"
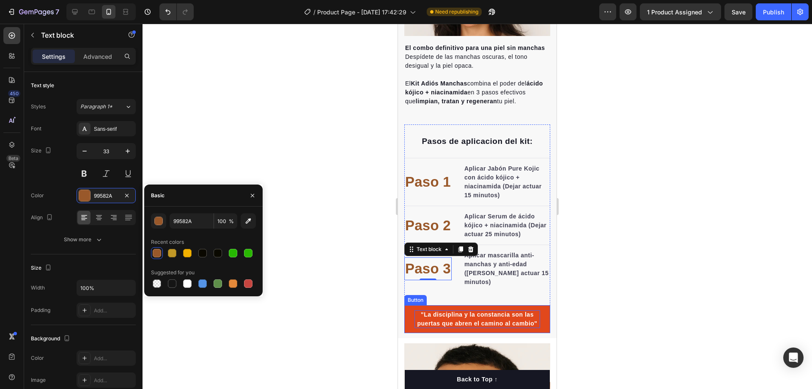
click at [415, 322] on p ""La disciplina y la constancia son las puertas que abren el camino al cambio"" at bounding box center [478, 319] width 126 height 18
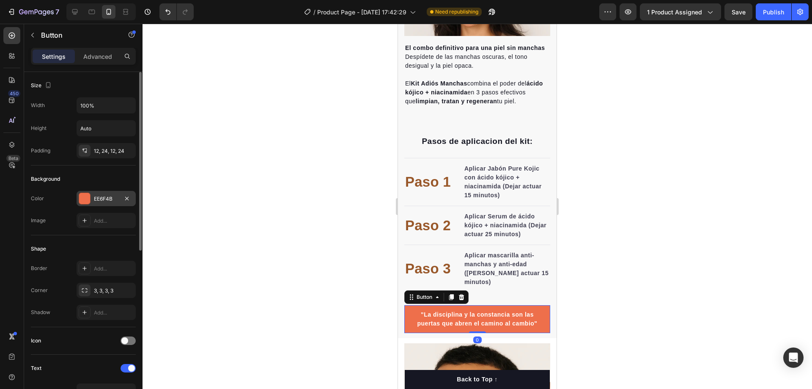
click at [88, 199] on div at bounding box center [84, 198] width 11 height 11
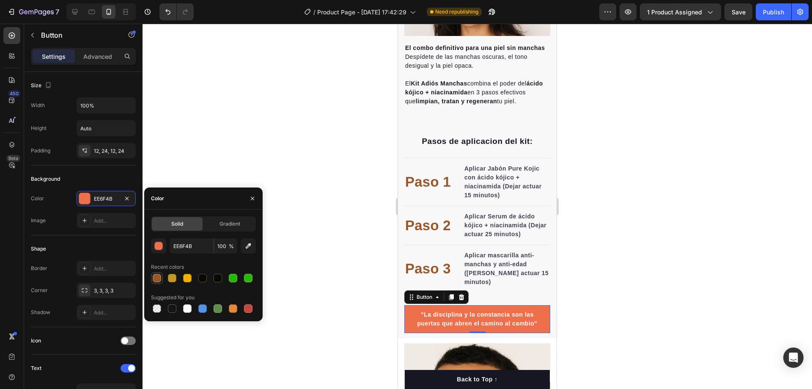
click at [157, 280] on div at bounding box center [157, 278] width 8 height 8
type input "99582A"
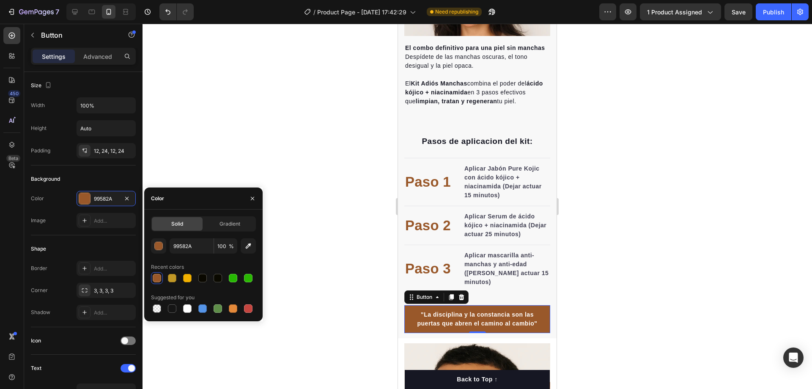
click at [651, 263] on div at bounding box center [478, 206] width 670 height 365
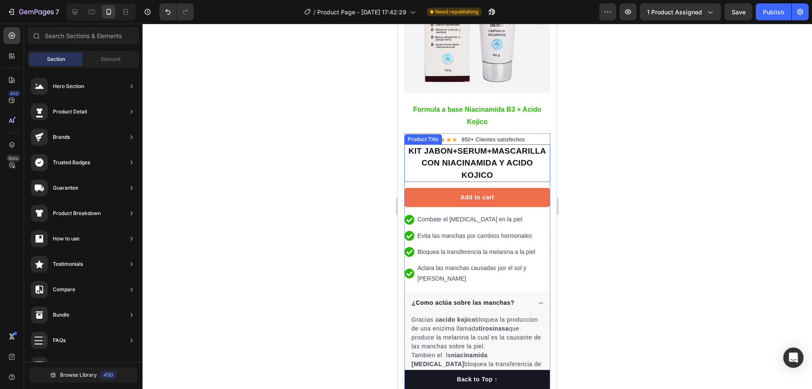
scroll to position [127, 0]
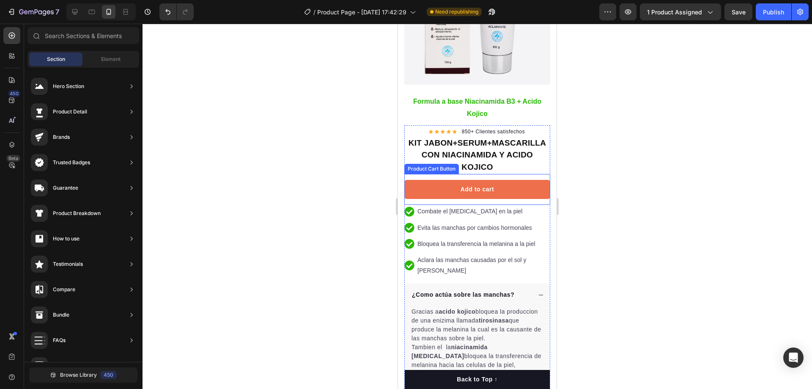
click at [427, 174] on div "Add to cart Product Cart Button" at bounding box center [477, 189] width 146 height 31
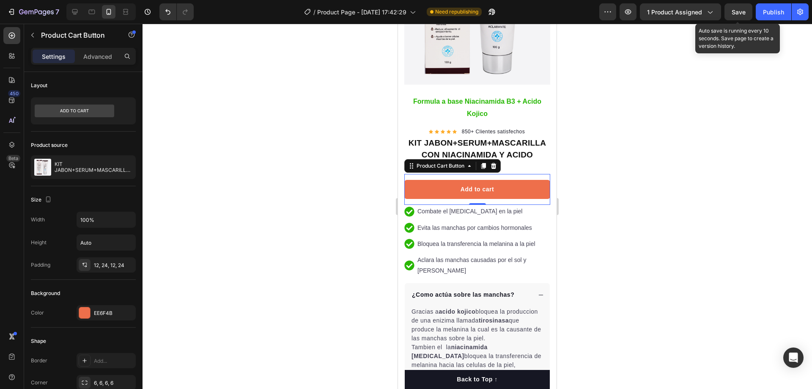
click at [732, 14] on span "Save" at bounding box center [739, 11] width 14 height 7
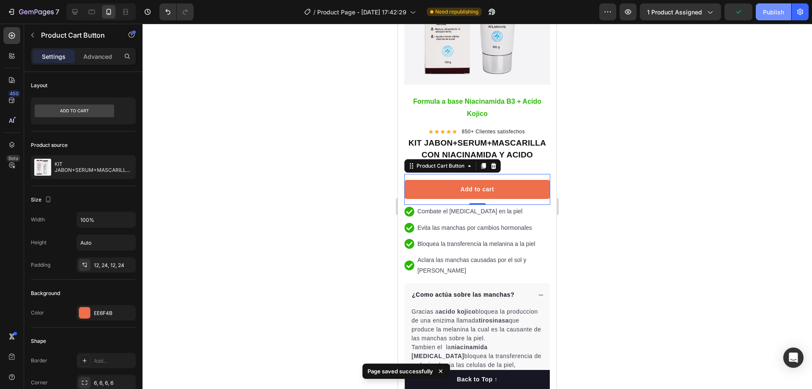
click at [769, 14] on div "Publish" at bounding box center [773, 12] width 21 height 9
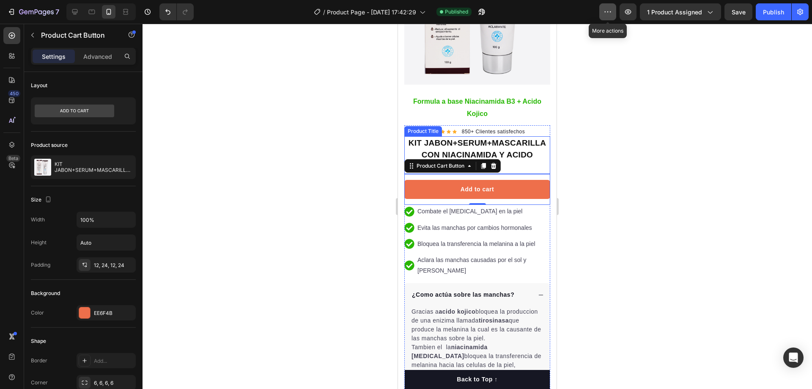
click at [609, 11] on icon "button" at bounding box center [608, 12] width 8 height 8
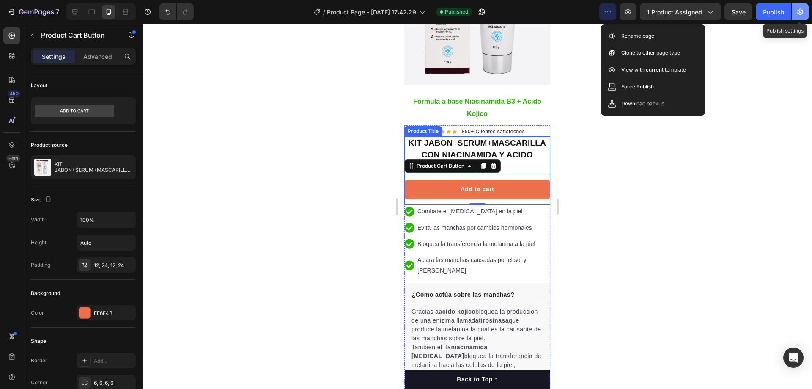
click at [800, 13] on icon "button" at bounding box center [800, 12] width 8 height 8
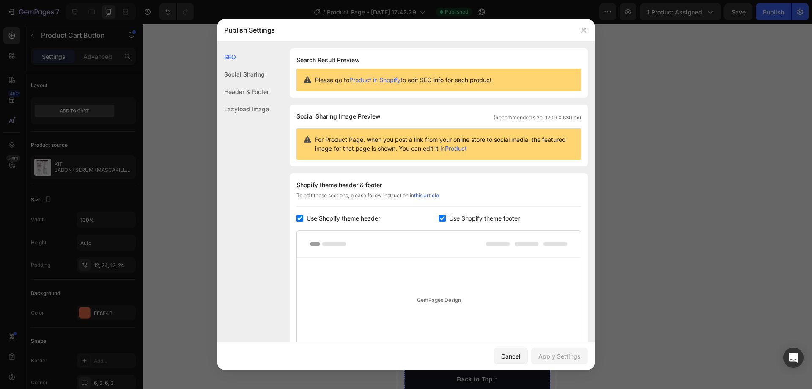
click at [297, 219] on input "checkbox" at bounding box center [300, 218] width 7 height 7
click at [300, 218] on input "checkbox" at bounding box center [300, 218] width 7 height 7
checkbox input "false"
click at [439, 220] on input "checkbox" at bounding box center [442, 218] width 7 height 7
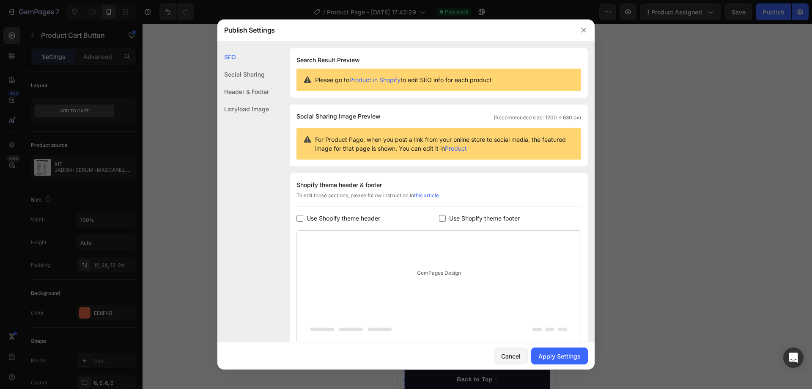
checkbox input "false"
click at [550, 352] on div "Apply Settings" at bounding box center [559, 356] width 42 height 9
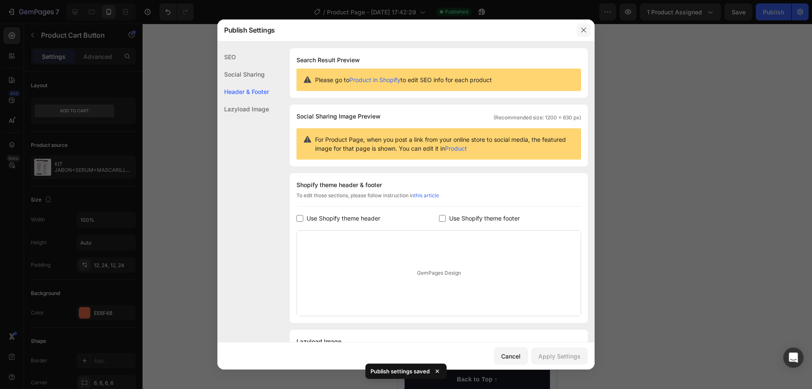
click at [582, 33] on icon "button" at bounding box center [583, 30] width 7 height 7
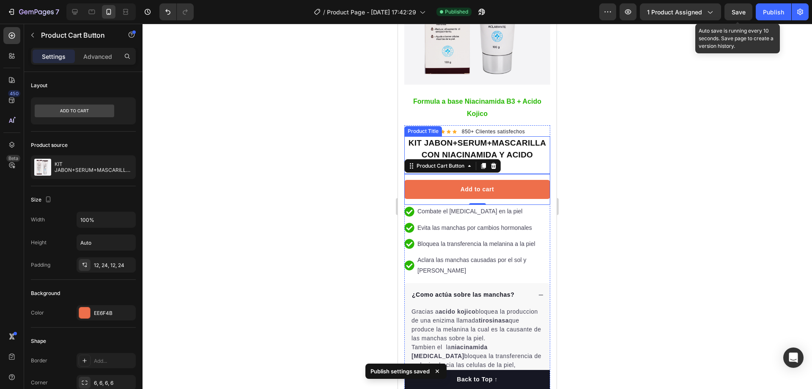
click at [734, 14] on span "Save" at bounding box center [739, 11] width 14 height 7
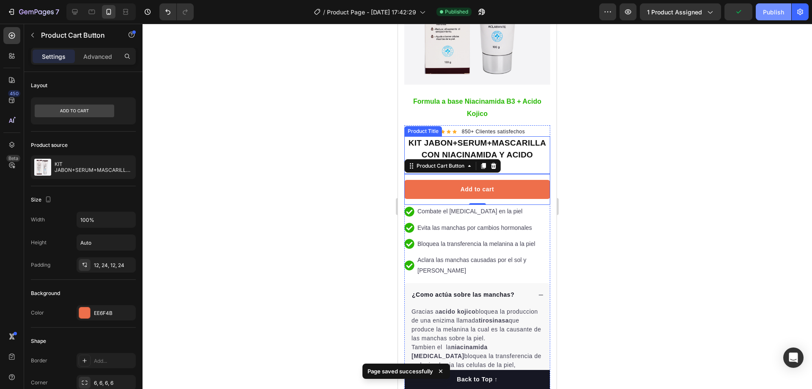
click at [781, 13] on div "Publish" at bounding box center [773, 12] width 21 height 9
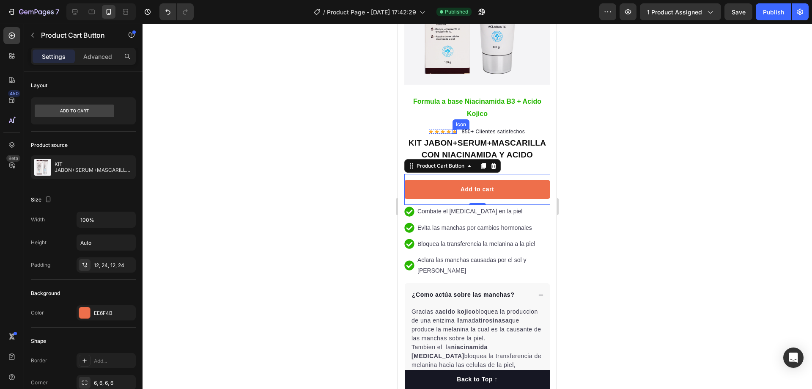
scroll to position [0, 0]
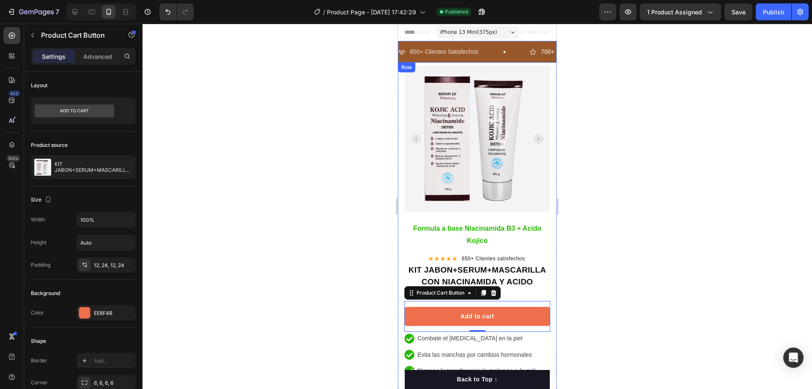
click at [405, 41] on div "850+ Clientes Satisfechos Item List 700+ 5-Estrellas Item List 850+ Clientes Sa…" at bounding box center [477, 52] width 159 height 22
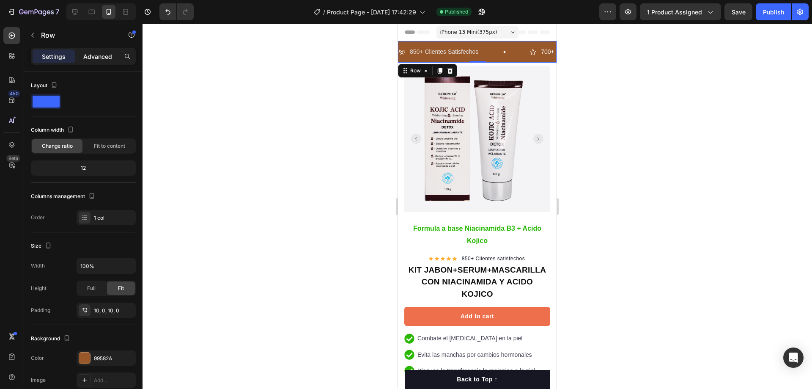
click at [93, 61] on div "Advanced" at bounding box center [98, 56] width 42 height 14
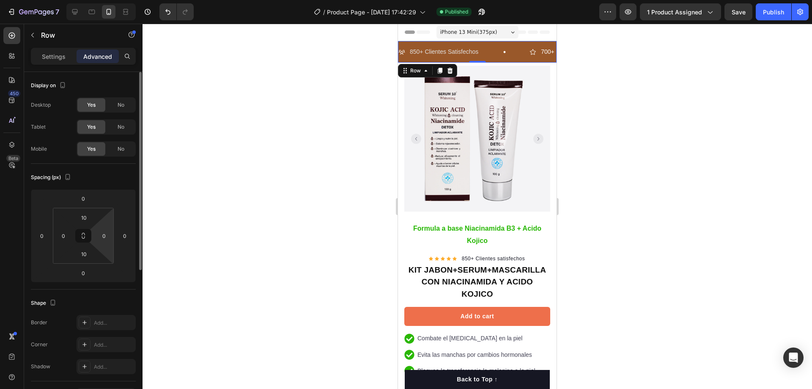
scroll to position [246, 0]
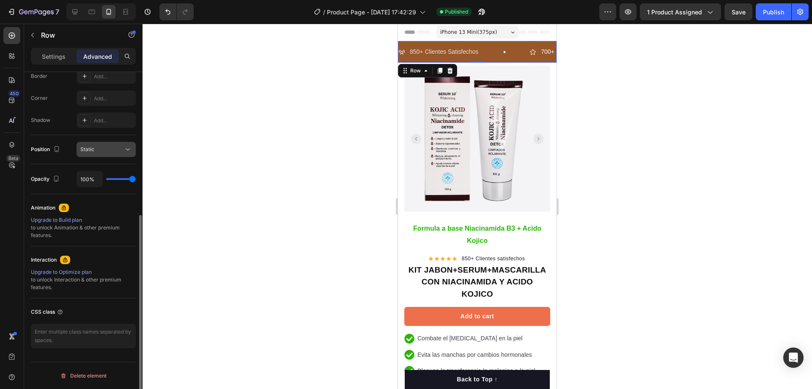
click at [112, 151] on div "Static" at bounding box center [101, 150] width 43 height 8
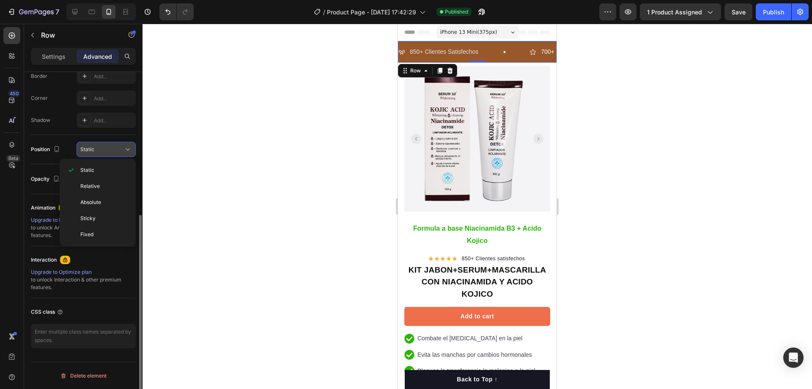
click at [112, 151] on div "Static" at bounding box center [101, 150] width 43 height 8
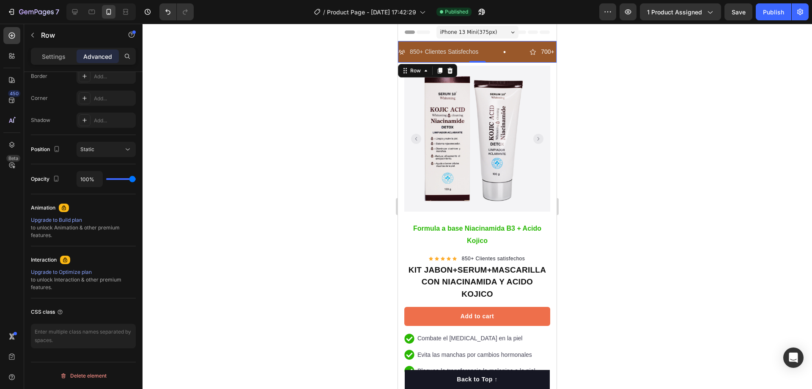
scroll to position [0, 0]
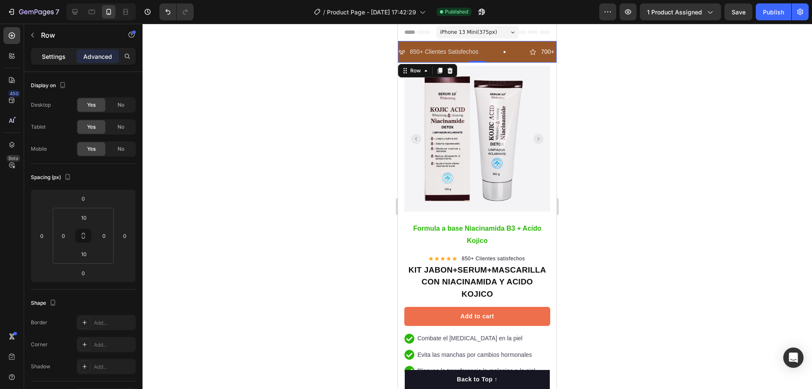
click at [46, 55] on p "Settings" at bounding box center [54, 56] width 24 height 9
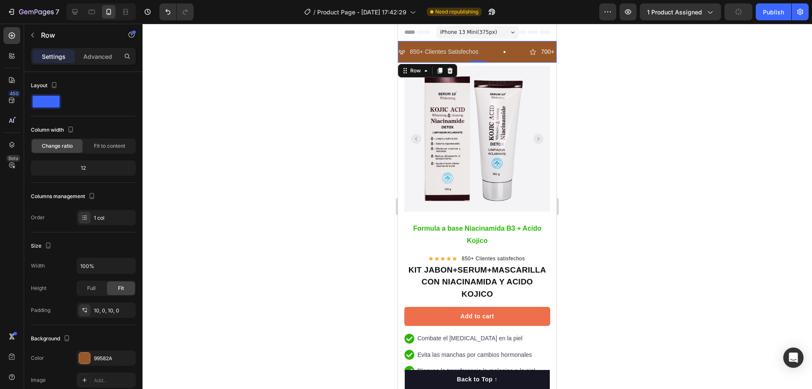
click at [401, 60] on div "850+ Clientes Satisfechos Item List 700+ 5-Estrellas Item List 850+ Clientes Sa…" at bounding box center [477, 52] width 159 height 22
click at [401, 43] on div "850+ Clientes Satisfechos Item List 700+ 5-Estrellas Item List 850+ Clientes Sa…" at bounding box center [477, 52] width 159 height 22
click at [38, 33] on button "button" at bounding box center [33, 35] width 14 height 14
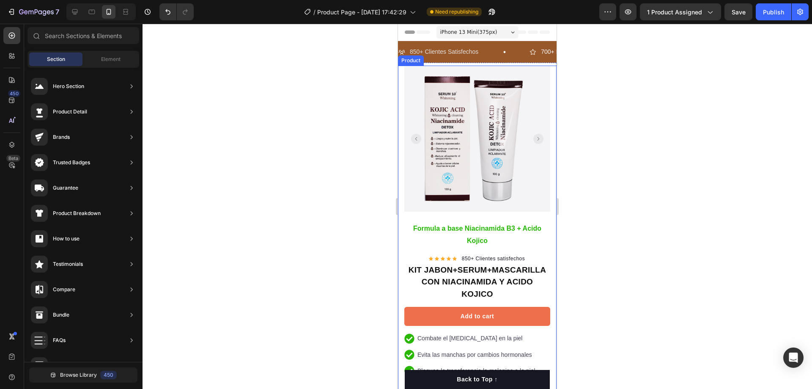
click at [400, 70] on div "Product Images "The transformation in my dog's overall health since switching t…" at bounding box center [477, 328] width 159 height 524
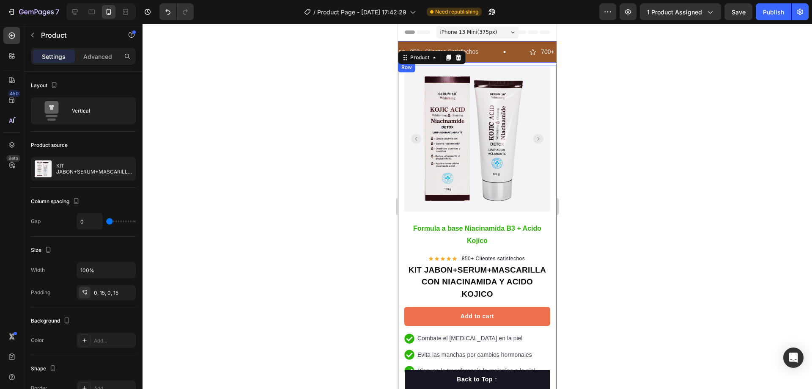
click at [400, 42] on div "850+ Clientes Satisfechos Item List 700+ 5-Estrellas Item List 850+ Clientes Sa…" at bounding box center [477, 52] width 159 height 22
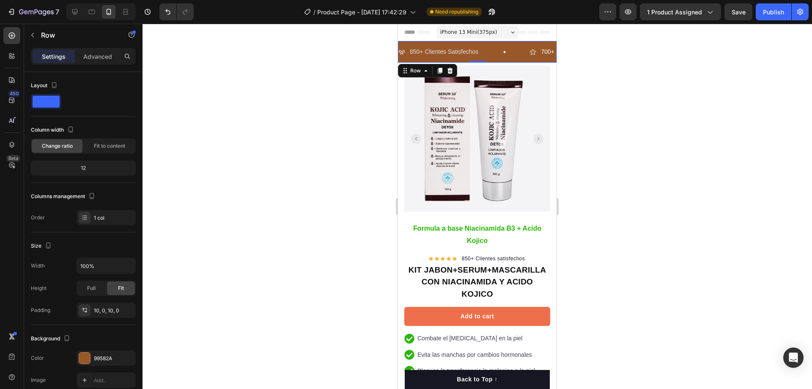
click at [406, 44] on div "850+ Clientes Satisfechos Item List 700+ 5-Estrellas Item List 850+ Clientes Sa…" at bounding box center [477, 52] width 159 height 22
click at [420, 50] on p "850+ Clientes Satisfechos" at bounding box center [444, 52] width 69 height 11
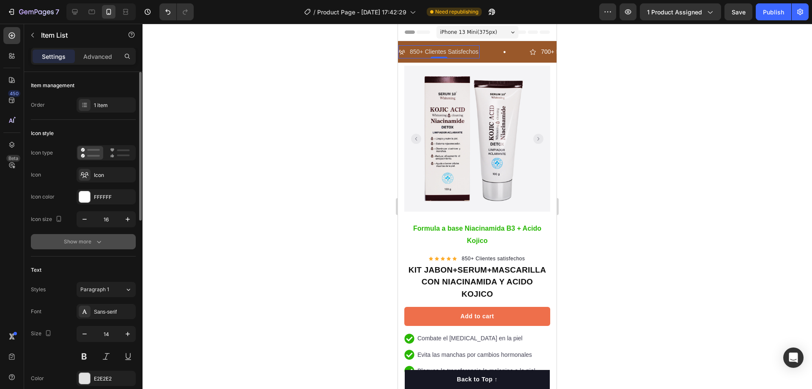
click at [83, 236] on button "Show more" at bounding box center [83, 241] width 105 height 15
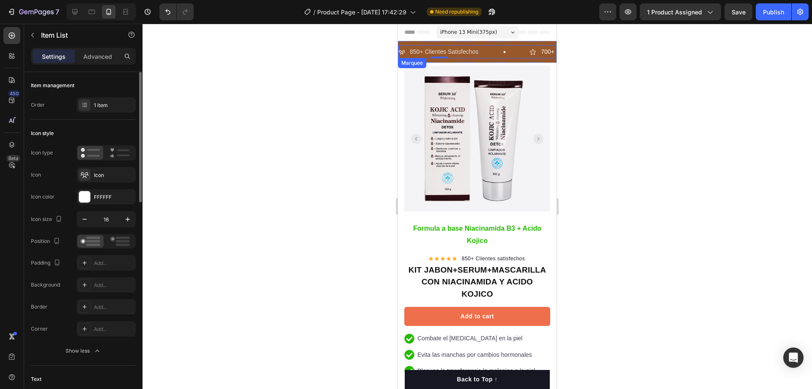
click at [486, 56] on div "850+ Clientes Satisfechos Item List 0" at bounding box center [463, 51] width 131 height 13
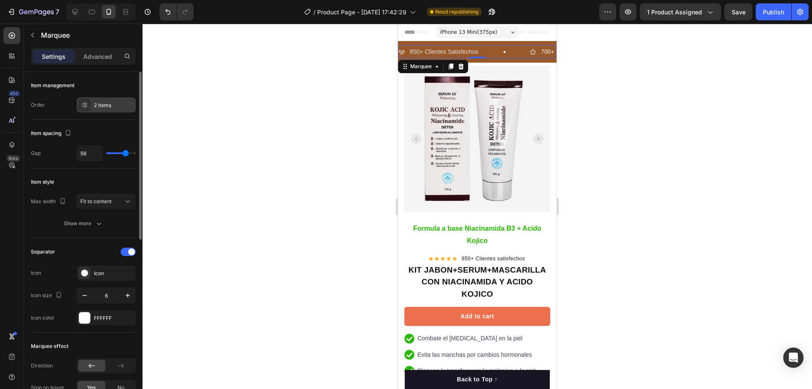
click at [88, 105] on div at bounding box center [85, 105] width 12 height 12
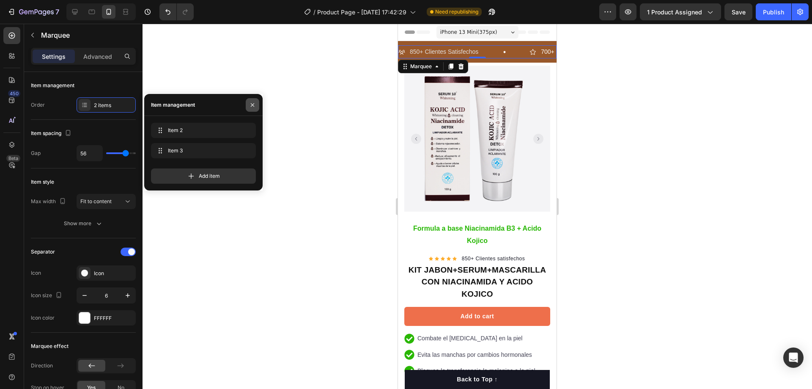
click at [254, 104] on icon "button" at bounding box center [252, 105] width 7 height 7
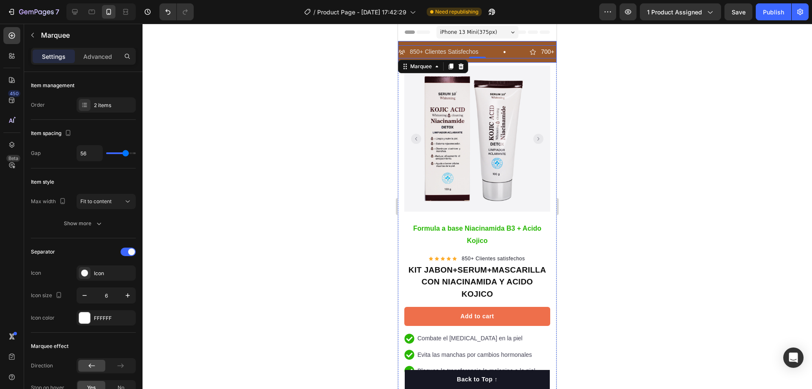
click at [411, 43] on div "850+ Clientes Satisfechos Item List 700+ 5-Estrellas Item List 850+ Clientes Sa…" at bounding box center [477, 52] width 159 height 22
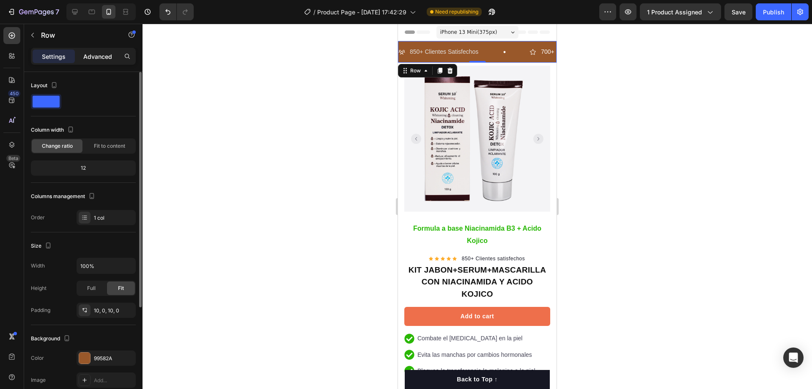
click at [85, 58] on p "Advanced" at bounding box center [97, 56] width 29 height 9
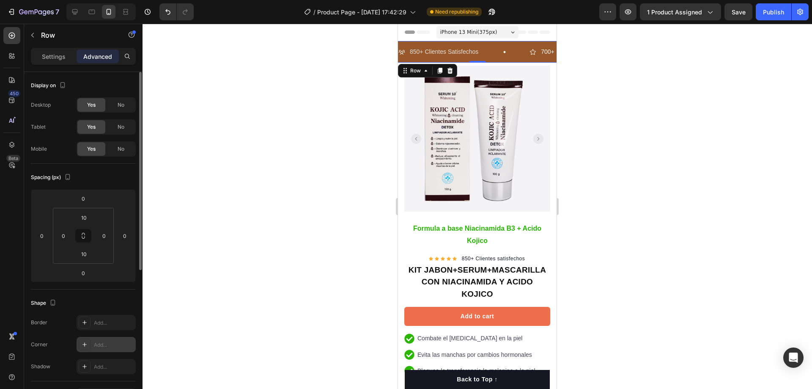
scroll to position [246, 0]
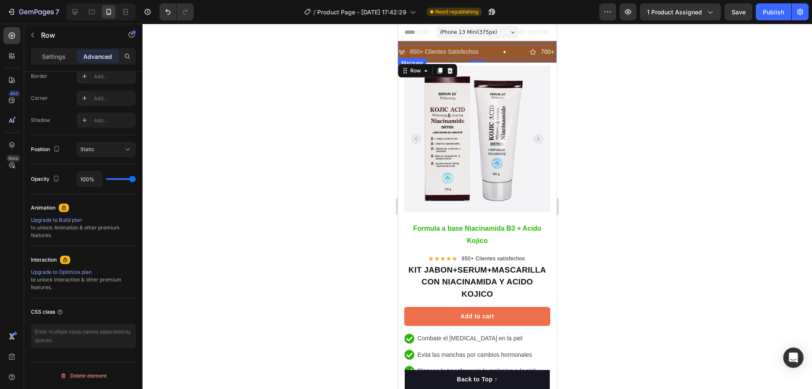
click at [494, 47] on div "850+ Clientes Satisfechos Item List" at bounding box center [463, 51] width 131 height 13
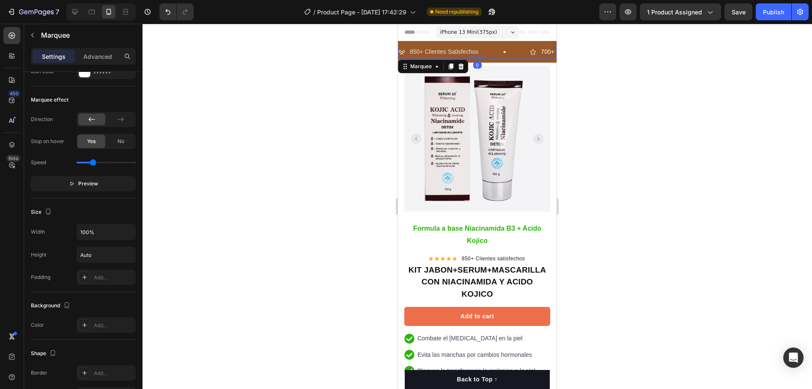
scroll to position [0, 0]
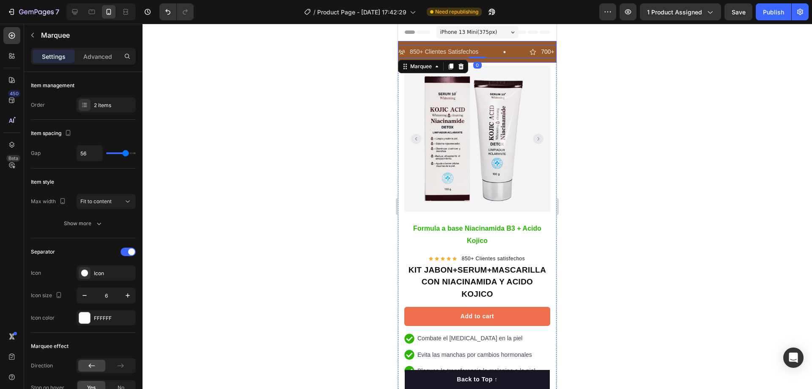
click at [494, 45] on div "850+ Clientes Satisfechos Item List 700+ 5-Estrellas Item List 850+ Clientes Sa…" at bounding box center [477, 52] width 159 height 22
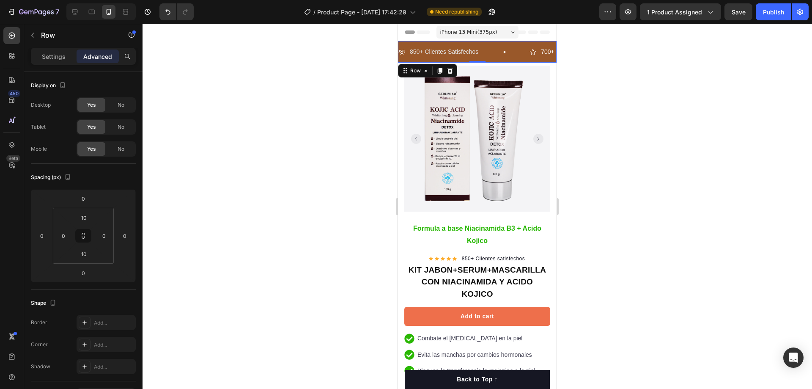
click at [491, 43] on div "850+ Clientes Satisfechos Item List 700+ 5-Estrellas Item List 850+ Clientes Sa…" at bounding box center [477, 52] width 159 height 22
click at [52, 57] on p "Settings" at bounding box center [54, 56] width 24 height 9
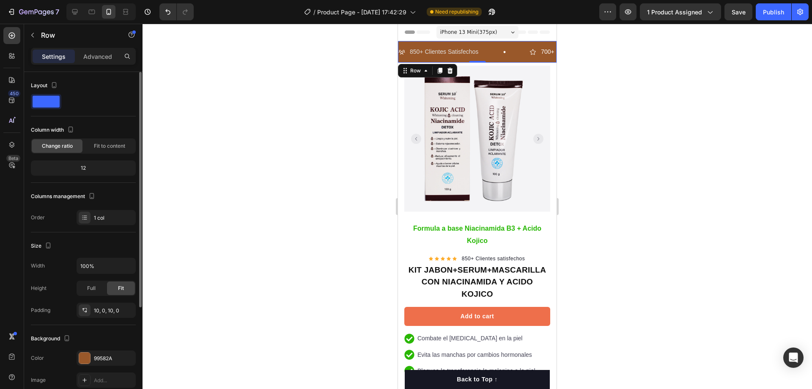
click at [623, 127] on div at bounding box center [478, 206] width 670 height 365
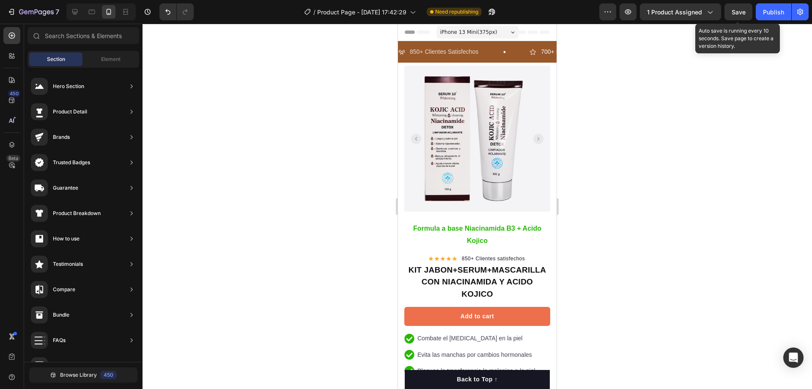
click at [733, 10] on span "Save" at bounding box center [739, 11] width 14 height 7
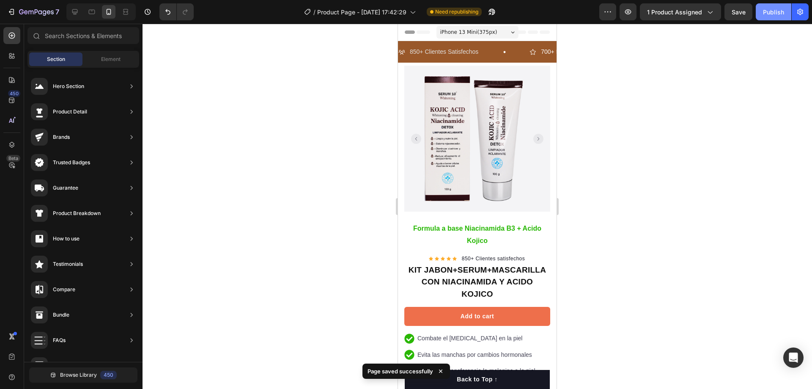
click at [779, 15] on div "Publish" at bounding box center [773, 12] width 21 height 9
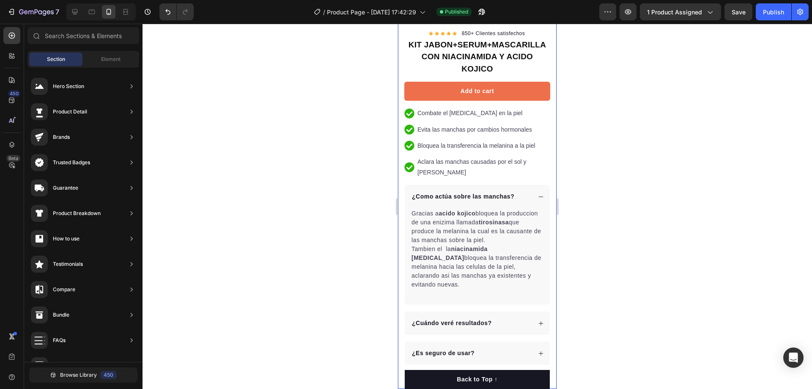
scroll to position [381, 0]
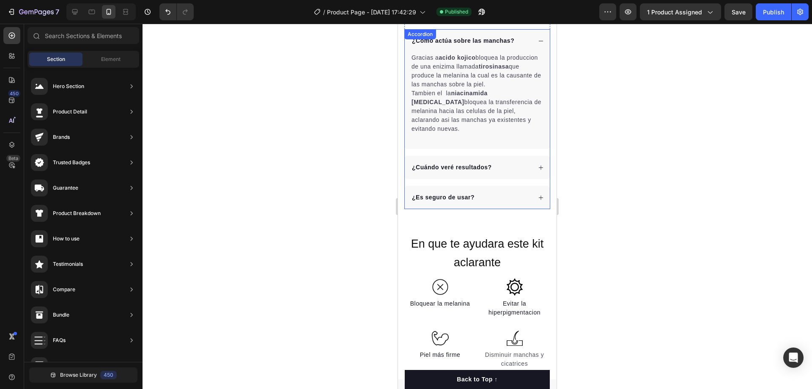
click at [453, 193] on p "¿Es seguro de usar?" at bounding box center [443, 197] width 63 height 9
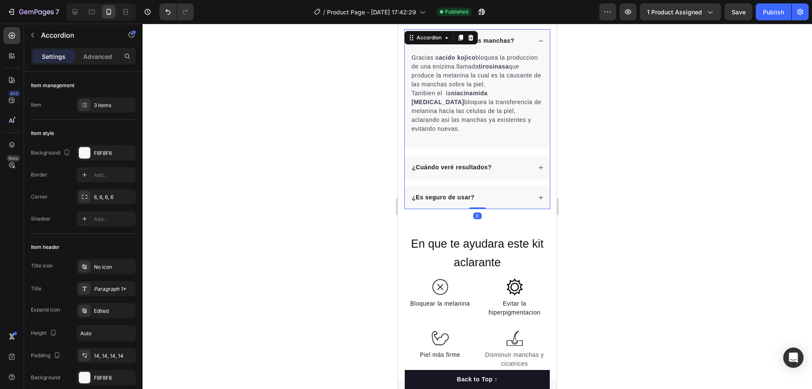
click at [453, 193] on p "¿Es seguro de usar?" at bounding box center [443, 197] width 63 height 9
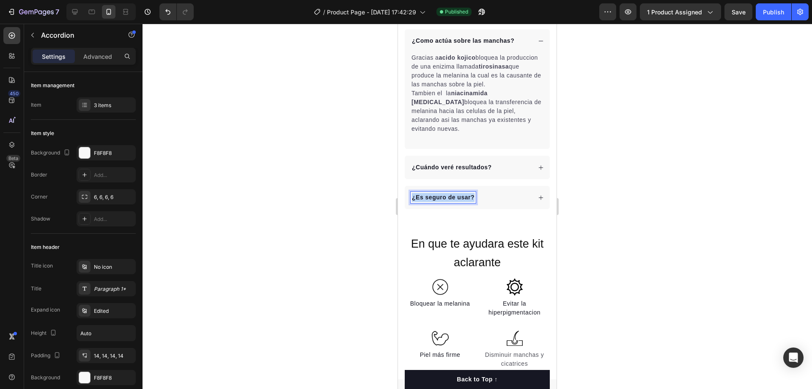
click at [453, 193] on p "¿Es seguro de usar?" at bounding box center [443, 197] width 63 height 9
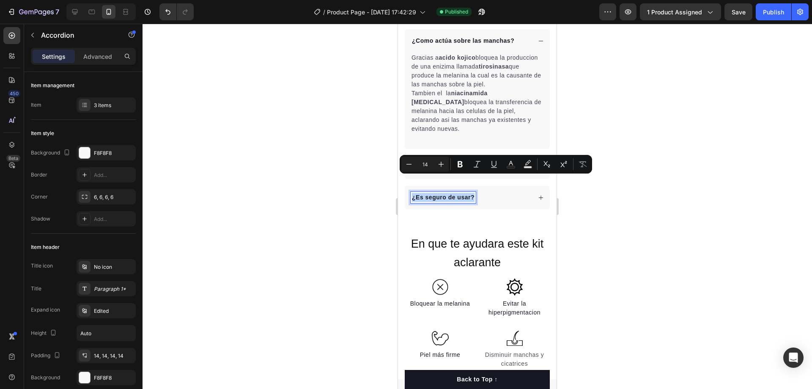
click at [453, 193] on p "¿Es seguro de usar?" at bounding box center [443, 197] width 63 height 9
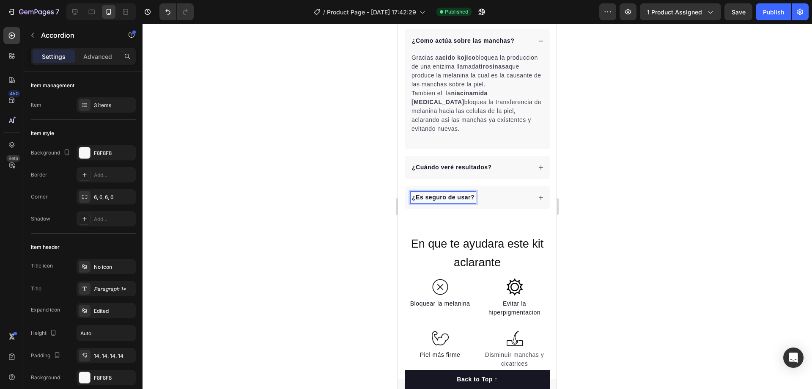
click at [453, 193] on p "¿Es seguro de usar?" at bounding box center [443, 197] width 63 height 9
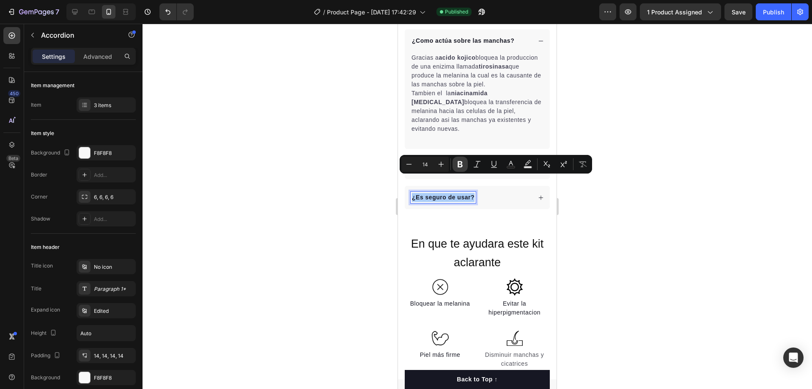
click at [455, 170] on button "Bold" at bounding box center [460, 164] width 15 height 15
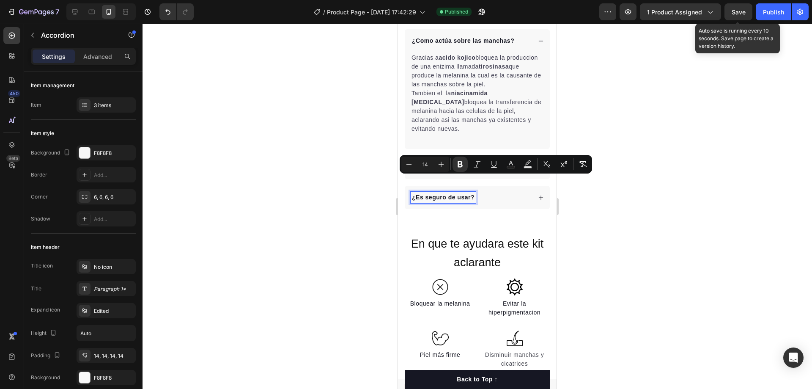
click at [735, 9] on span "Save" at bounding box center [739, 11] width 14 height 7
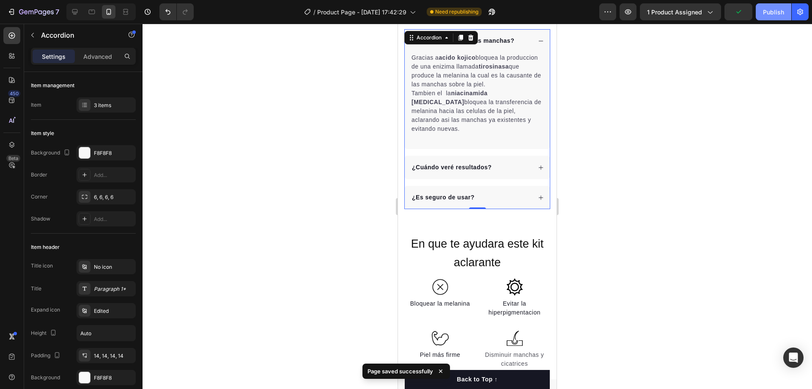
click at [768, 15] on div "Publish" at bounding box center [773, 12] width 21 height 9
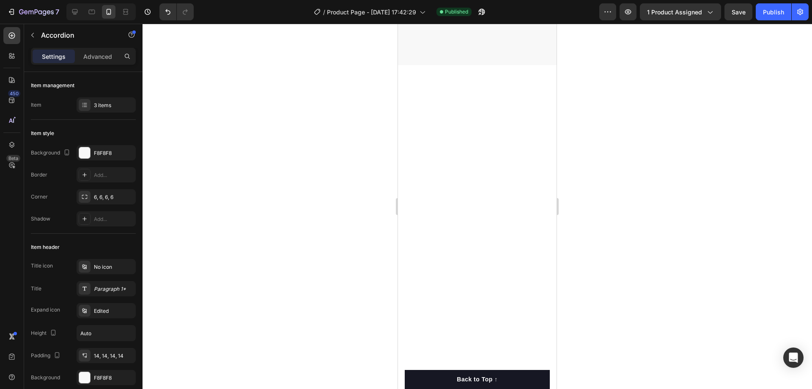
scroll to position [1837, 0]
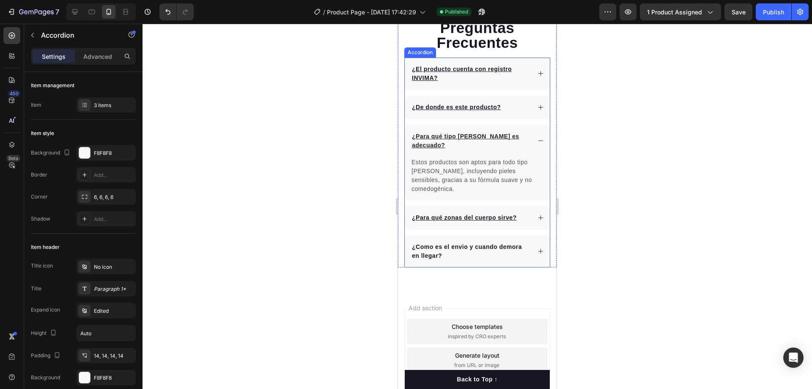
click at [428, 242] on p "¿Como es el envio y cuando demora en llegar?" at bounding box center [471, 251] width 118 height 18
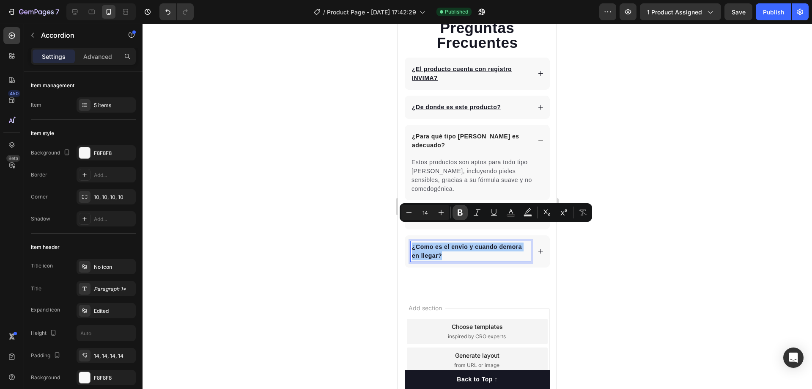
click at [460, 208] on button "Bold" at bounding box center [460, 212] width 15 height 15
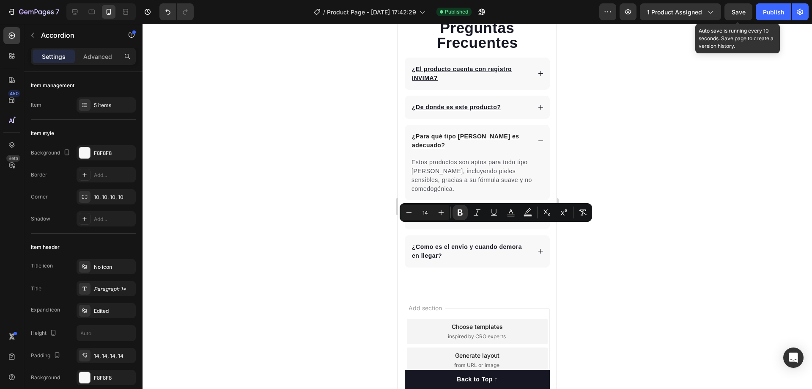
click at [733, 12] on span "Save" at bounding box center [739, 11] width 14 height 7
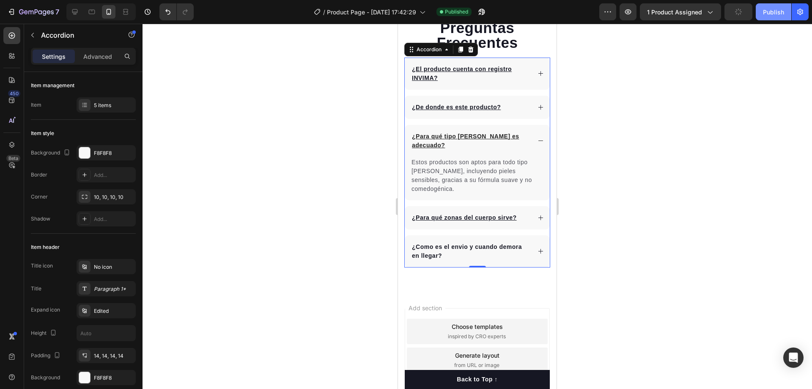
click at [776, 11] on div "Publish" at bounding box center [773, 12] width 21 height 9
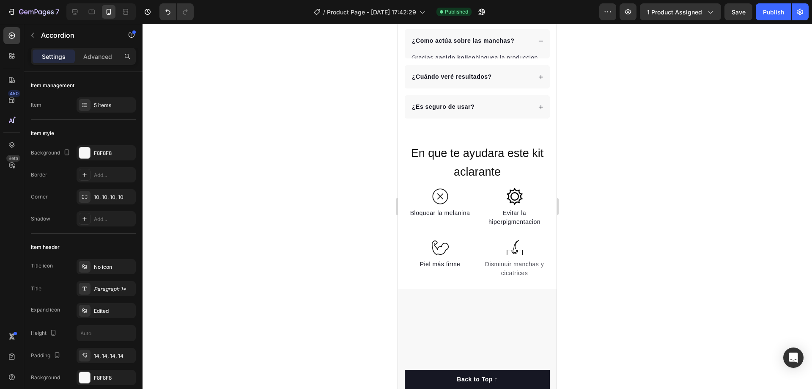
scroll to position [254, 0]
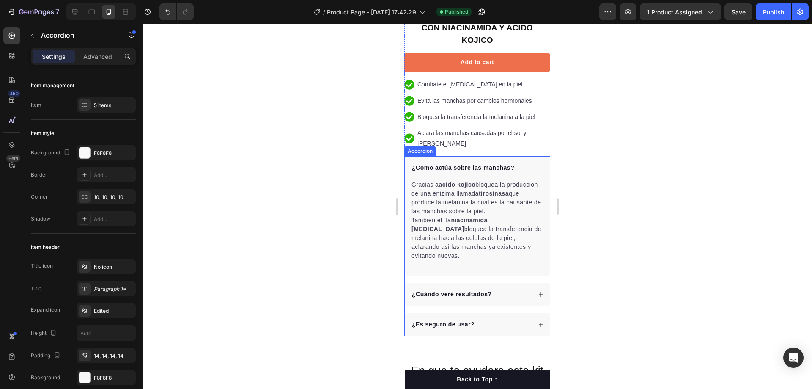
click at [418, 156] on div "¿Como actúa sobre las manchas?" at bounding box center [477, 167] width 145 height 23
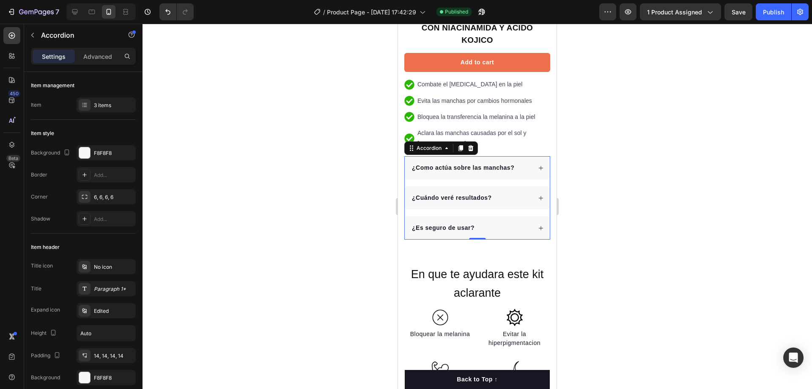
click at [422, 168] on div "¿Como actúa sobre las manchas? ¿Cuándo veré resultados? ¿Es seguro de usar?" at bounding box center [477, 197] width 146 height 83
click at [421, 163] on p "¿Como actúa sobre las manchas?" at bounding box center [463, 167] width 102 height 9
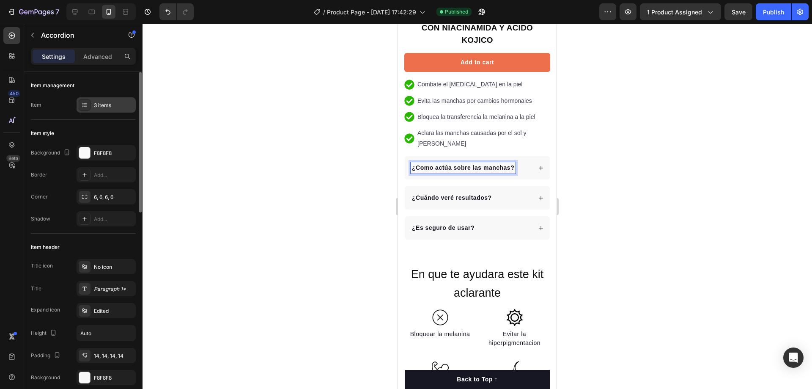
click at [84, 105] on icon at bounding box center [84, 105] width 7 height 7
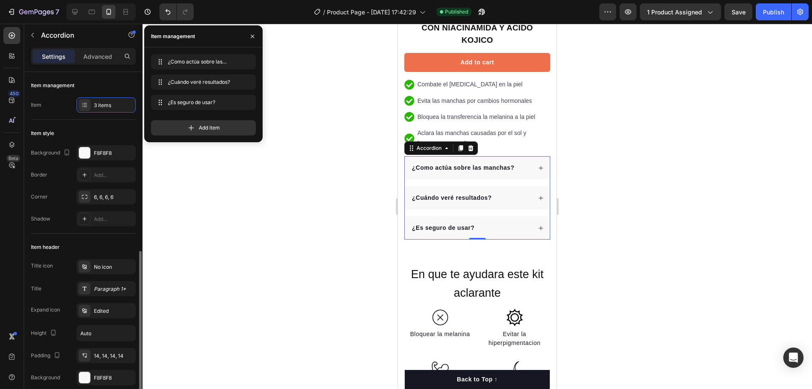
scroll to position [127, 0]
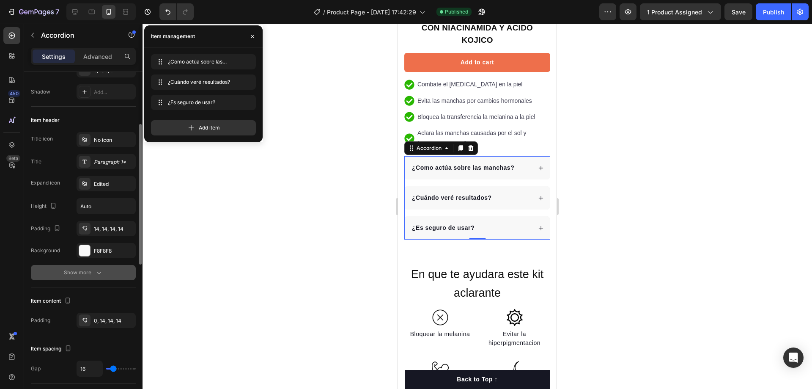
click at [99, 267] on button "Show more" at bounding box center [83, 272] width 105 height 15
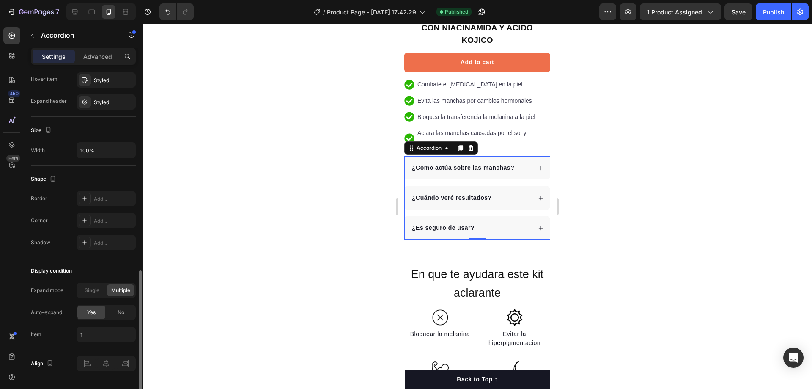
scroll to position [530, 0]
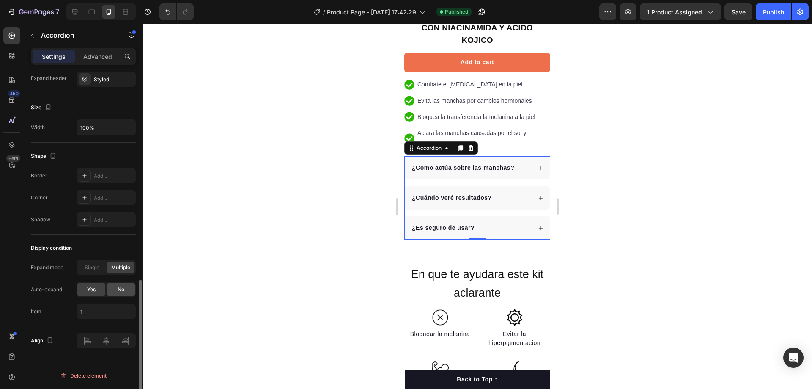
click at [116, 293] on div "No" at bounding box center [121, 290] width 28 height 14
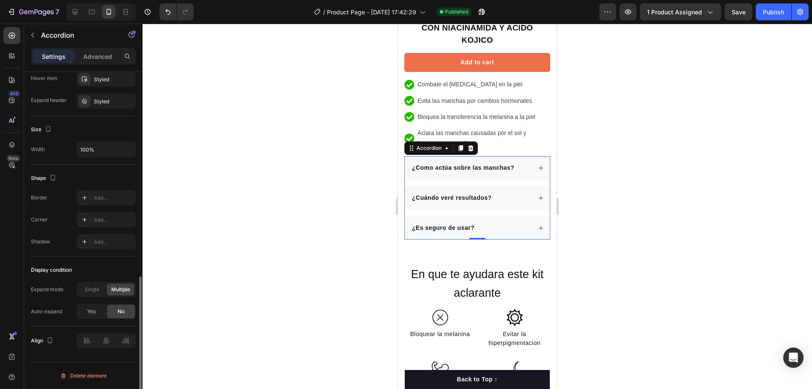
scroll to position [508, 0]
click at [474, 224] on strong "¿Es seguro de usar?" at bounding box center [443, 227] width 63 height 7
click at [85, 315] on div "Yes" at bounding box center [91, 312] width 28 height 14
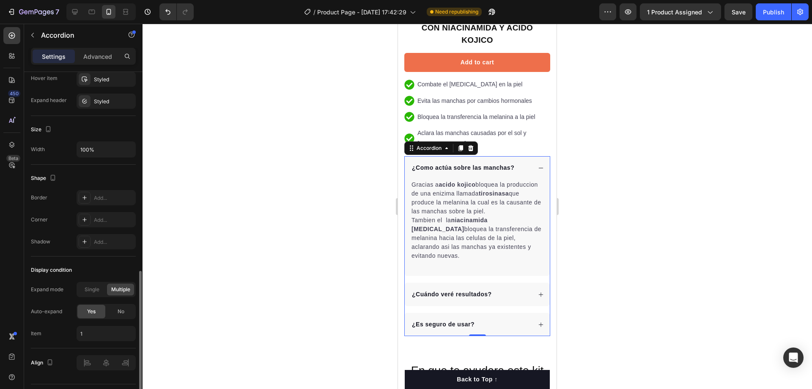
click at [95, 316] on div "Yes" at bounding box center [91, 312] width 28 height 14
click at [116, 308] on div "No" at bounding box center [121, 312] width 28 height 14
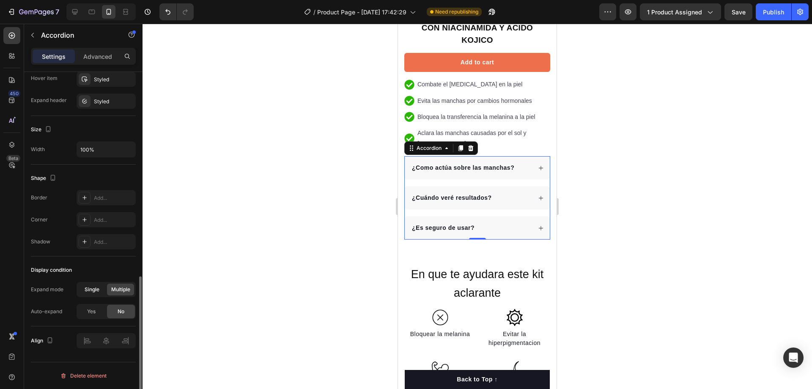
click at [92, 284] on div "Single" at bounding box center [91, 289] width 27 height 12
click at [78, 311] on div "Yes" at bounding box center [91, 312] width 28 height 14
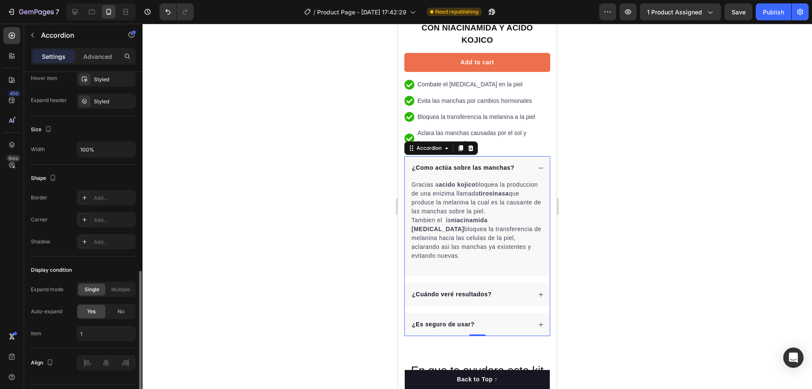
click at [78, 311] on div "Yes" at bounding box center [91, 312] width 28 height 14
click at [125, 313] on div "No" at bounding box center [121, 312] width 28 height 14
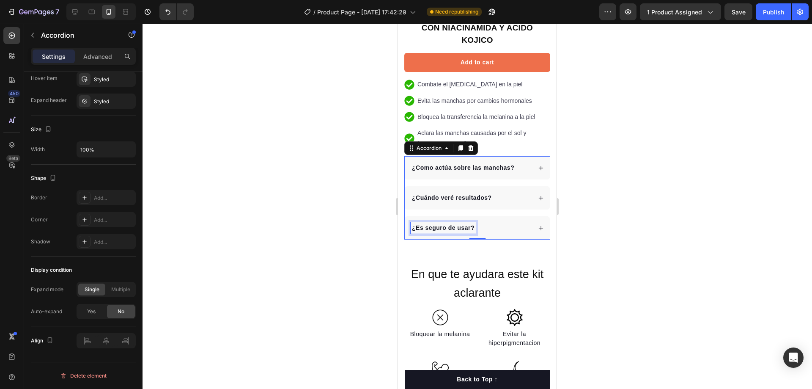
click at [429, 224] on strong "¿Es seguro de usar?" at bounding box center [443, 227] width 63 height 7
click at [93, 313] on span "Yes" at bounding box center [91, 312] width 8 height 8
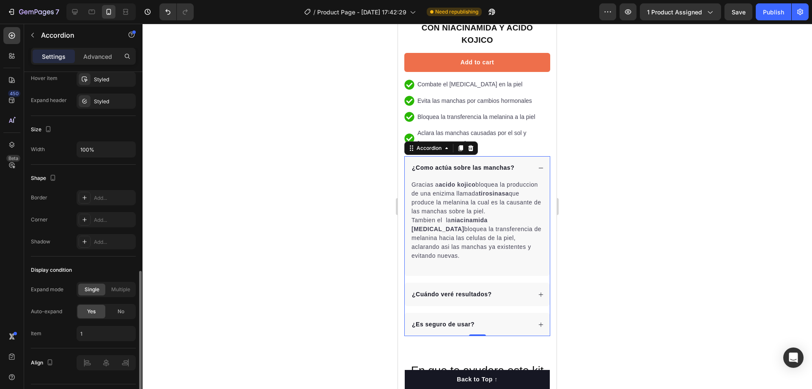
click at [93, 313] on span "Yes" at bounding box center [91, 312] width 8 height 8
click at [538, 165] on icon at bounding box center [541, 168] width 6 height 6
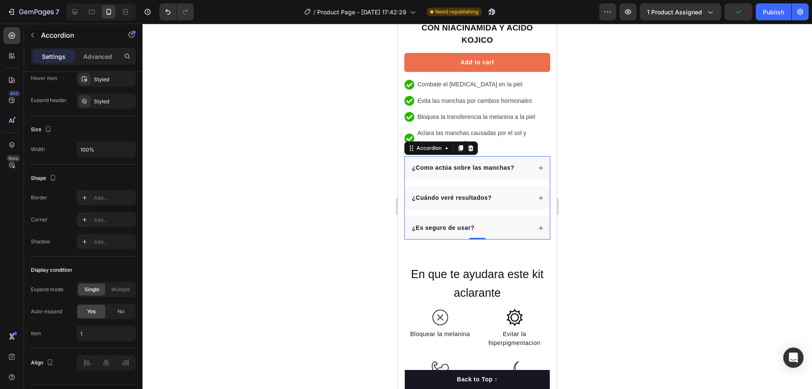
click at [517, 222] on div "¿Es seguro de usar?" at bounding box center [471, 227] width 121 height 11
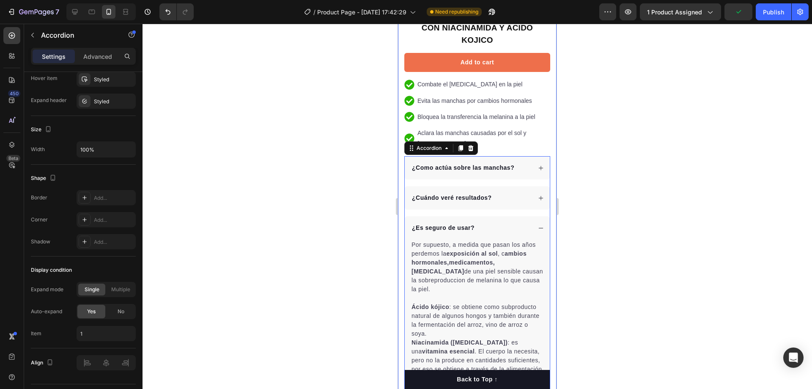
click at [403, 202] on div "Product Images "The transformation in my dog's overall health since switching t…" at bounding box center [477, 109] width 159 height 595
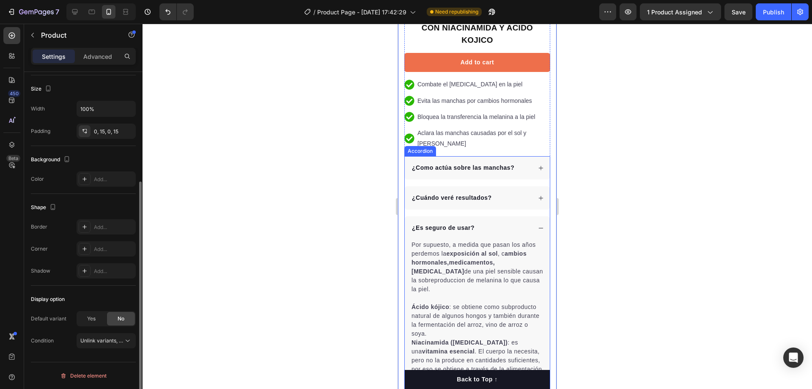
click at [422, 198] on div "¿Como actúa sobre las manchas? ¿Cuándo veré resultados? ¿Es seguro de usar? Por…" at bounding box center [477, 281] width 146 height 251
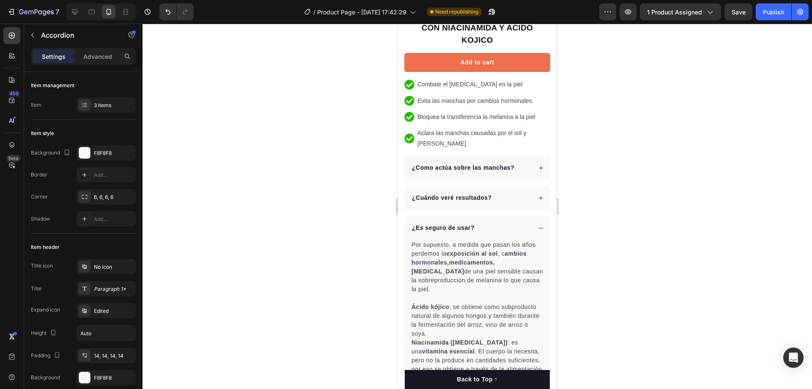
click at [493, 222] on div "¿Es seguro de usar?" at bounding box center [471, 227] width 121 height 11
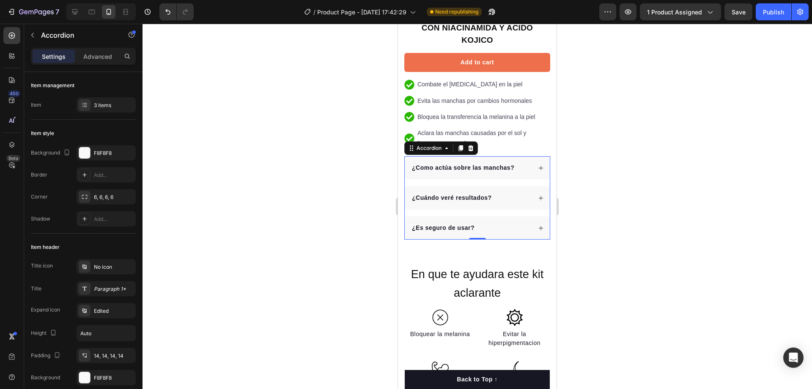
click at [493, 222] on div "¿Es seguro de usar?" at bounding box center [471, 227] width 121 height 11
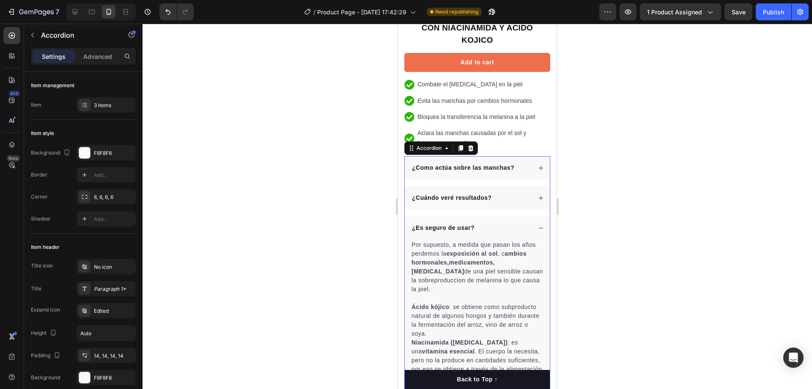
click at [493, 222] on div "¿Es seguro de usar?" at bounding box center [471, 227] width 121 height 11
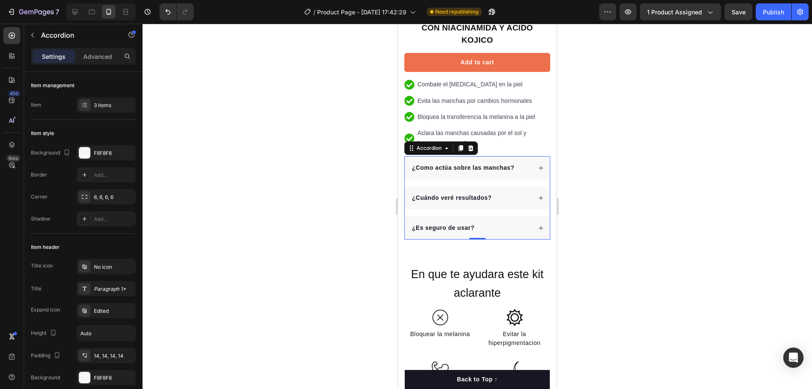
click at [408, 216] on div "¿Es seguro de usar?" at bounding box center [477, 227] width 145 height 23
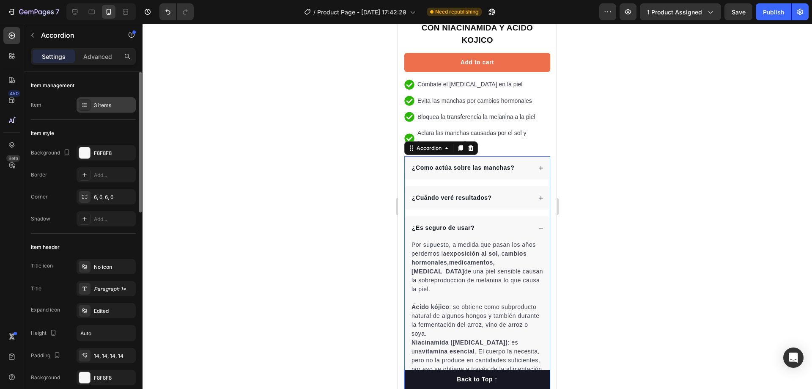
click at [99, 98] on div "3 items" at bounding box center [106, 104] width 59 height 15
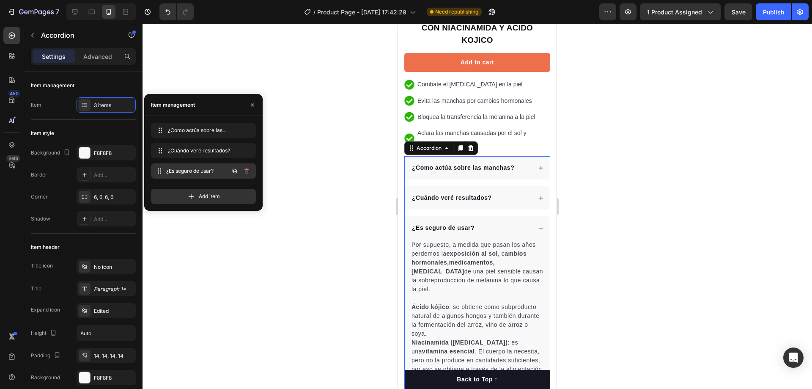
click at [196, 176] on div "¿Es seguro de usar? ¿Es seguro de usar?" at bounding box center [191, 171] width 74 height 12
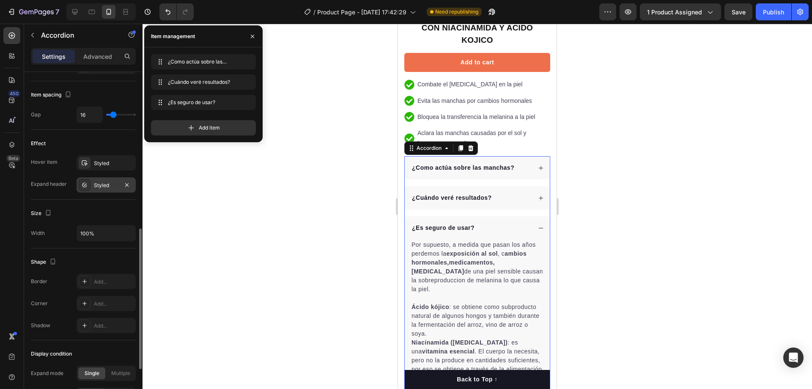
scroll to position [486, 0]
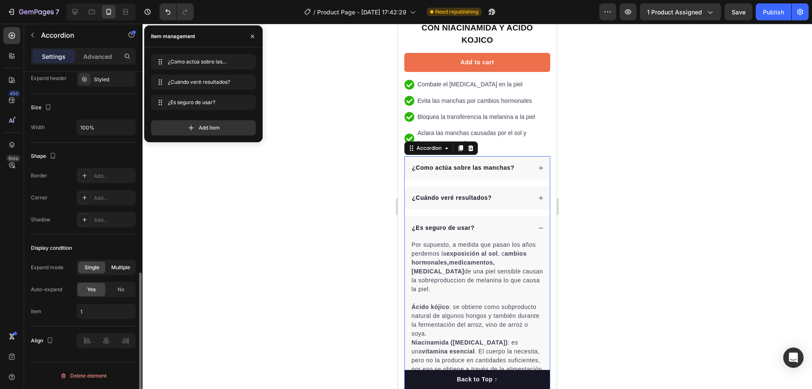
click at [118, 269] on span "Multiple" at bounding box center [120, 268] width 19 height 8
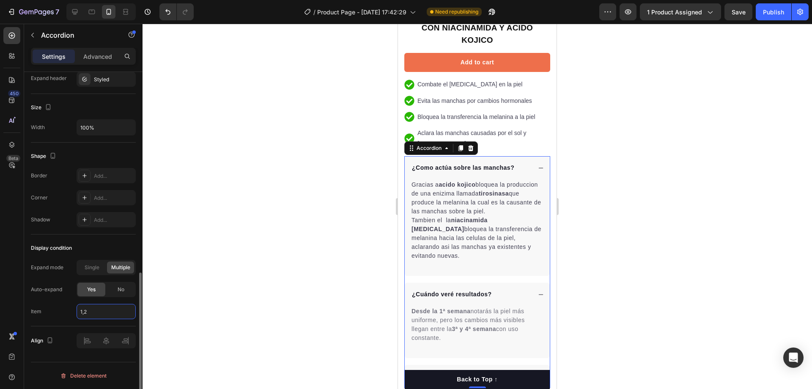
click at [96, 311] on input "1,2" at bounding box center [106, 311] width 59 height 15
click at [92, 310] on input "1,2" at bounding box center [106, 311] width 59 height 15
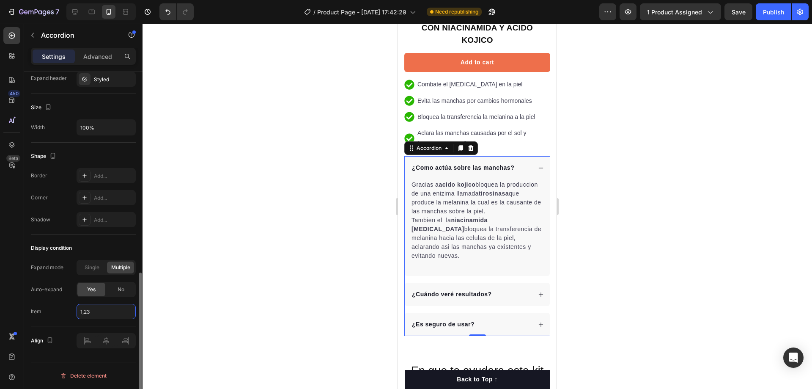
click at [92, 310] on input "1,23" at bounding box center [106, 311] width 59 height 15
drag, startPoint x: 92, startPoint y: 310, endPoint x: 74, endPoint y: 312, distance: 18.3
click at [74, 312] on div "Item 1,23" at bounding box center [83, 311] width 105 height 15
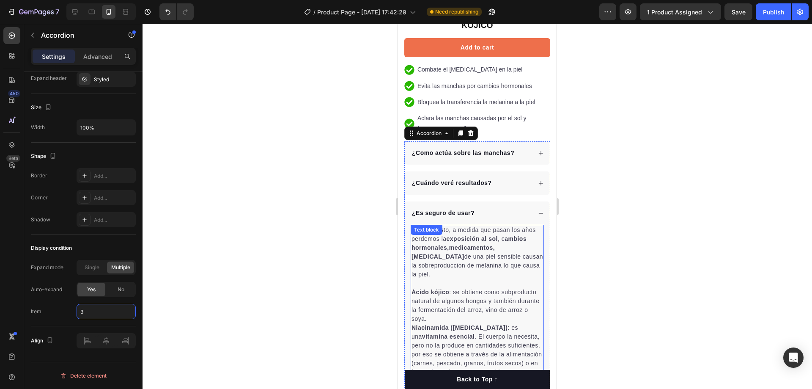
scroll to position [381, 0]
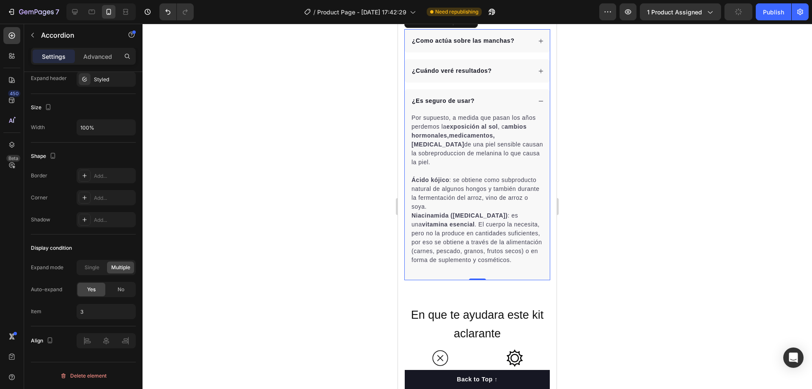
click at [533, 59] on div "¿Cuándo veré resultados?" at bounding box center [477, 70] width 145 height 23
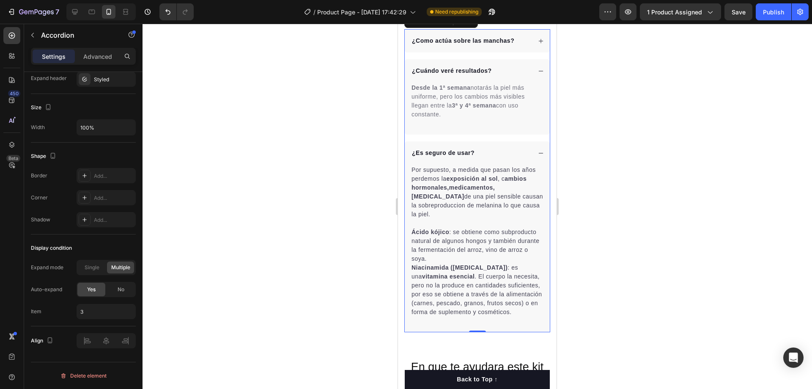
click at [533, 59] on div "¿Cuándo veré resultados?" at bounding box center [477, 70] width 145 height 23
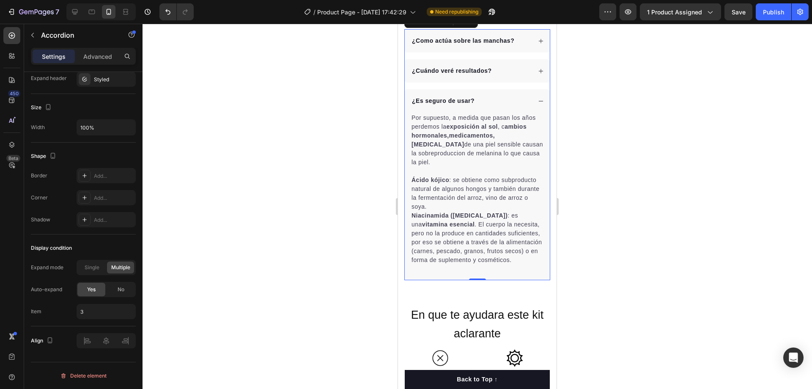
click at [531, 89] on div "¿Es seguro de usar?" at bounding box center [477, 100] width 145 height 23
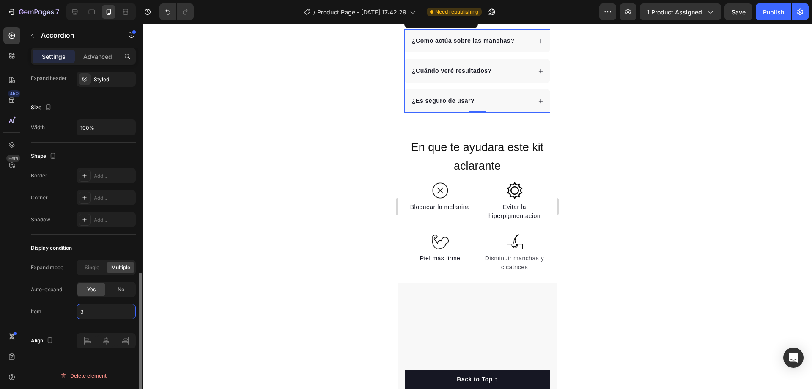
click at [88, 311] on input "3" at bounding box center [106, 311] width 59 height 15
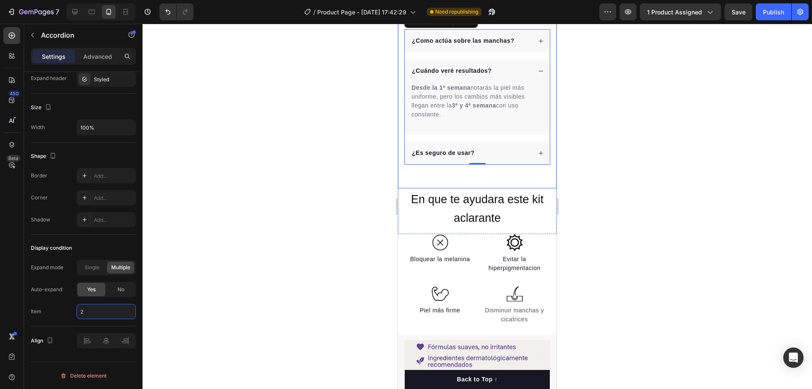
scroll to position [127, 0]
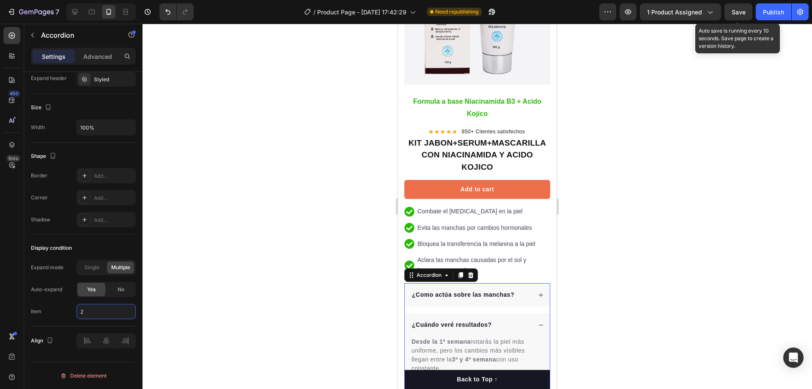
type input "2"
click at [741, 14] on span "Save" at bounding box center [739, 11] width 14 height 7
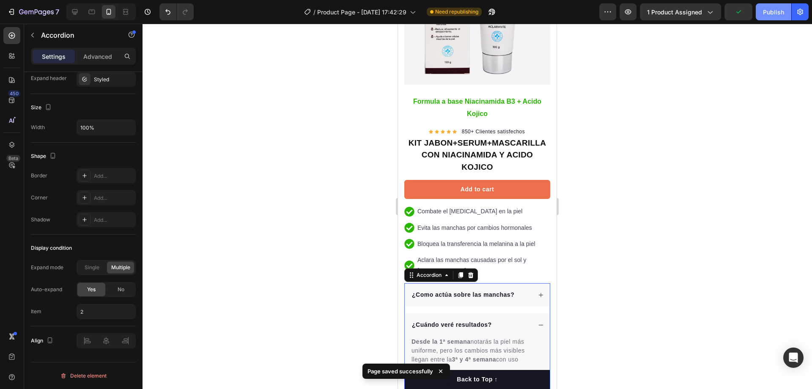
click at [772, 12] on div "Publish" at bounding box center [773, 12] width 21 height 9
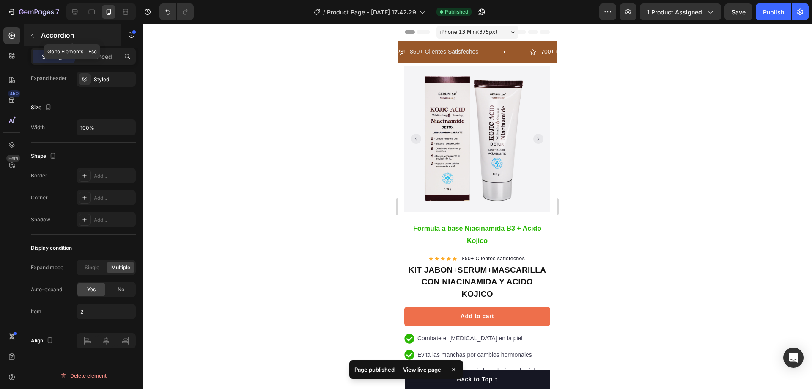
click at [35, 36] on icon "button" at bounding box center [32, 35] width 7 height 7
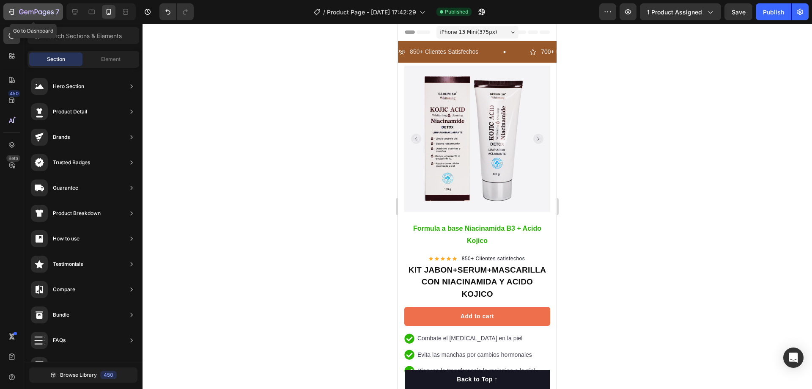
click at [26, 15] on icon "button" at bounding box center [36, 12] width 35 height 7
